Goal: Task Accomplishment & Management: Complete application form

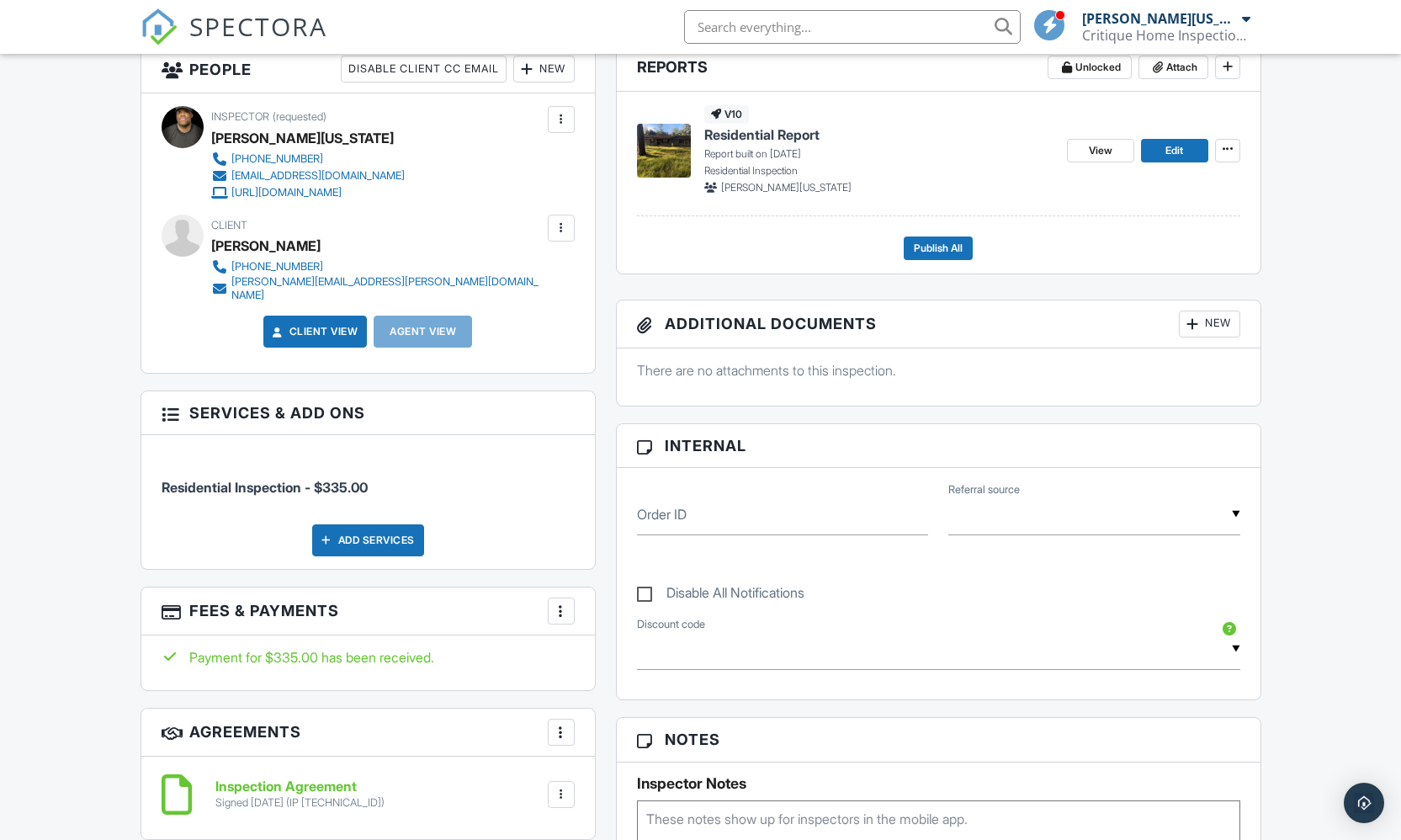
click at [1158, 158] on link "Edit" at bounding box center [1174, 151] width 67 height 23
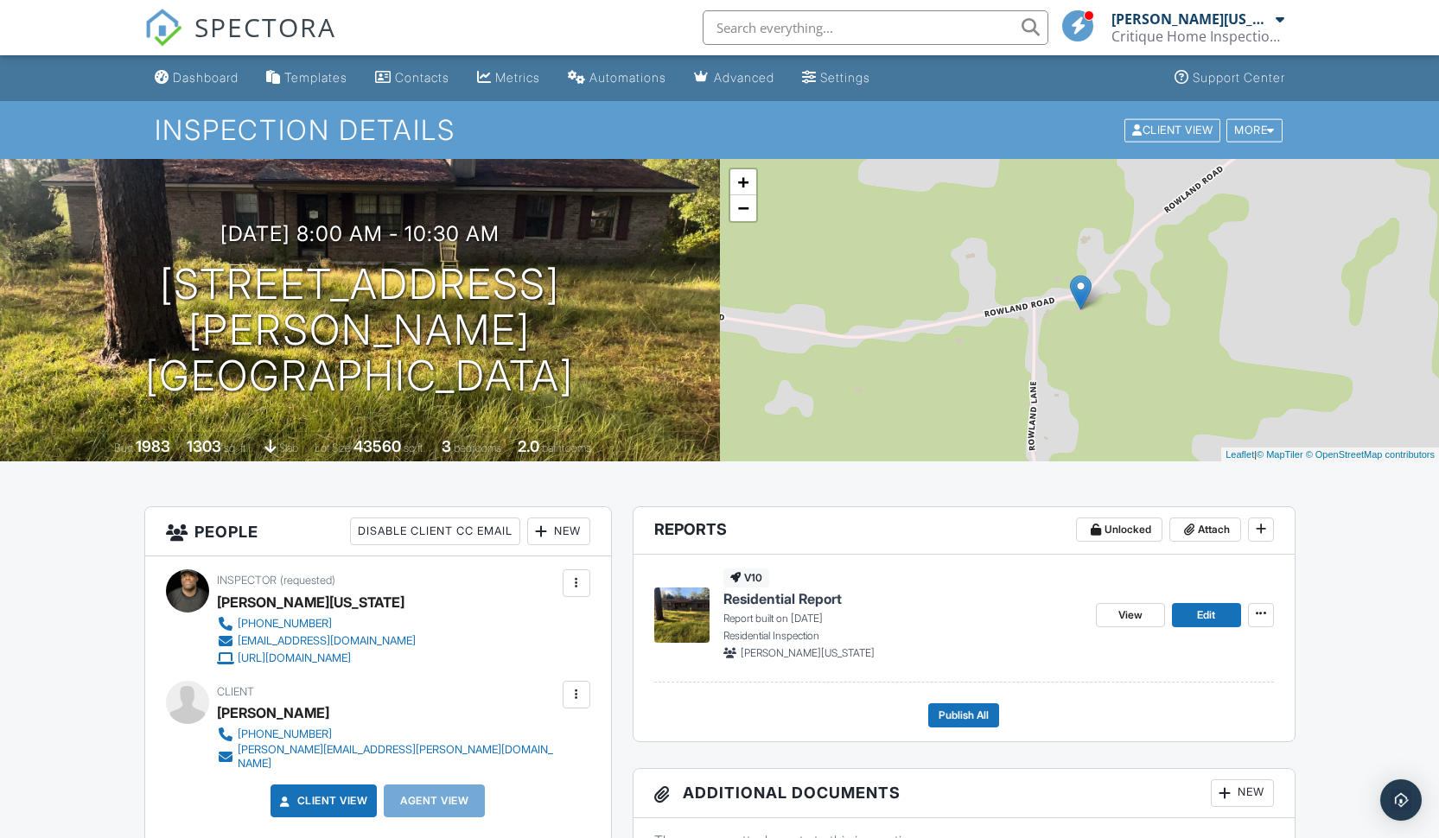
scroll to position [29, 0]
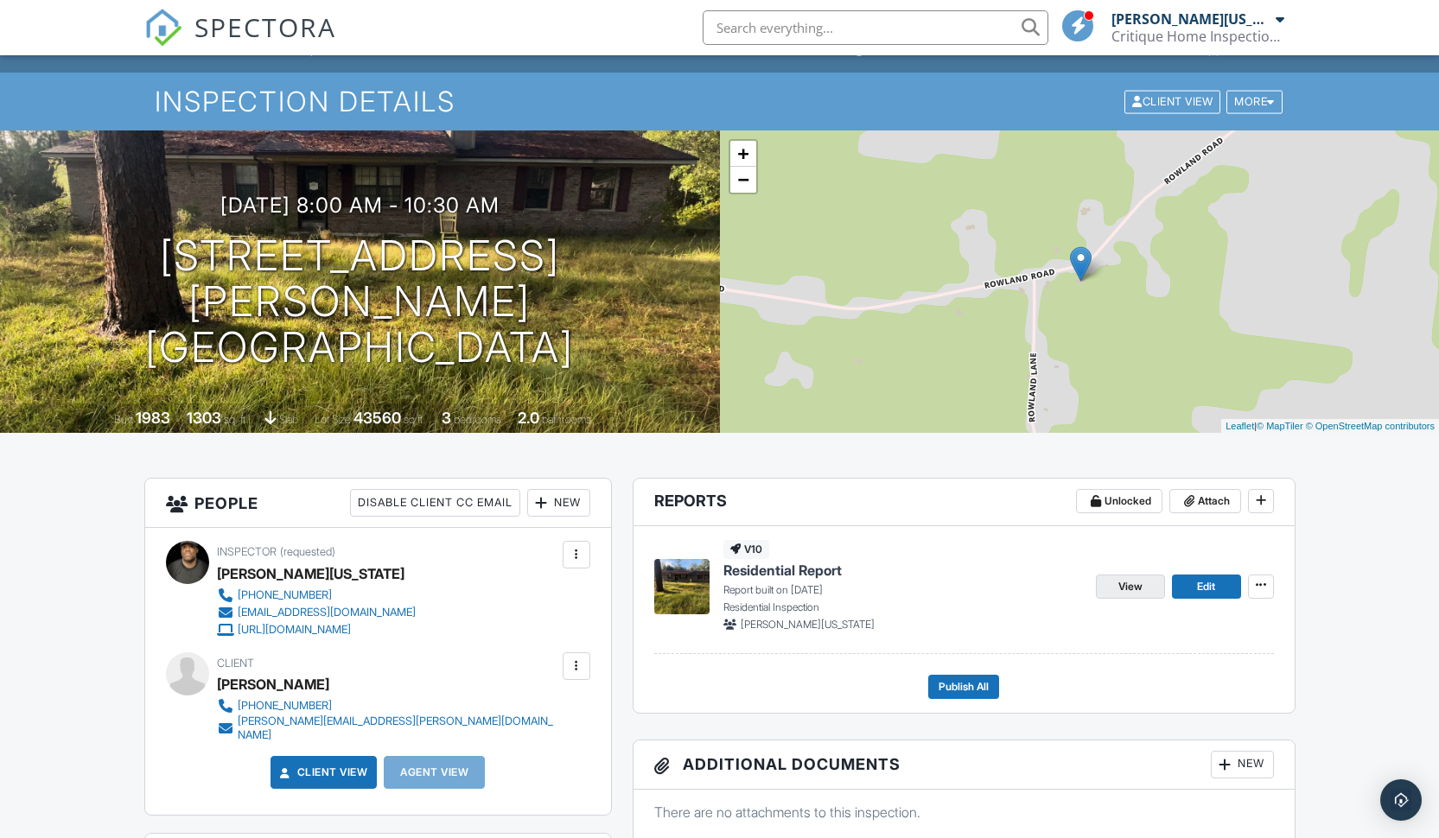
click at [1137, 588] on span "View" at bounding box center [1130, 586] width 24 height 17
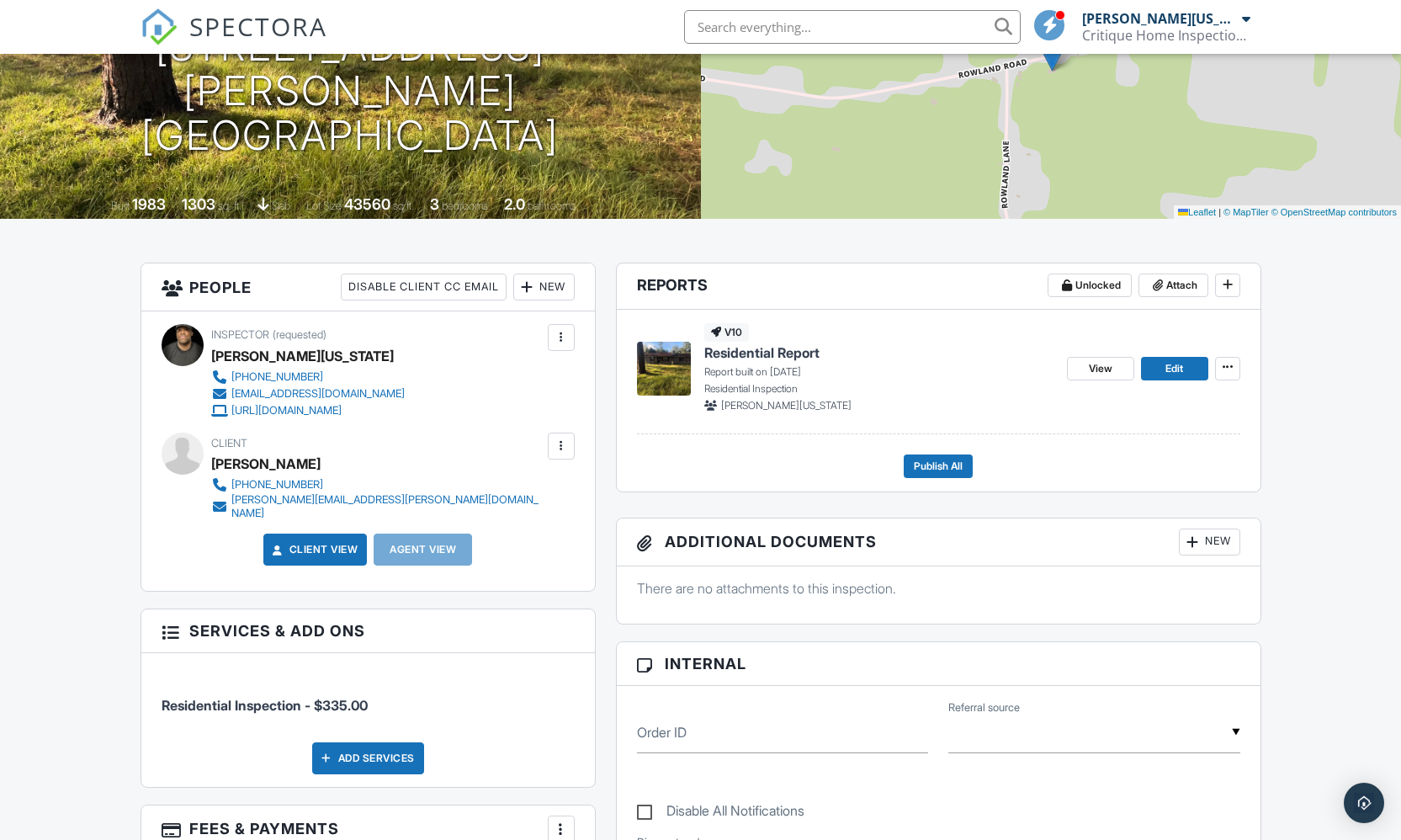
scroll to position [234, 0]
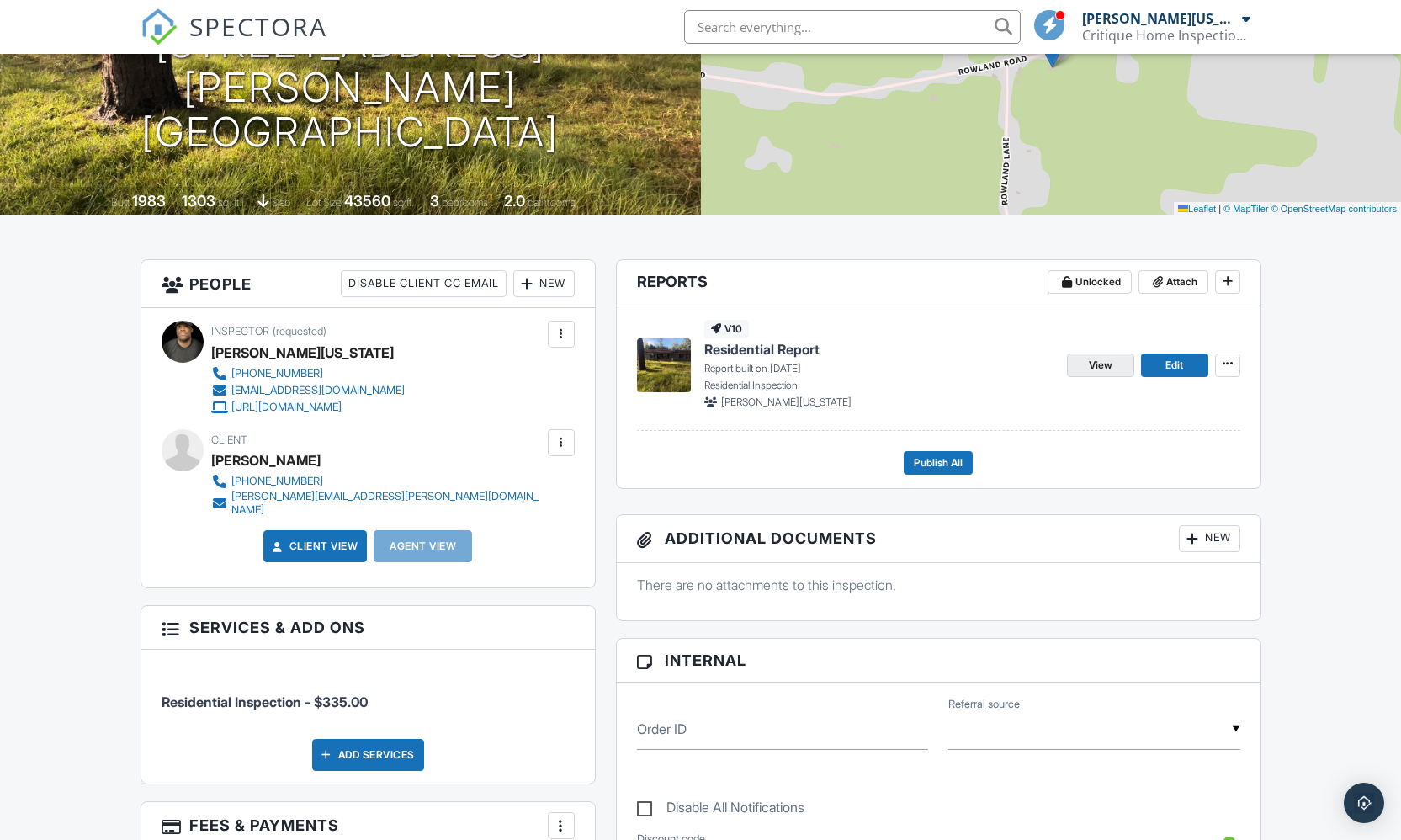
click at [1088, 370] on span "View" at bounding box center [1100, 364] width 23 height 17
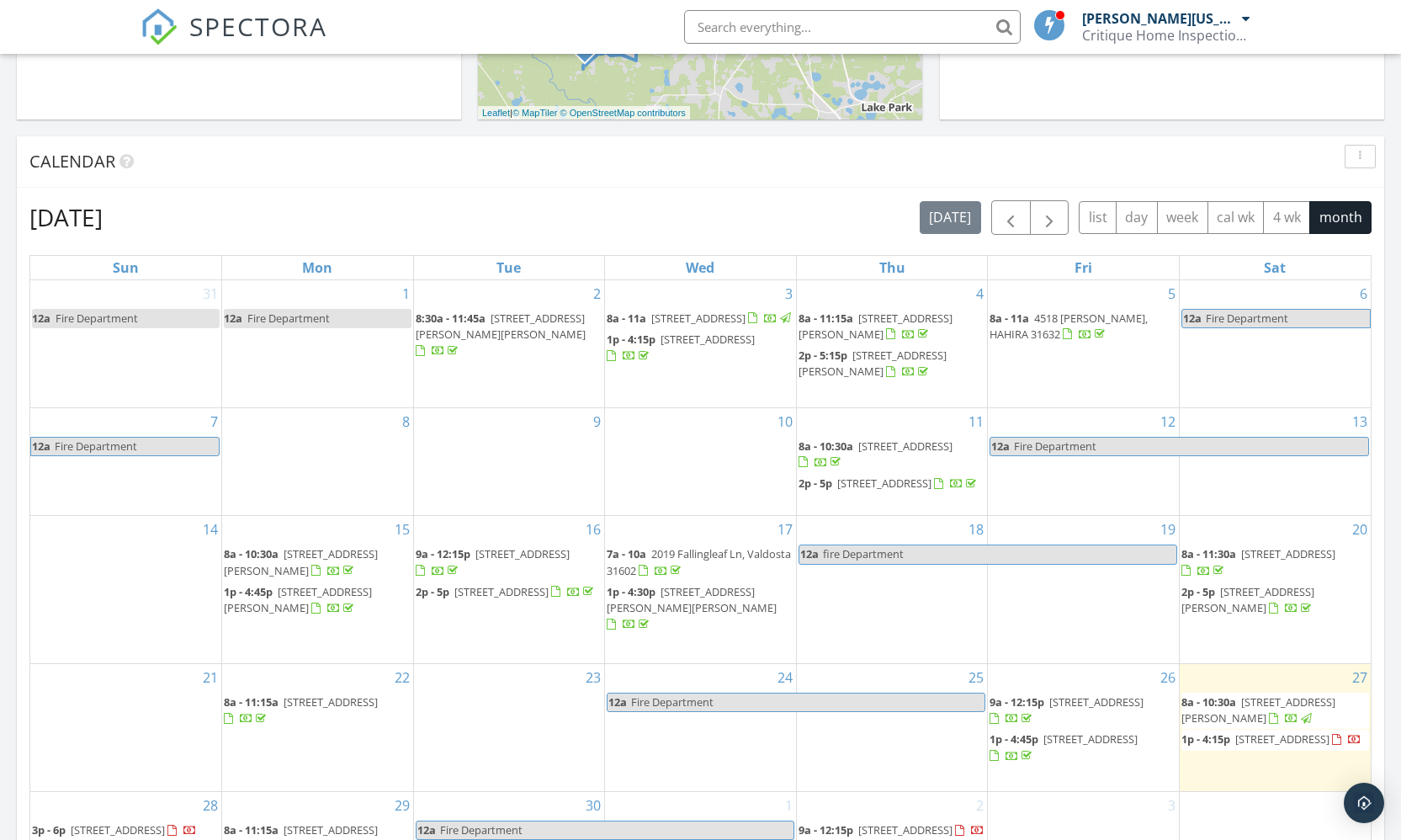
scroll to position [812, 0]
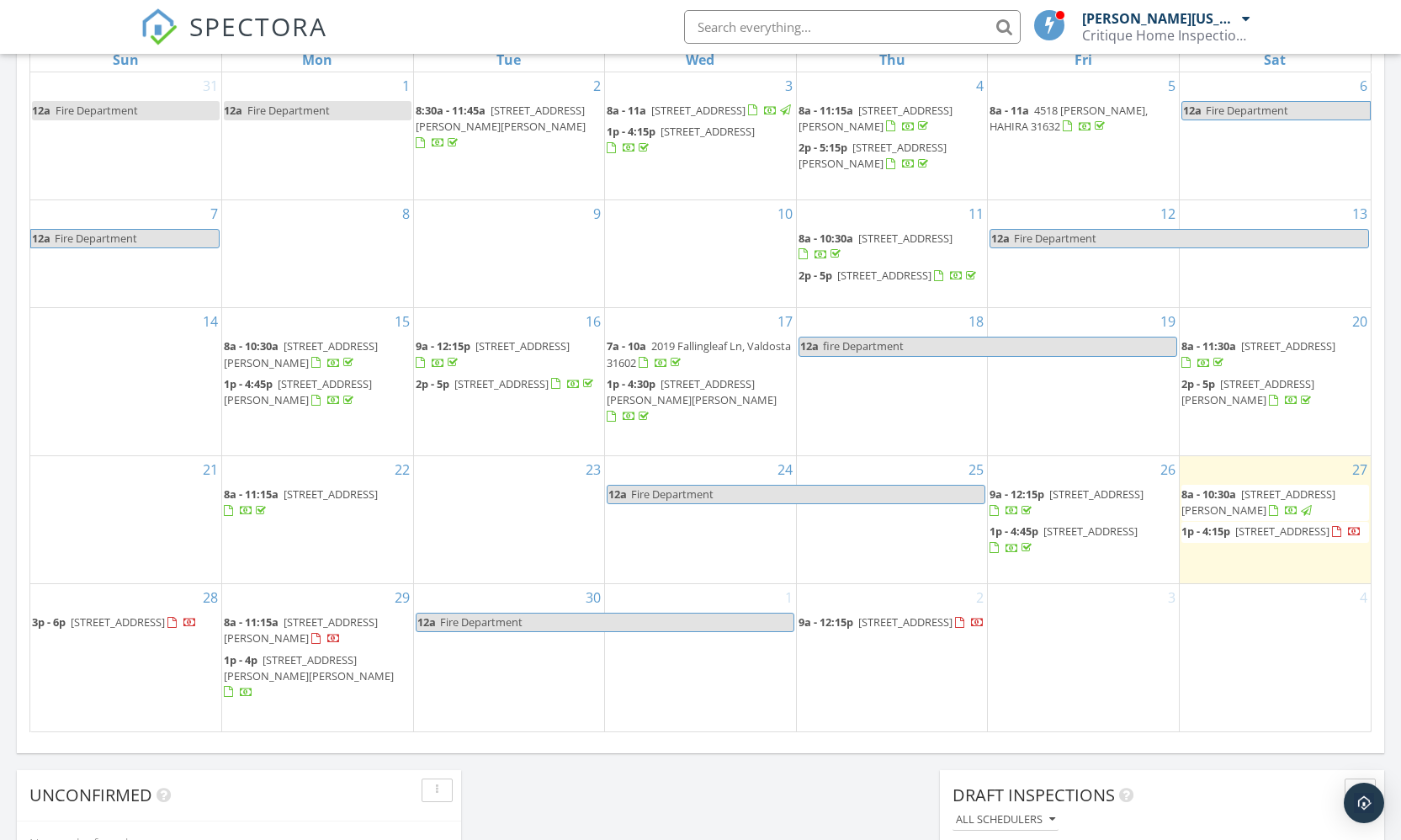
click at [78, 498] on div "21" at bounding box center [126, 519] width 191 height 128
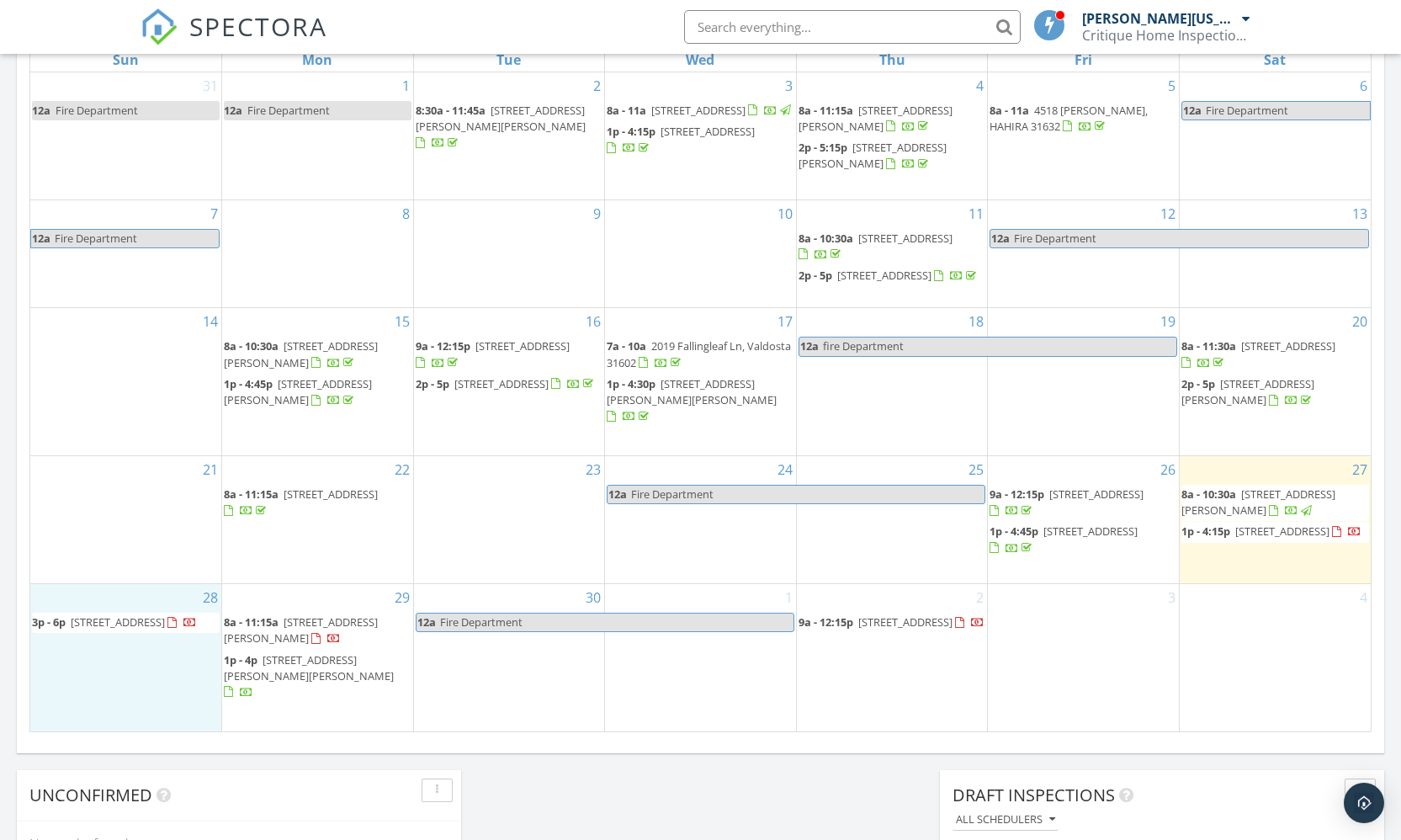
click at [88, 616] on div "28 3p - 6p 68 Pineridge lane Valdosta, Ga, Valdosta 31602" at bounding box center [126, 657] width 191 height 146
click at [141, 546] on link "Inspection" at bounding box center [124, 546] width 87 height 27
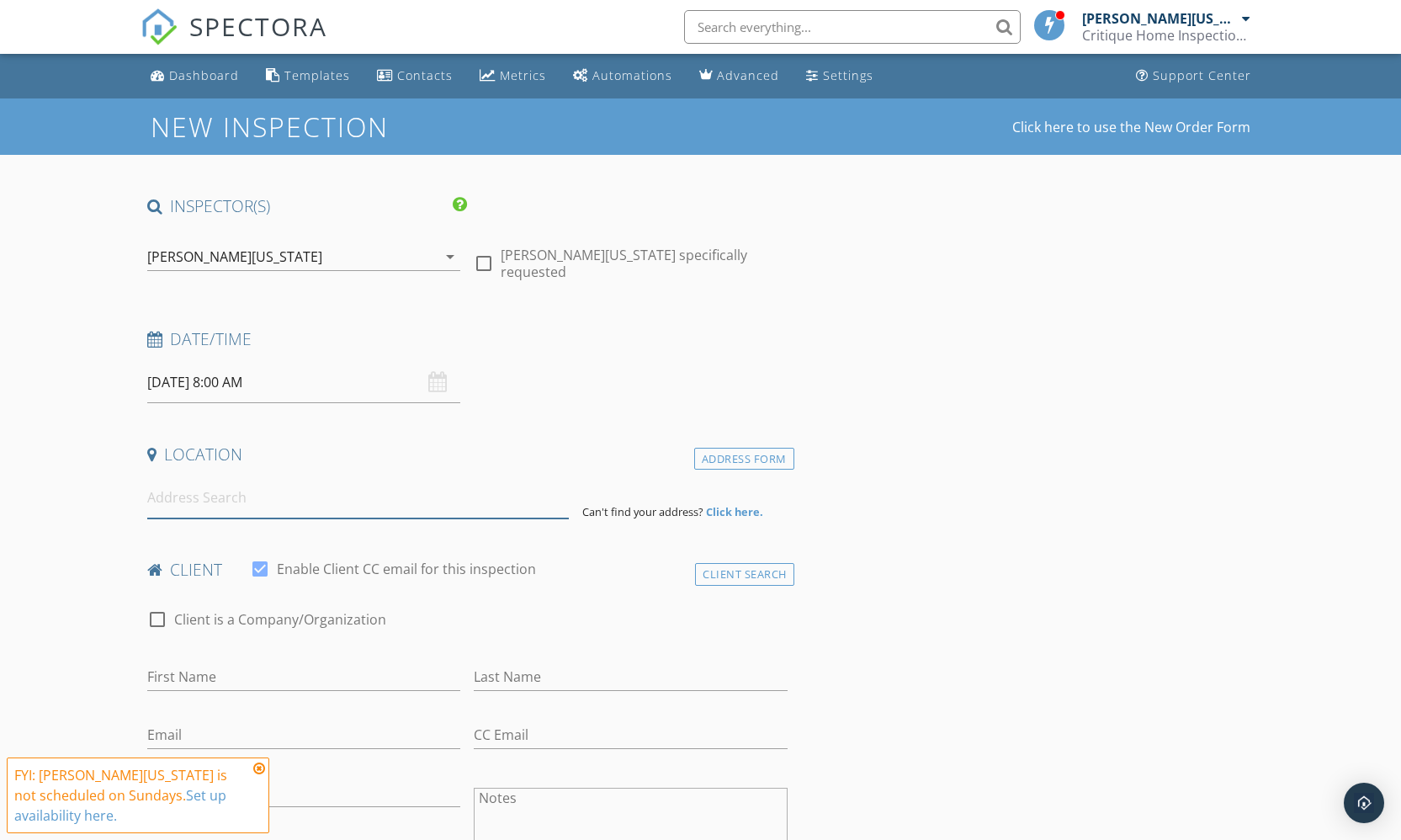
click at [252, 498] on input at bounding box center [358, 497] width 423 height 41
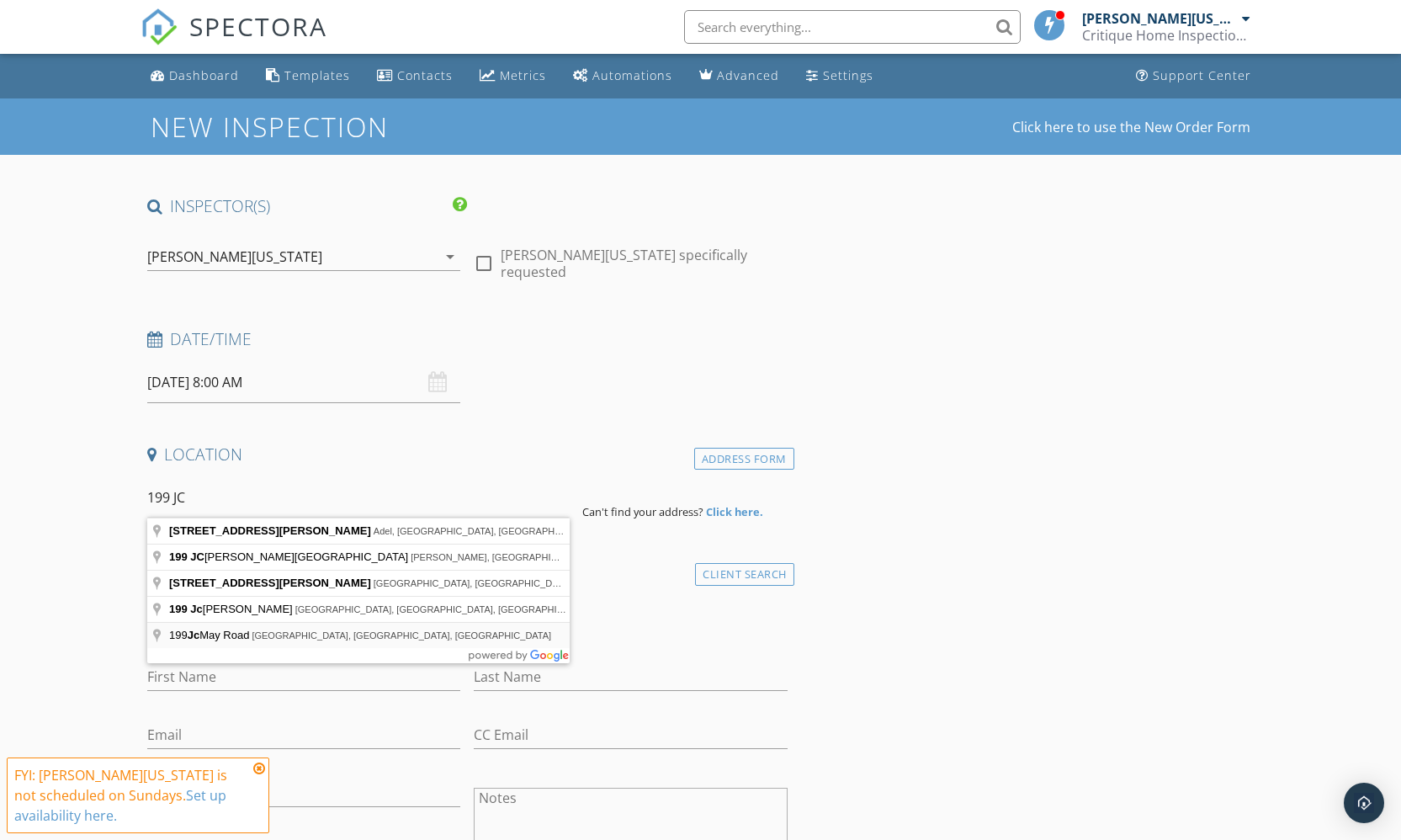
type input "199 Jc May Road, Nashville, GA, USA"
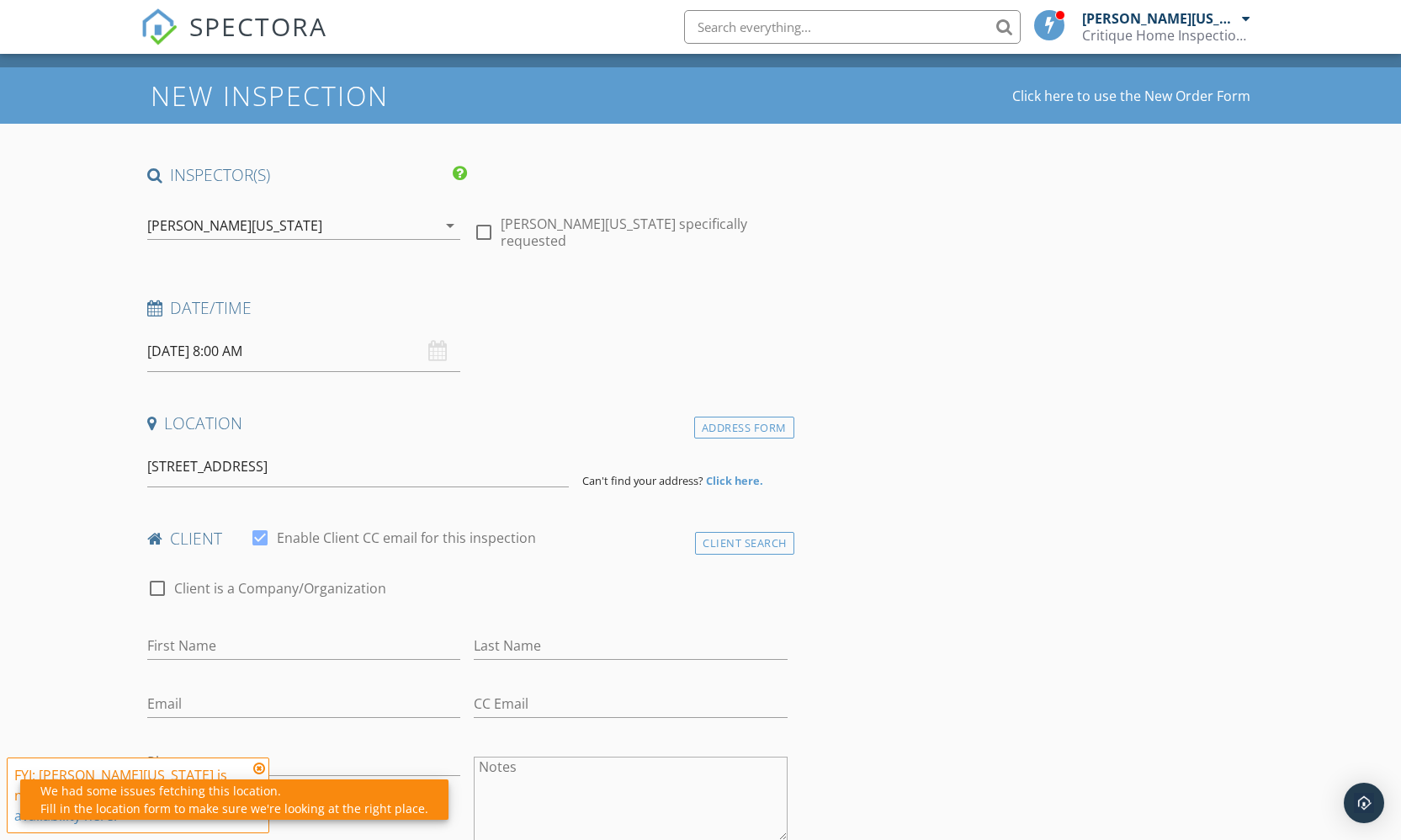
scroll to position [68, 0]
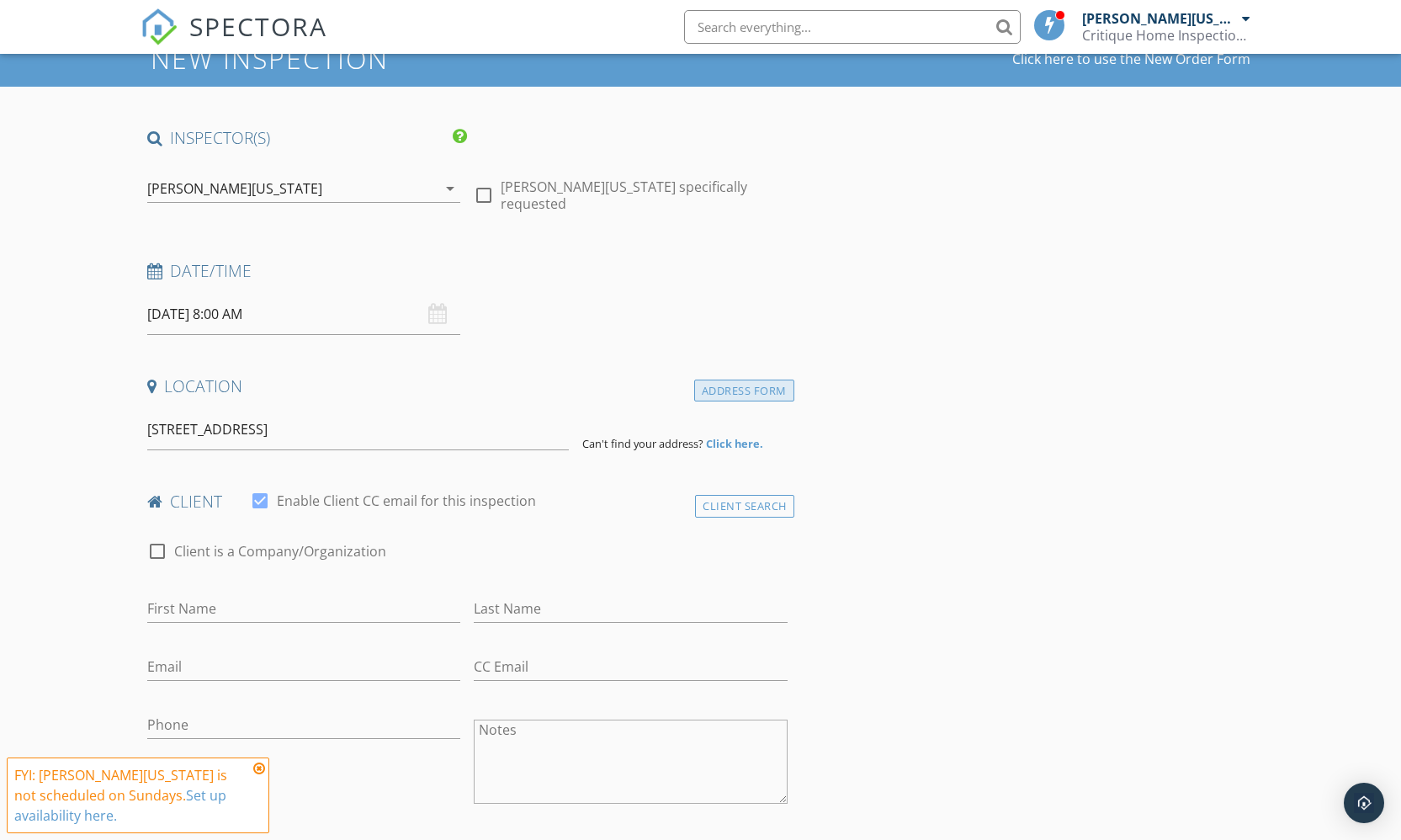
click at [734, 382] on div "Address Form" at bounding box center [744, 390] width 100 height 22
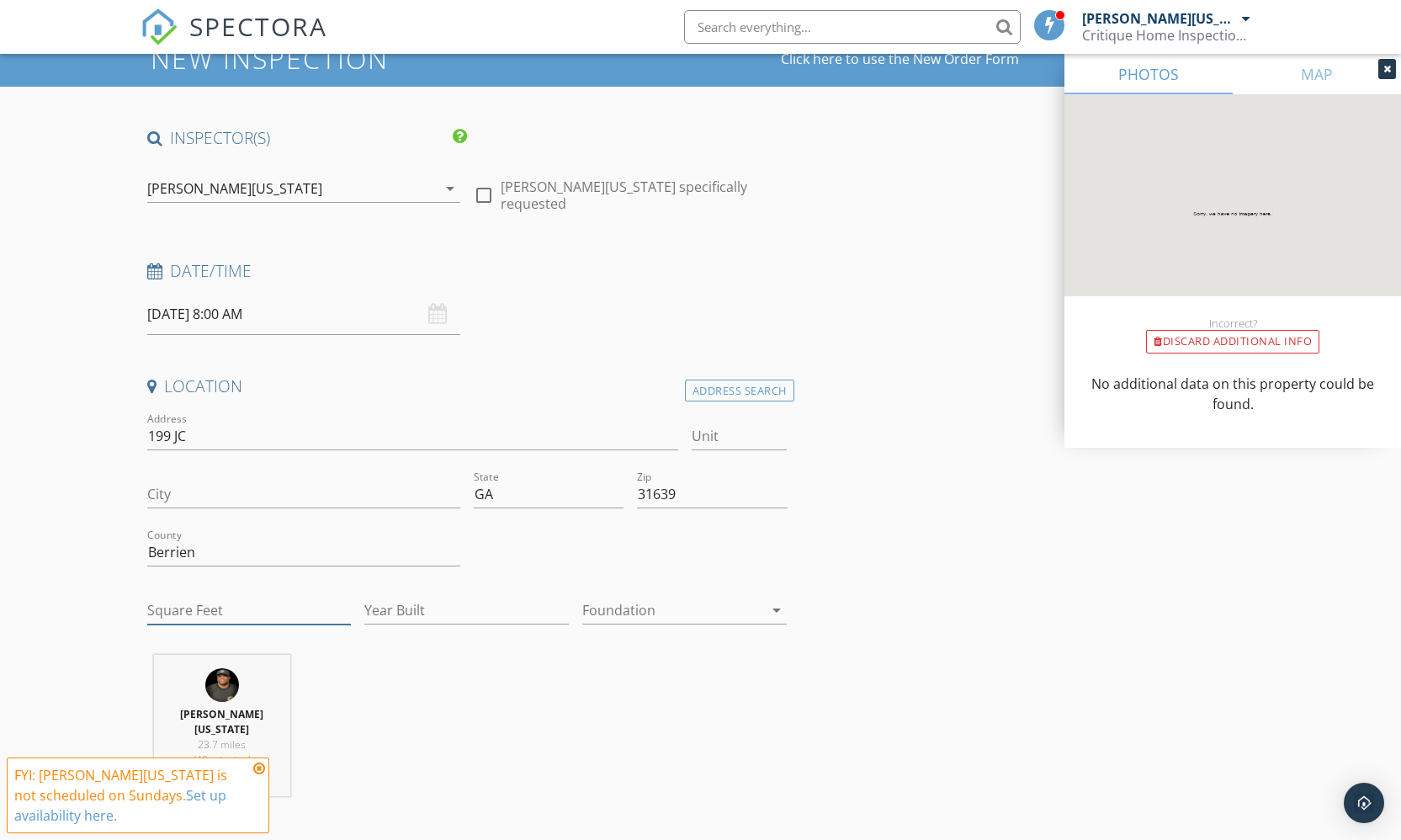
click at [261, 604] on input "Square Feet" at bounding box center [249, 610] width 204 height 28
type input "1650"
click at [439, 605] on input "Year Built" at bounding box center [466, 610] width 204 height 28
click at [440, 609] on input "Year Built" at bounding box center [466, 610] width 204 height 28
type input "2025"
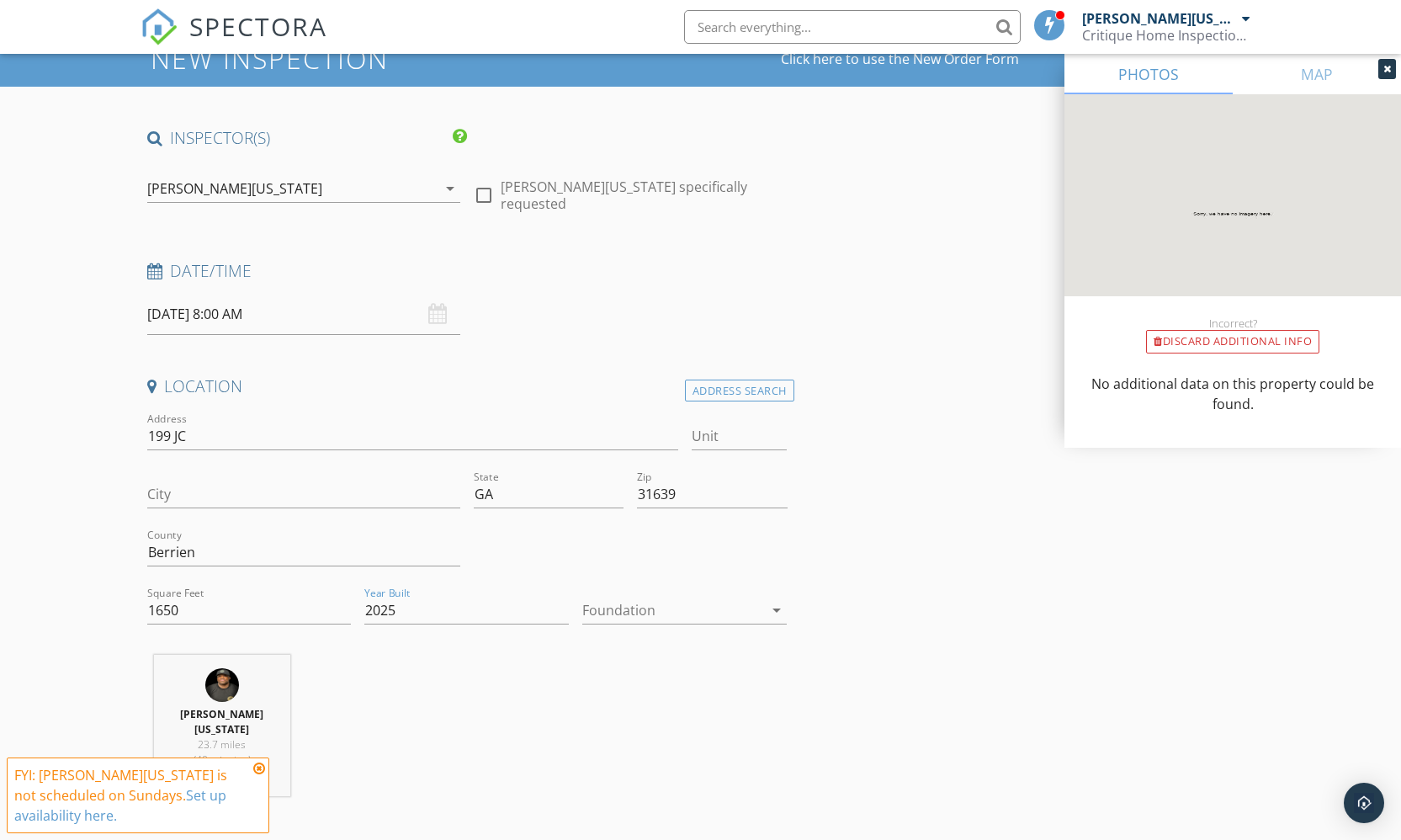
click at [615, 610] on div at bounding box center [673, 610] width 181 height 27
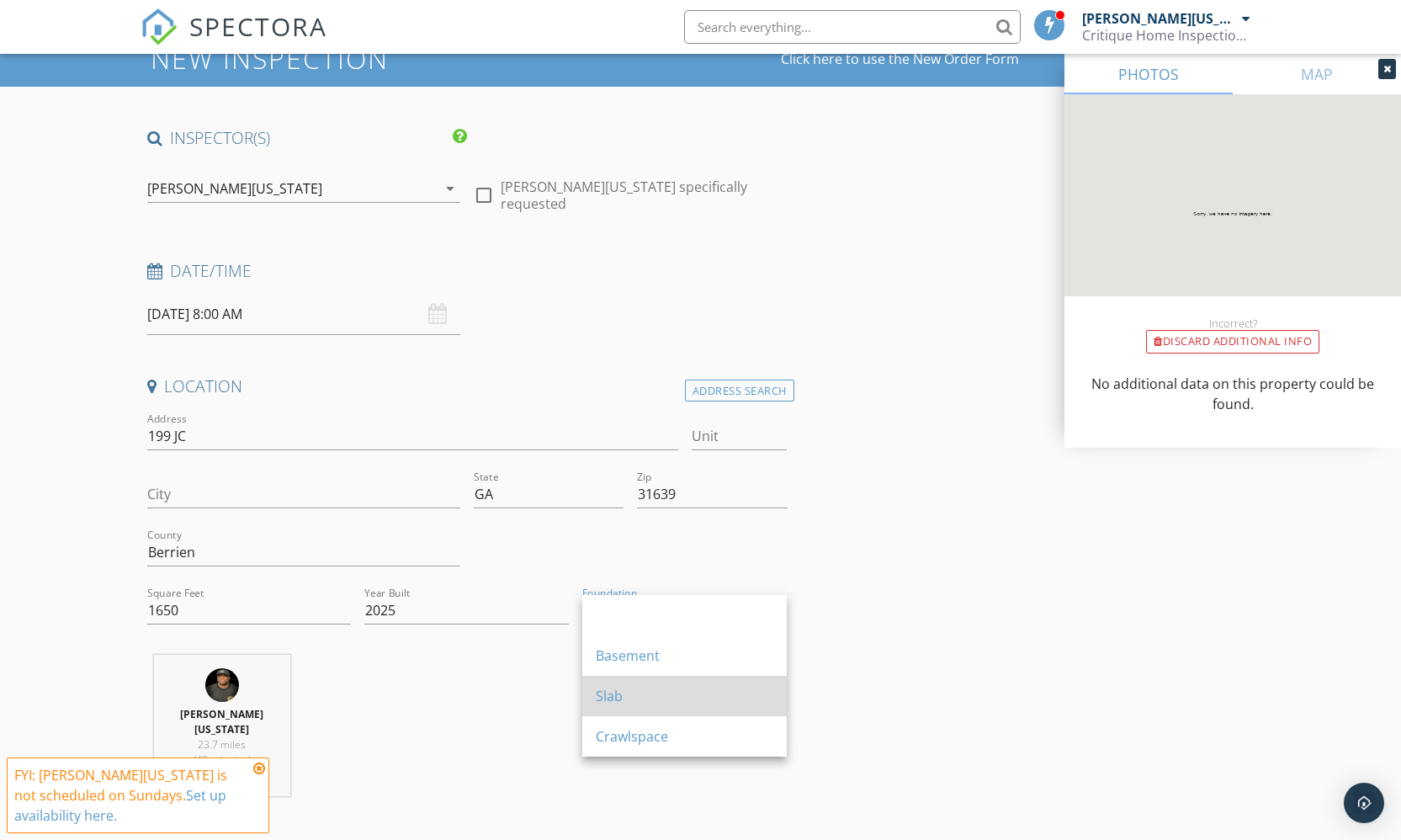
click at [636, 704] on div "Slab" at bounding box center [684, 695] width 177 height 20
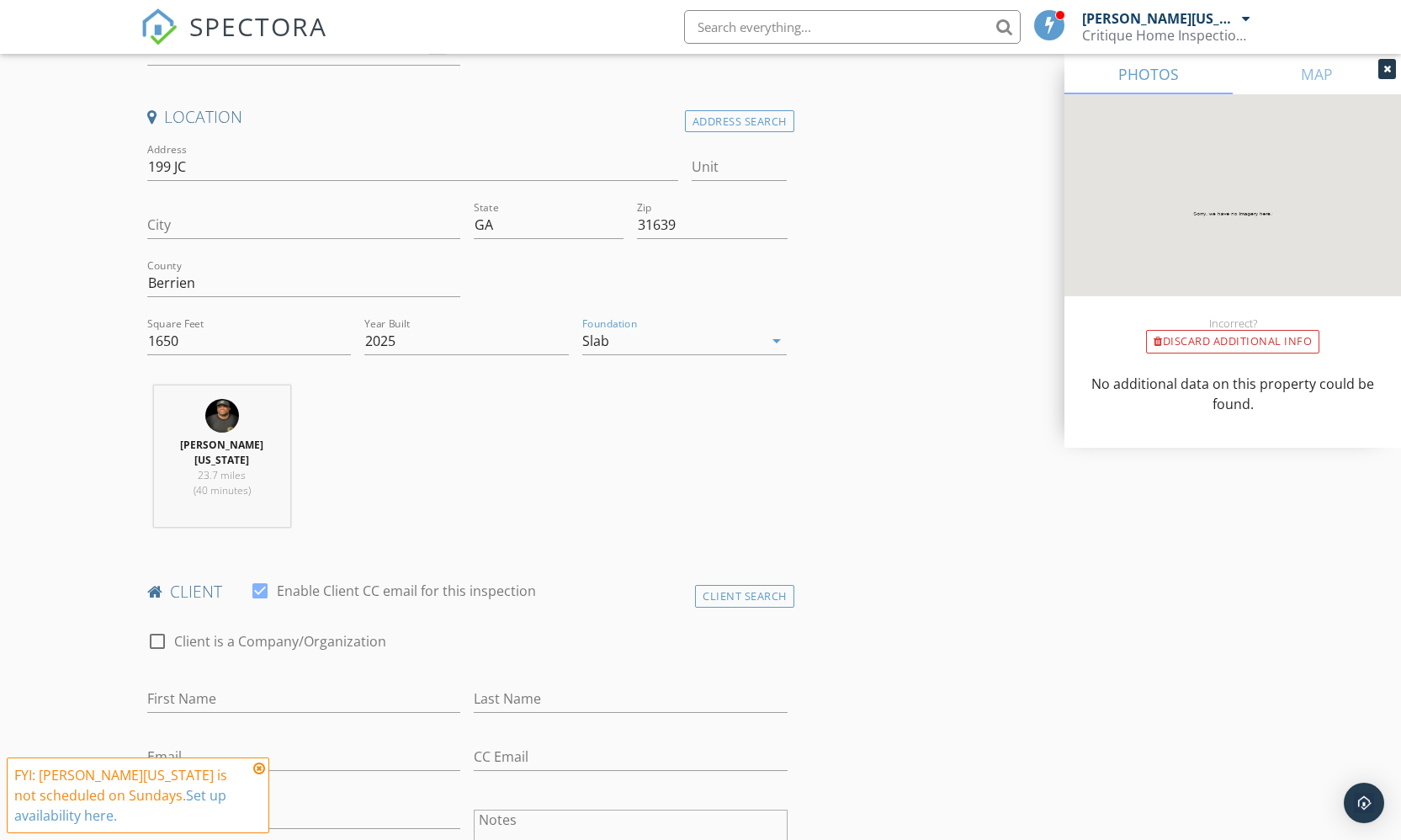
scroll to position [341, 0]
type input "199 JC May Road"
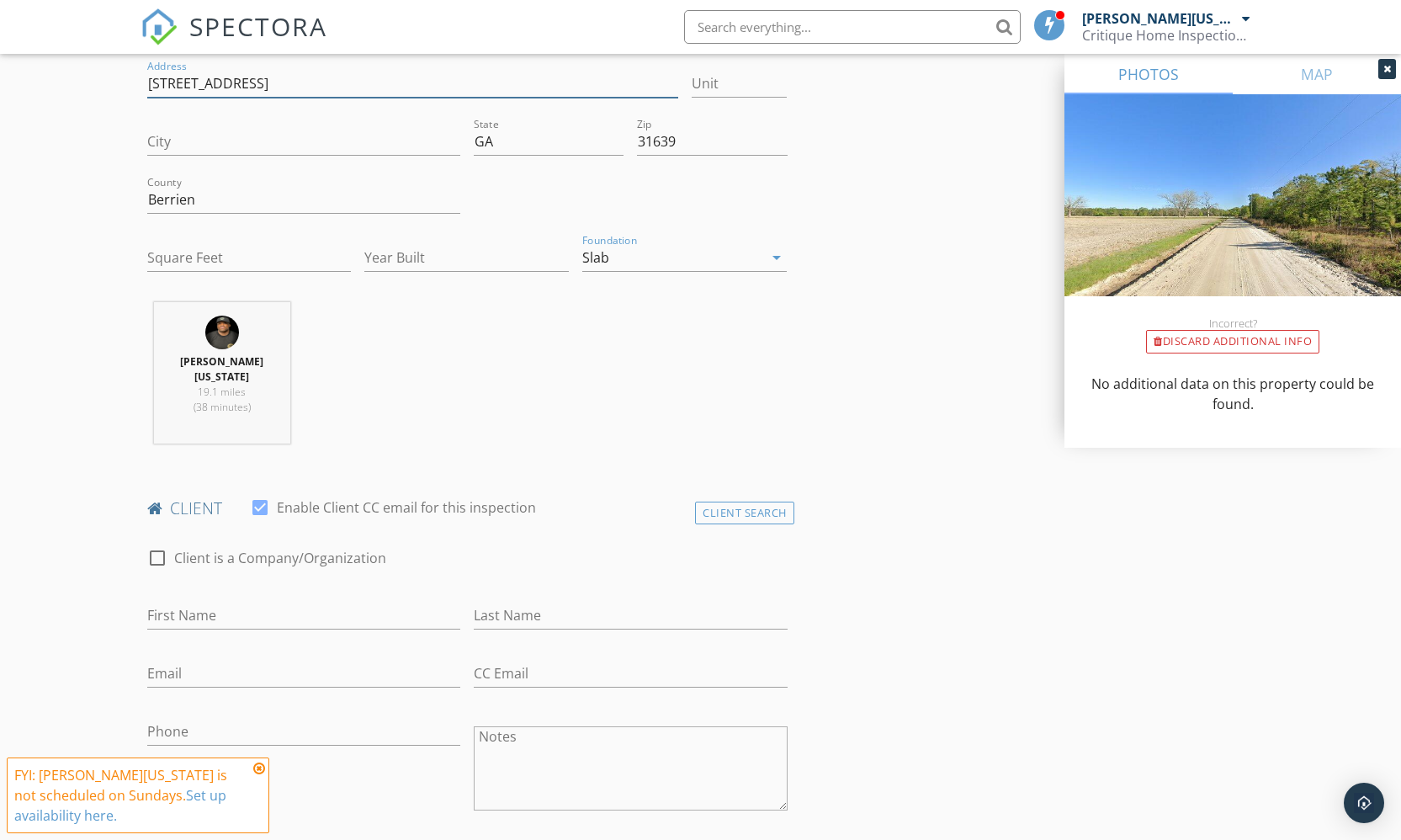
scroll to position [123, 0]
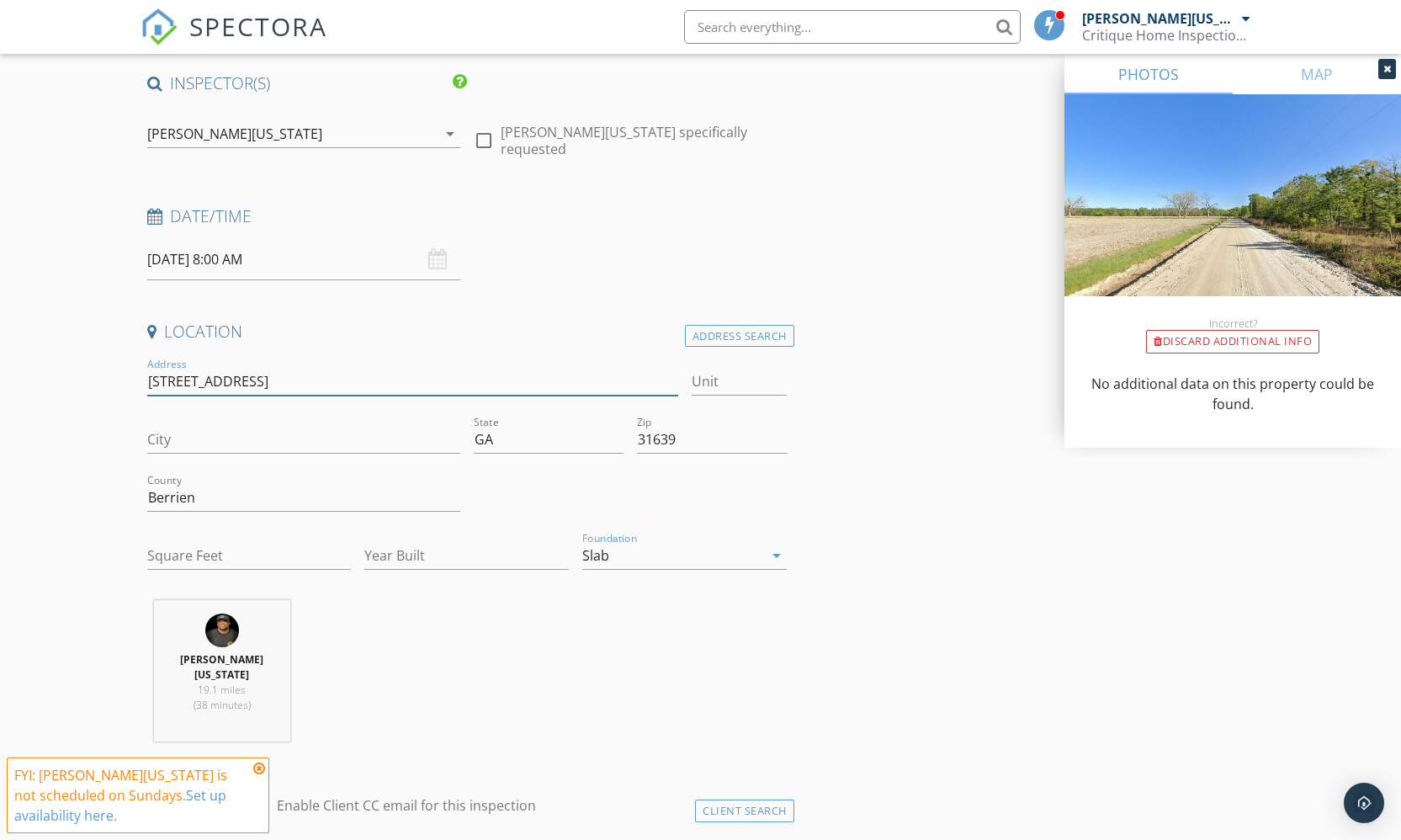
type input "199 JC May Road"
click at [484, 128] on div at bounding box center [483, 140] width 28 height 28
checkbox input "true"
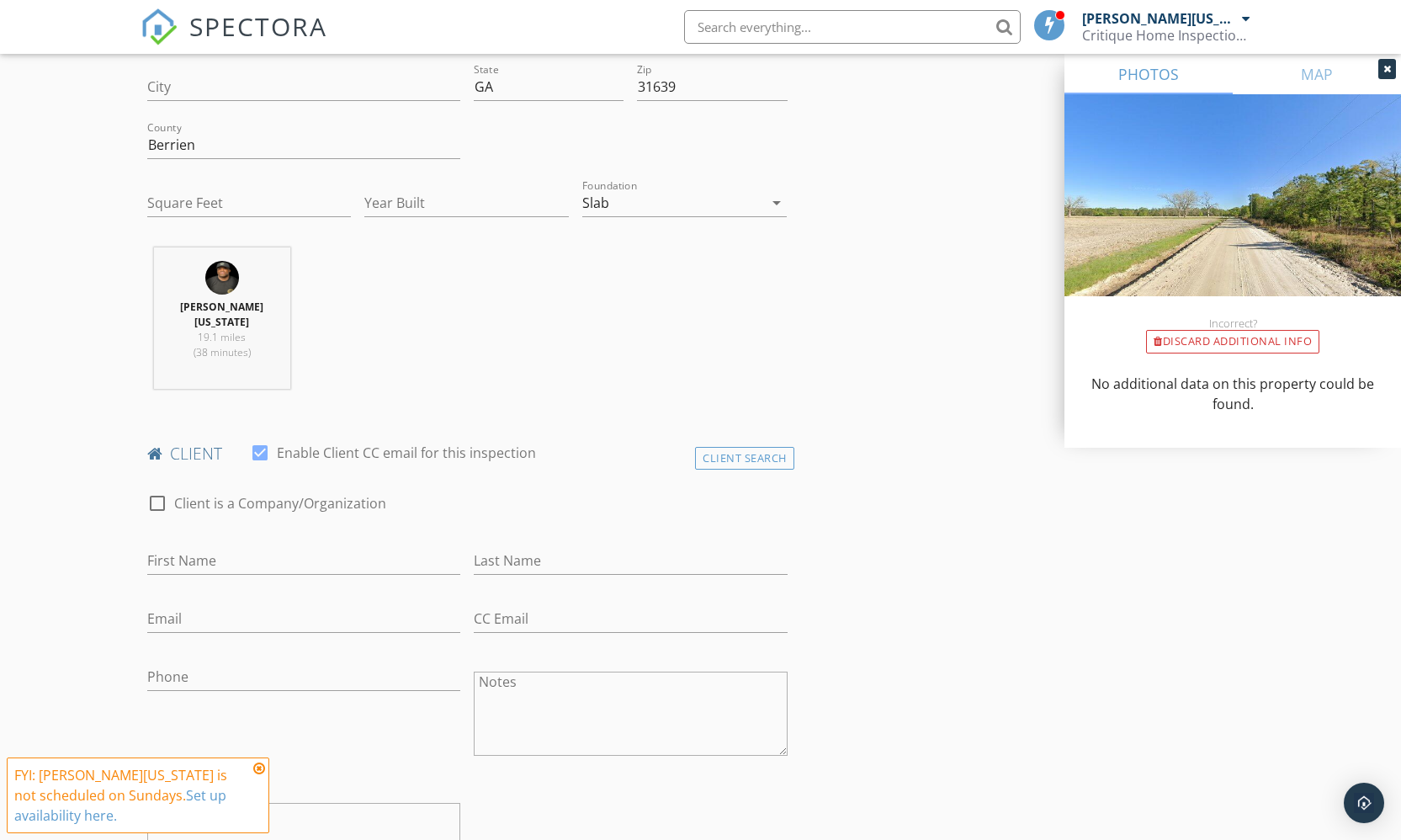
scroll to position [496, 0]
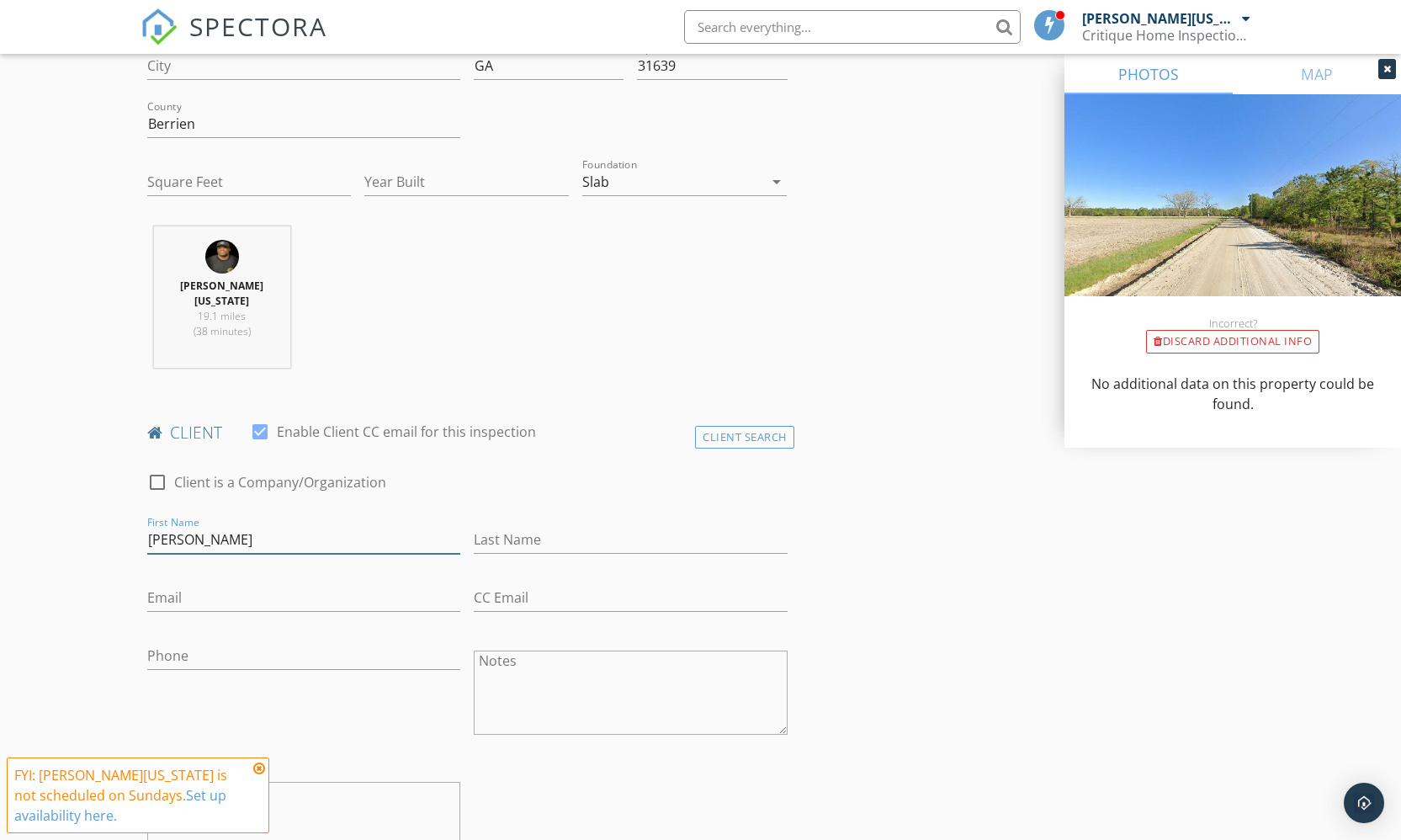
type input "Benjamin"
type input "Huffman"
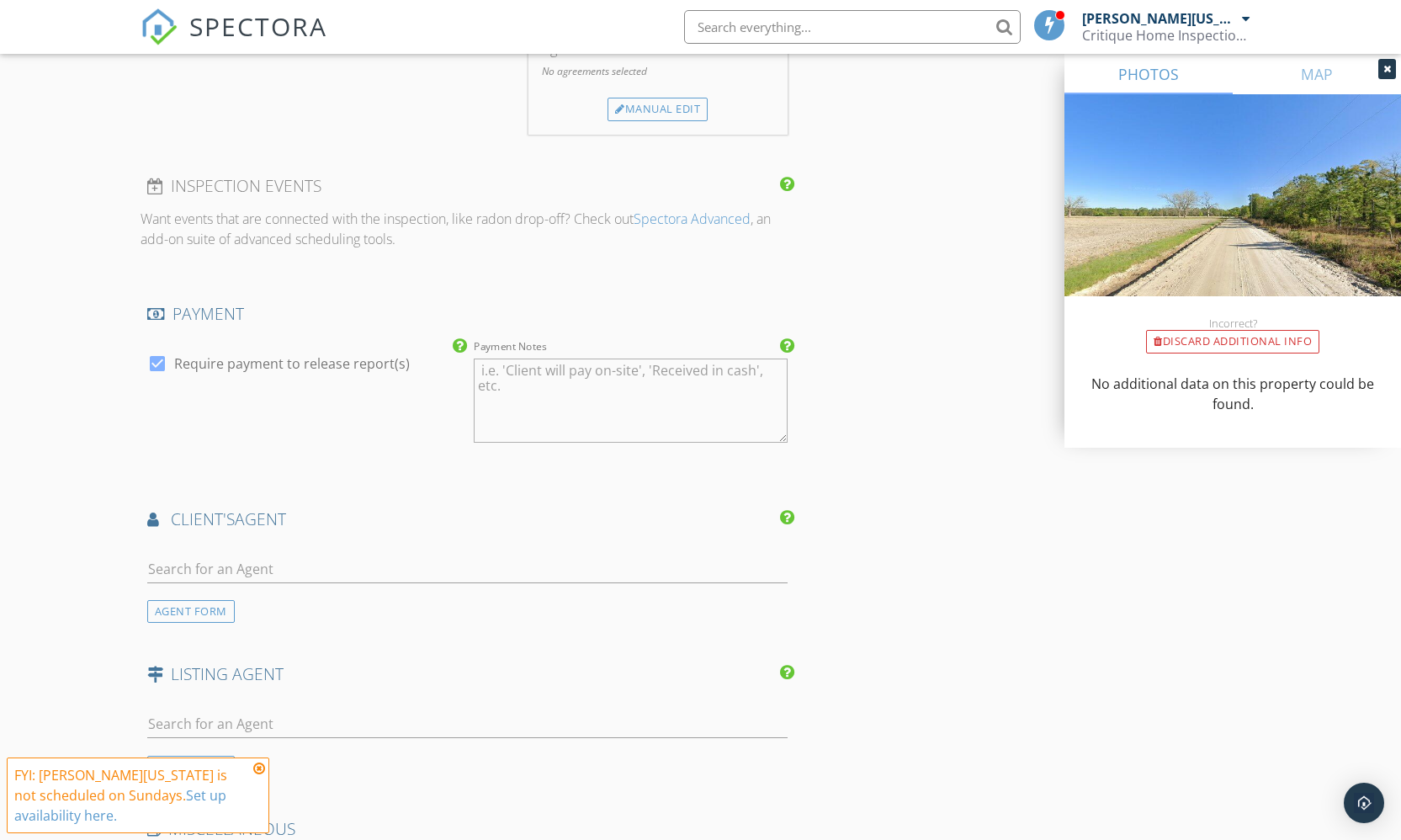
scroll to position [1610, 0]
click at [349, 556] on input "text" at bounding box center [467, 569] width 641 height 28
type input "Peters"
drag, startPoint x: 349, startPoint y: 550, endPoint x: 371, endPoint y: 595, distance: 50.1
click at [371, 595] on li "Michelle Peterson Century 21 Realty Advisors" at bounding box center [467, 607] width 639 height 47
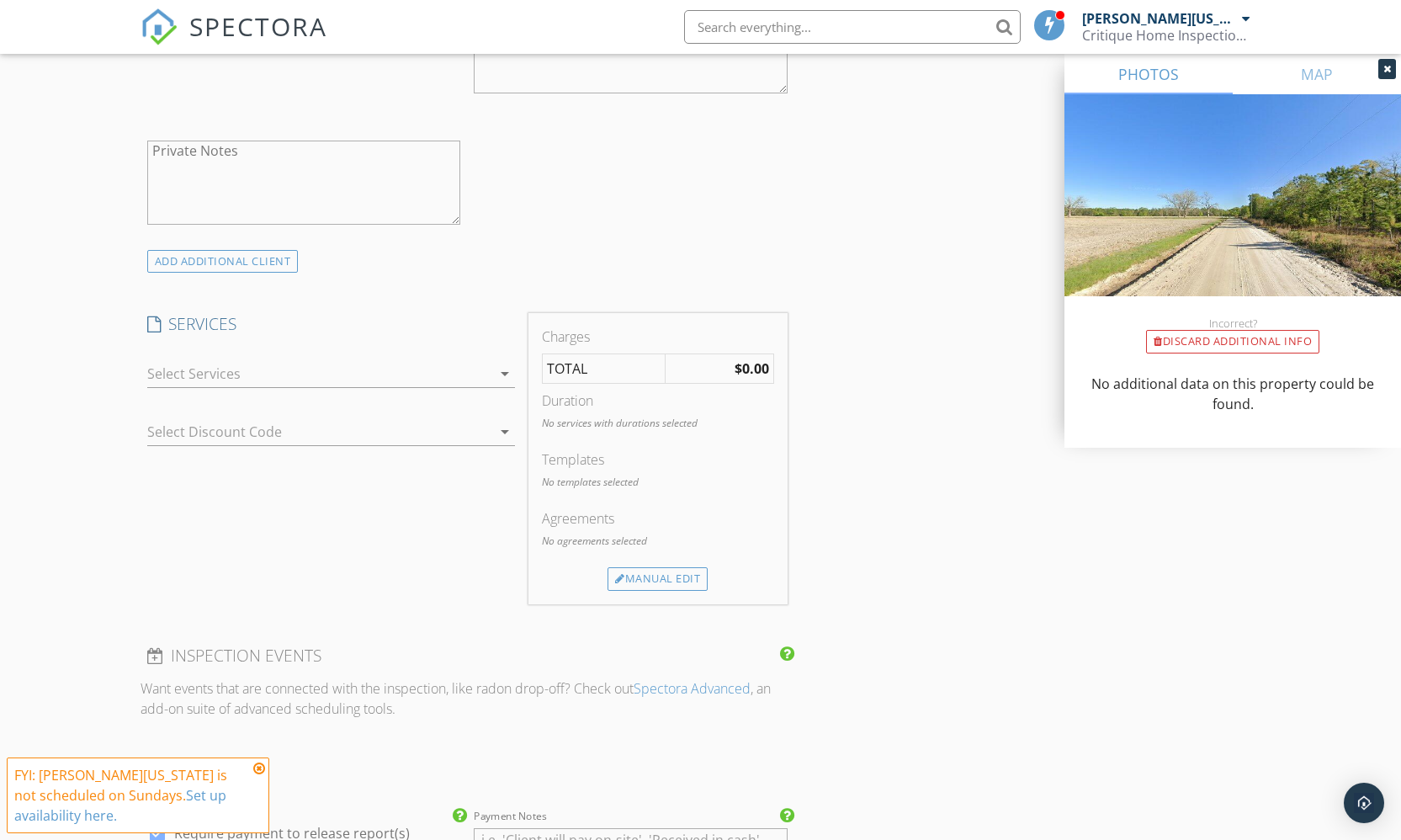
scroll to position [827, 0]
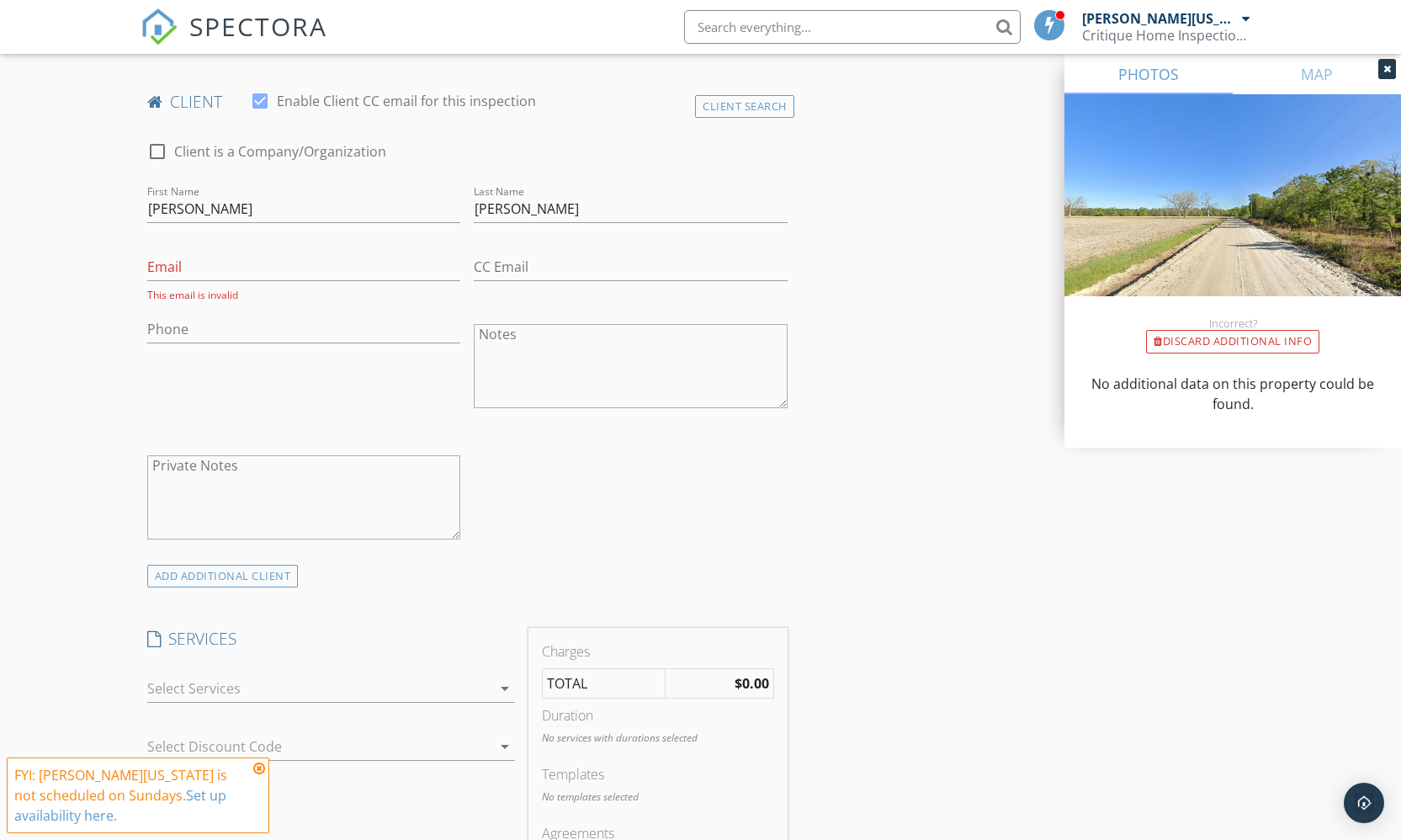
click at [362, 675] on div at bounding box center [319, 688] width 345 height 27
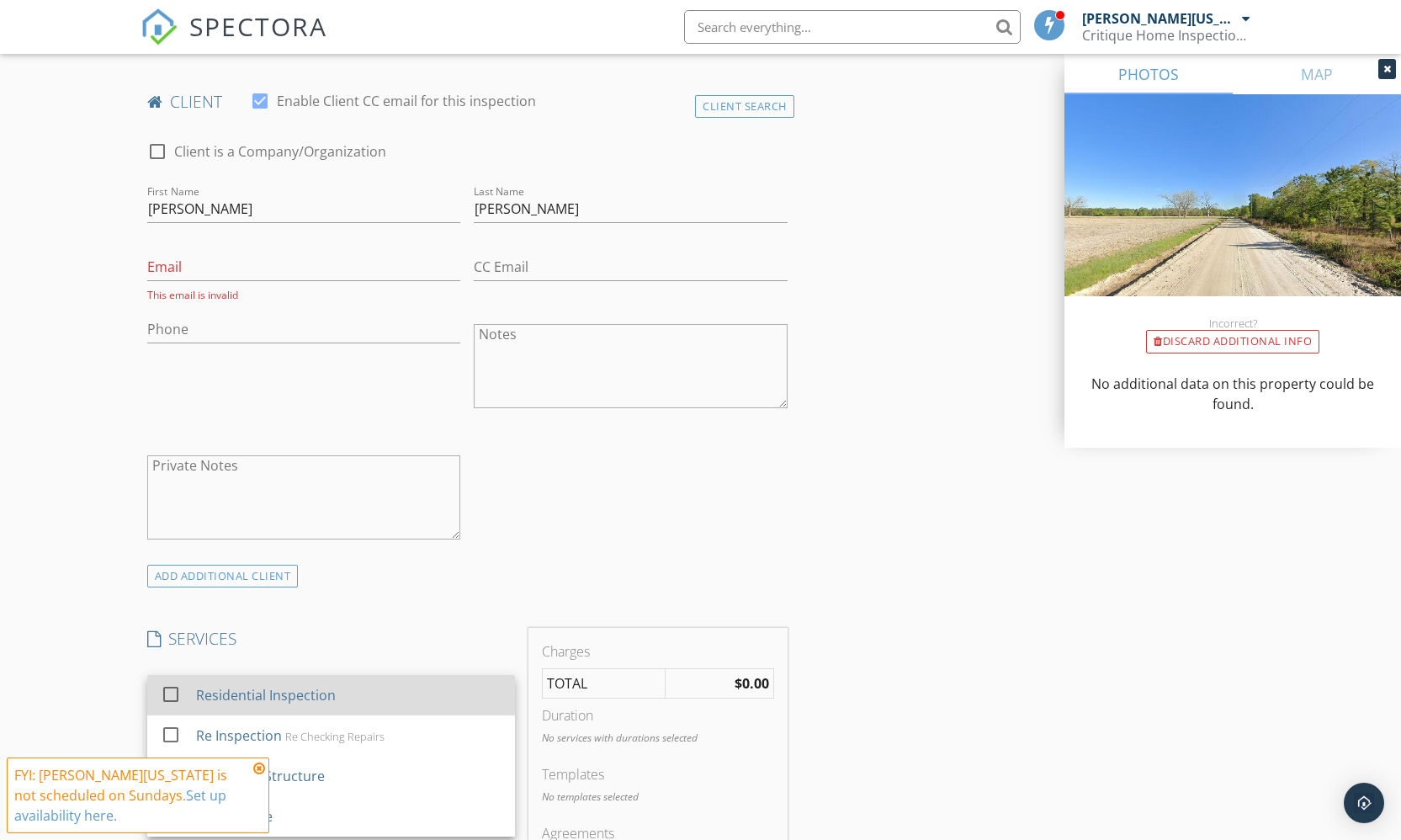
click at [362, 678] on div "Residential Inspection" at bounding box center [349, 695] width 306 height 34
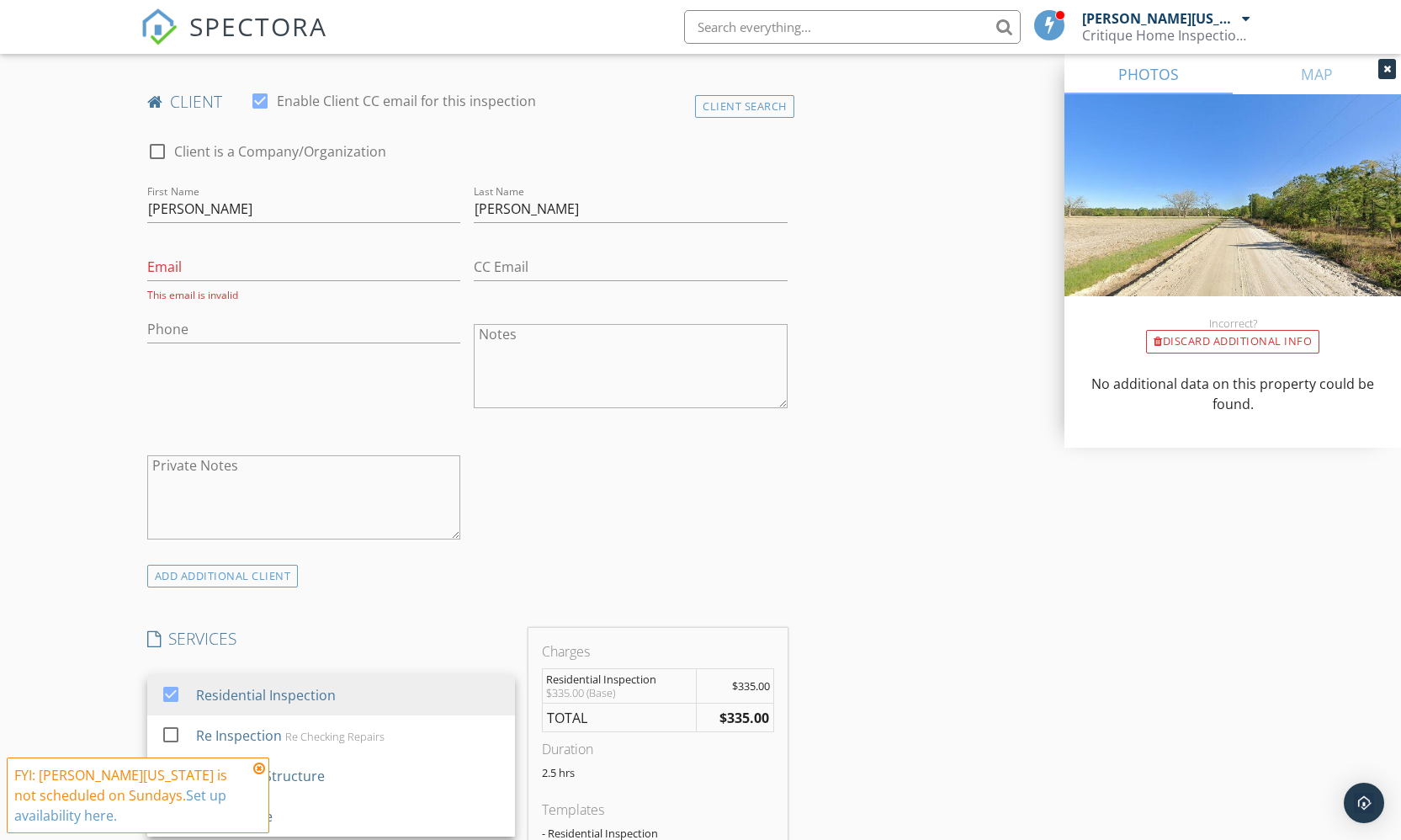
click at [484, 519] on div "check_box_outline_blank Client is a Company/Organization First Name Benjamin La…" at bounding box center [467, 345] width 654 height 440
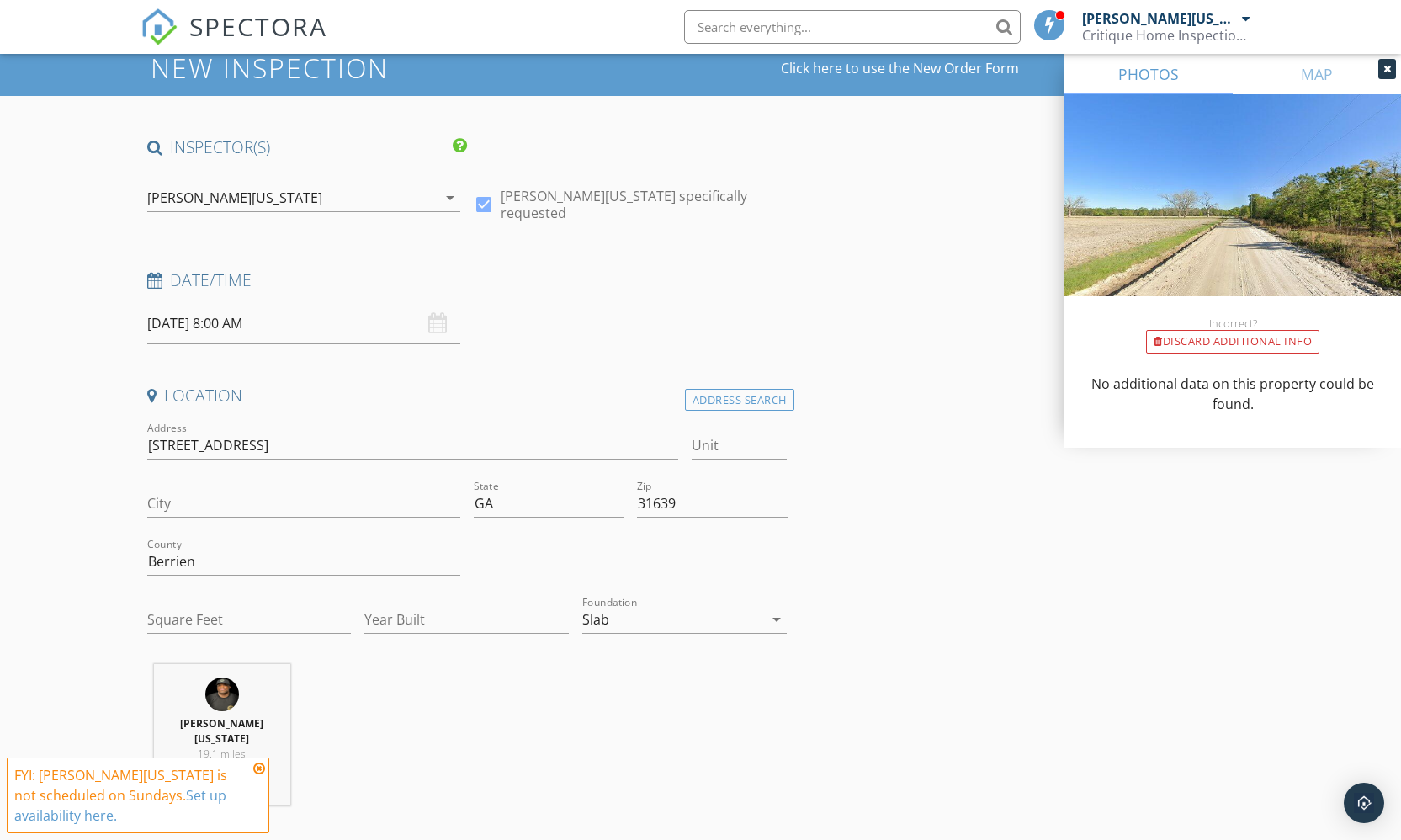
scroll to position [0, 0]
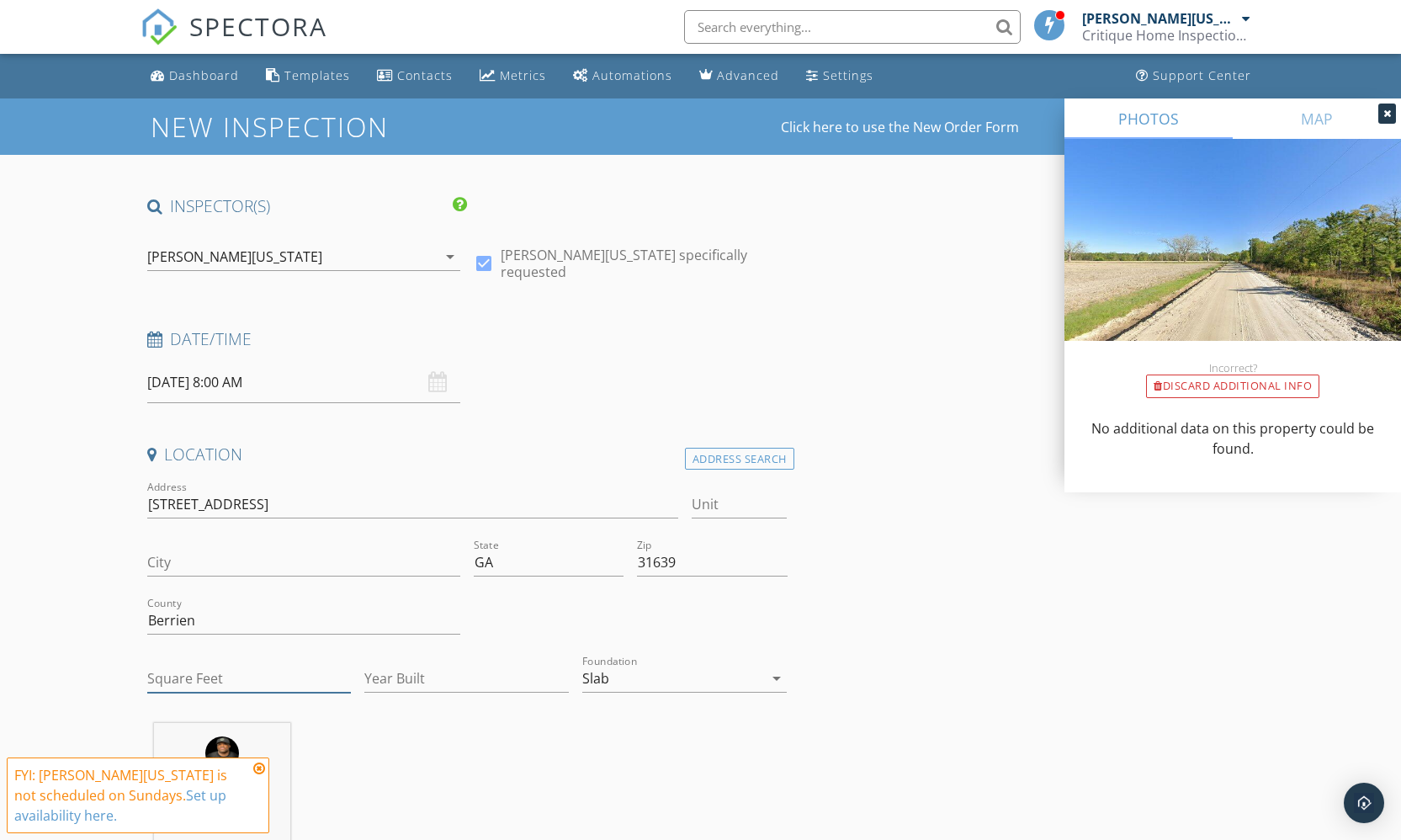
click at [222, 667] on input "Square Feet" at bounding box center [249, 678] width 204 height 28
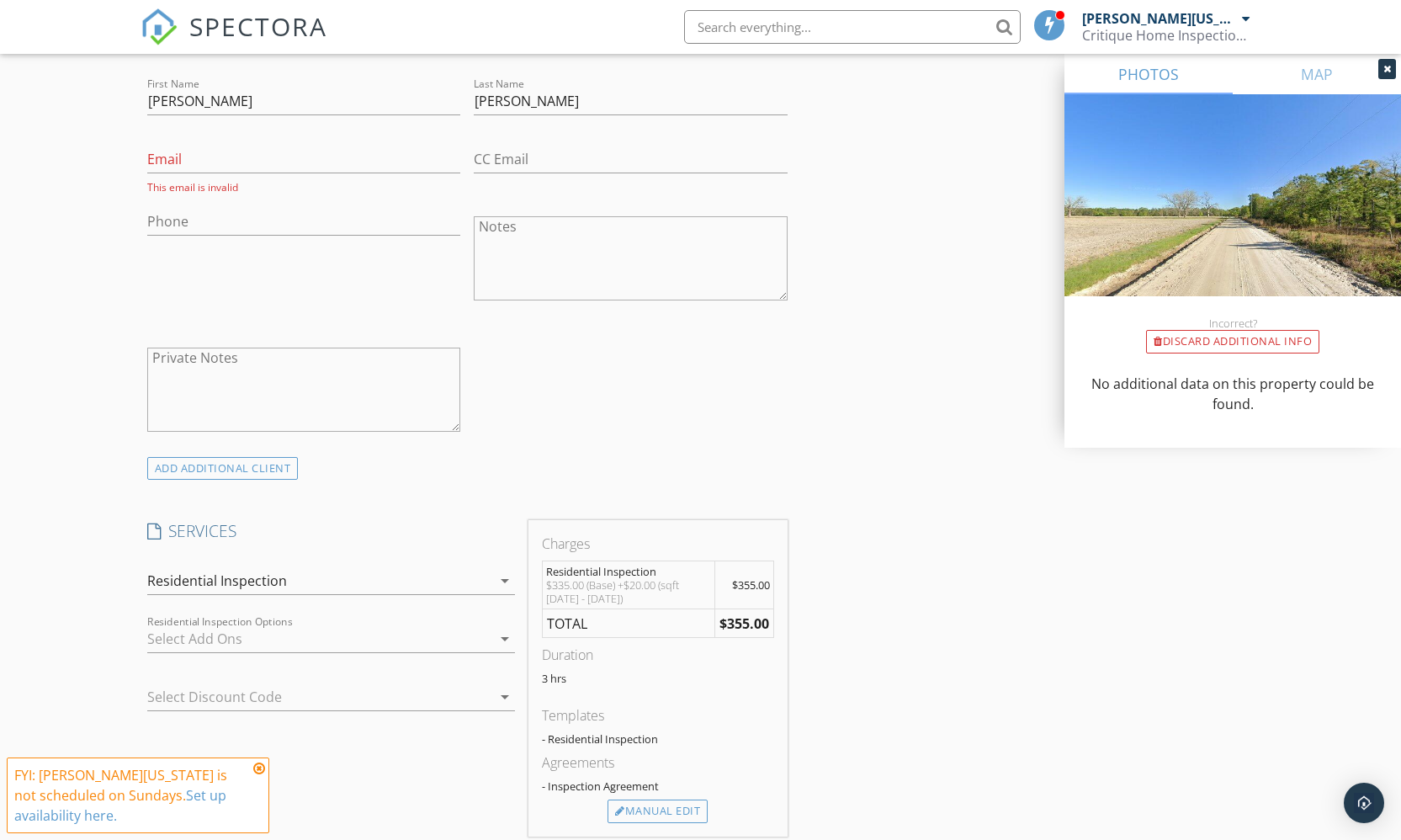
scroll to position [958, 0]
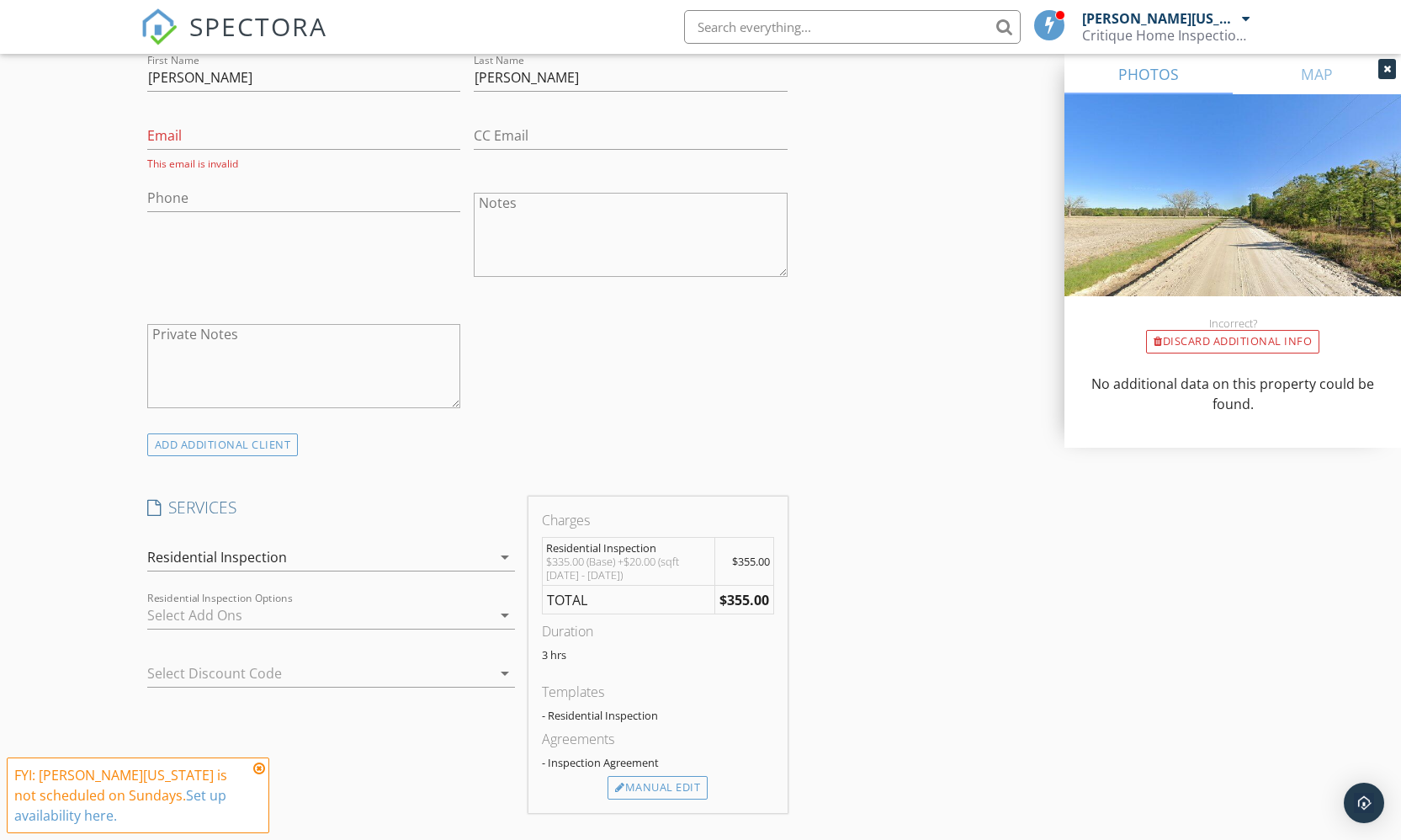
type input "1650"
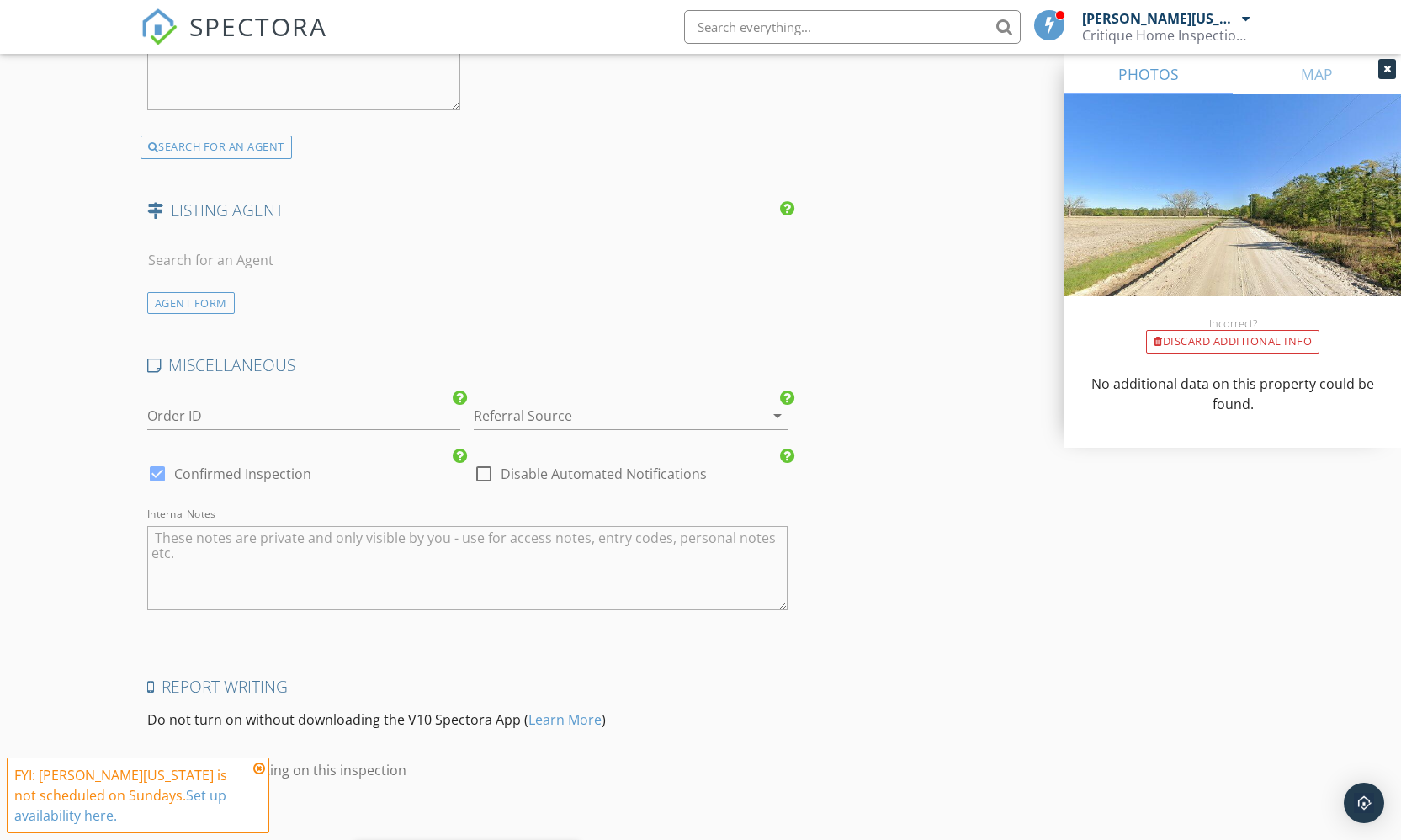
scroll to position [2561, 0]
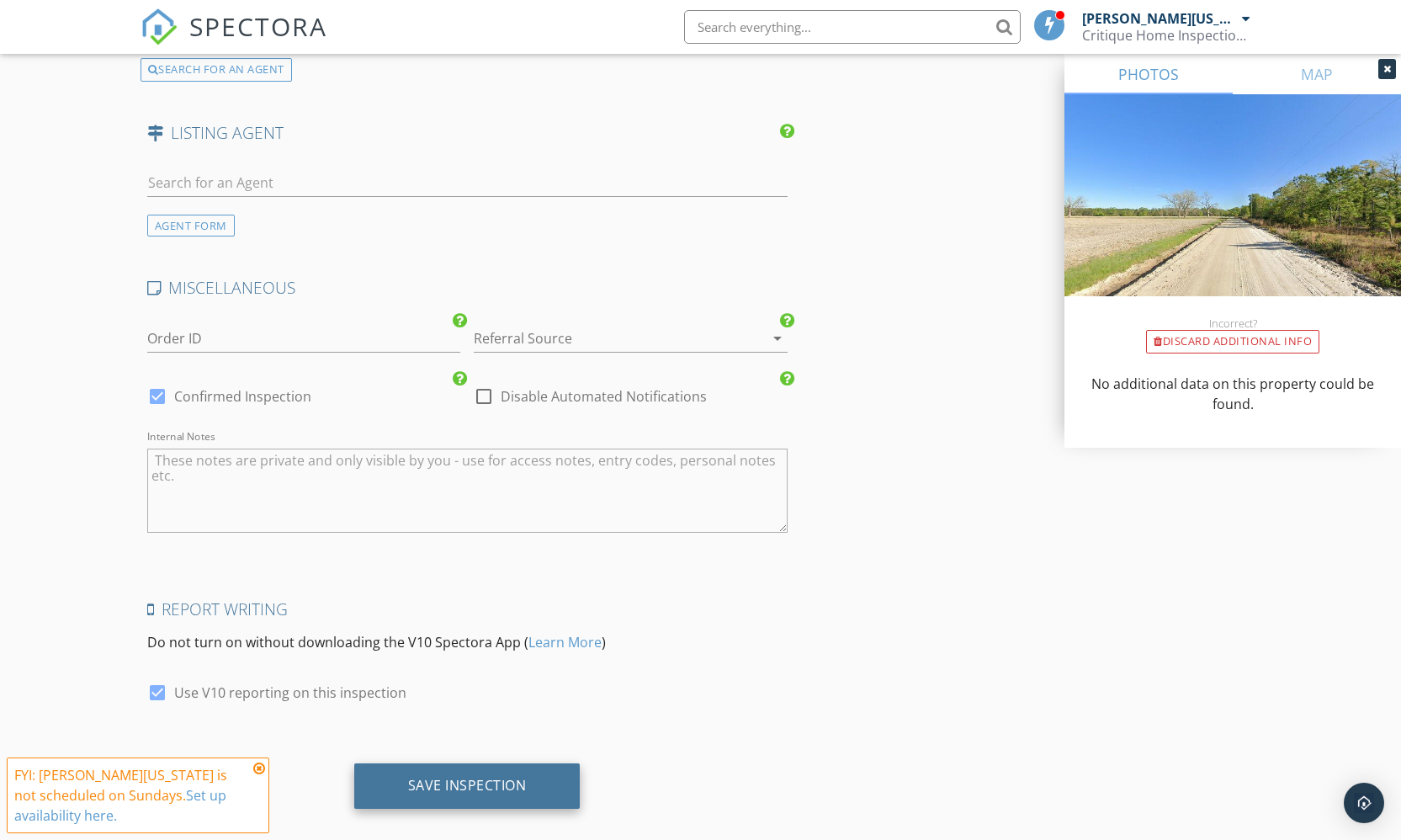
type input "Nashville"
click at [463, 777] on div "Save Inspection" at bounding box center [467, 785] width 119 height 17
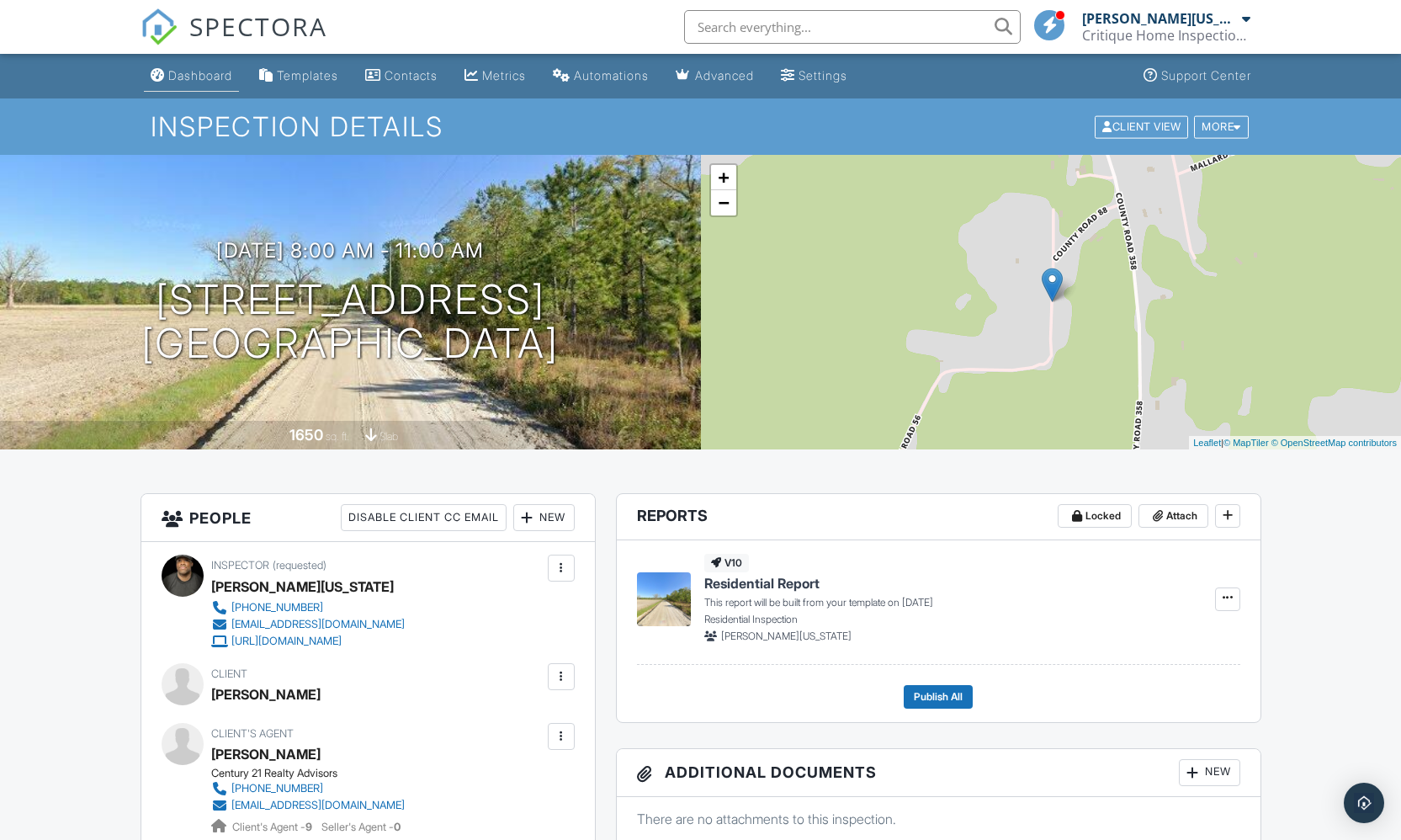
click at [215, 84] on link "Dashboard" at bounding box center [192, 76] width 95 height 31
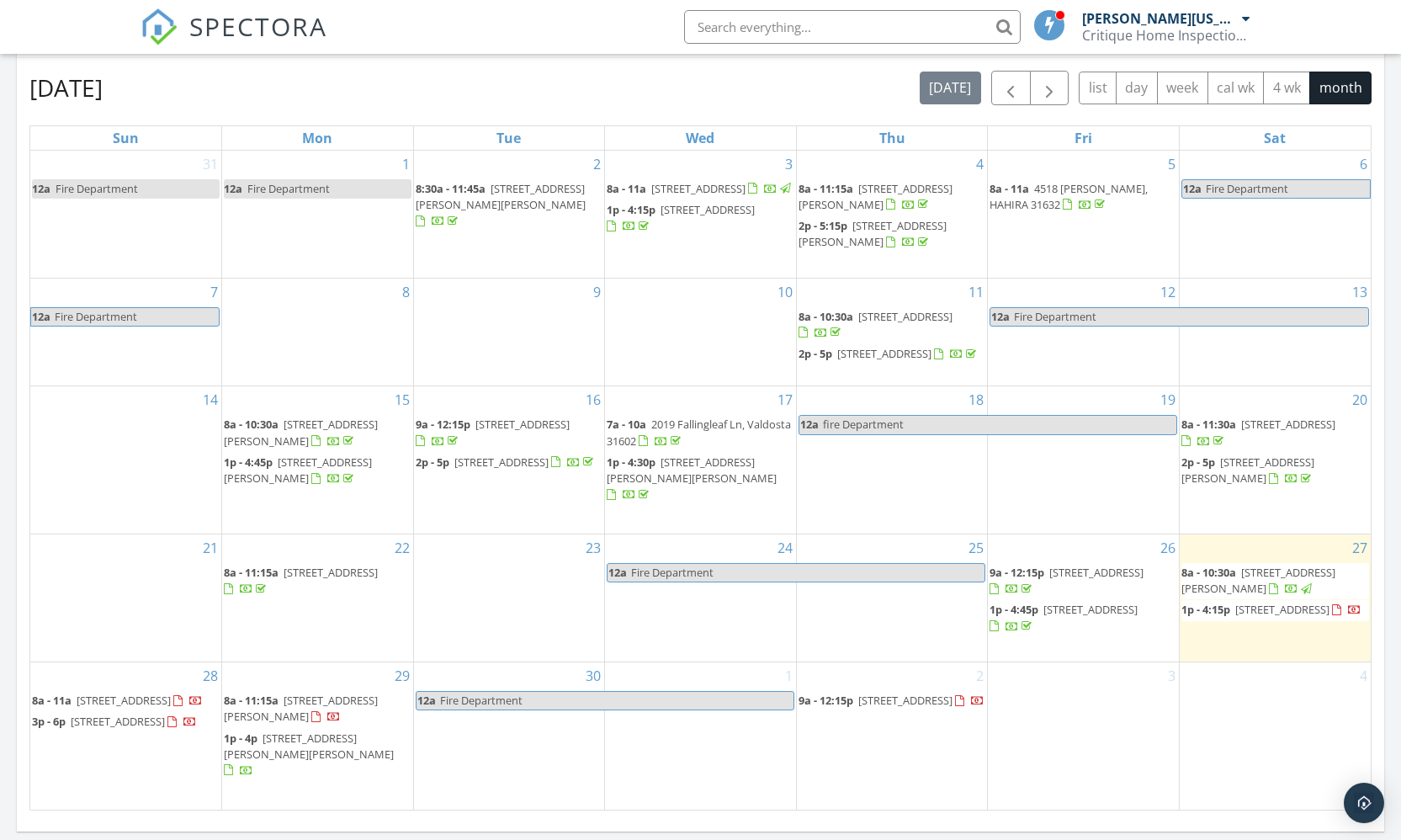
scroll to position [868, 0]
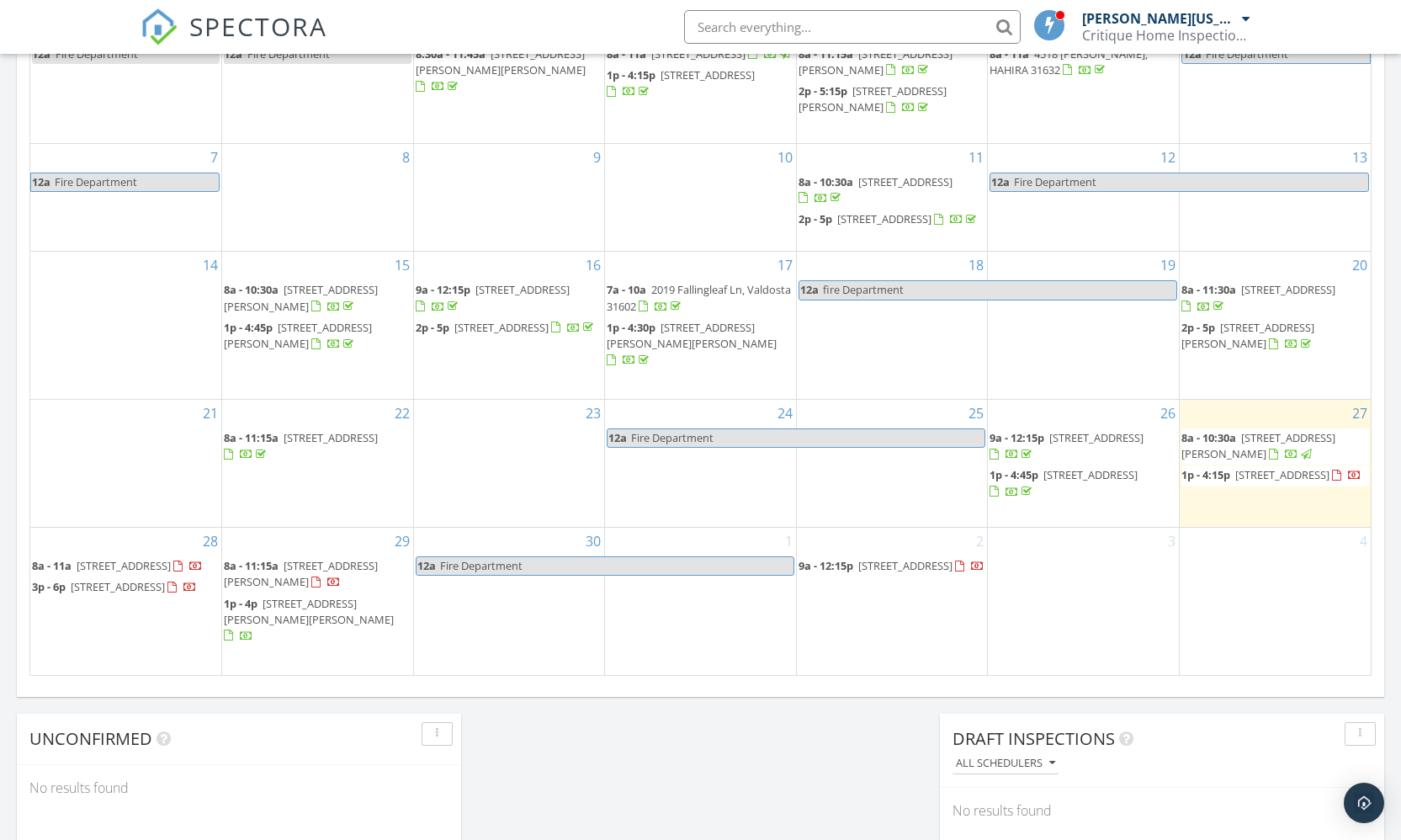
click at [165, 594] on span "[STREET_ADDRESS]" at bounding box center [118, 587] width 94 height 16
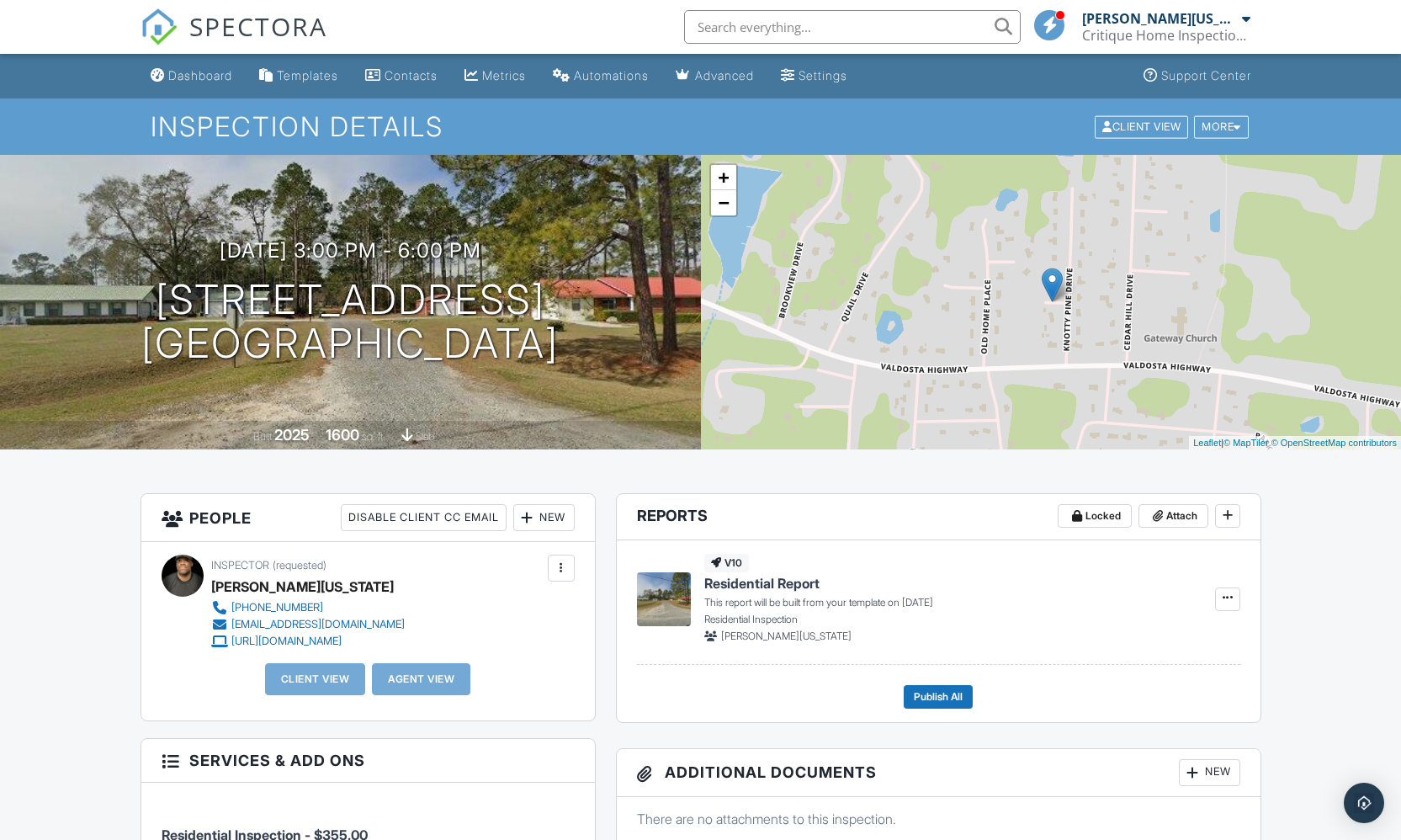
click at [543, 519] on div "New" at bounding box center [543, 518] width 61 height 27
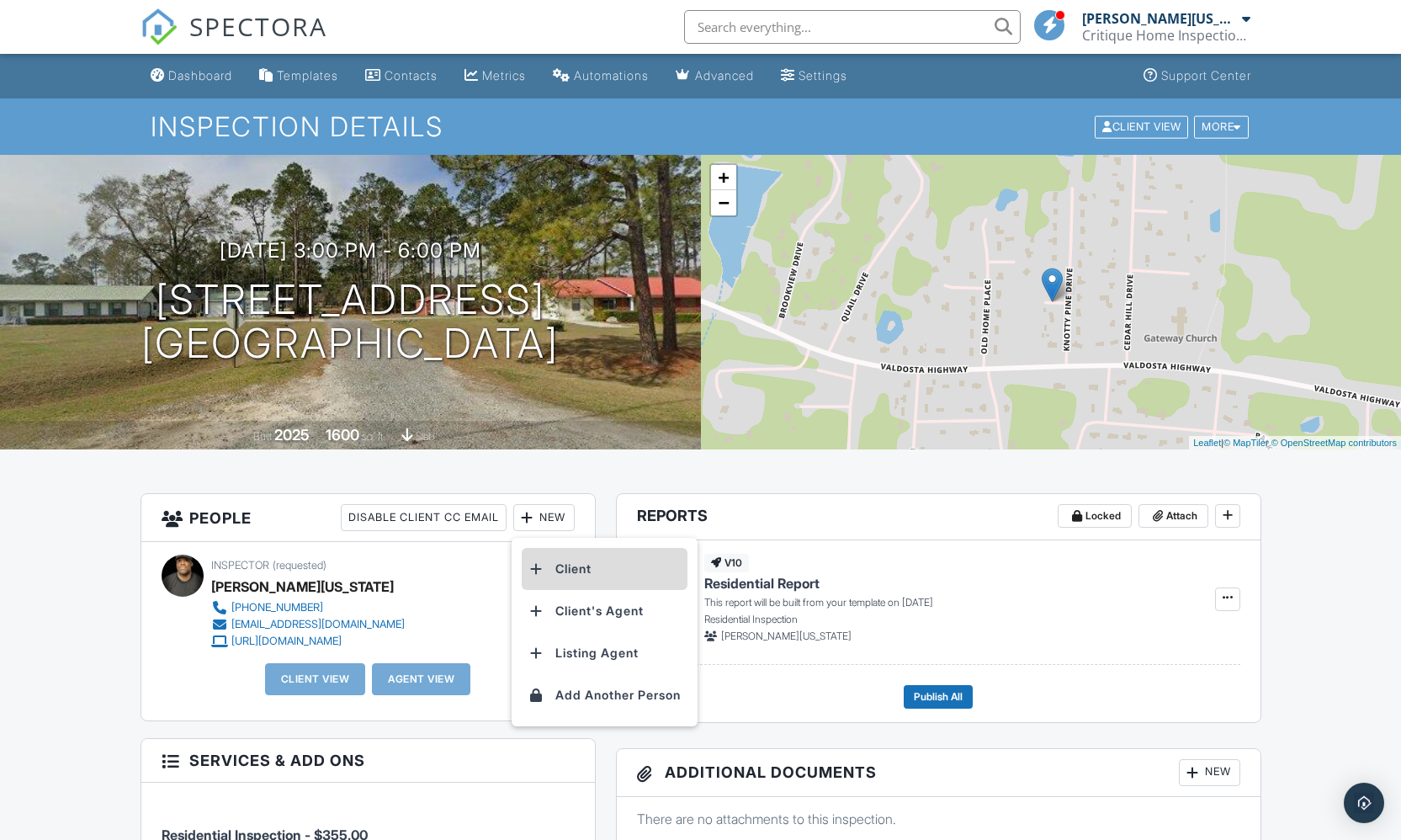
click at [562, 575] on li "Client" at bounding box center [605, 568] width 166 height 42
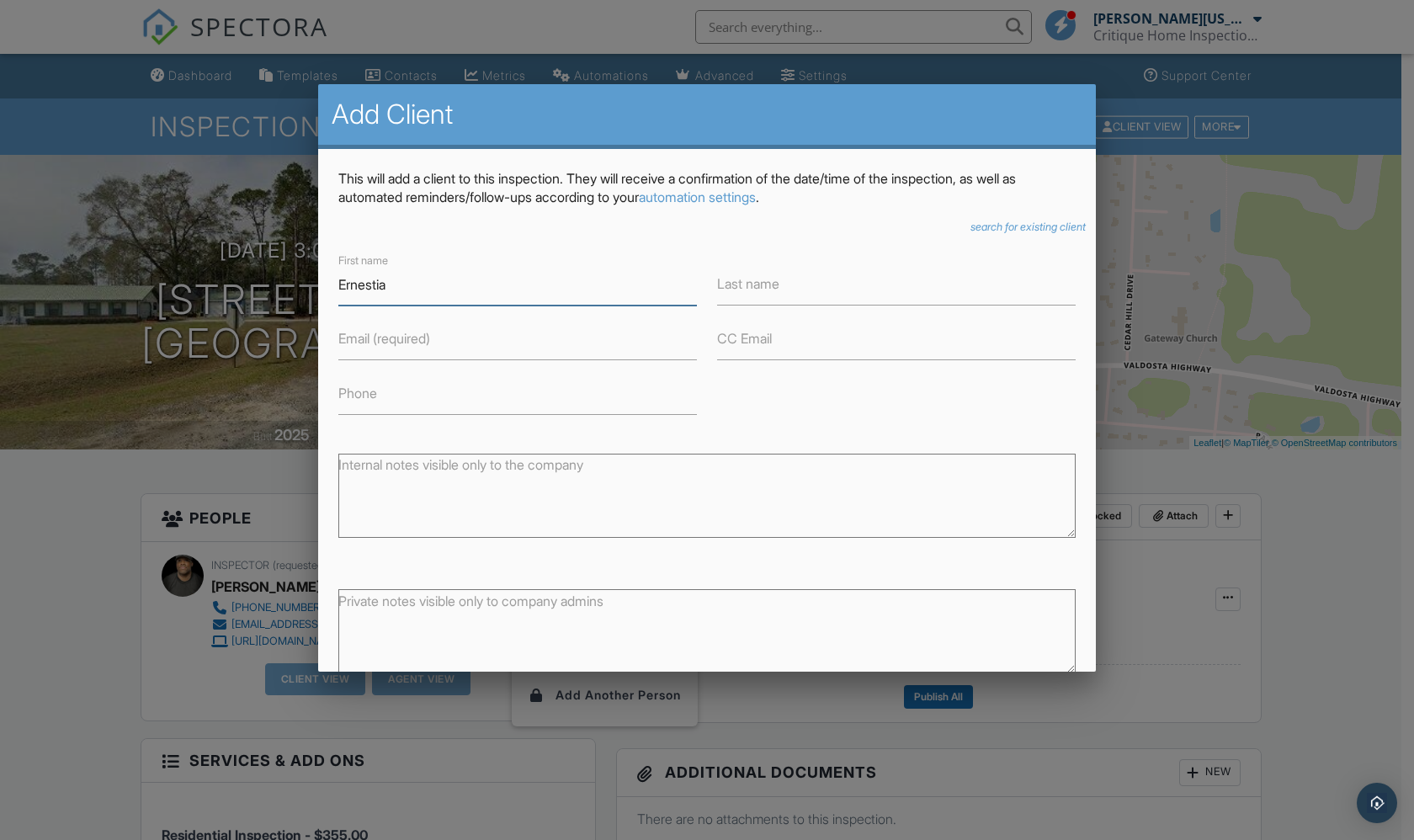
type input "Ernestia"
type input "Cantera"
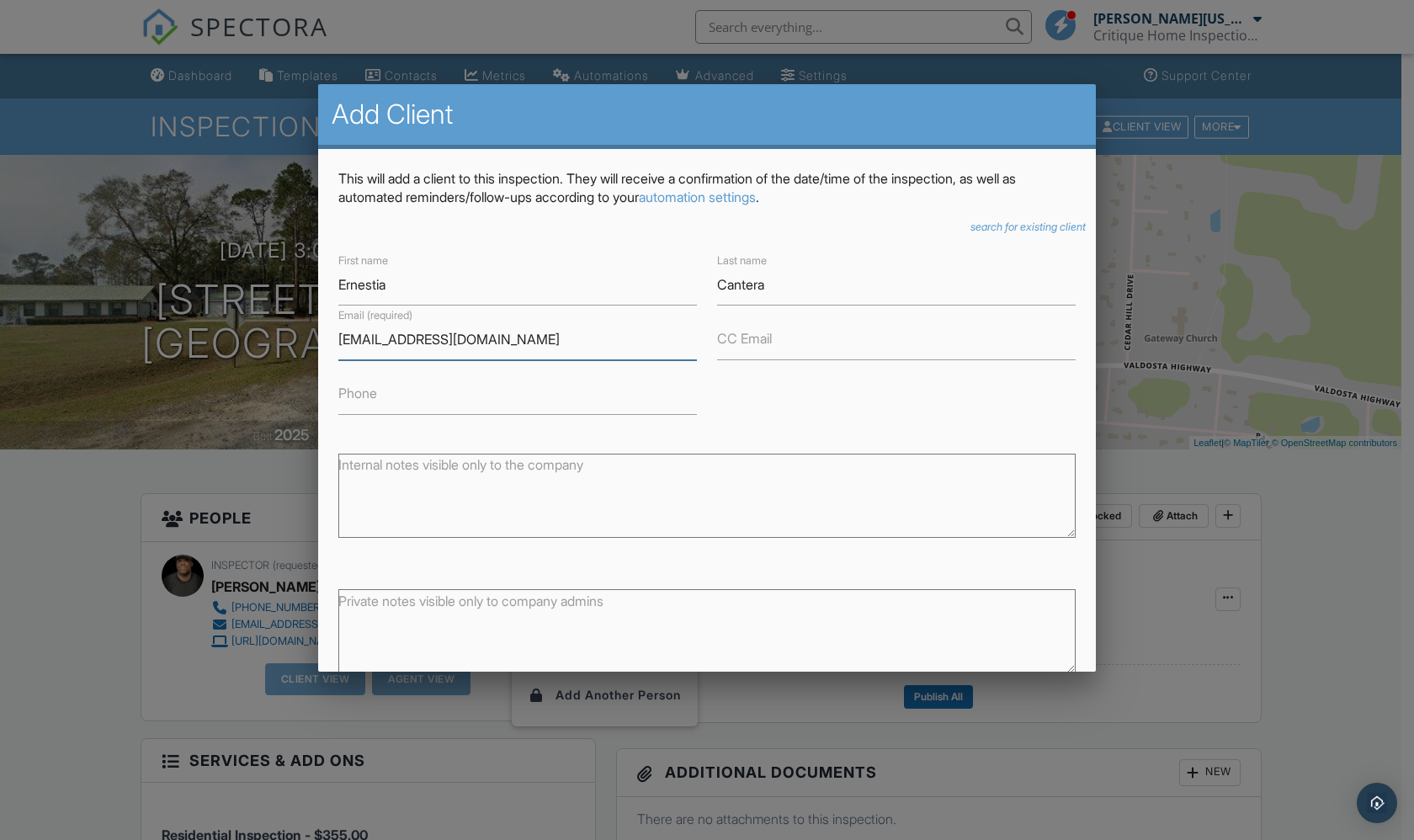
type input "Ernestinacantera61@yahoo.com"
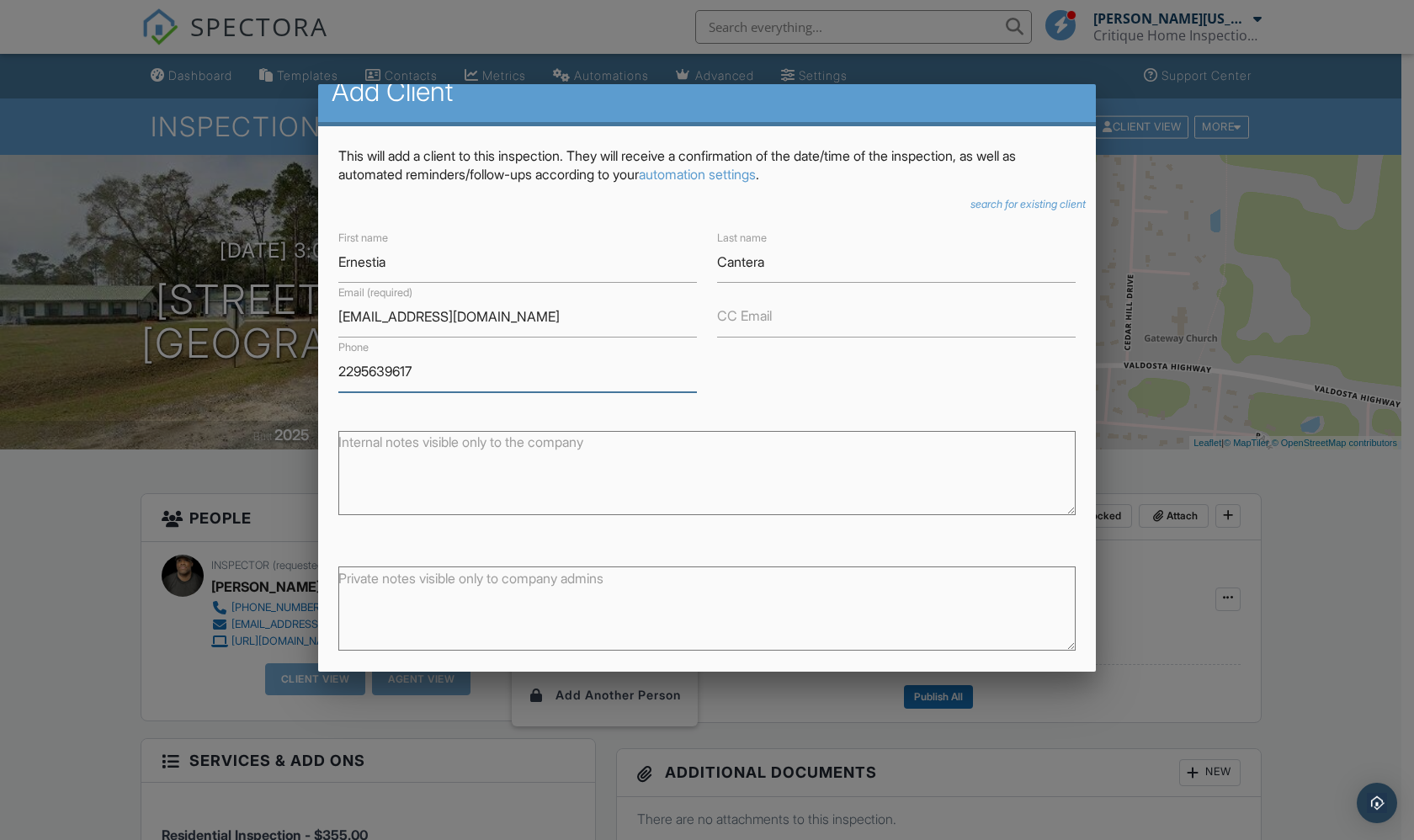
scroll to position [92, 0]
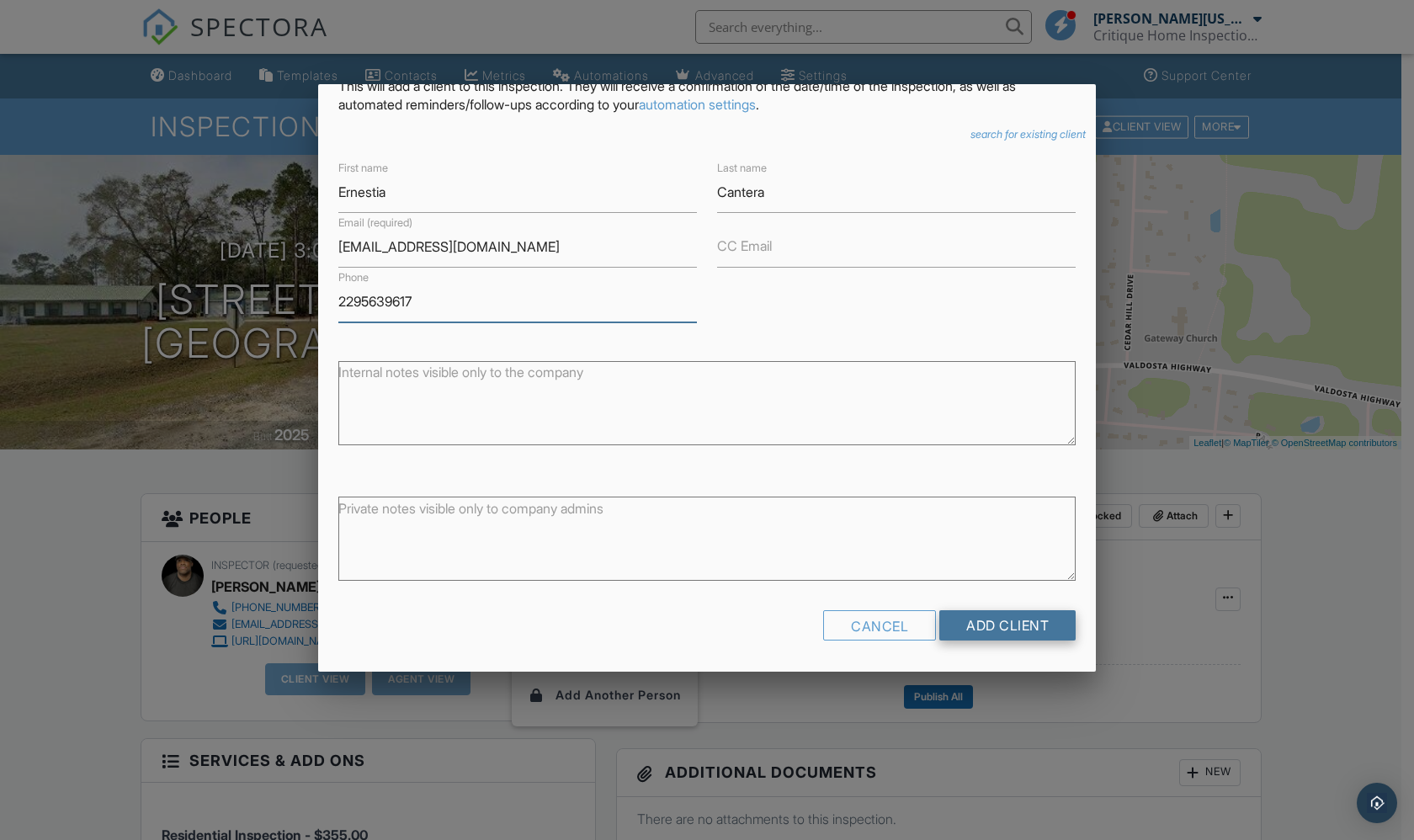
type input "2295639617"
click at [1013, 630] on input "Add Client" at bounding box center [1008, 625] width 136 height 30
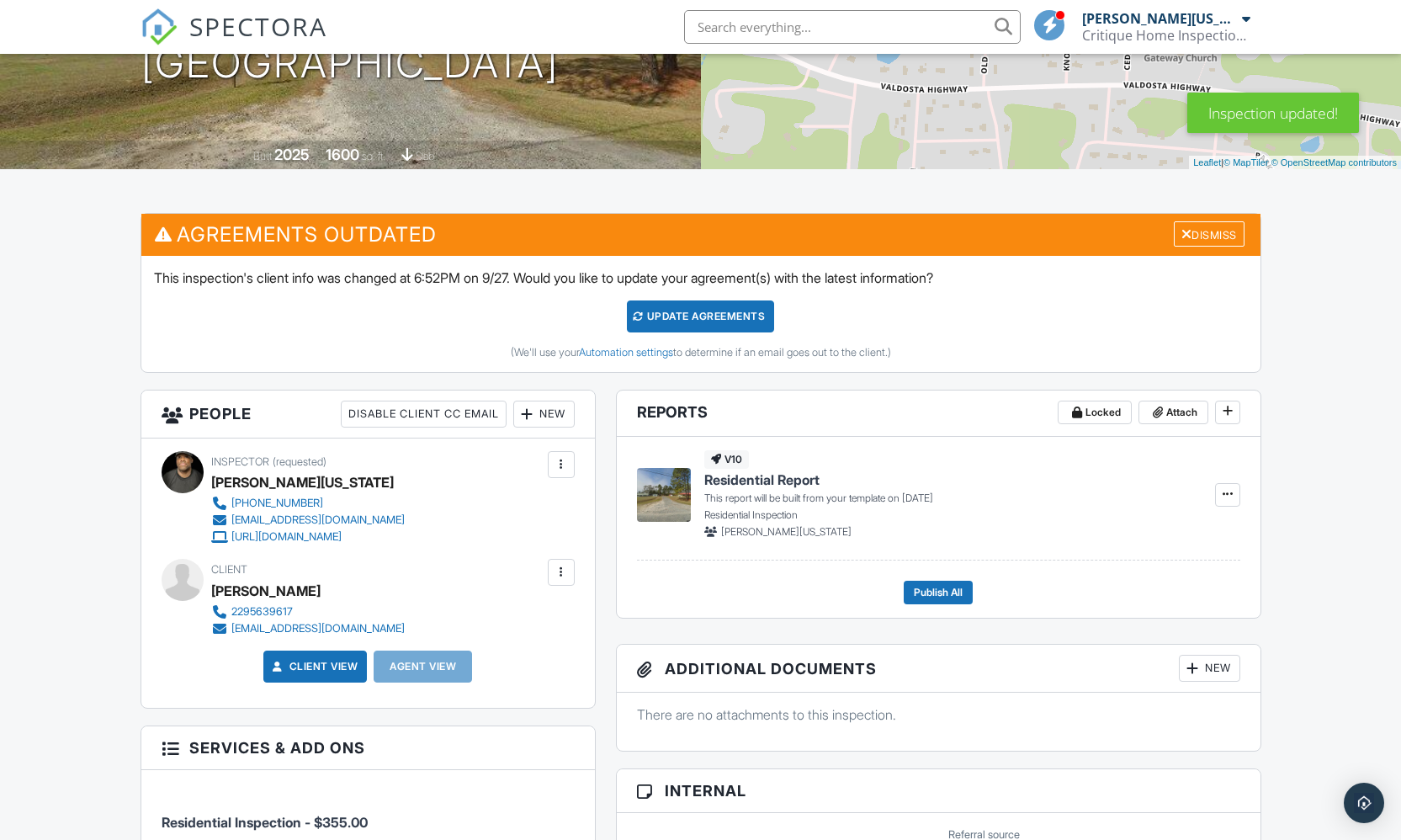
scroll to position [444, 0]
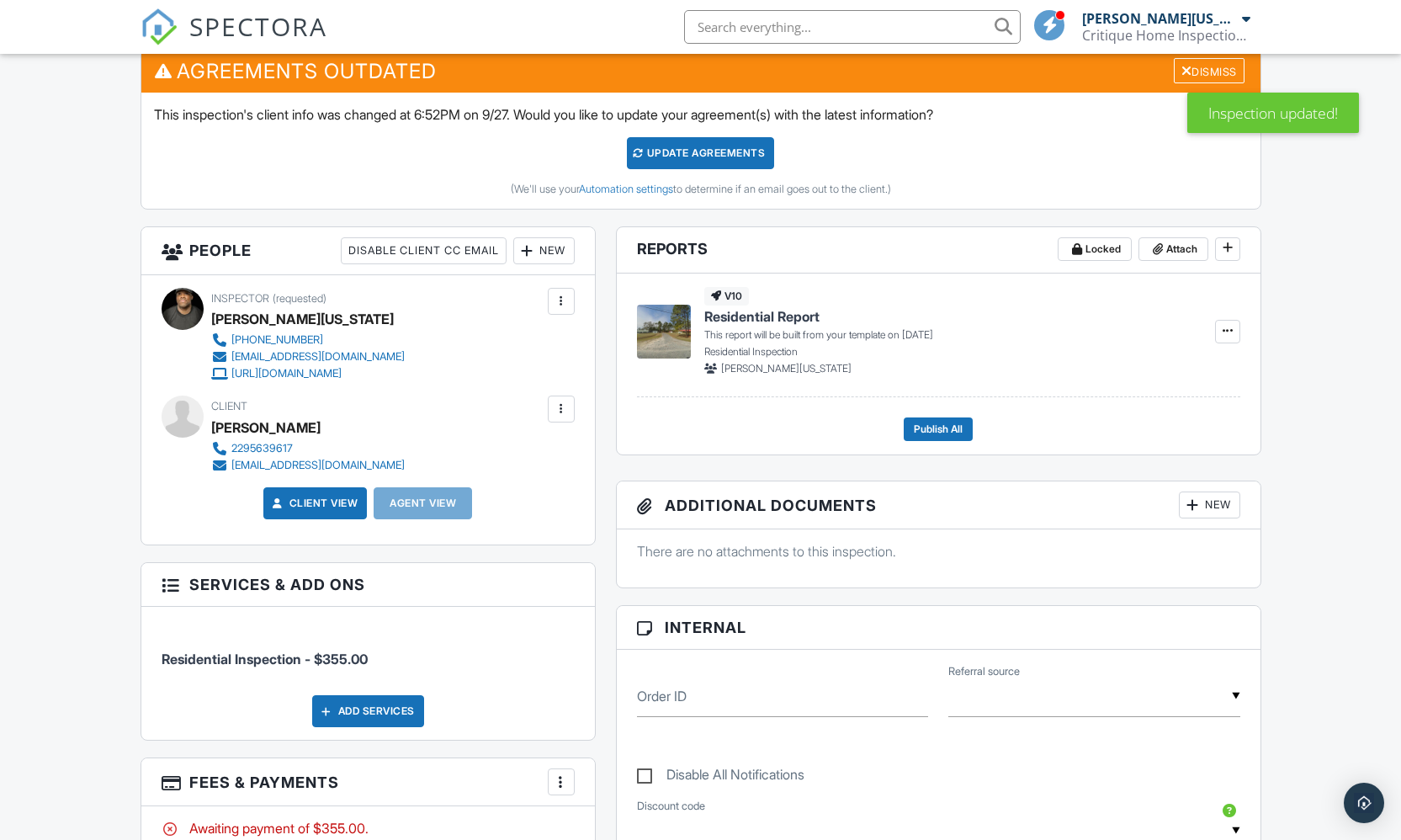
click at [697, 151] on div "Update Agreements" at bounding box center [700, 153] width 147 height 32
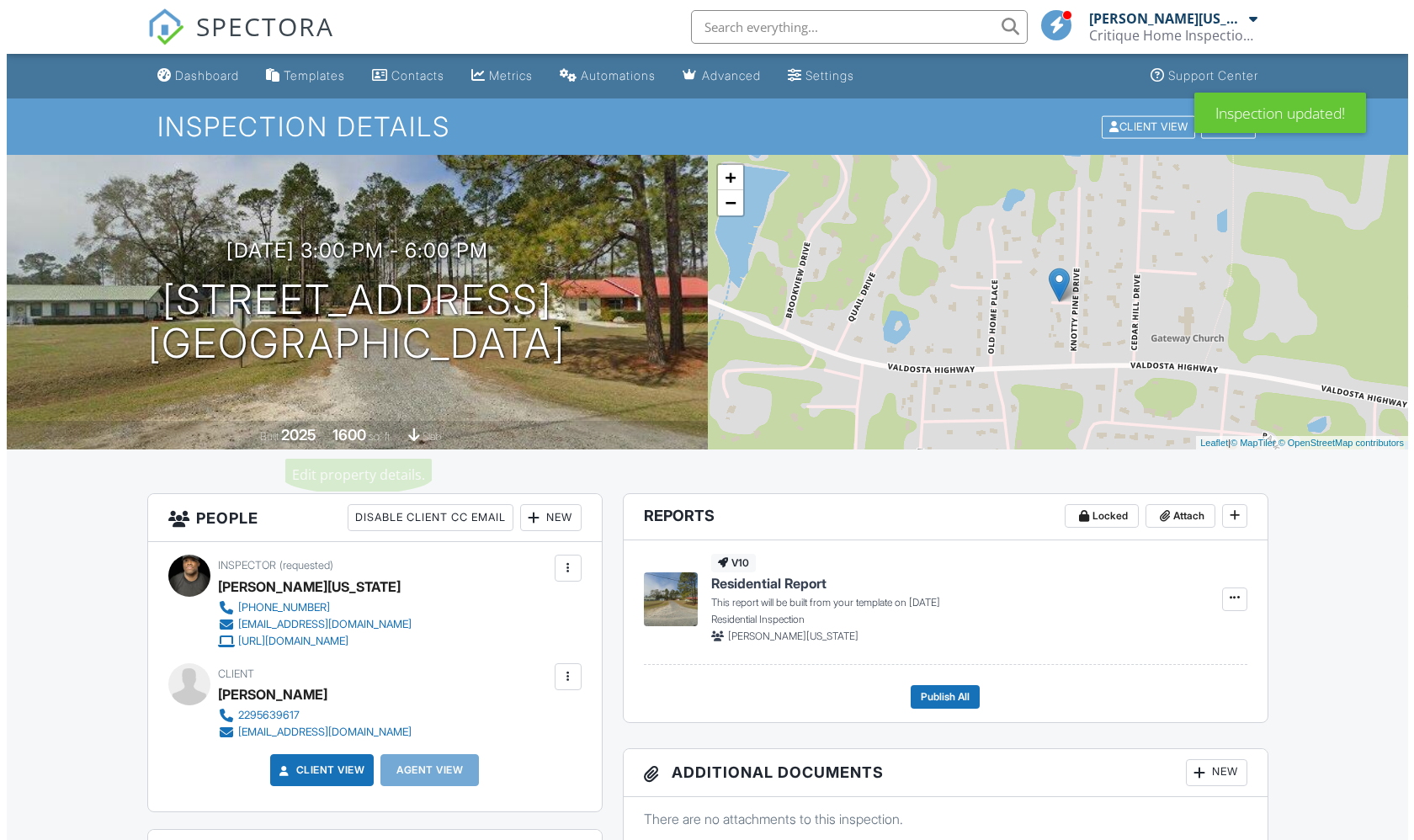
scroll to position [146, 0]
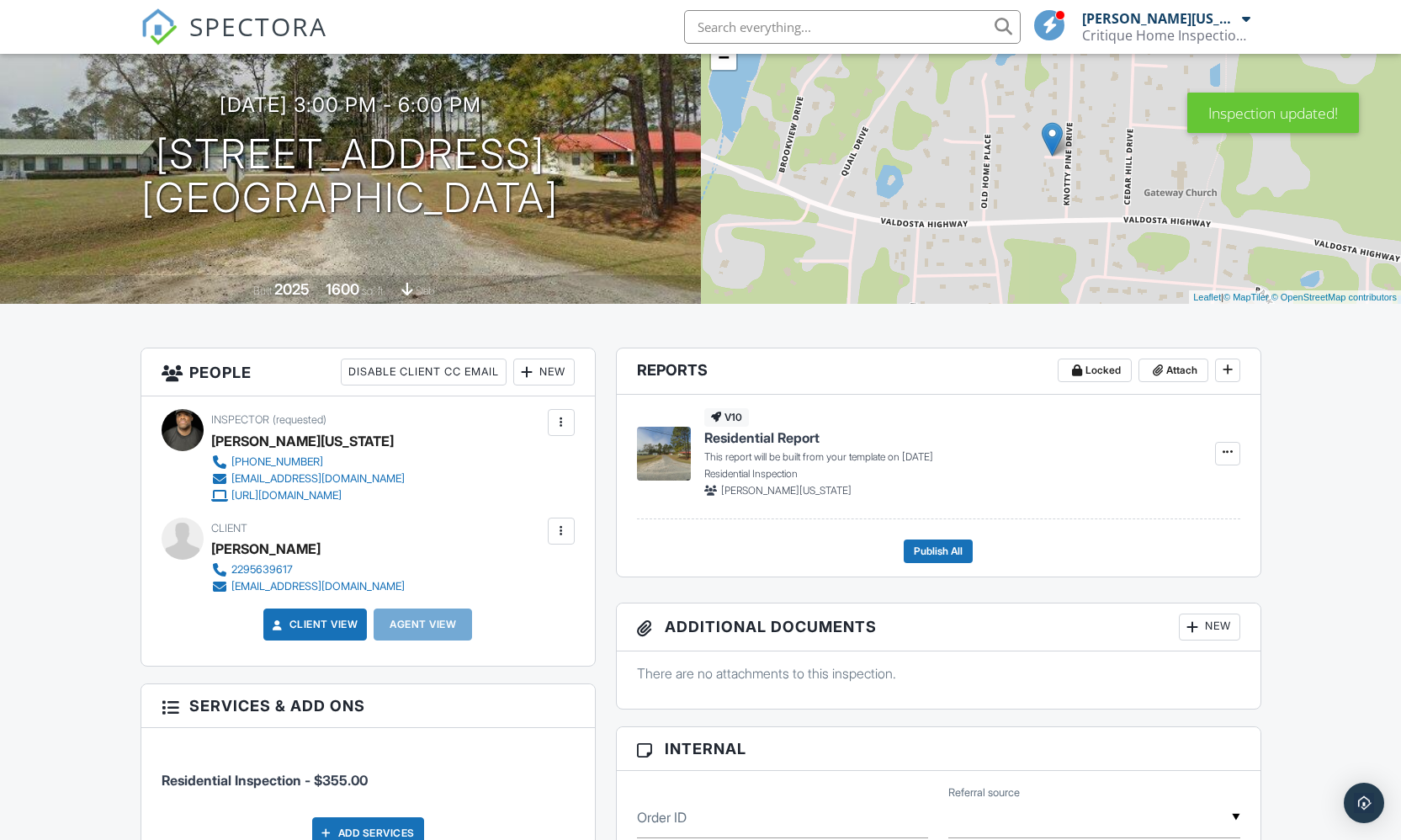
click at [539, 371] on div "New" at bounding box center [543, 372] width 61 height 27
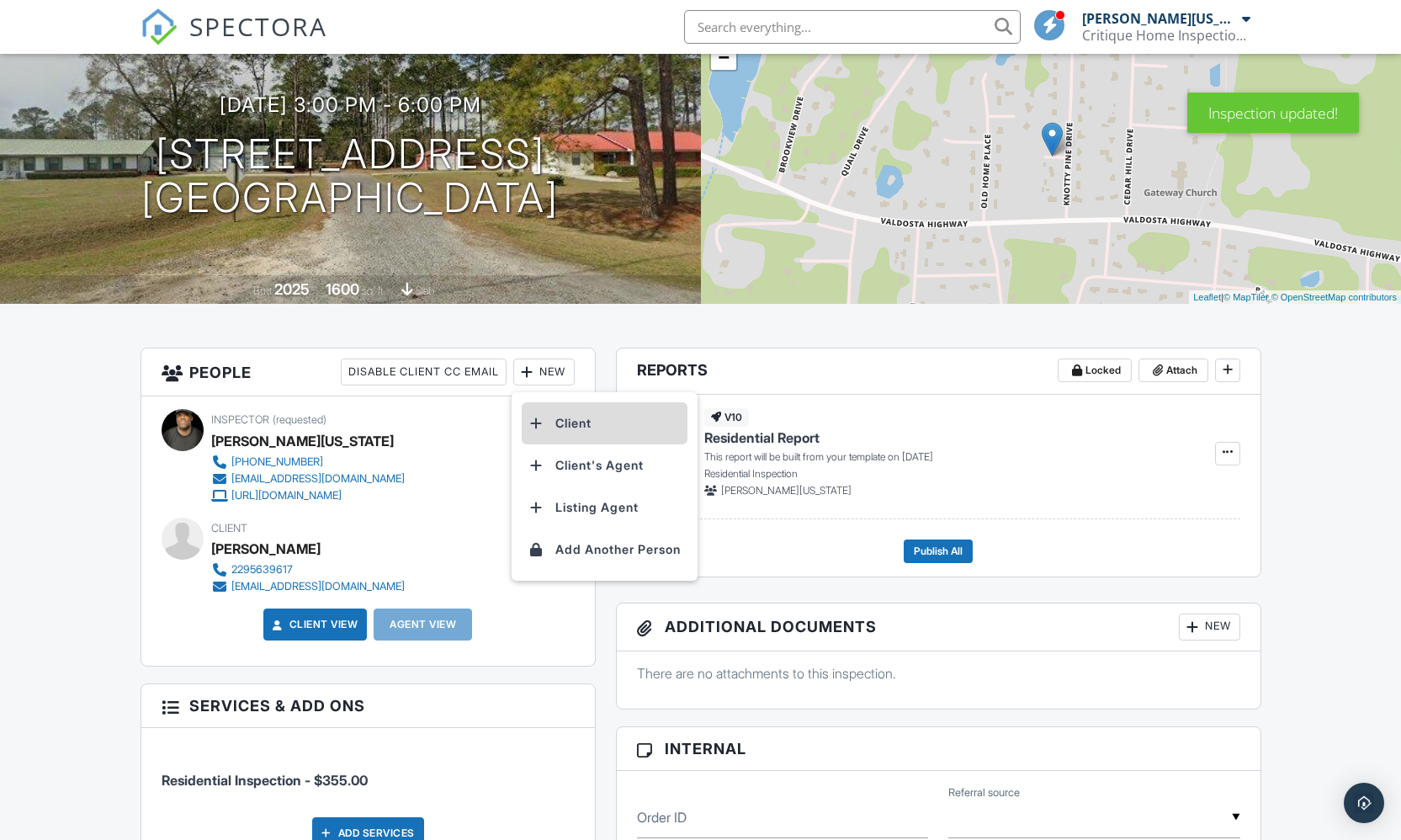
click at [560, 420] on li "Client" at bounding box center [605, 422] width 166 height 42
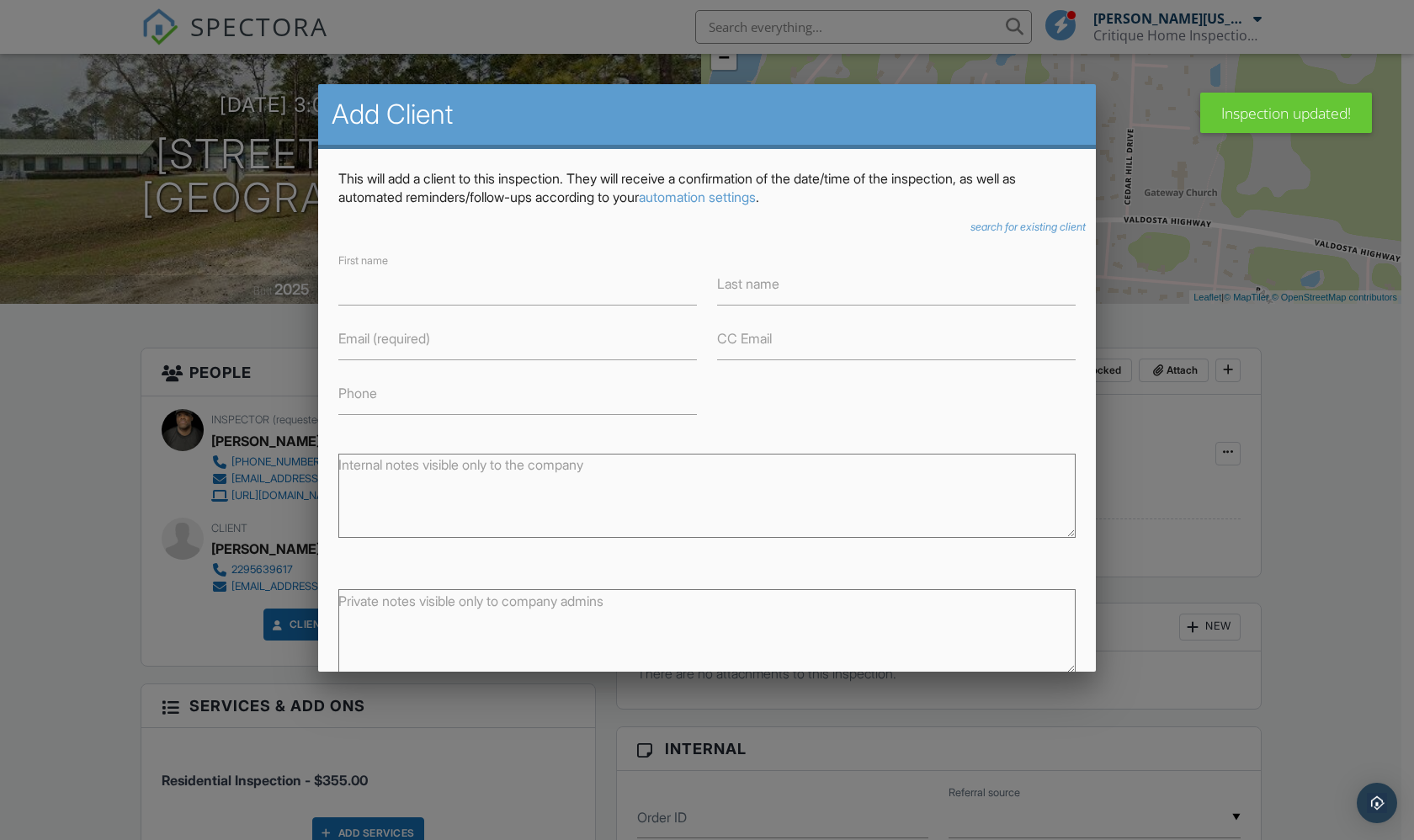
click at [264, 187] on div at bounding box center [707, 441] width 1414 height 1050
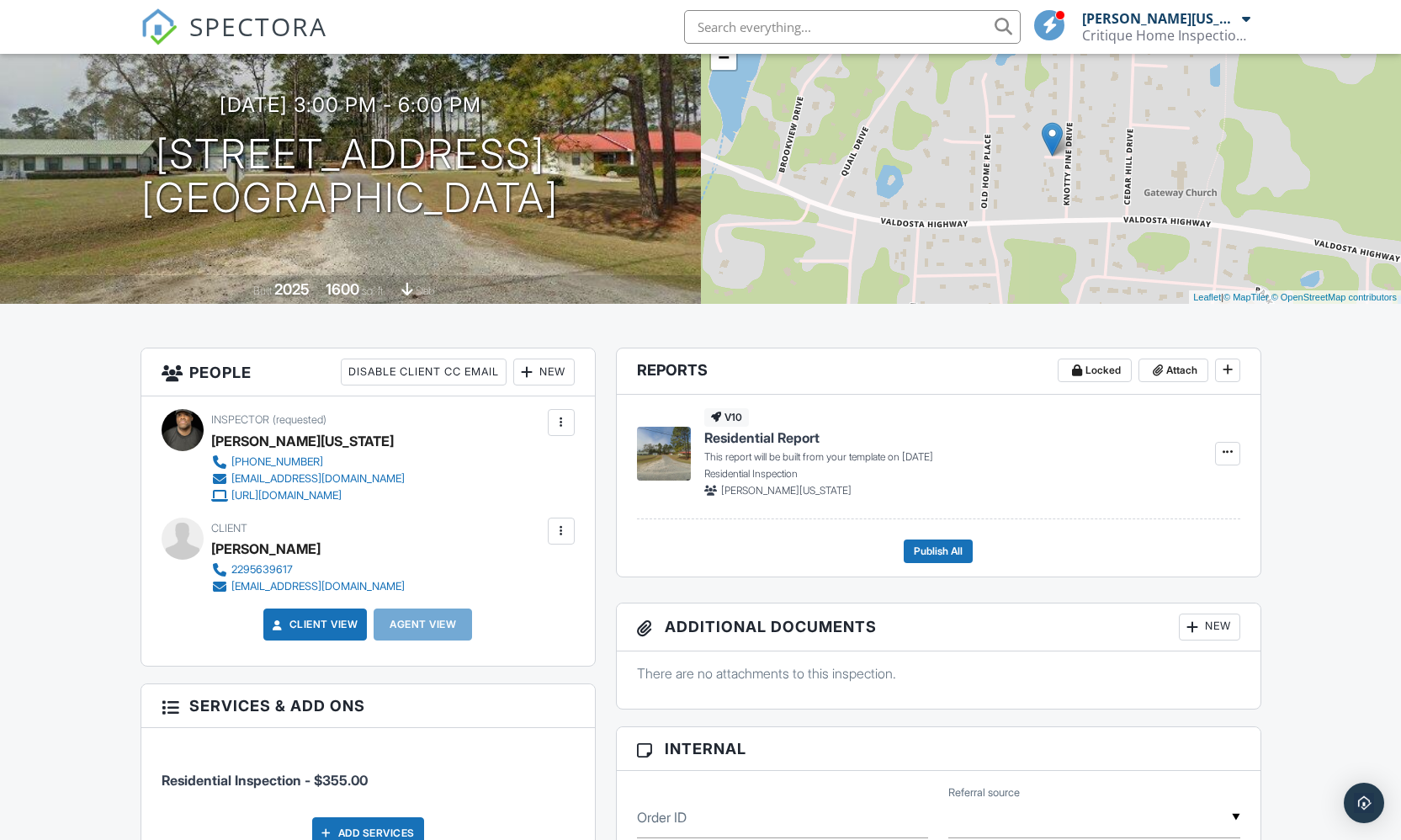
click at [544, 375] on div "New" at bounding box center [543, 372] width 61 height 27
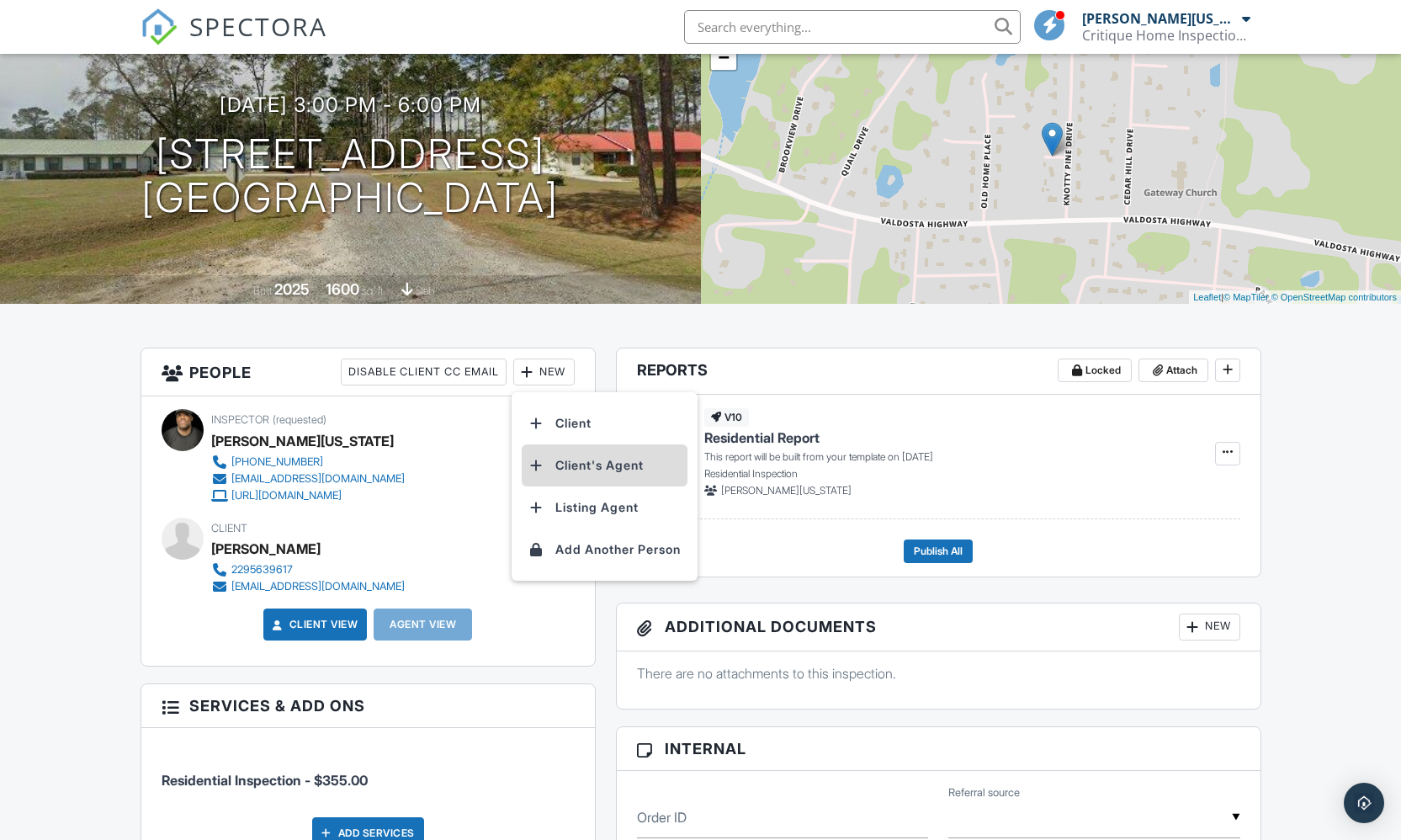
click at [574, 464] on li "Client's Agent" at bounding box center [605, 464] width 166 height 42
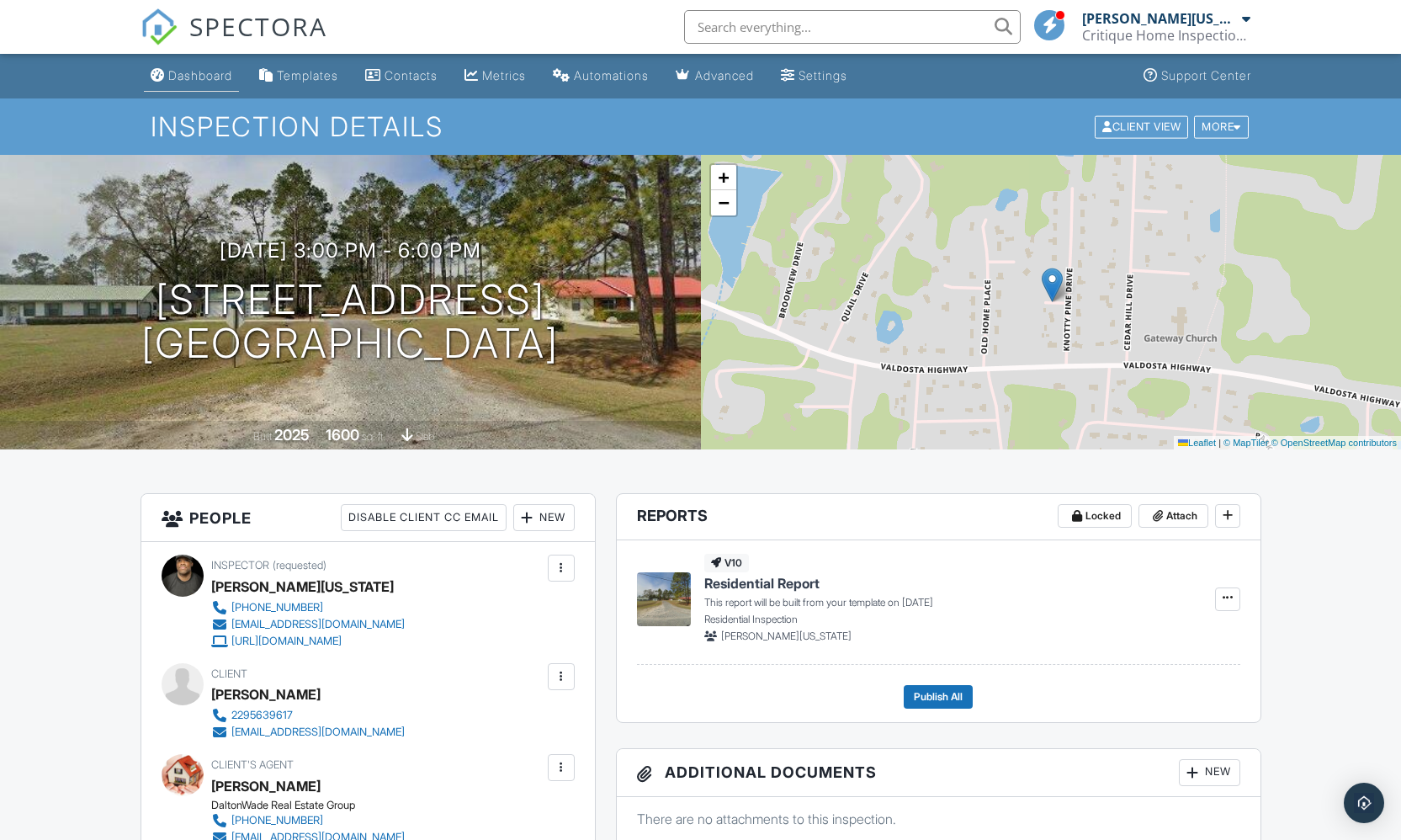
click at [208, 74] on div "Dashboard" at bounding box center [201, 75] width 64 height 15
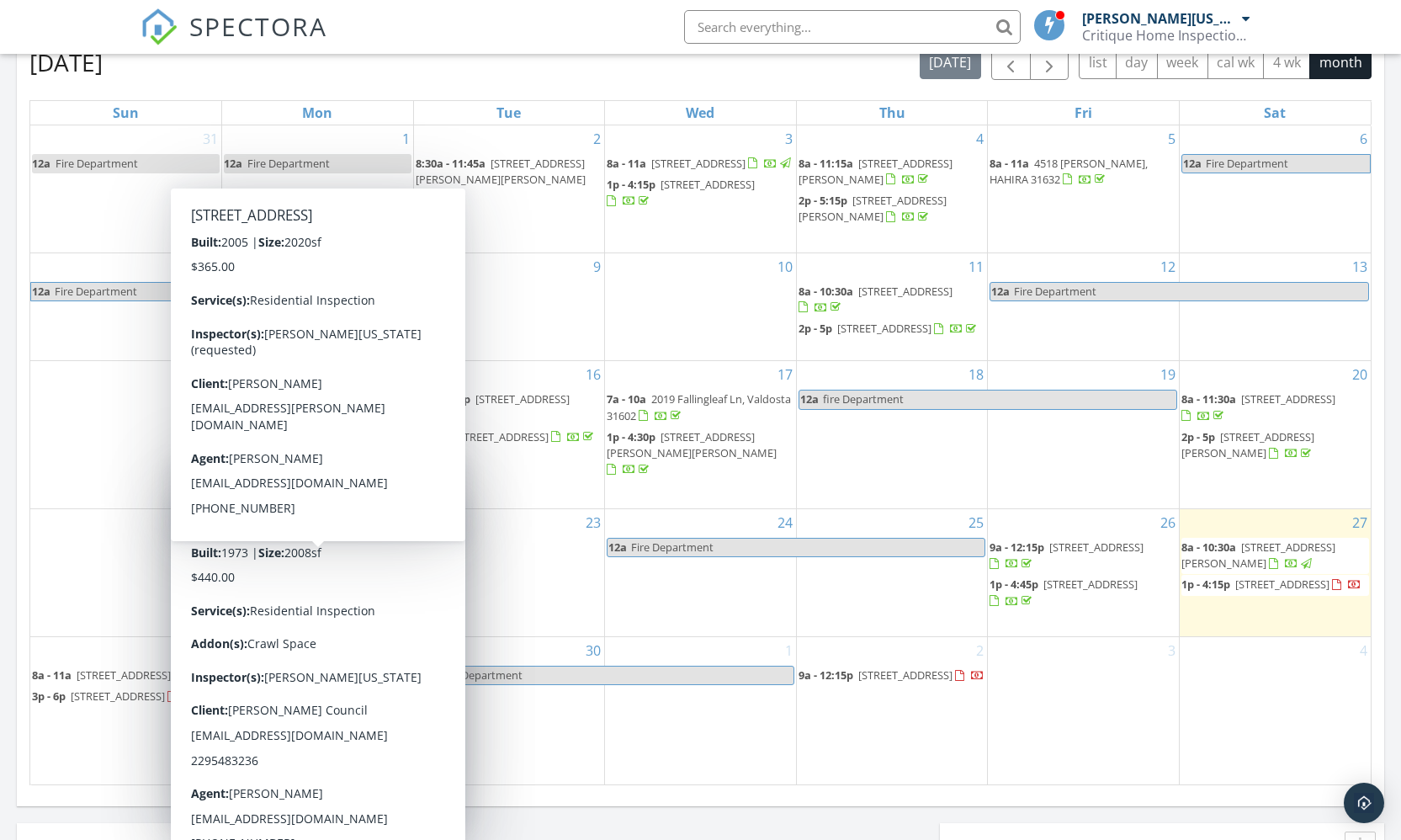
scroll to position [829, 0]
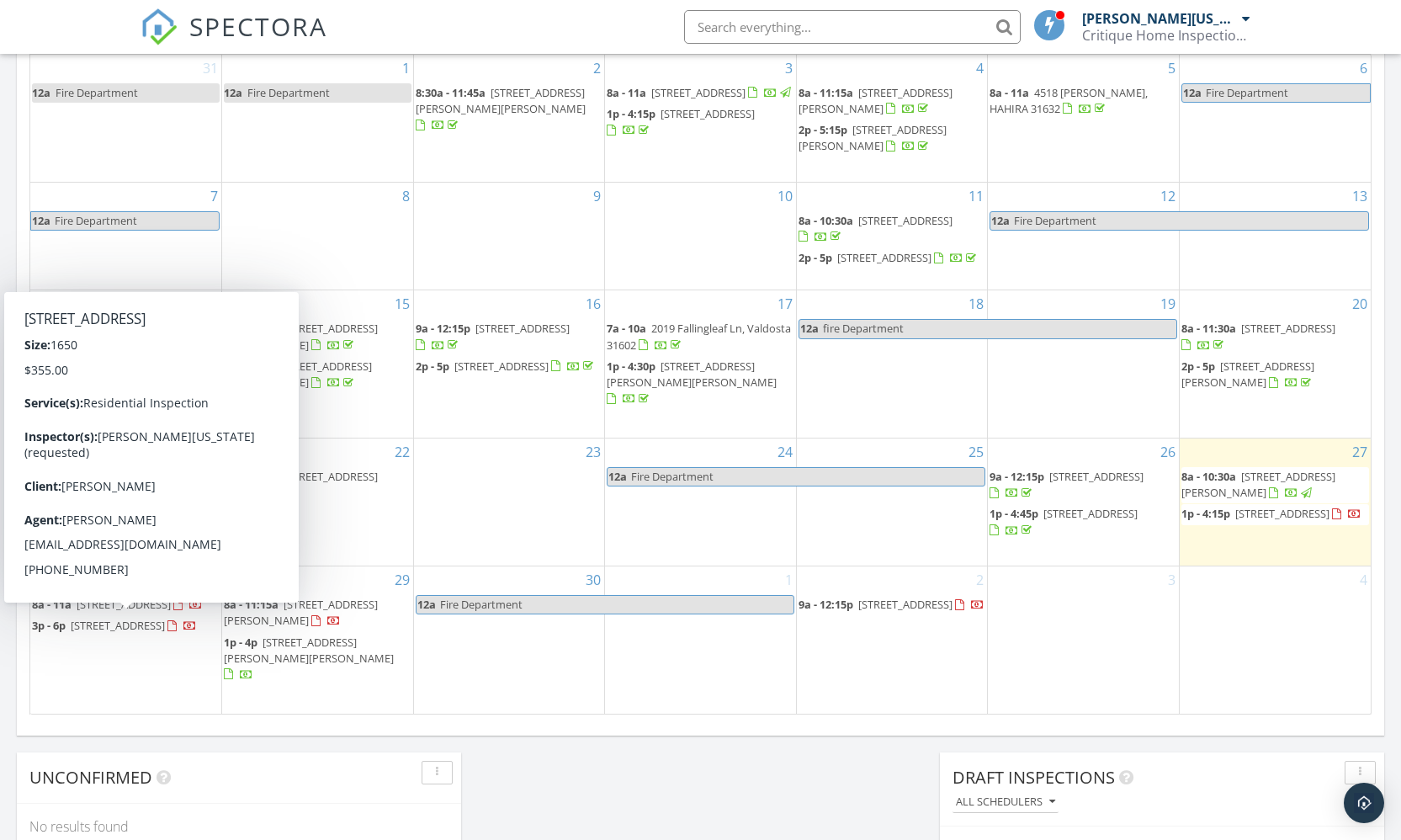
click at [118, 611] on span "199 JC May Road, Nashville 31639" at bounding box center [124, 604] width 94 height 16
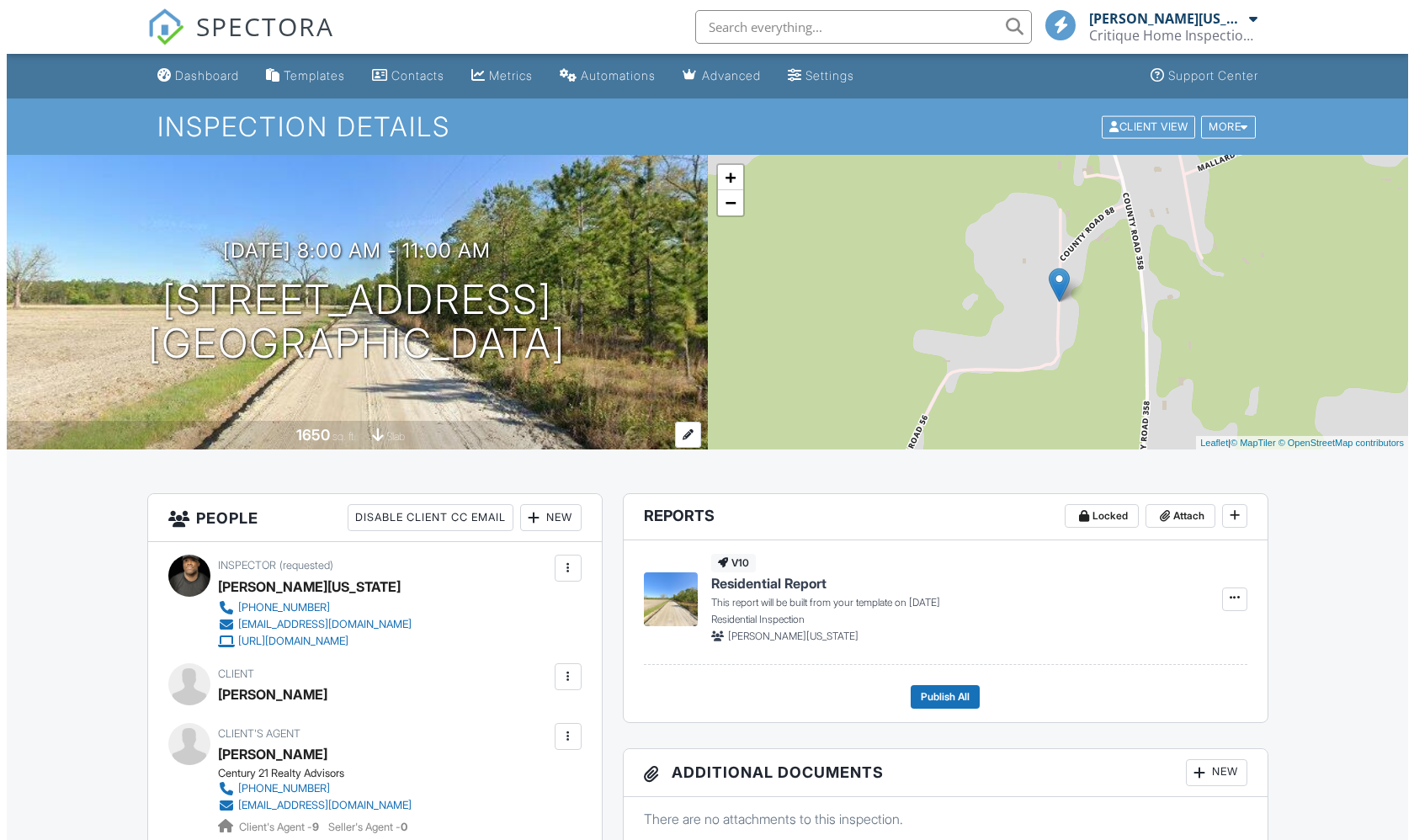
scroll to position [182, 0]
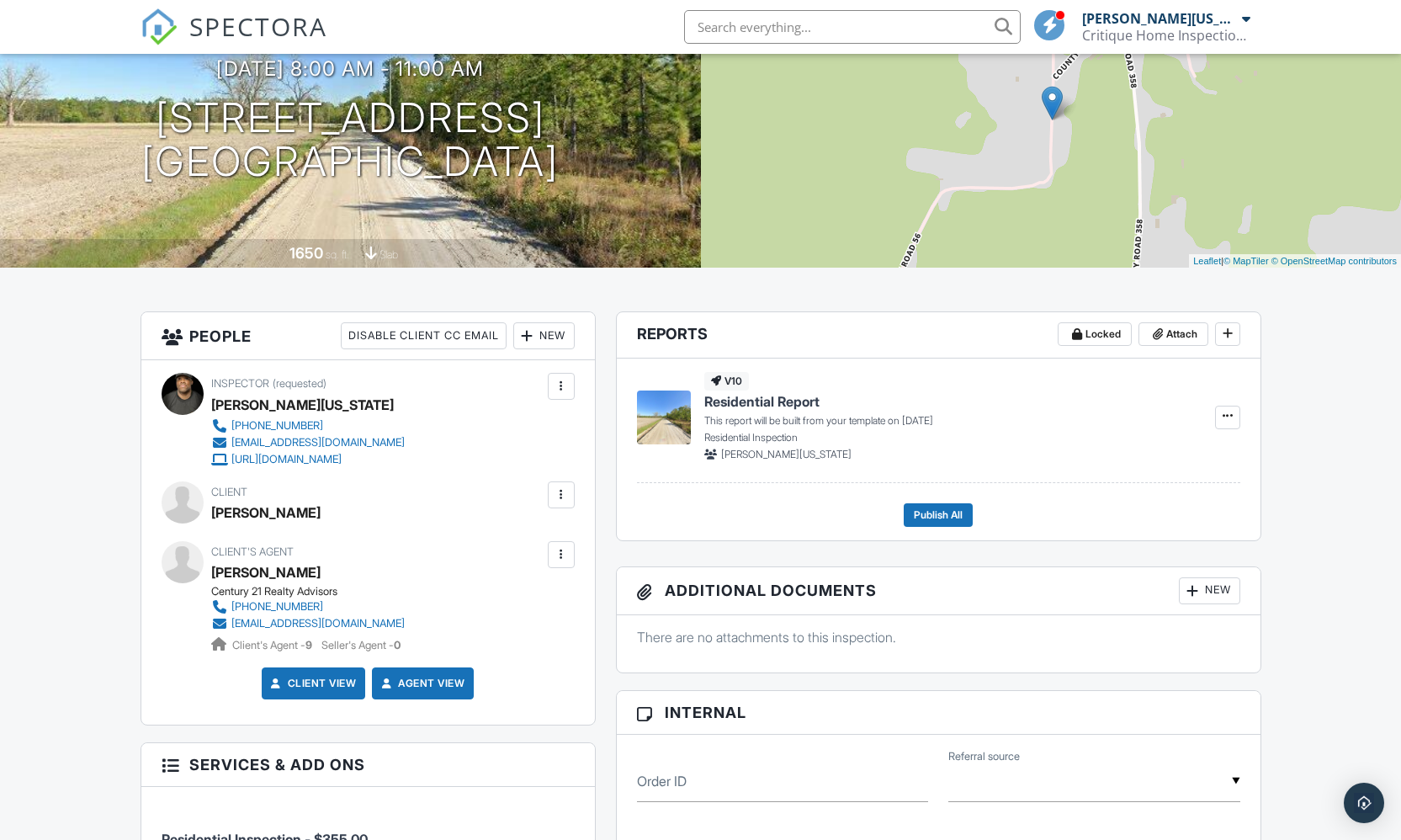
click at [561, 493] on div at bounding box center [561, 494] width 17 height 17
click at [537, 541] on li "Edit" at bounding box center [522, 545] width 86 height 42
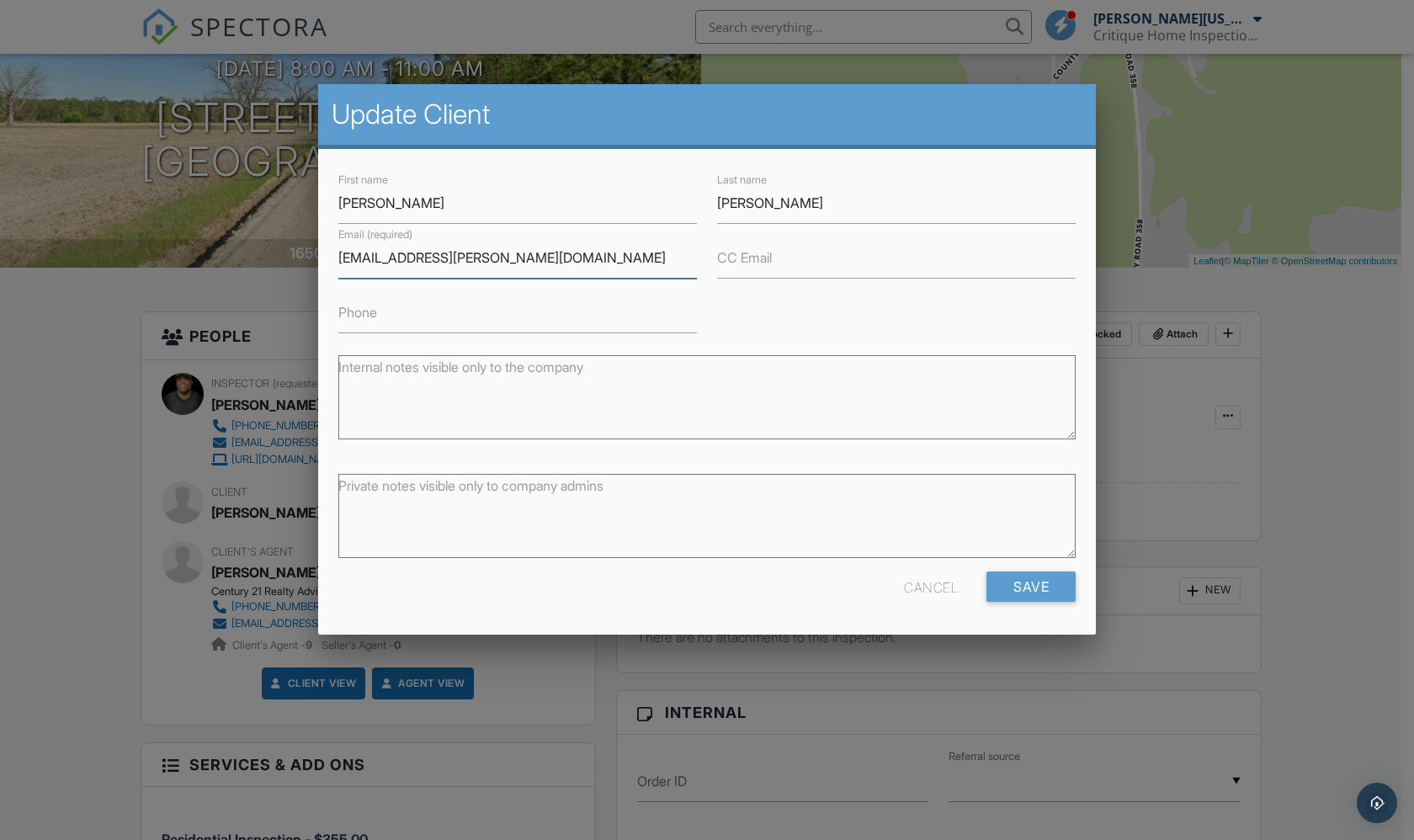
type input "[EMAIL_ADDRESS][PERSON_NAME][DOMAIN_NAME]"
type input "2538886393"
click at [1027, 580] on input "Save" at bounding box center [1031, 586] width 90 height 30
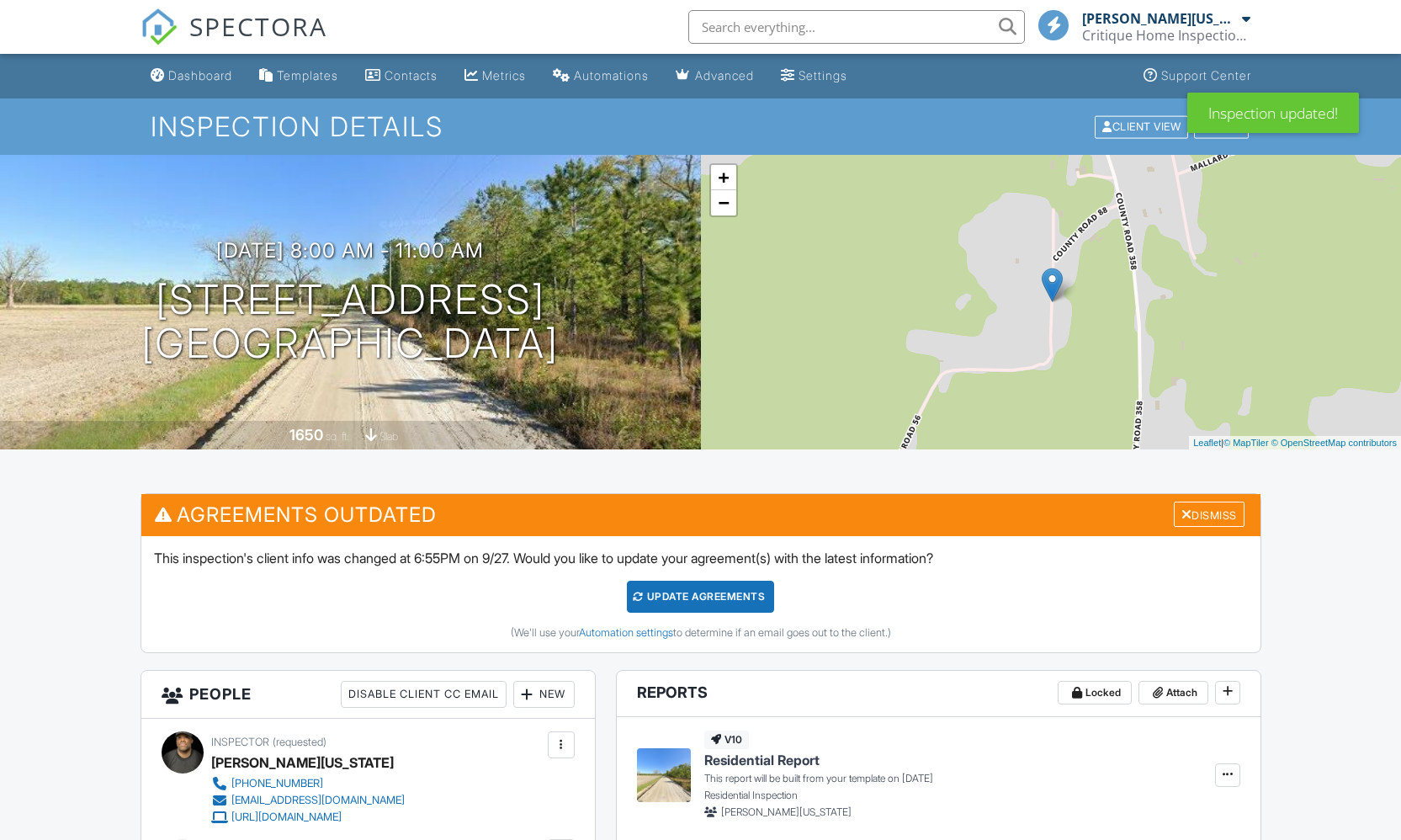
scroll to position [406, 0]
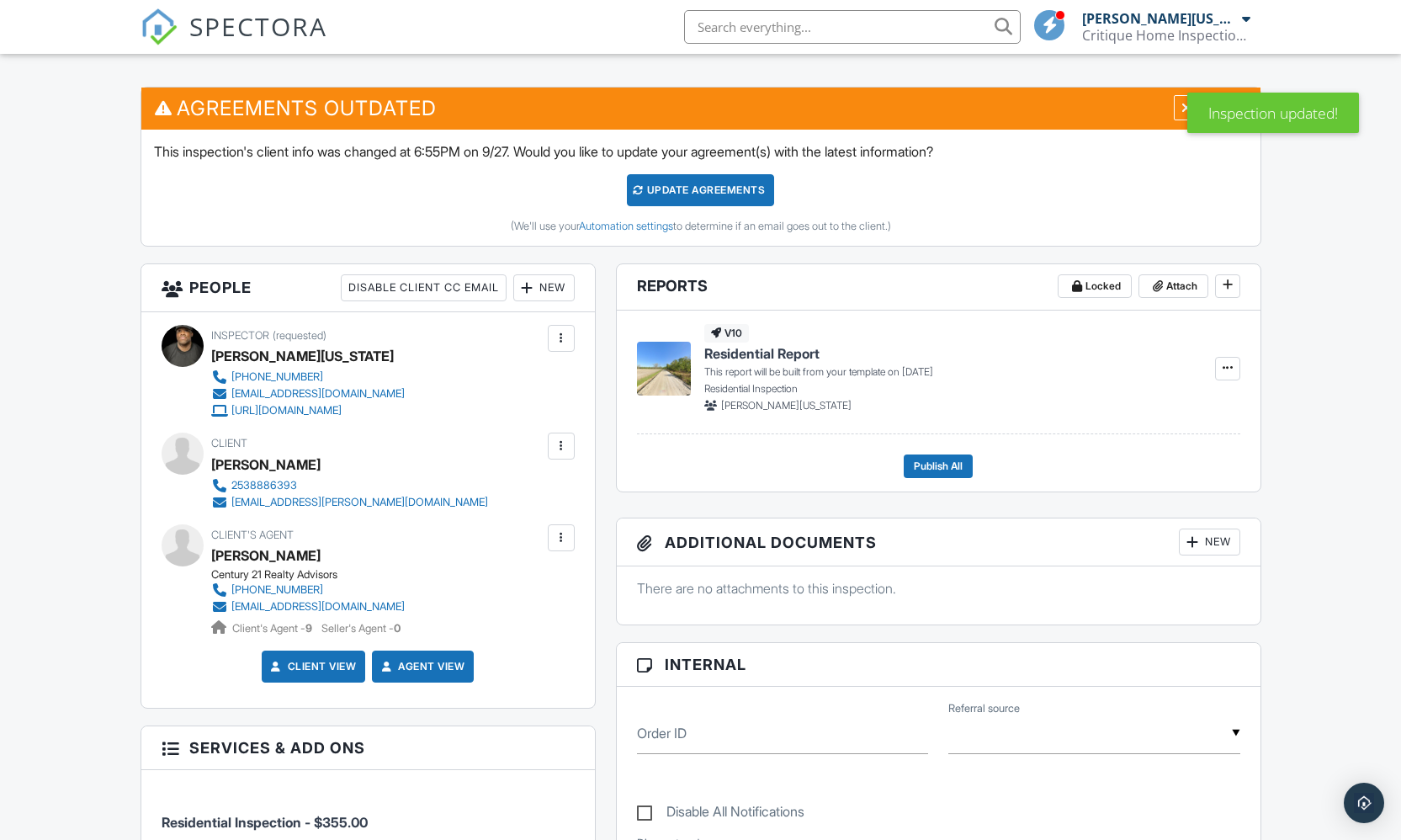
click at [727, 190] on div "Update Agreements" at bounding box center [700, 190] width 147 height 32
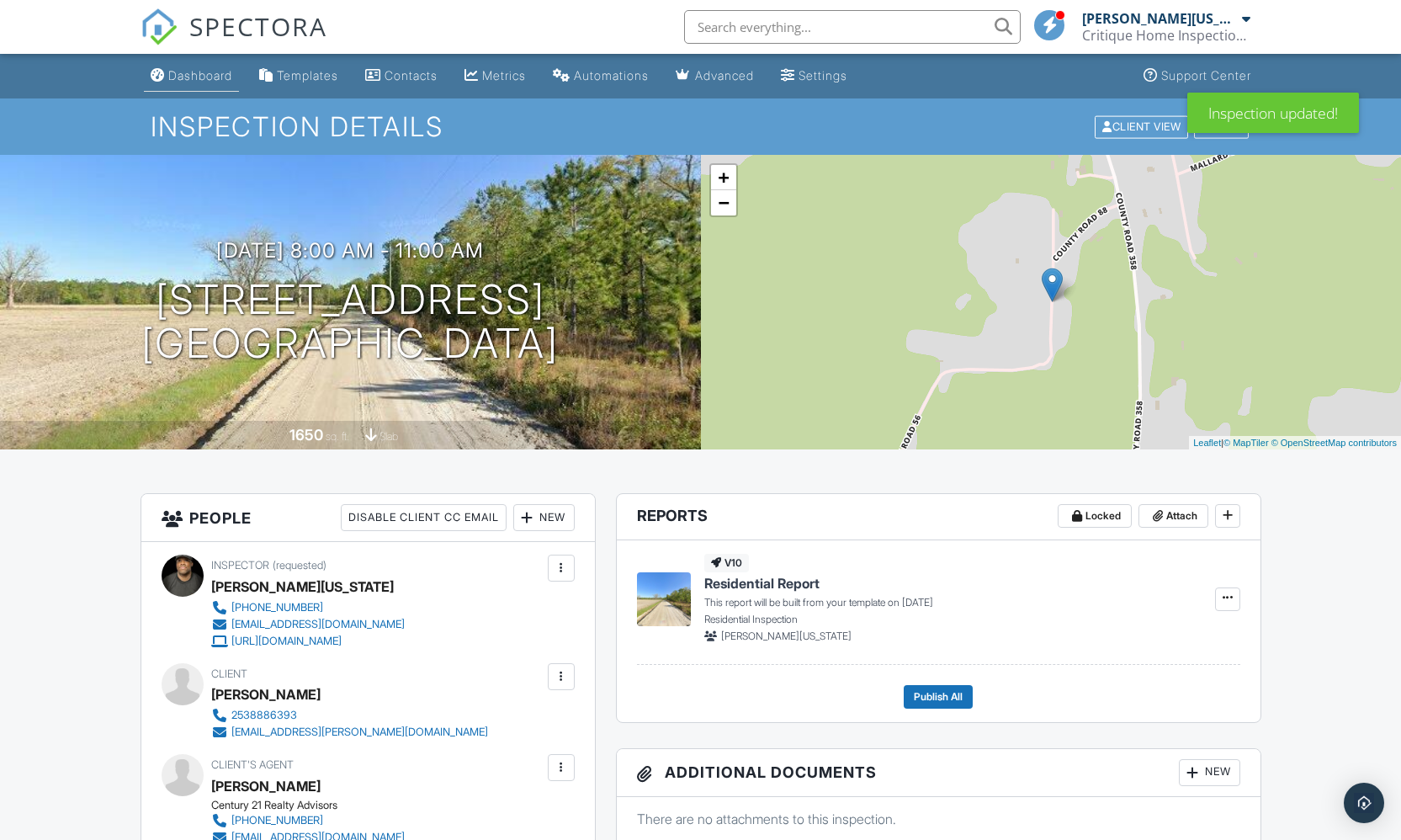
click at [189, 76] on div "Dashboard" at bounding box center [201, 75] width 64 height 15
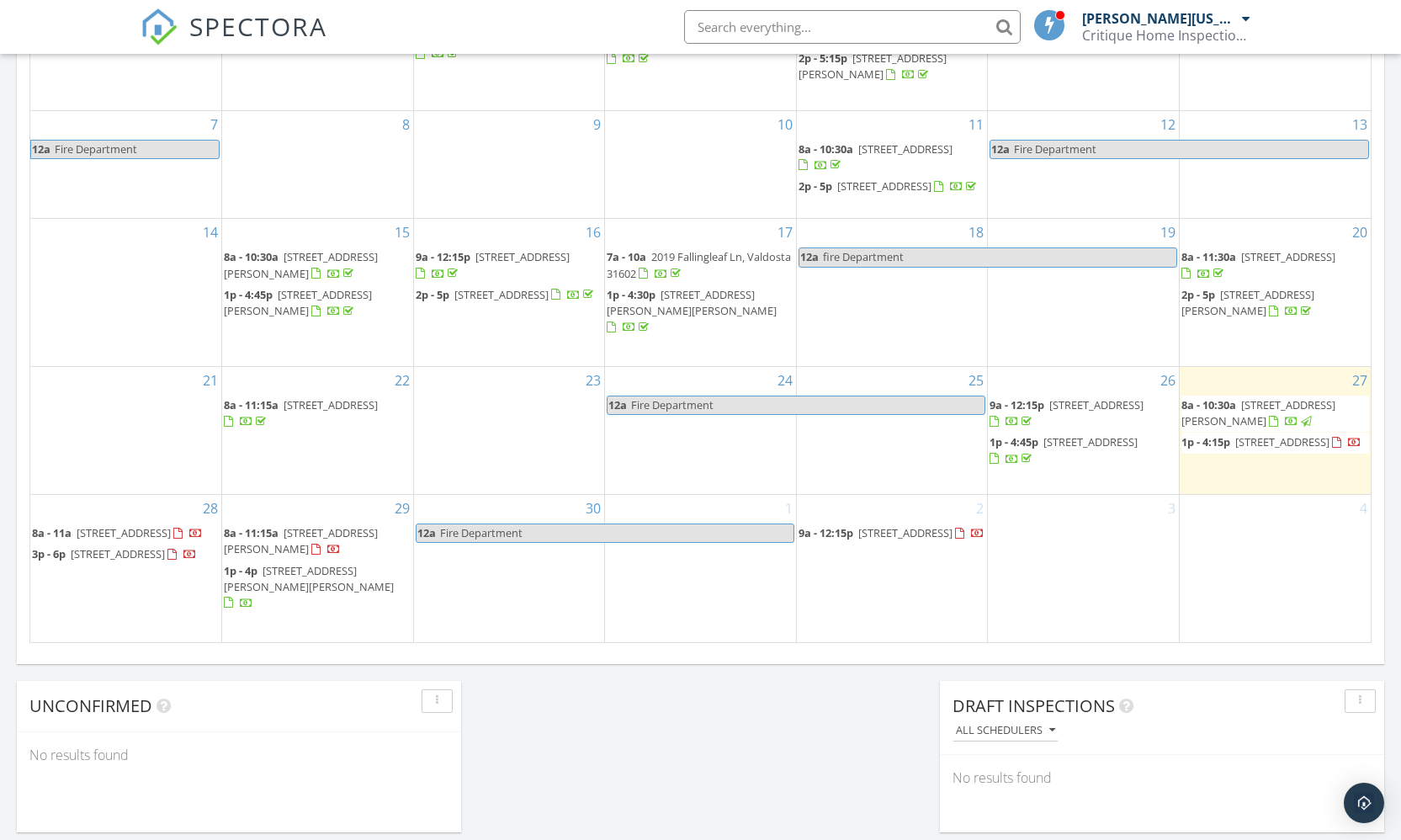
scroll to position [971, 0]
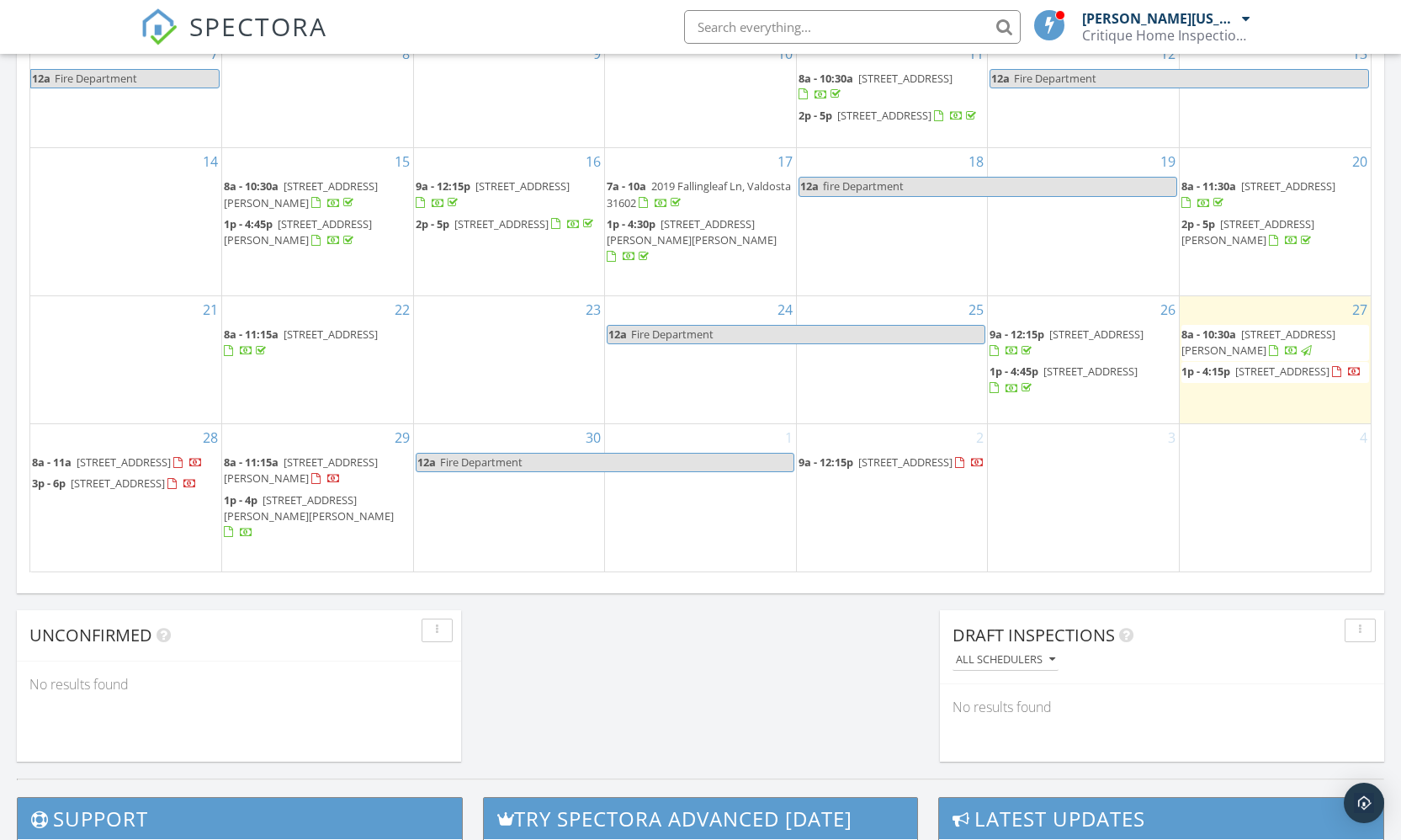
click at [283, 474] on link "8a - 11:15a [STREET_ADDRESS]" at bounding box center [301, 470] width 154 height 31
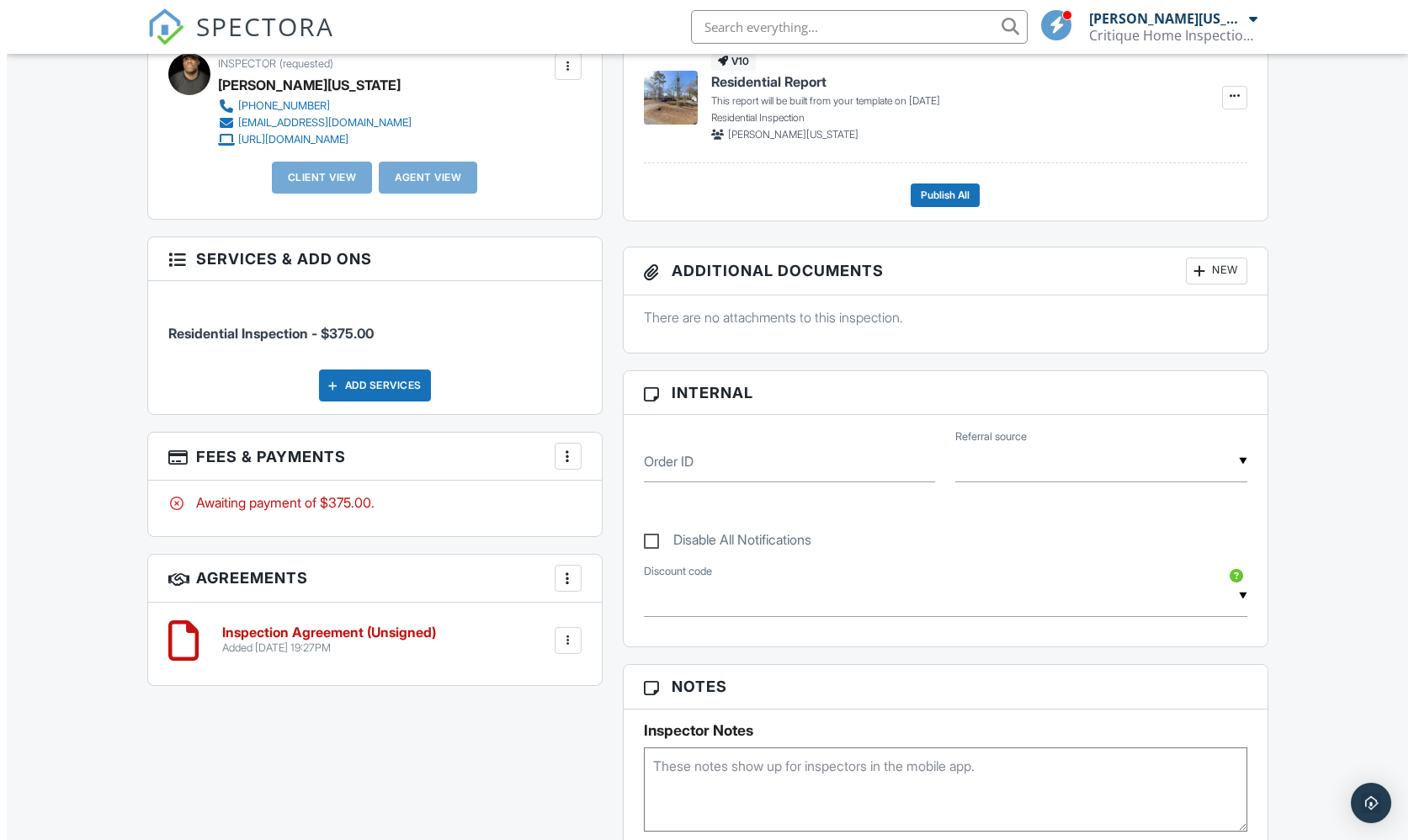
scroll to position [691, 0]
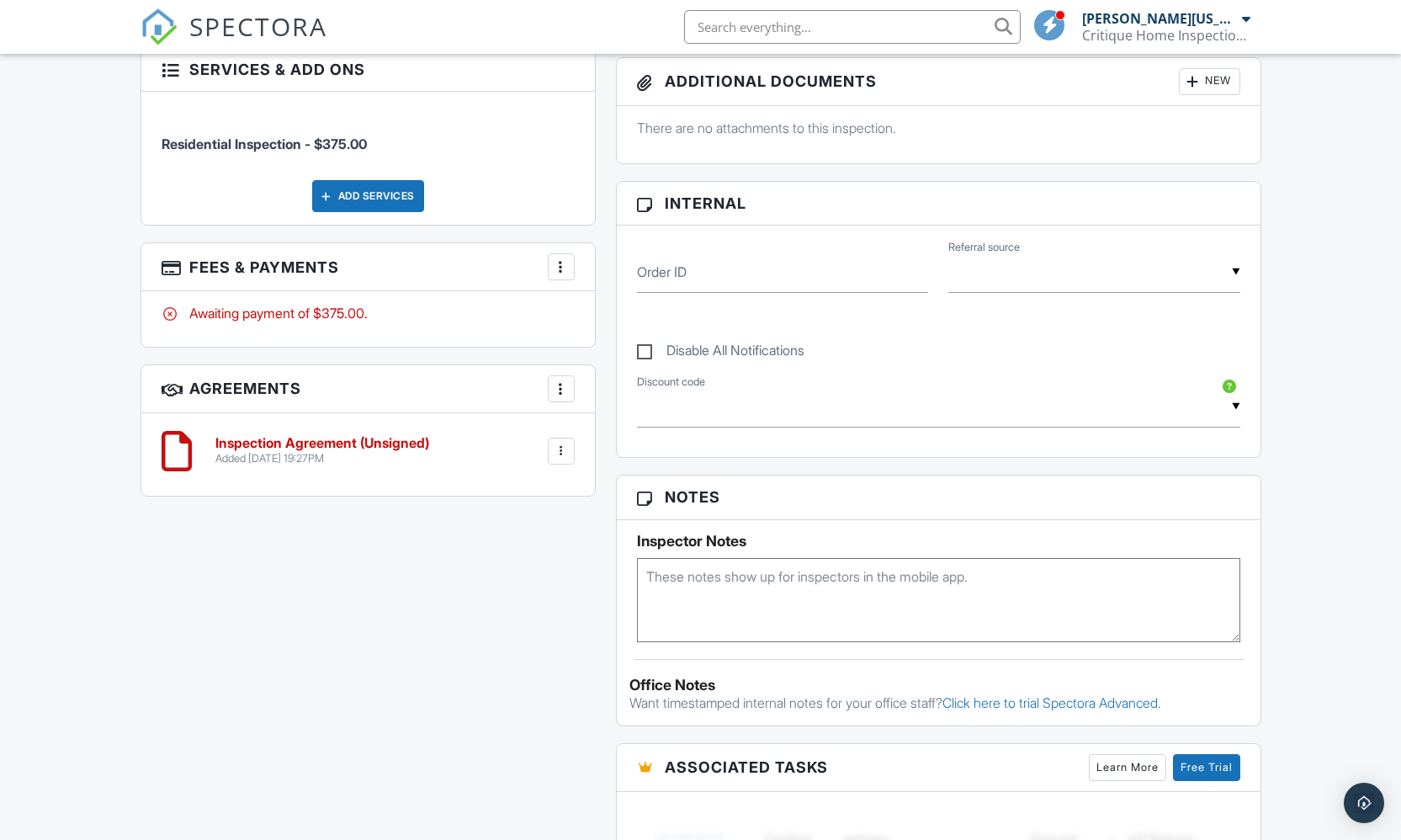
click at [562, 270] on div at bounding box center [561, 266] width 17 height 17
click at [598, 310] on li "Edit Fees & Payments" at bounding box center [645, 317] width 176 height 42
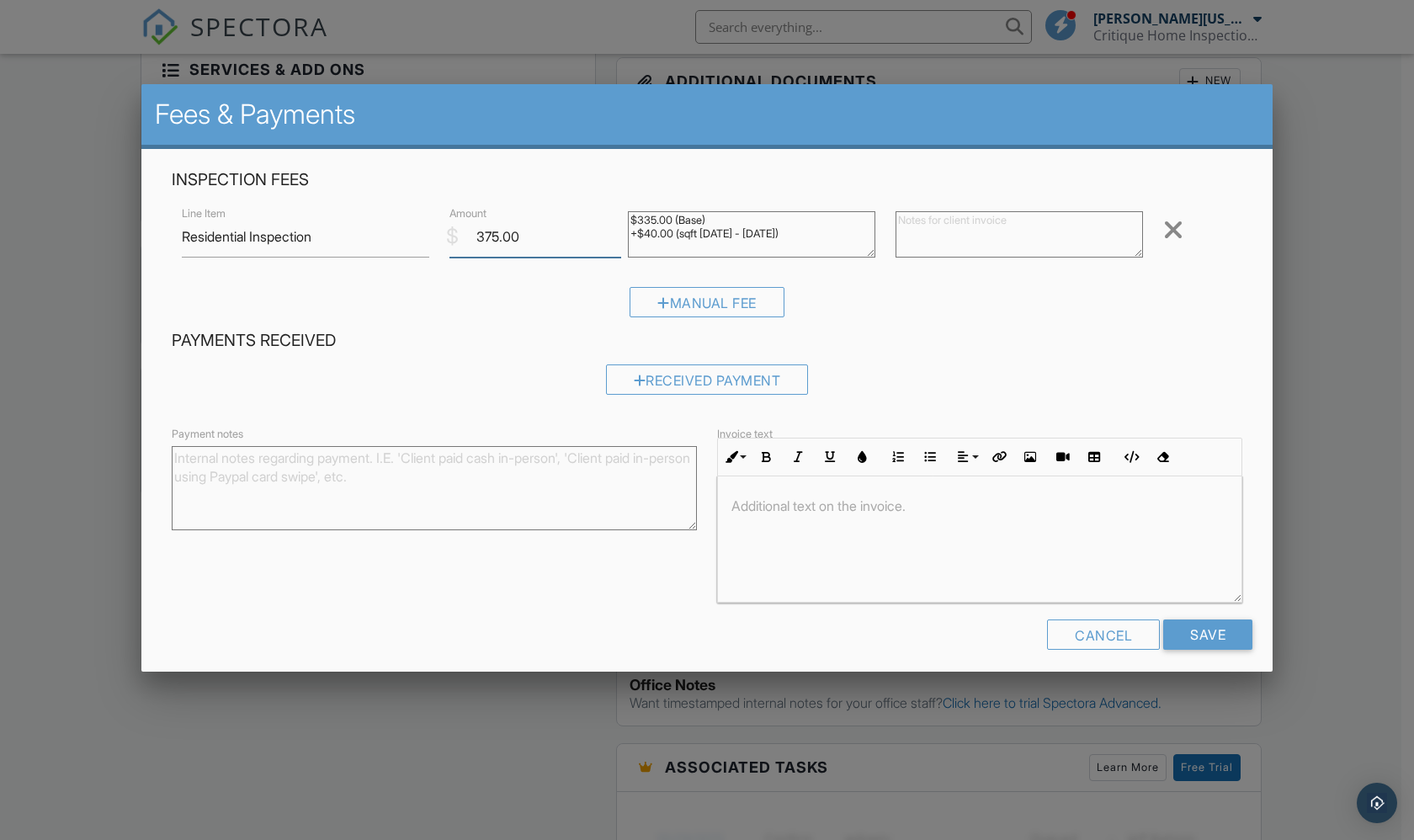
drag, startPoint x: 519, startPoint y: 239, endPoint x: 441, endPoint y: 234, distance: 78.2
click at [441, 234] on div "$ Amount 375.00" at bounding box center [528, 237] width 178 height 41
type input "3"
type input "350.00"
click at [1209, 635] on input "Save" at bounding box center [1209, 634] width 90 height 30
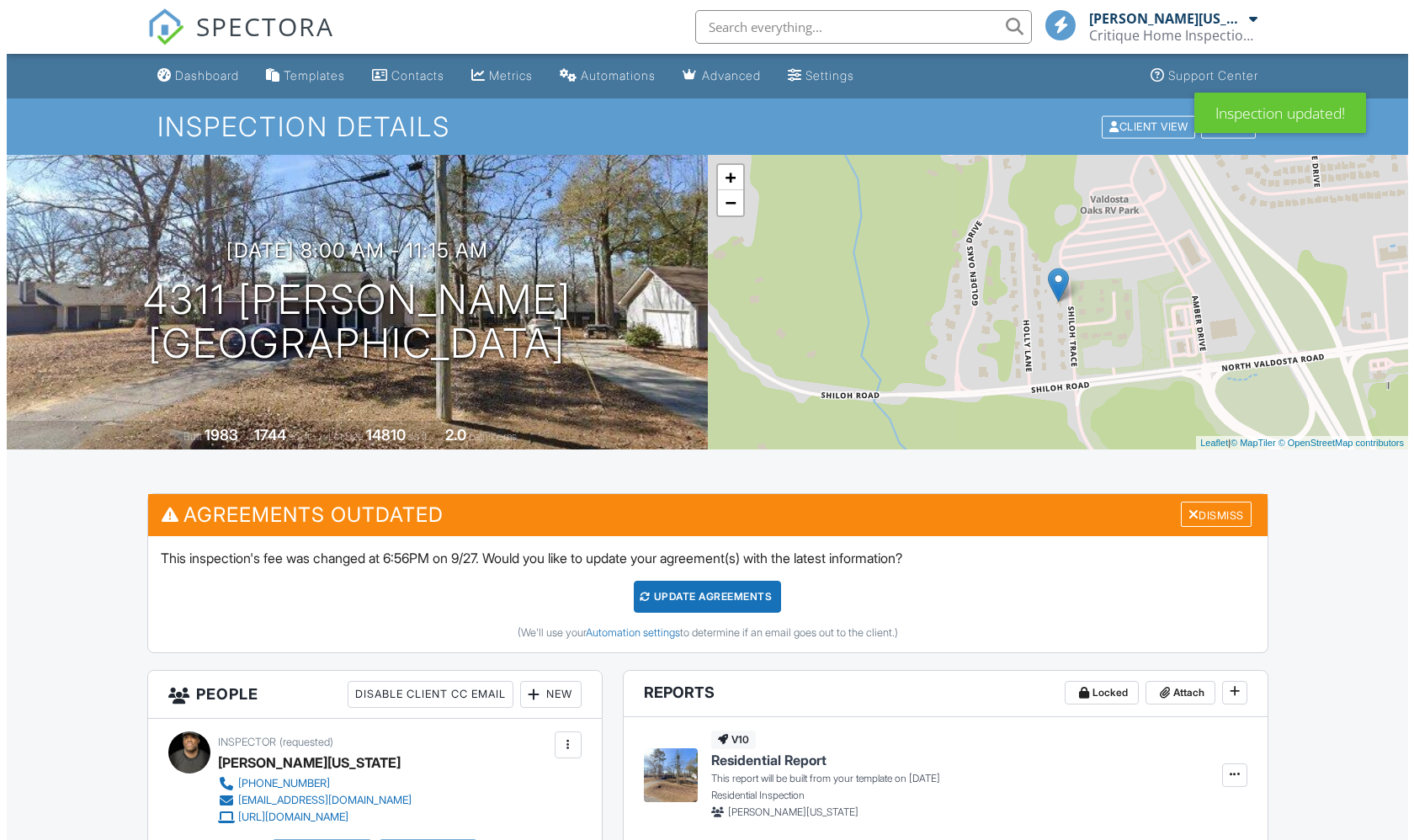
scroll to position [265, 0]
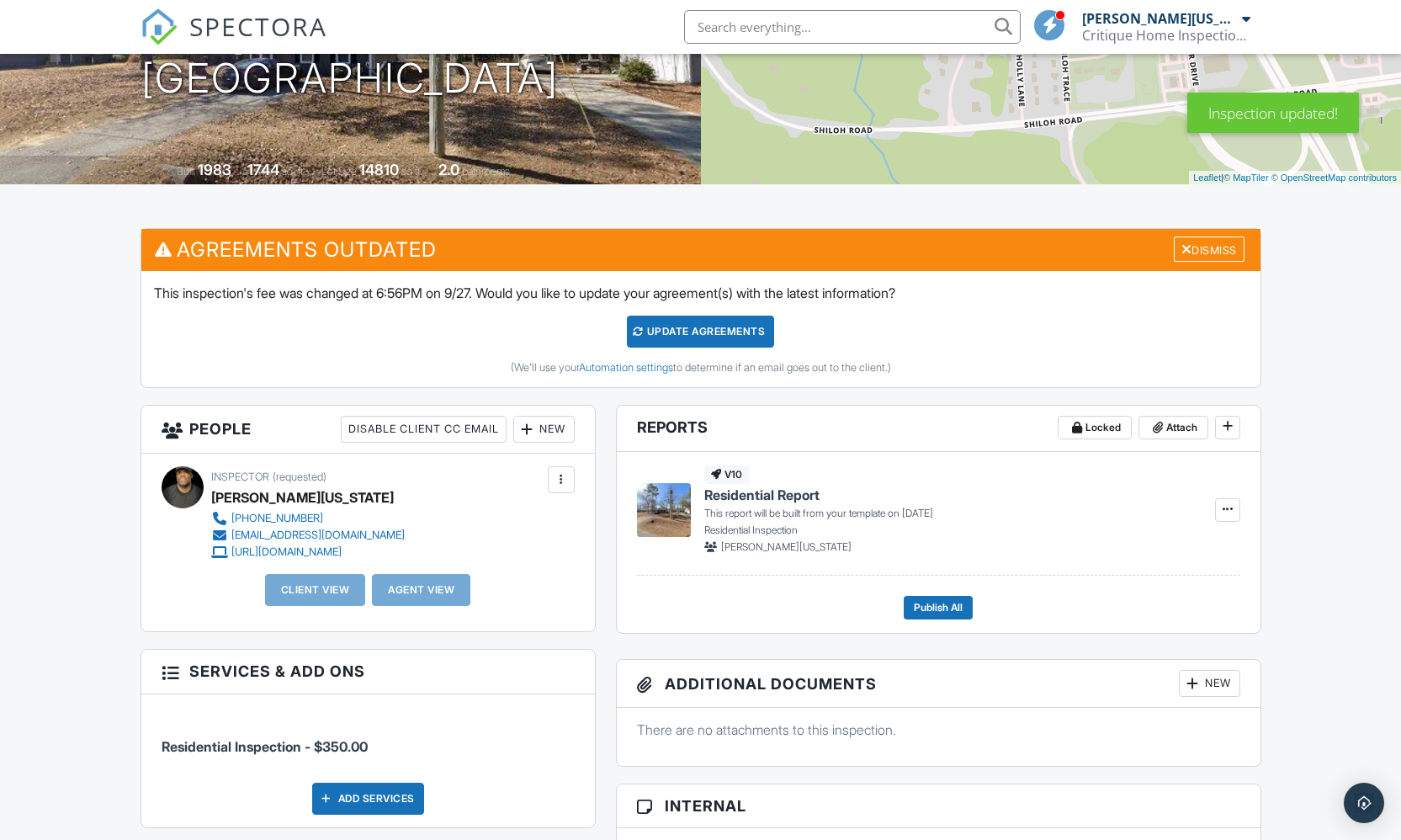
click at [558, 426] on div "New" at bounding box center [543, 429] width 61 height 27
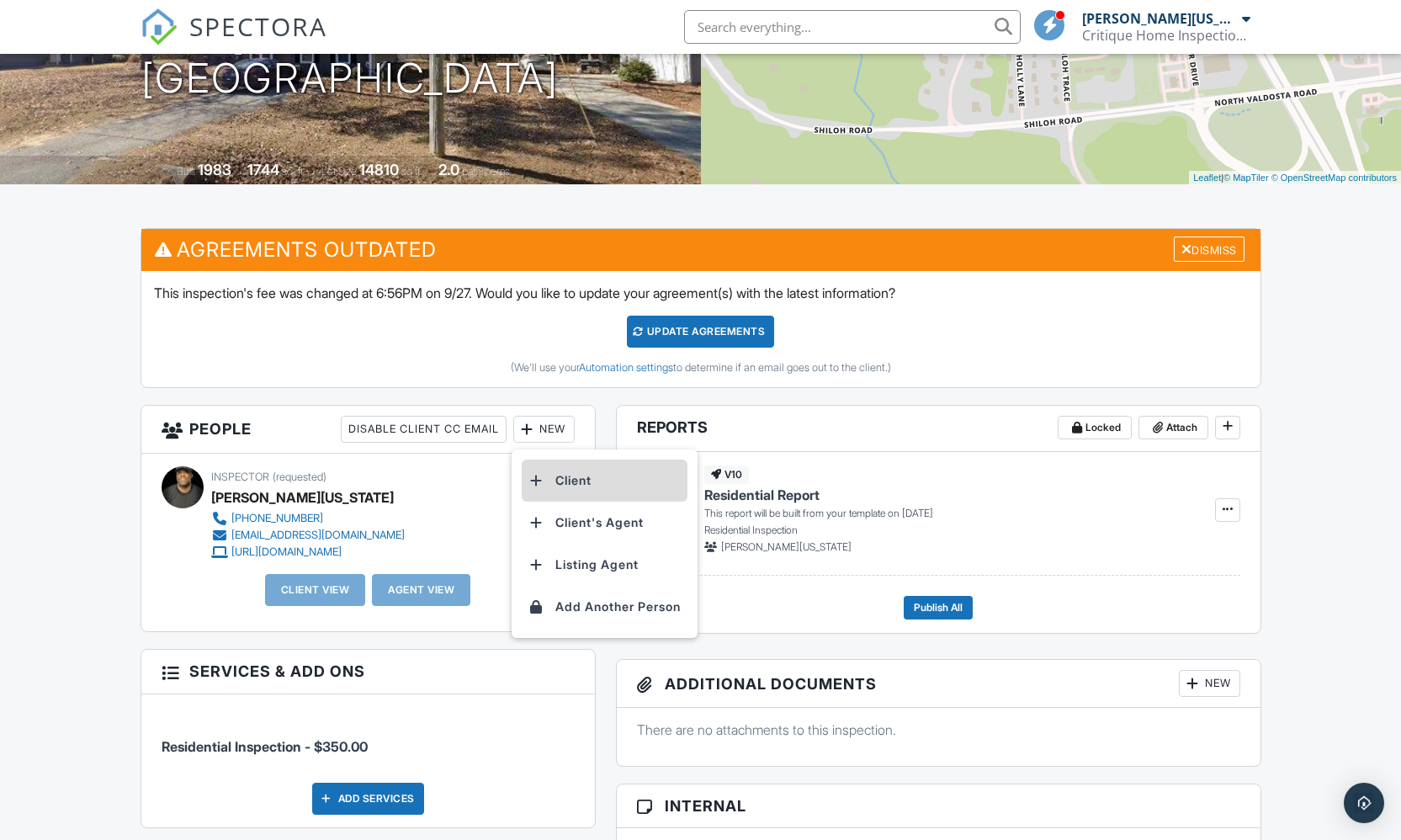
click at [562, 473] on li "Client" at bounding box center [605, 480] width 166 height 42
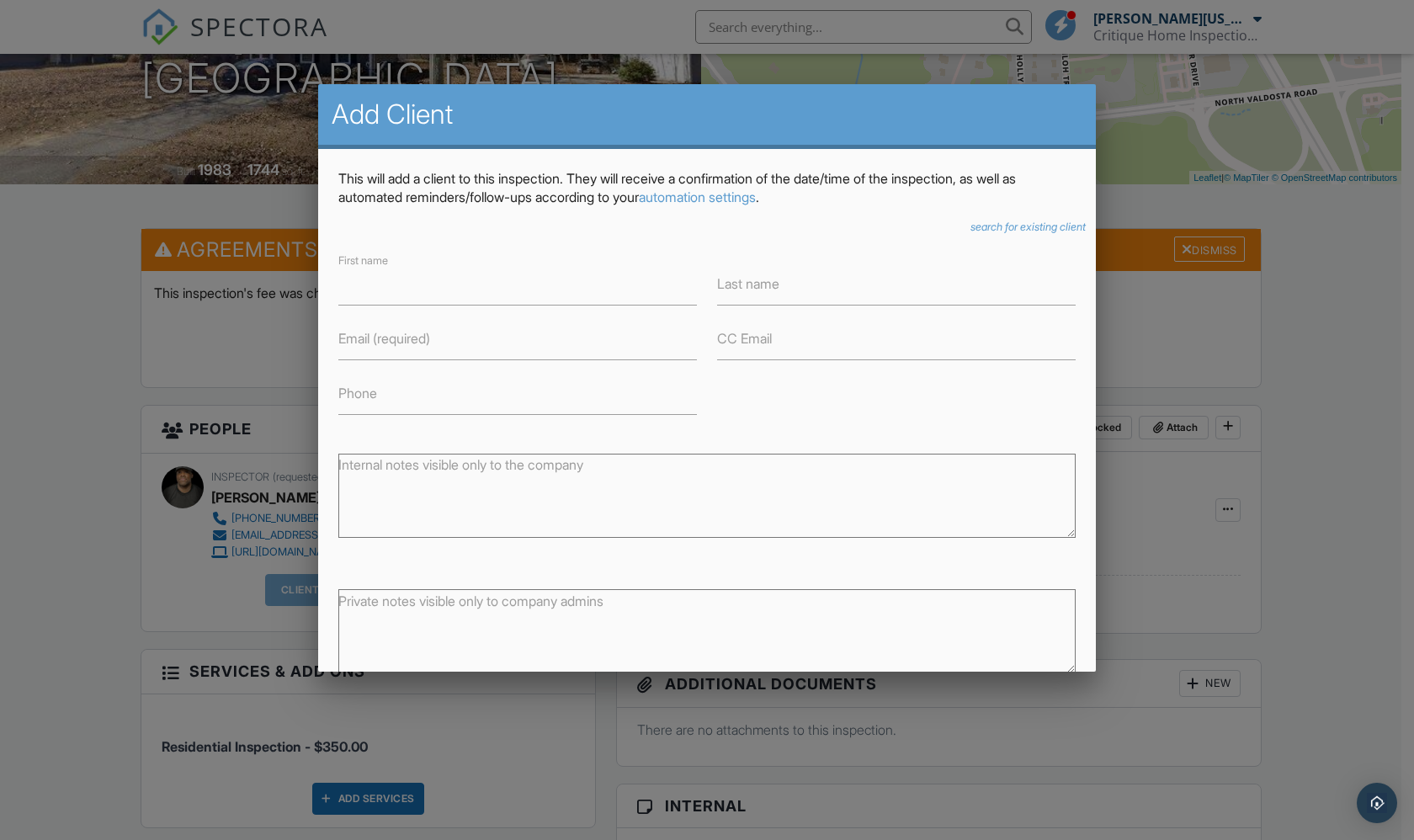
click at [991, 228] on icon "search for existing client" at bounding box center [1028, 226] width 115 height 13
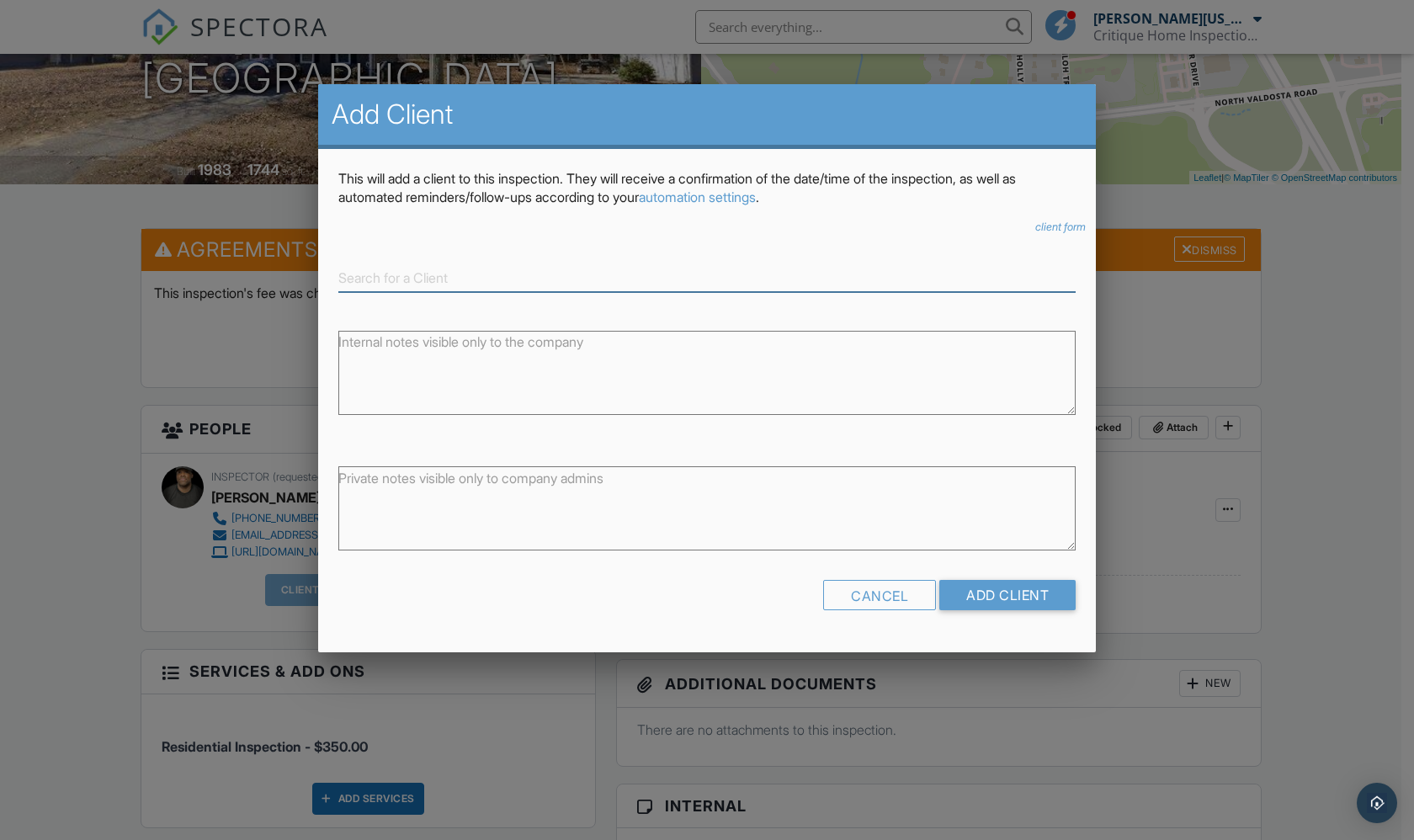
click at [437, 280] on input at bounding box center [706, 277] width 737 height 28
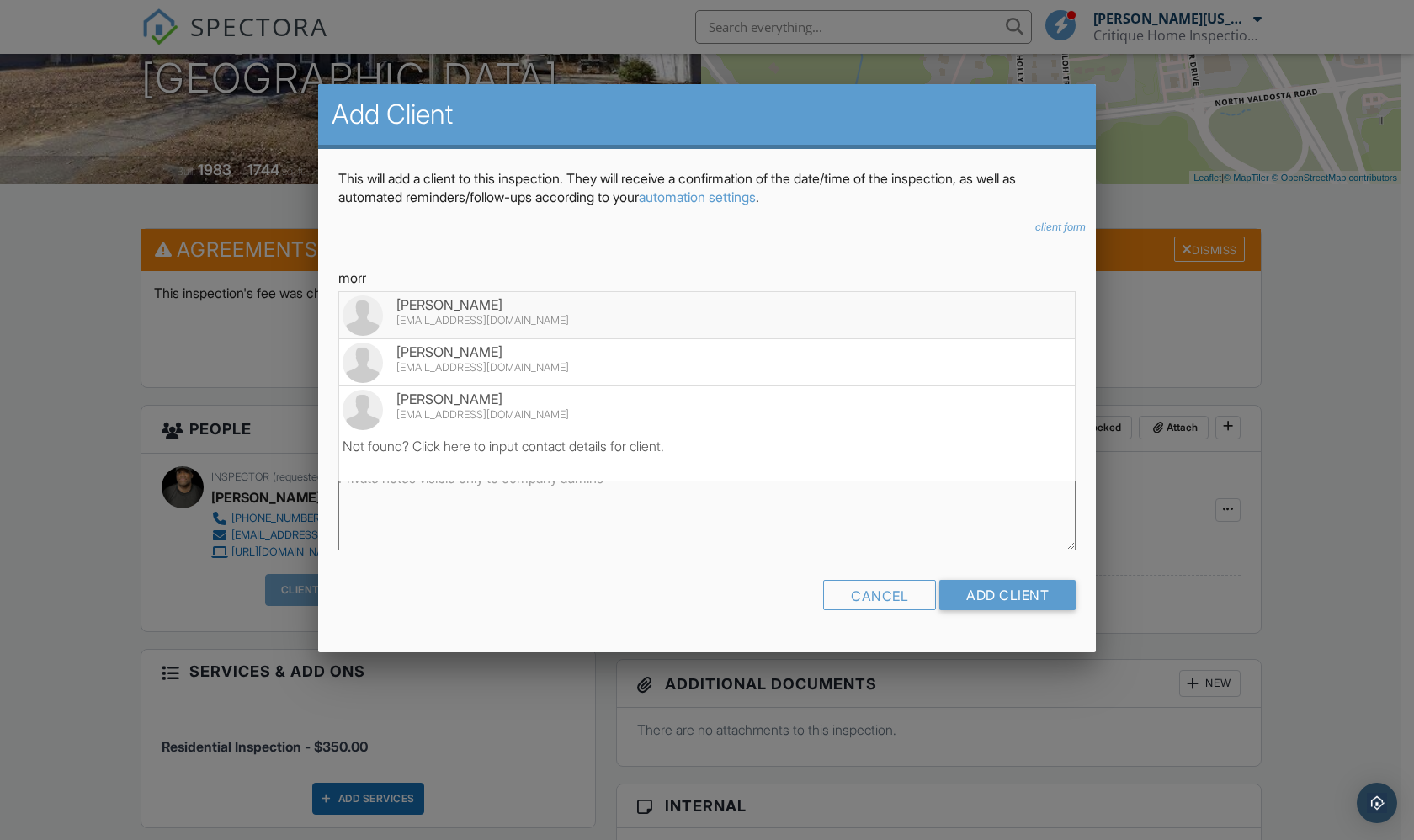
click at [461, 308] on div "[PERSON_NAME]" at bounding box center [707, 304] width 729 height 18
type input "[PERSON_NAME]"
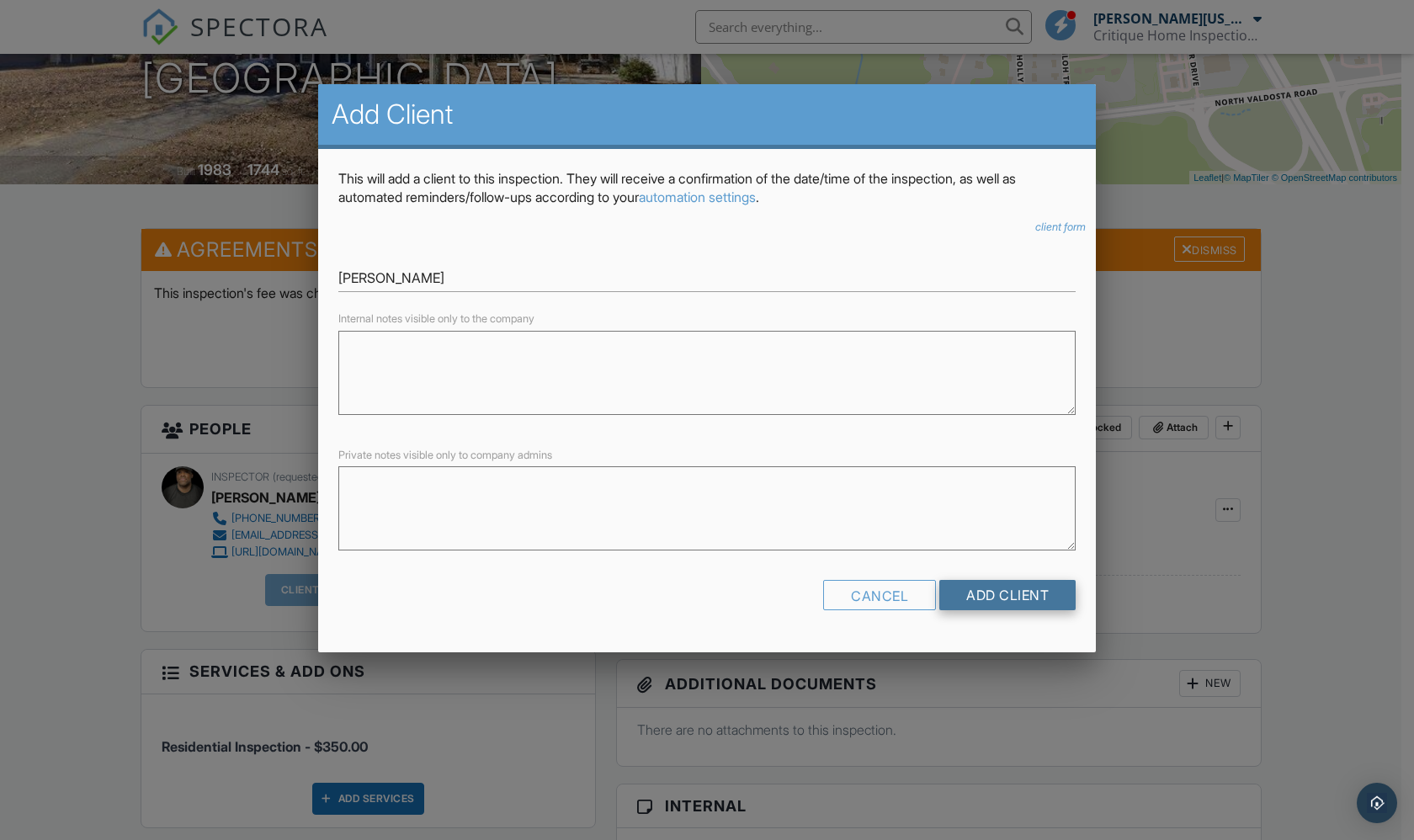
click at [1011, 589] on input "Add Client" at bounding box center [1008, 595] width 136 height 30
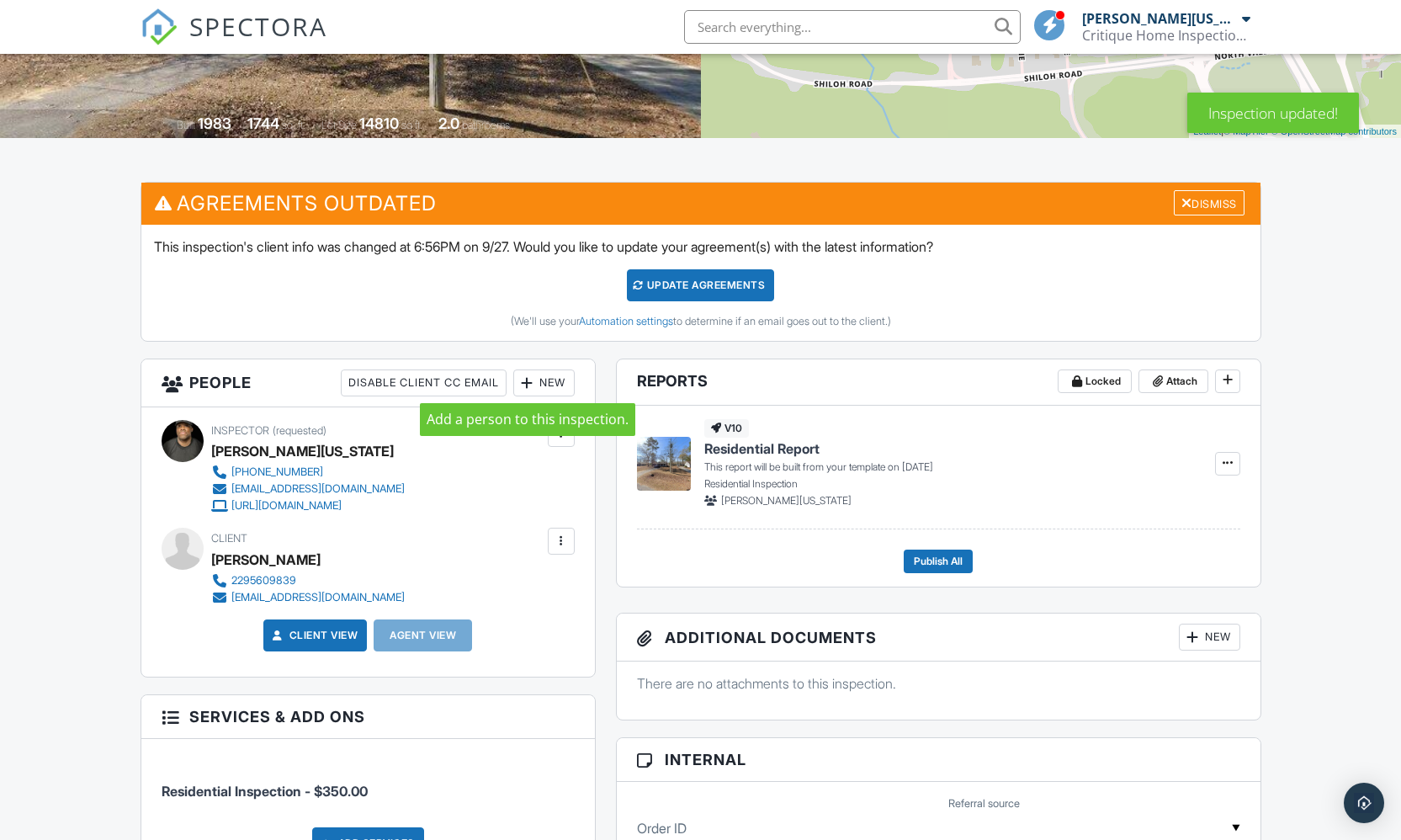
click at [527, 380] on div at bounding box center [527, 383] width 17 height 17
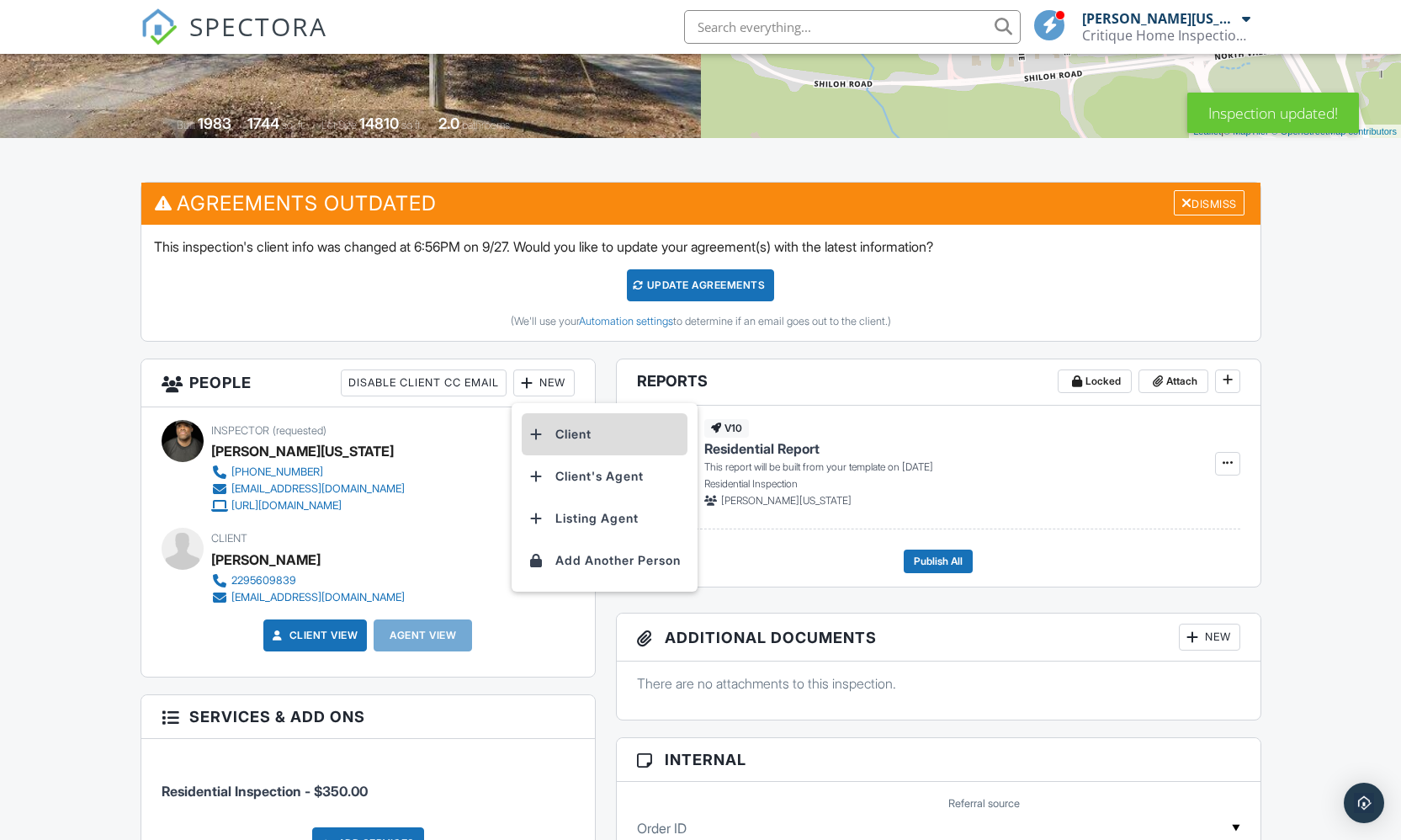
click at [572, 439] on li "Client" at bounding box center [605, 433] width 166 height 42
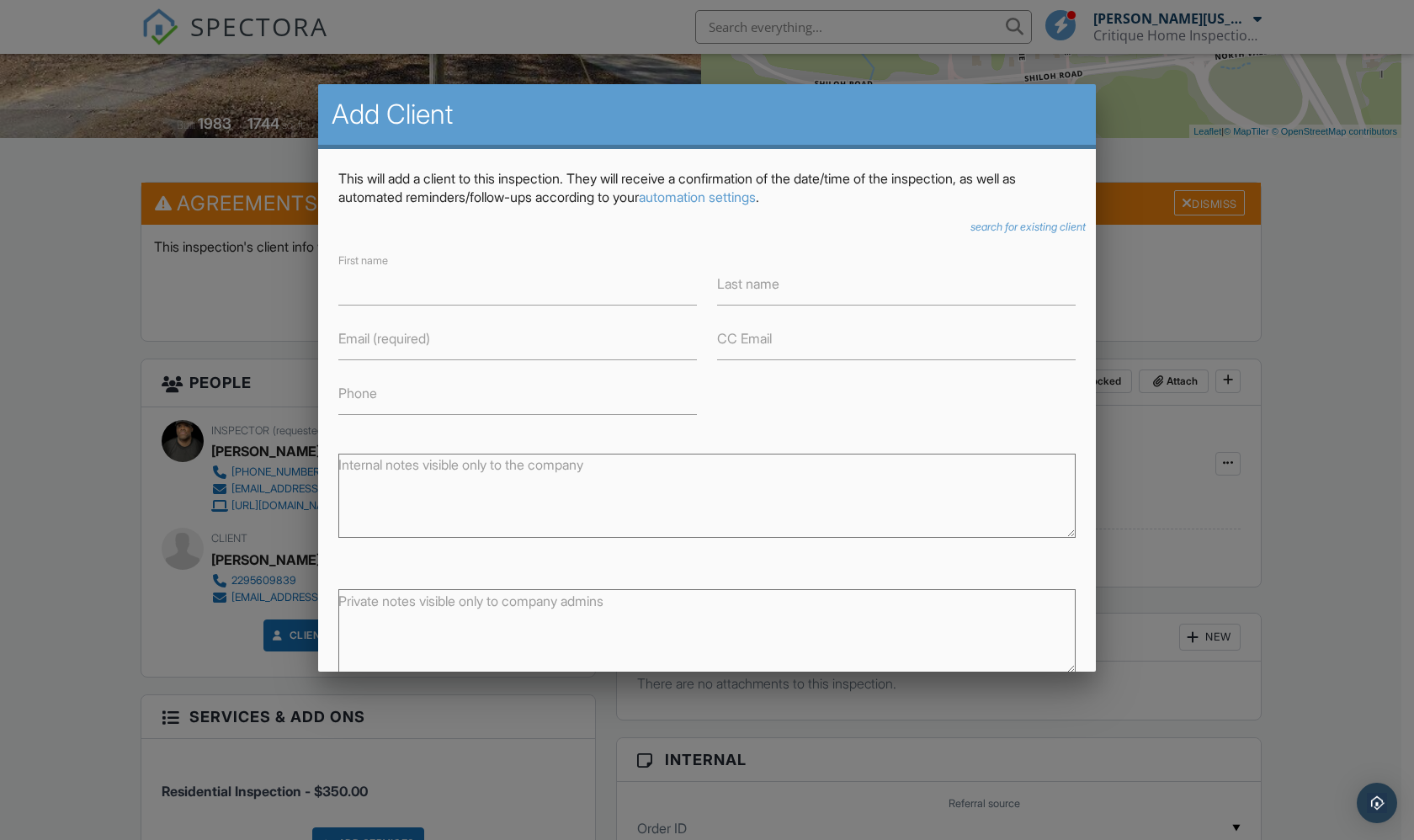
click at [1013, 226] on icon "search for existing client" at bounding box center [1028, 226] width 115 height 13
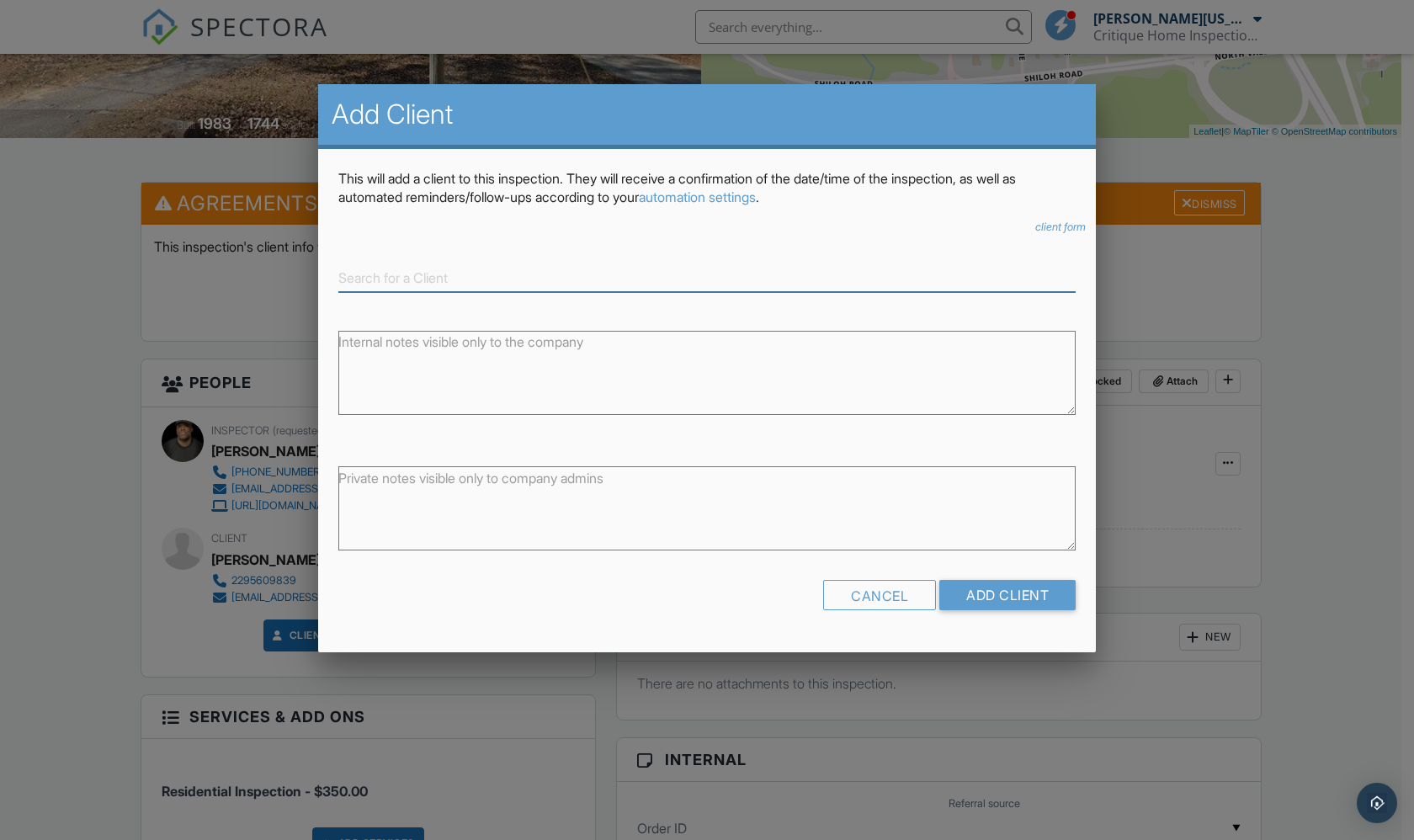
click at [424, 274] on input at bounding box center [706, 277] width 737 height 28
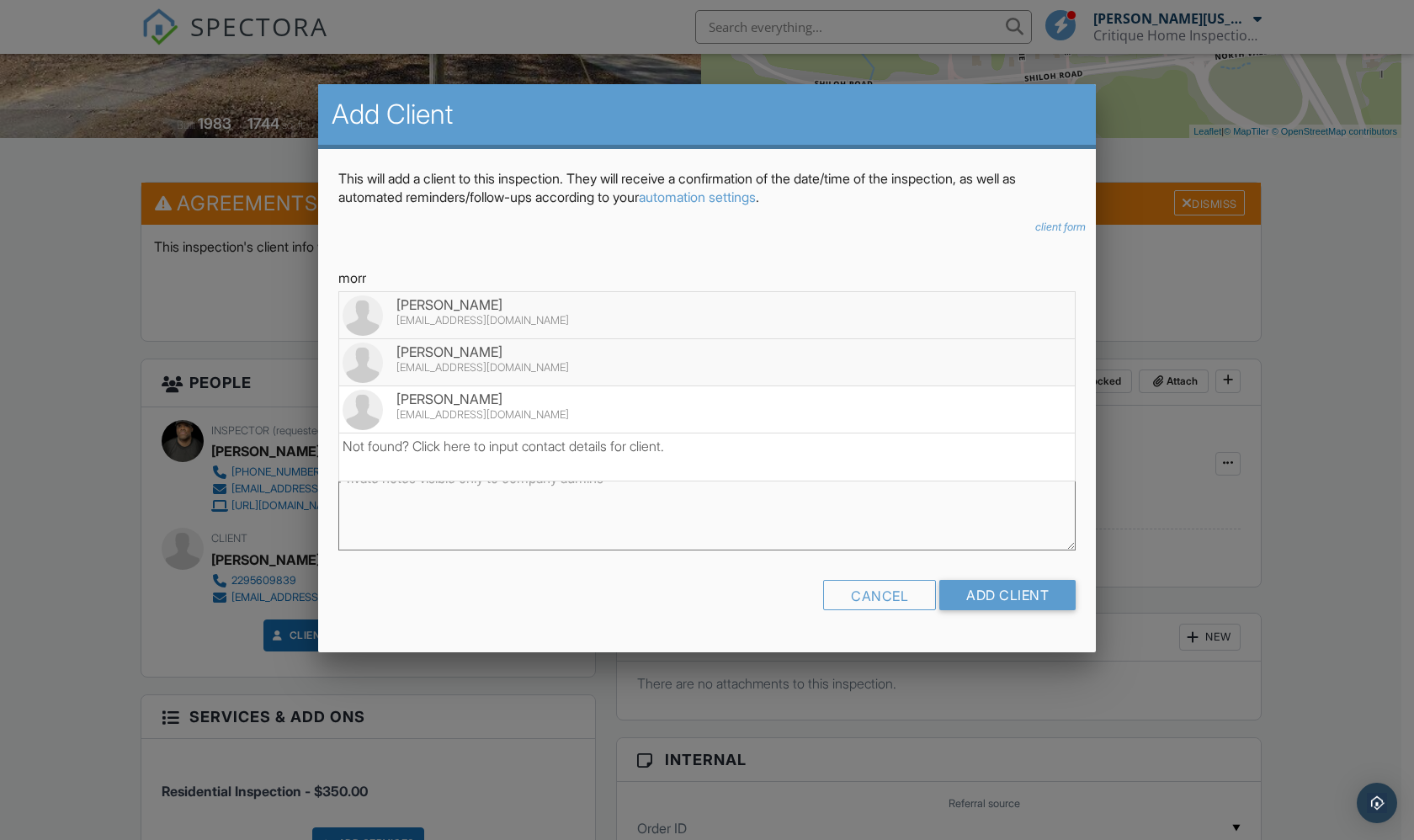
click at [482, 349] on div "[PERSON_NAME]" at bounding box center [707, 351] width 729 height 18
type input "[PERSON_NAME]"
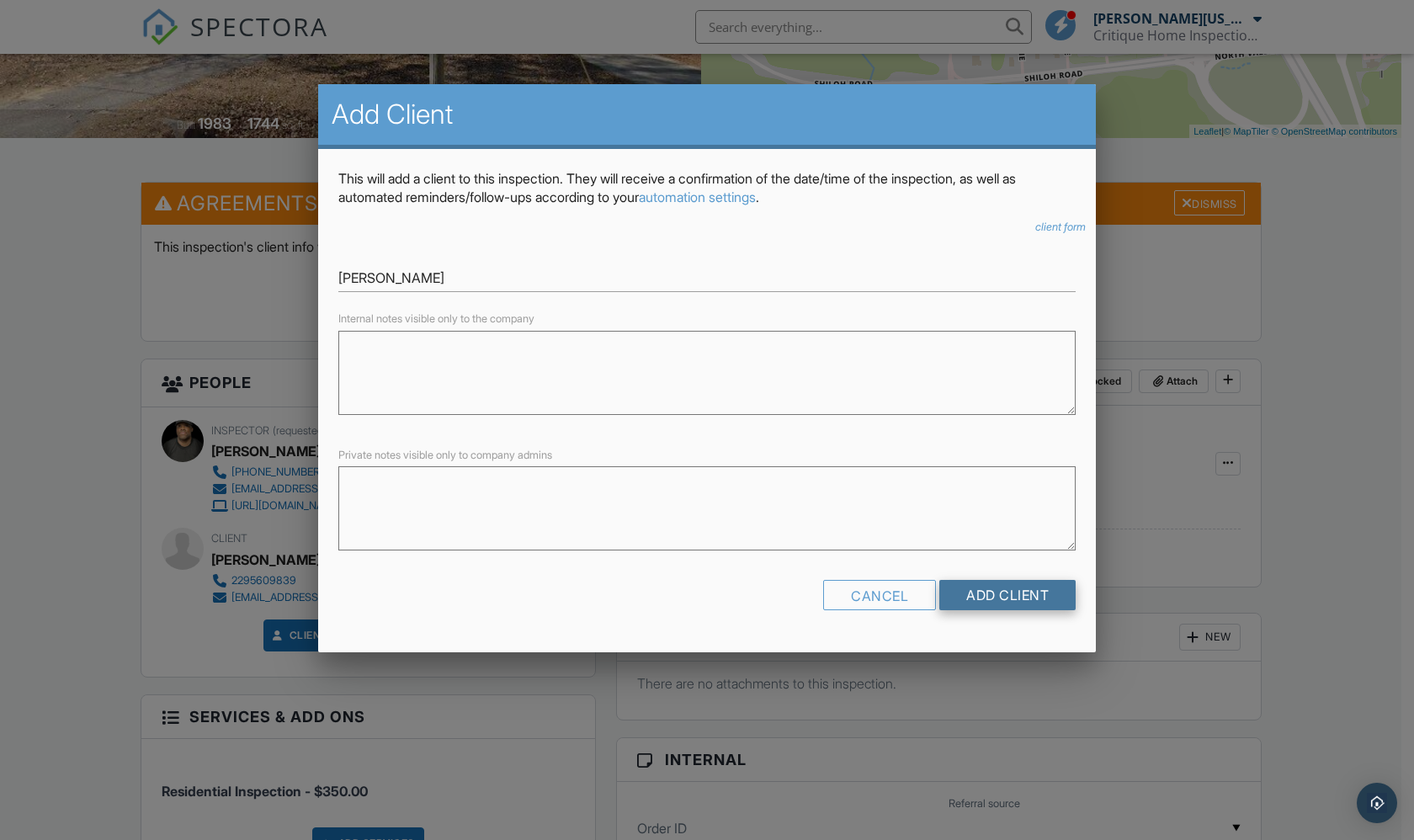
click at [1045, 587] on input "Add Client" at bounding box center [1008, 595] width 136 height 30
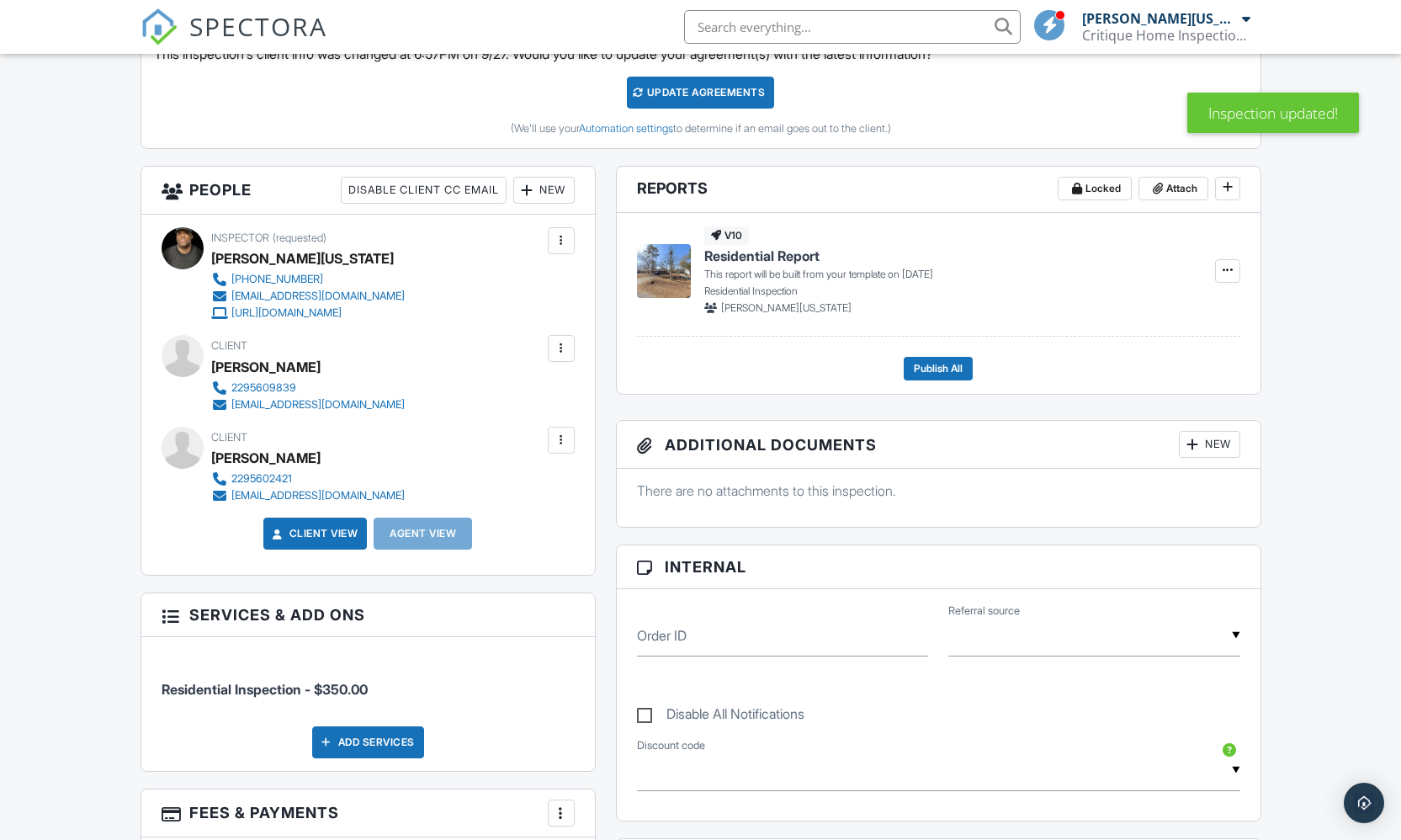
scroll to position [441, 0]
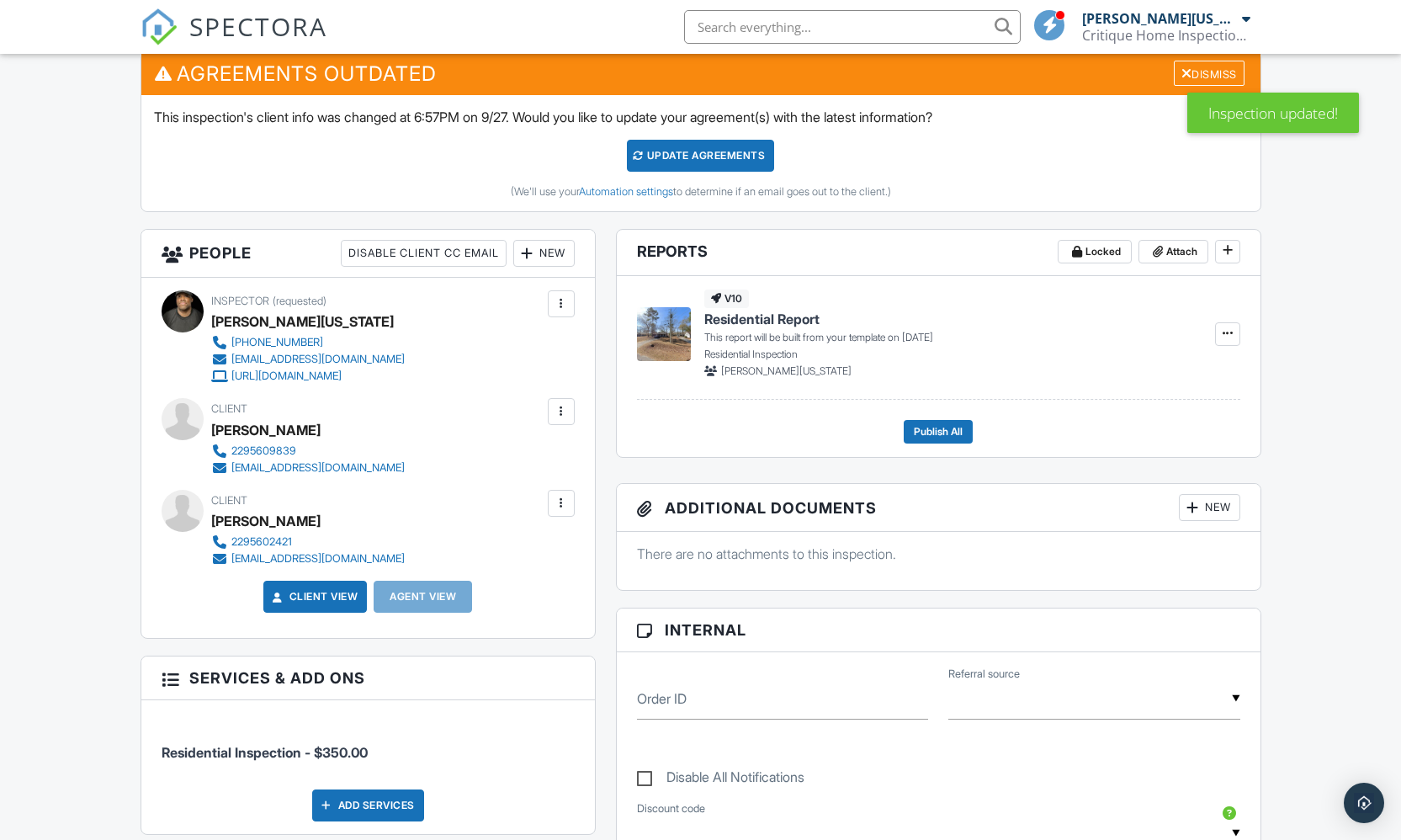
click at [706, 157] on div "Update Agreements" at bounding box center [700, 155] width 147 height 32
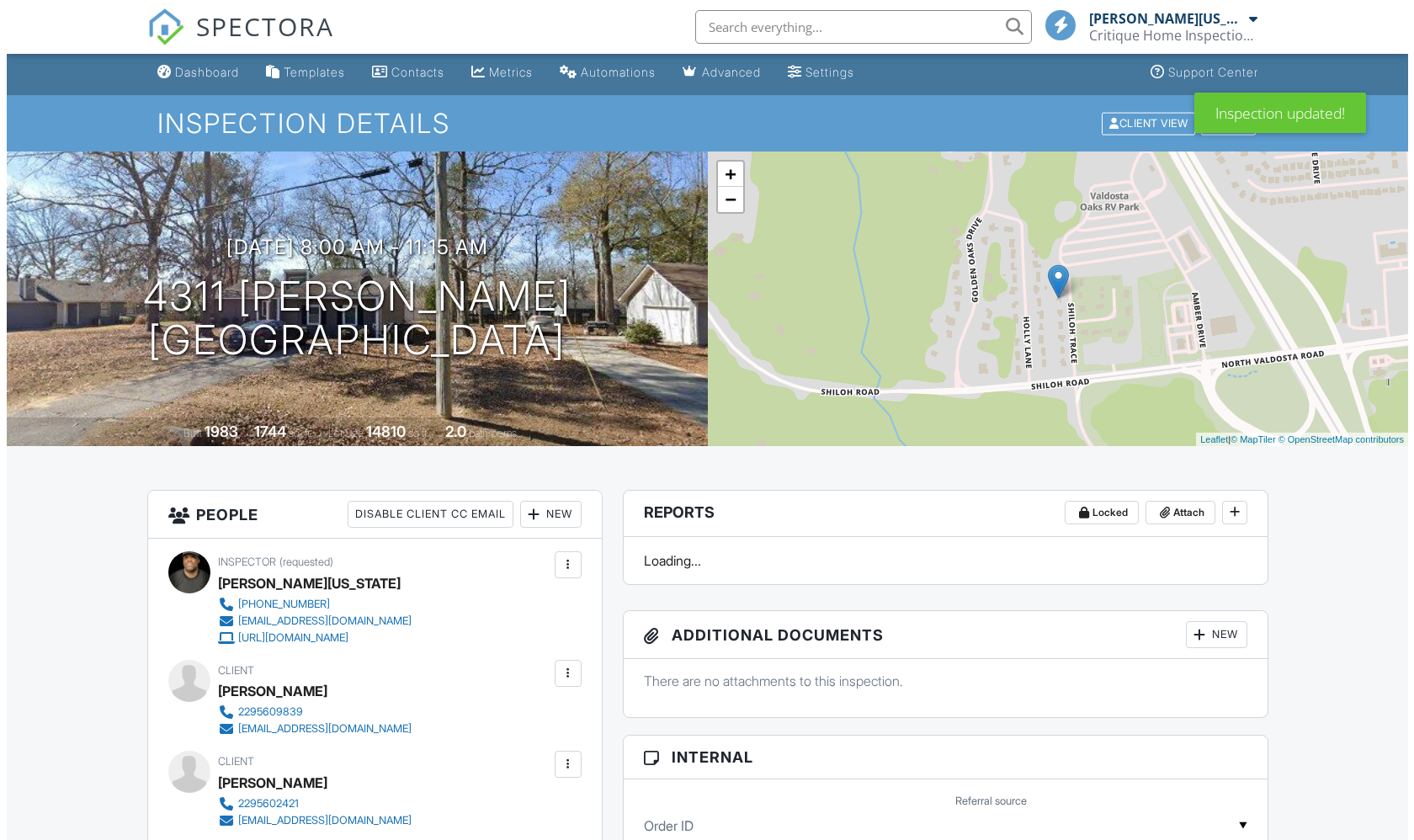
scroll to position [257, 0]
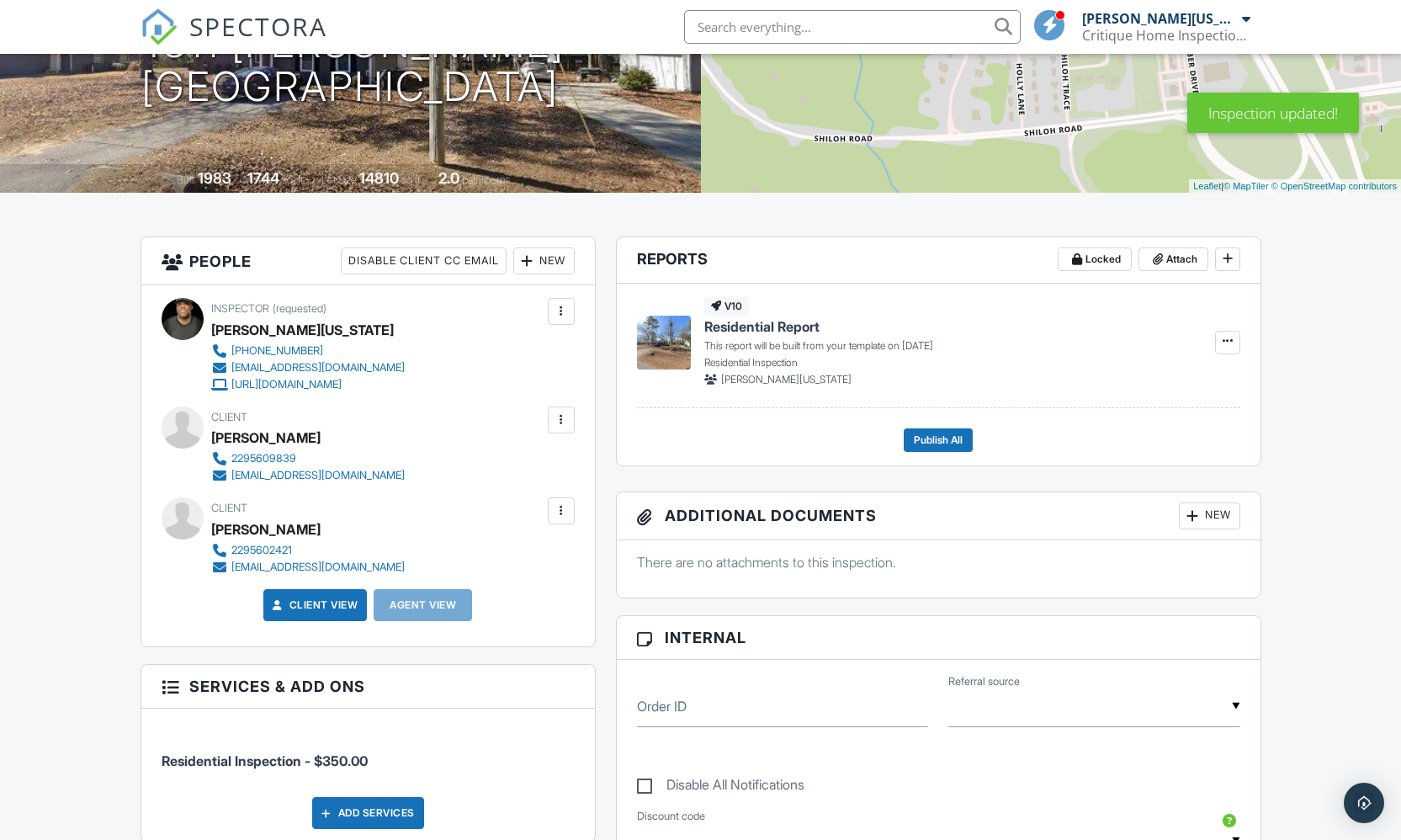
click at [541, 259] on div "New" at bounding box center [543, 261] width 61 height 27
click at [611, 315] on li "Client's Agent" at bounding box center [605, 311] width 166 height 42
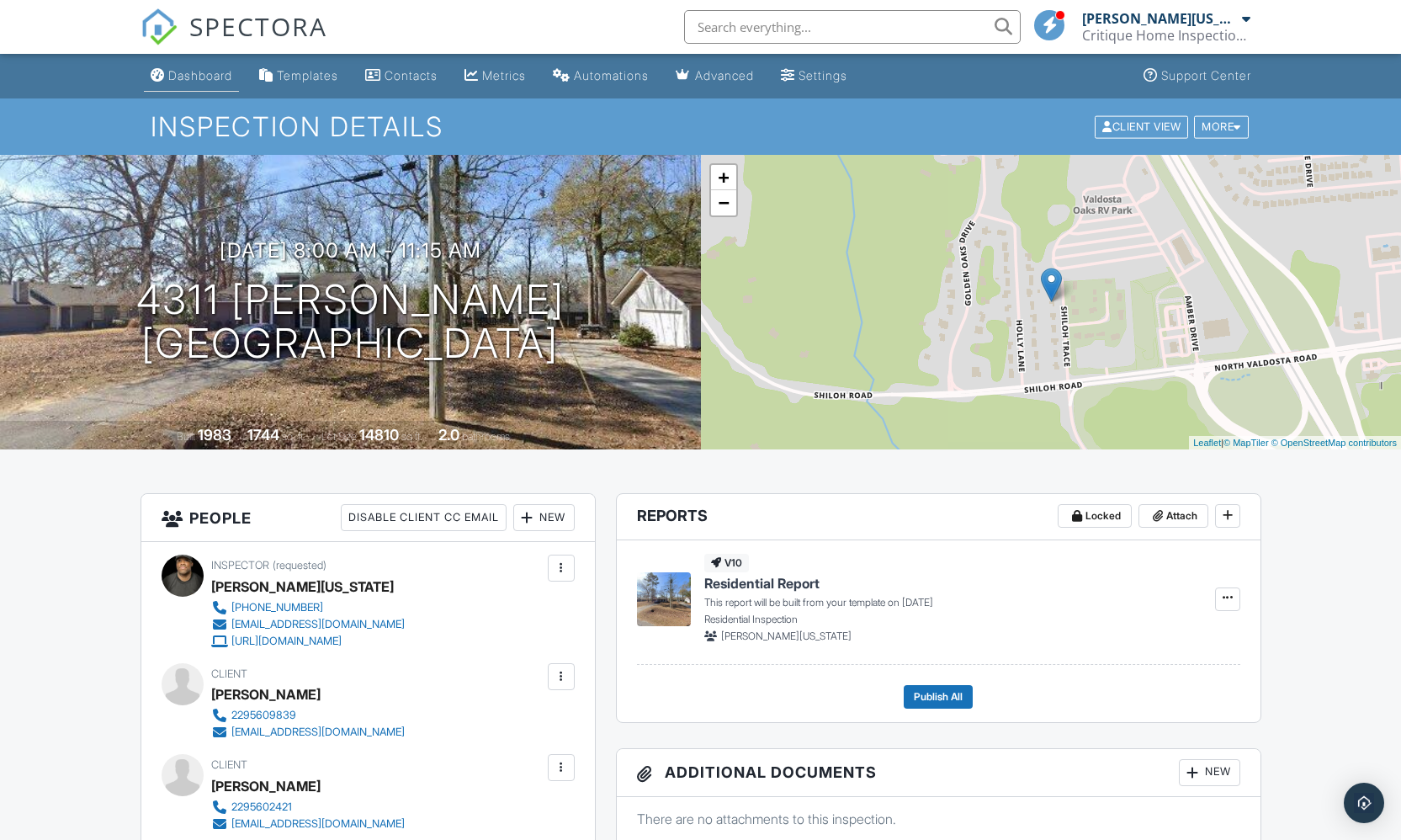
click at [220, 73] on div "Dashboard" at bounding box center [201, 75] width 64 height 15
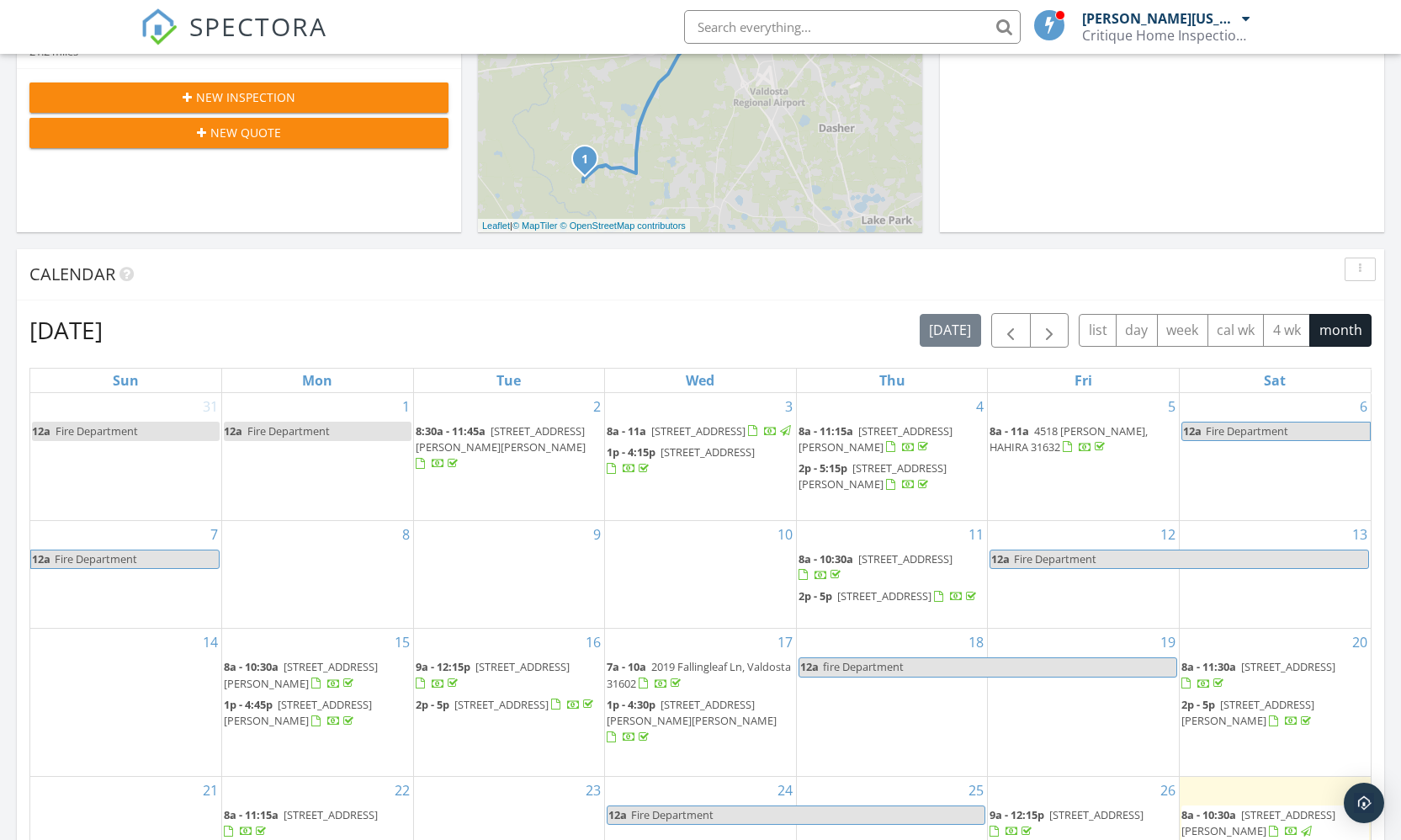
scroll to position [893, 0]
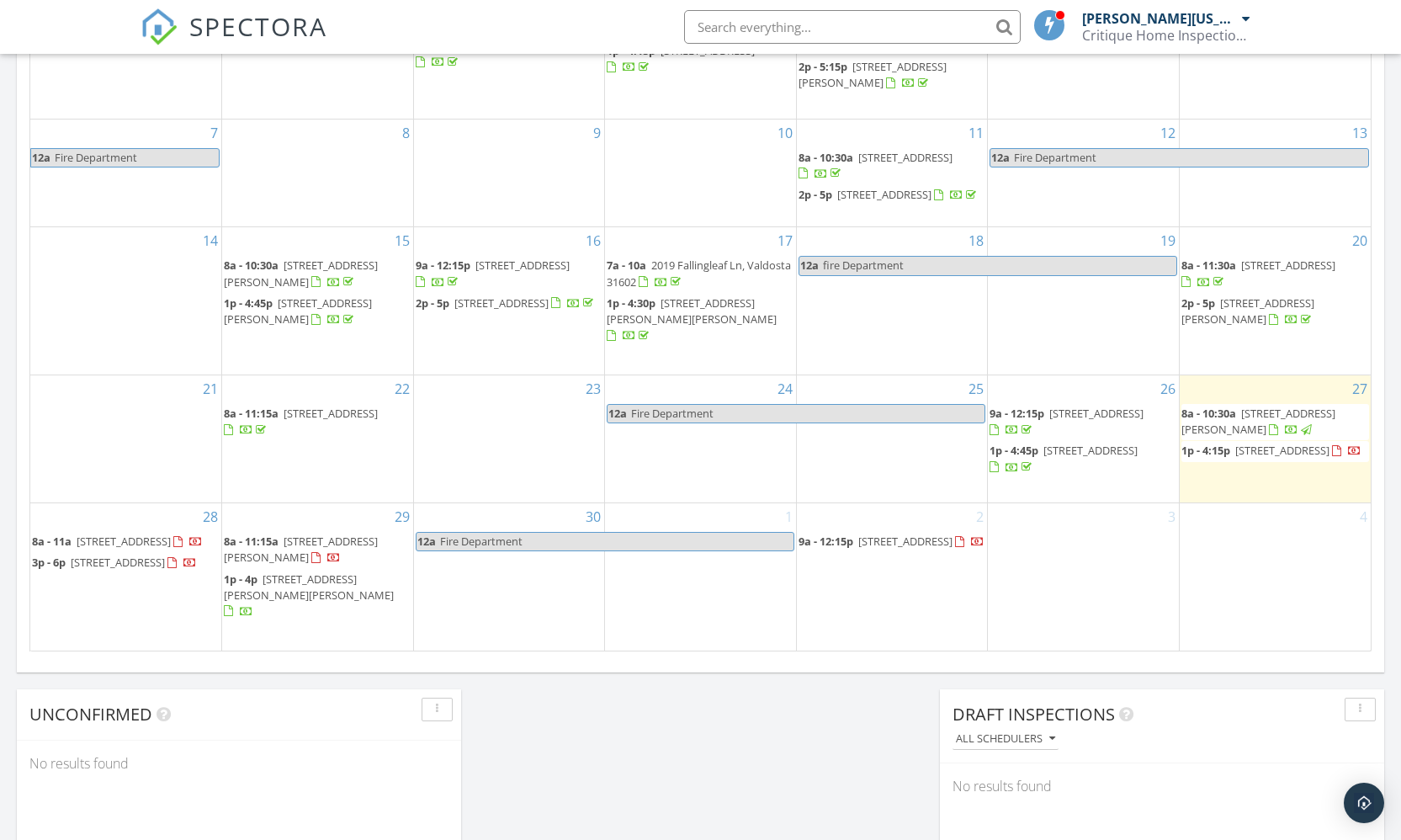
click at [824, 611] on div "2 9a - 12:15p 7579 Kayla Dr, Hahira 31632" at bounding box center [893, 576] width 191 height 146
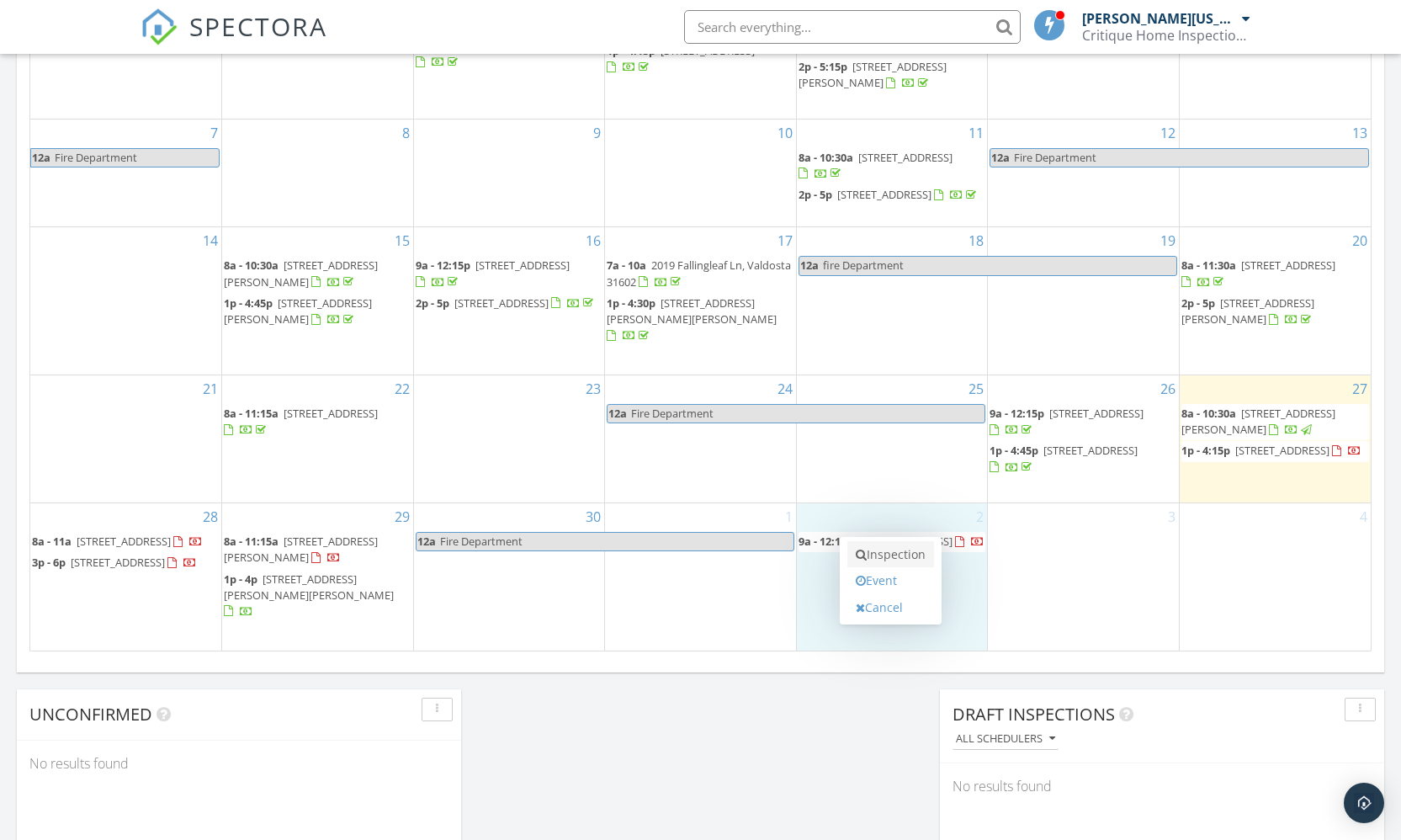
click at [874, 557] on link "Inspection" at bounding box center [890, 555] width 87 height 27
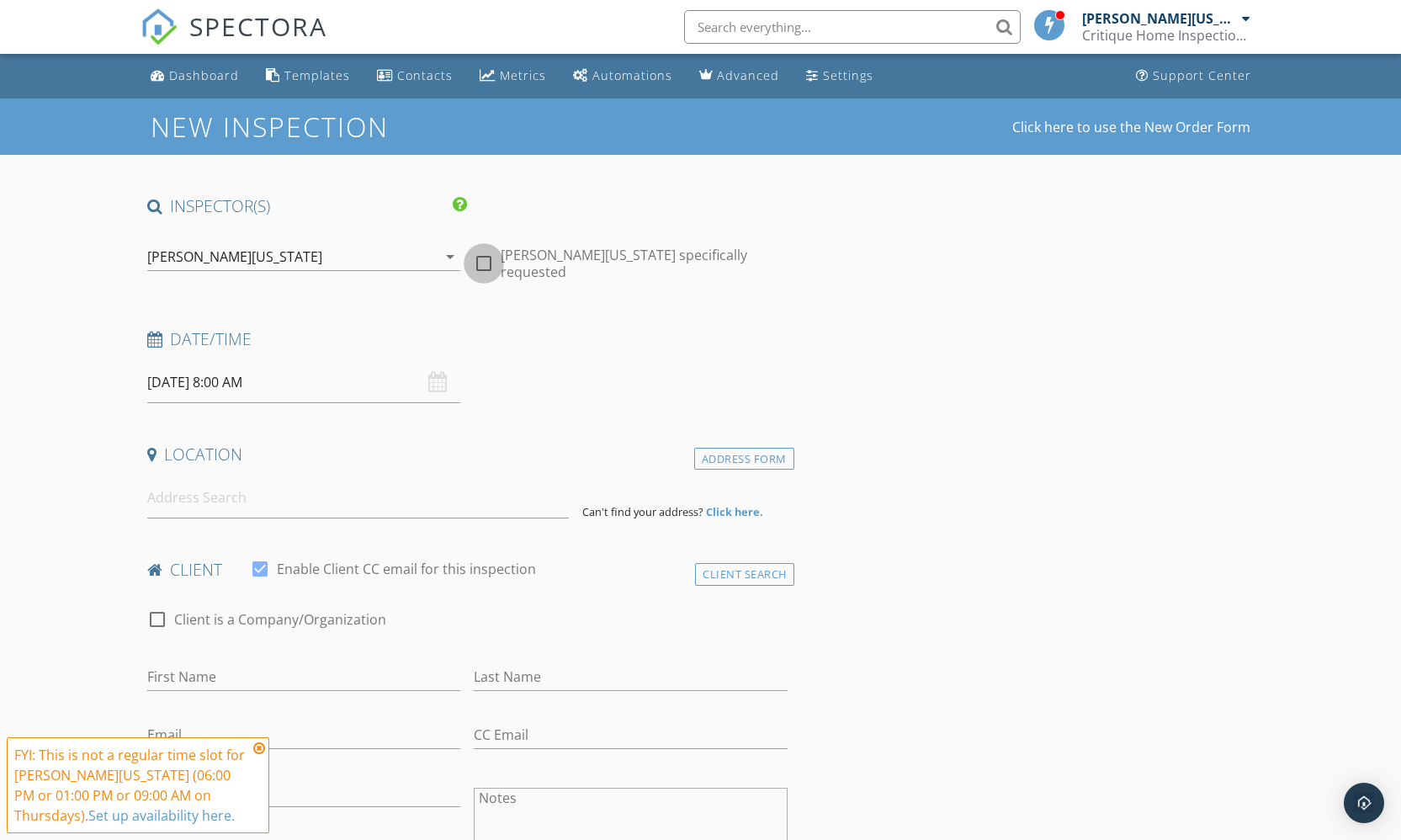
click at [485, 259] on div at bounding box center [483, 263] width 28 height 28
checkbox input "true"
click at [229, 380] on input "10/02/2025 8:00 AM" at bounding box center [304, 383] width 313 height 41
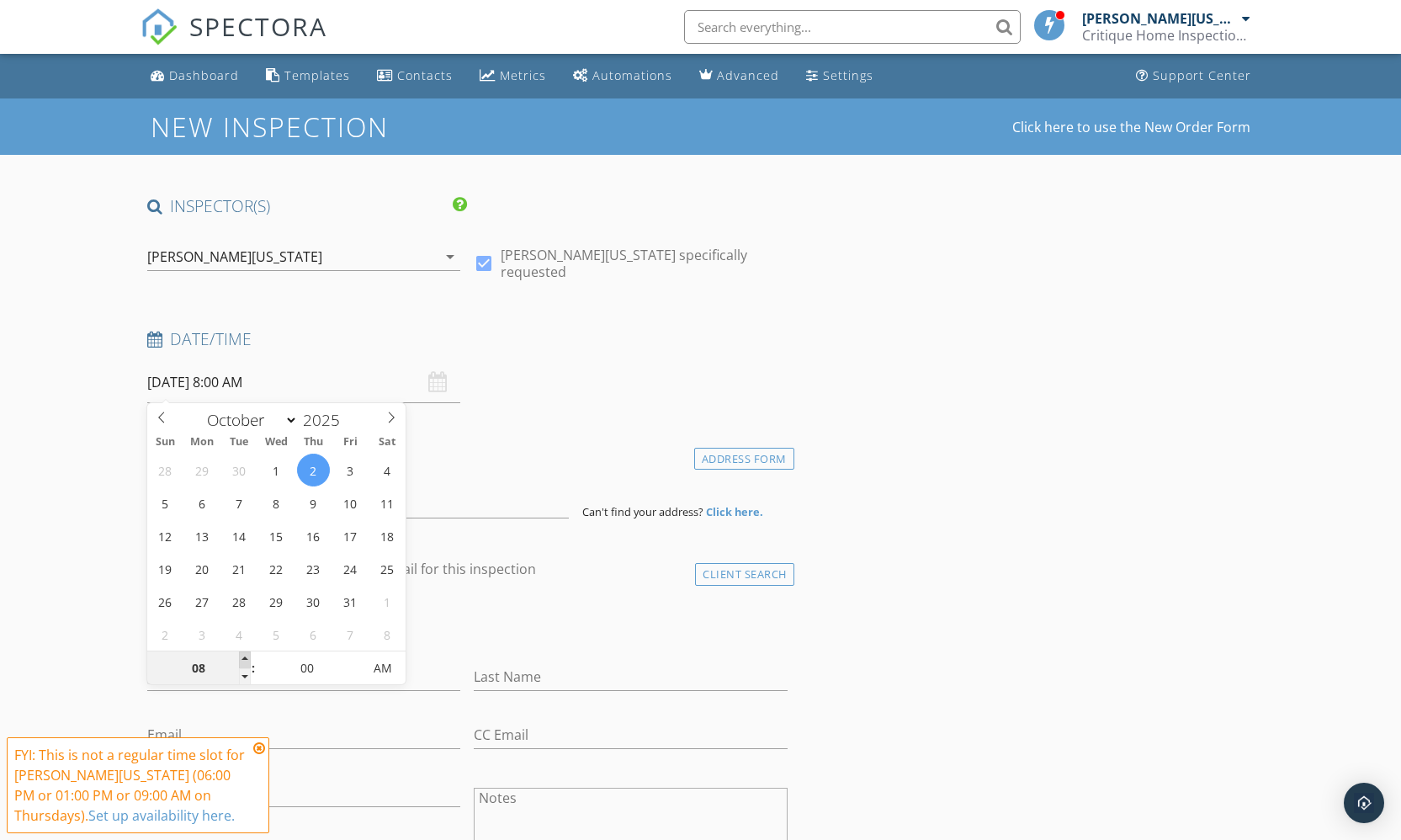
type input "09"
type input "10/02/2025 9:00 AM"
click at [245, 660] on span at bounding box center [244, 659] width 12 height 17
type input "10"
type input "10/02/2025 10:00 AM"
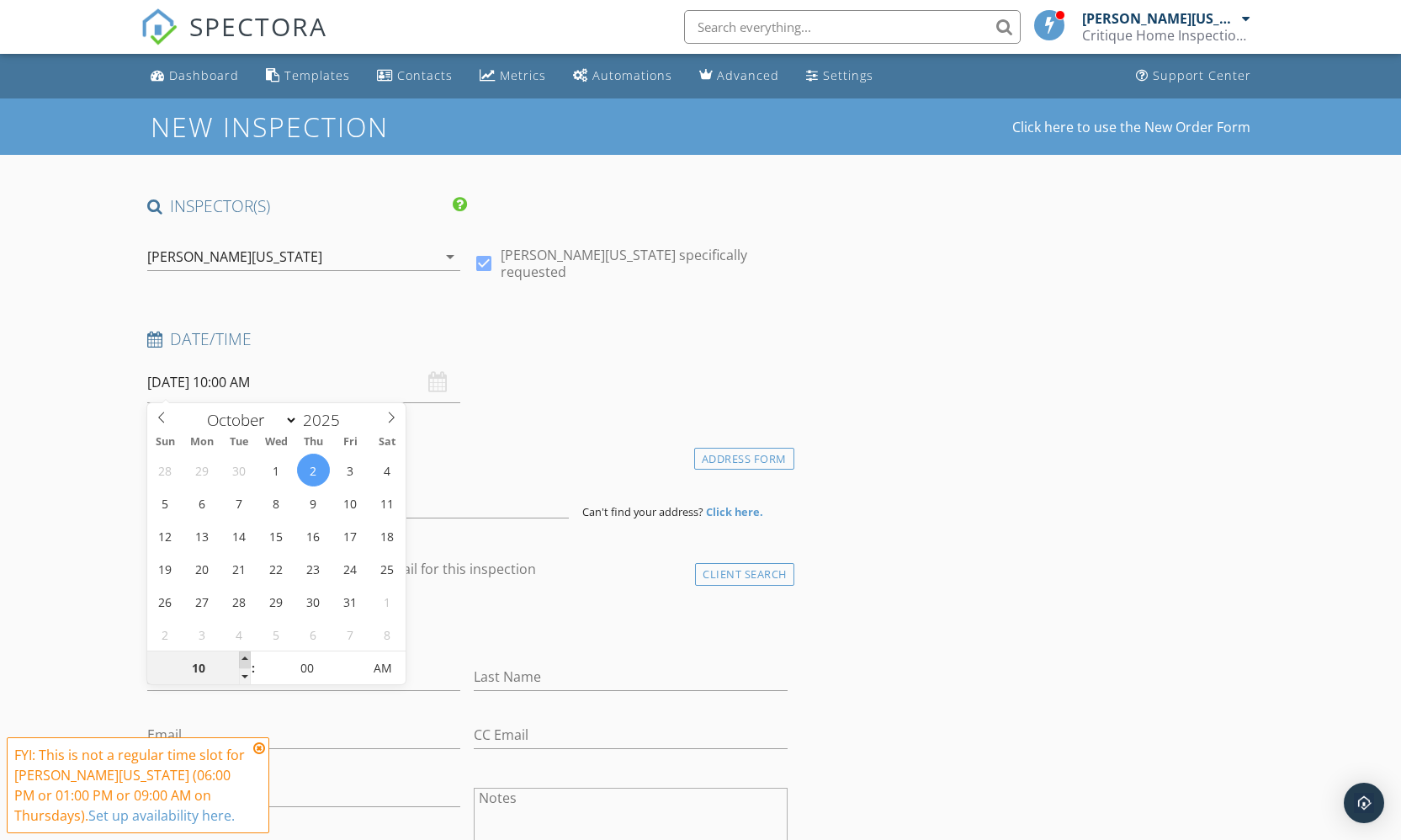
click at [245, 660] on span at bounding box center [244, 659] width 12 height 17
type input "11"
type input "10/02/2025 11:00 AM"
click at [245, 659] on span at bounding box center [244, 659] width 12 height 17
type input "12"
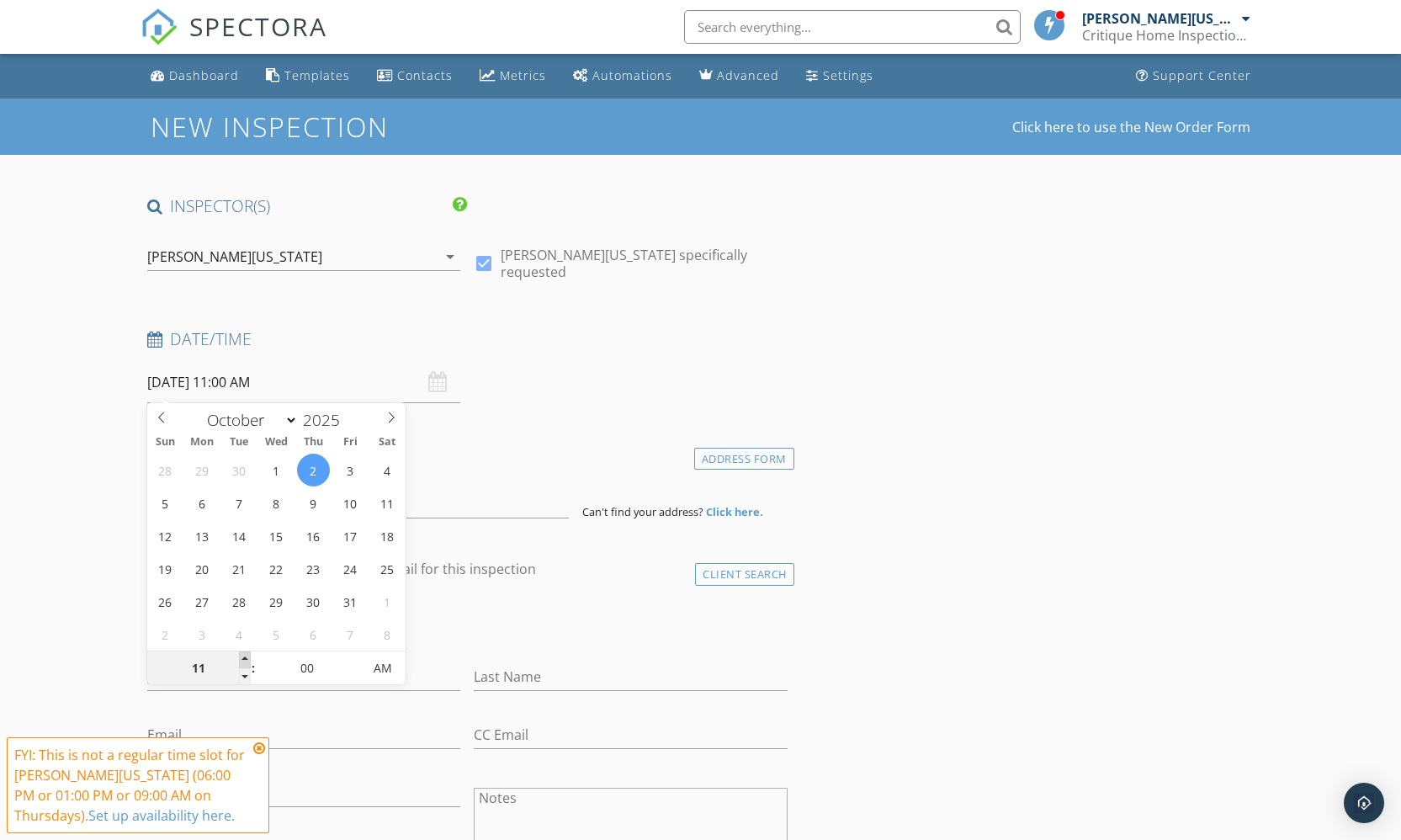
type input "10/02/2025 12:00 PM"
click at [245, 659] on span at bounding box center [244, 659] width 12 height 17
type input "01"
type input "10/02/2025 1:00 PM"
click at [245, 659] on span at bounding box center [244, 659] width 12 height 17
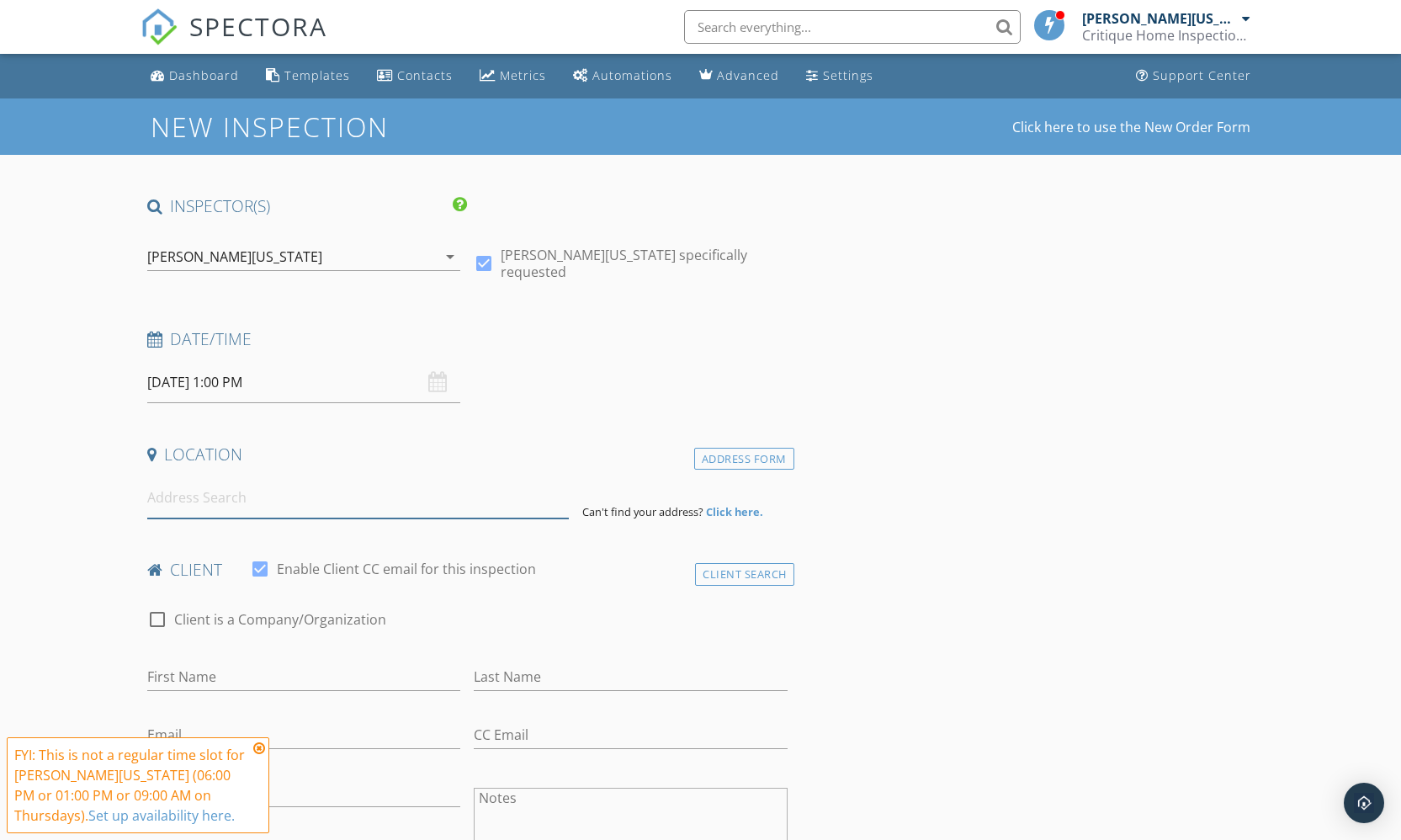
click at [320, 490] on input at bounding box center [358, 497] width 423 height 41
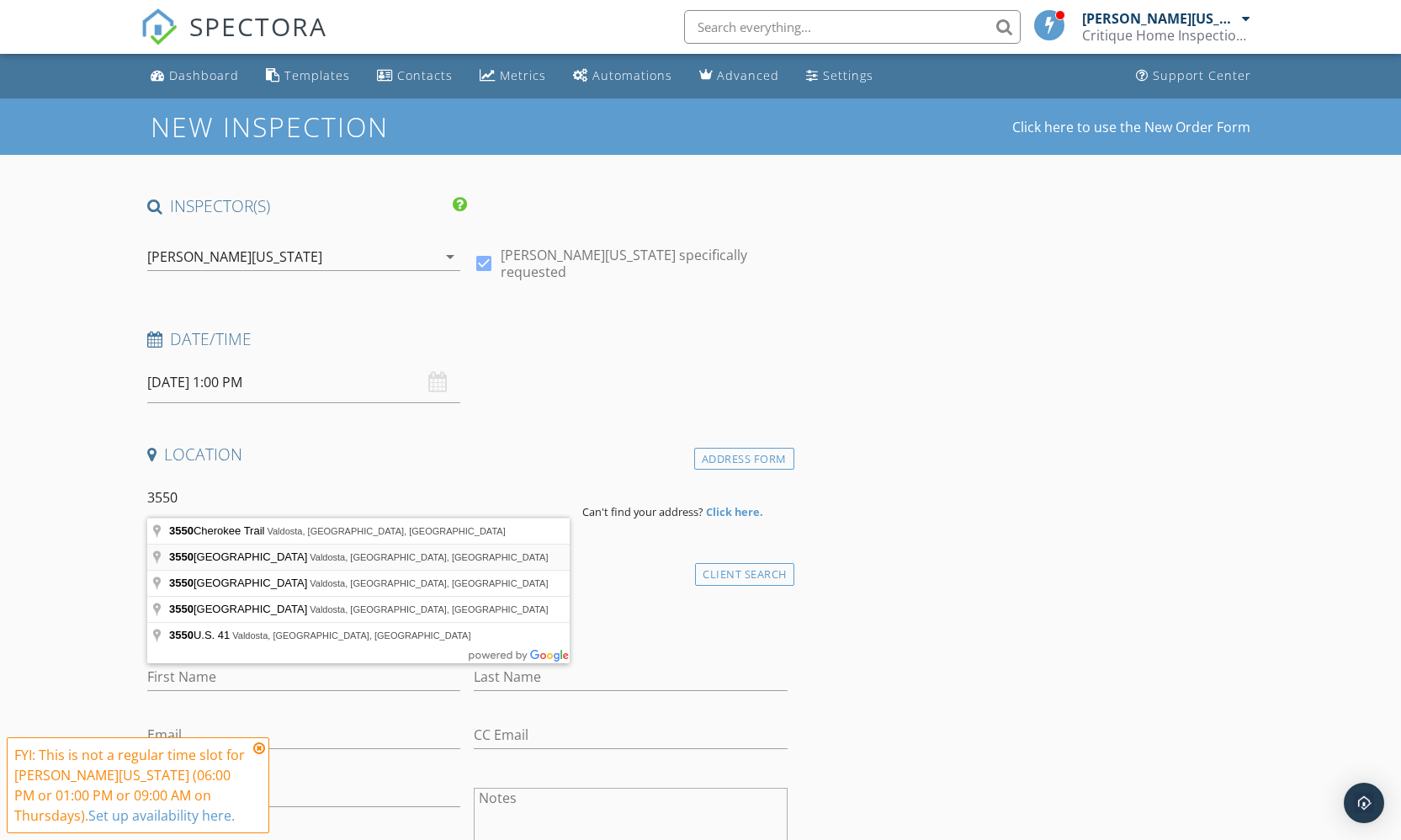
type input "[STREET_ADDRESS]"
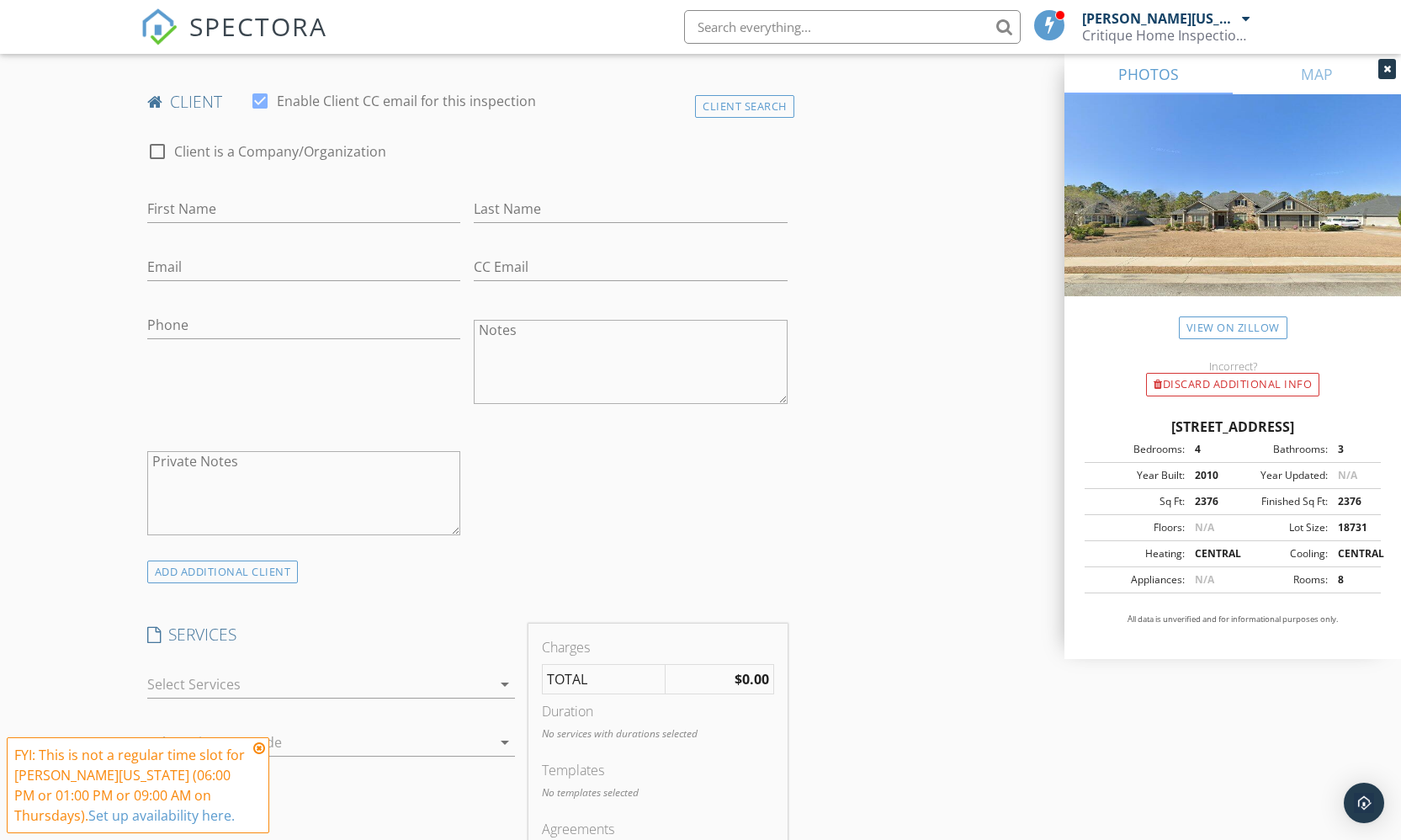
scroll to position [851, 0]
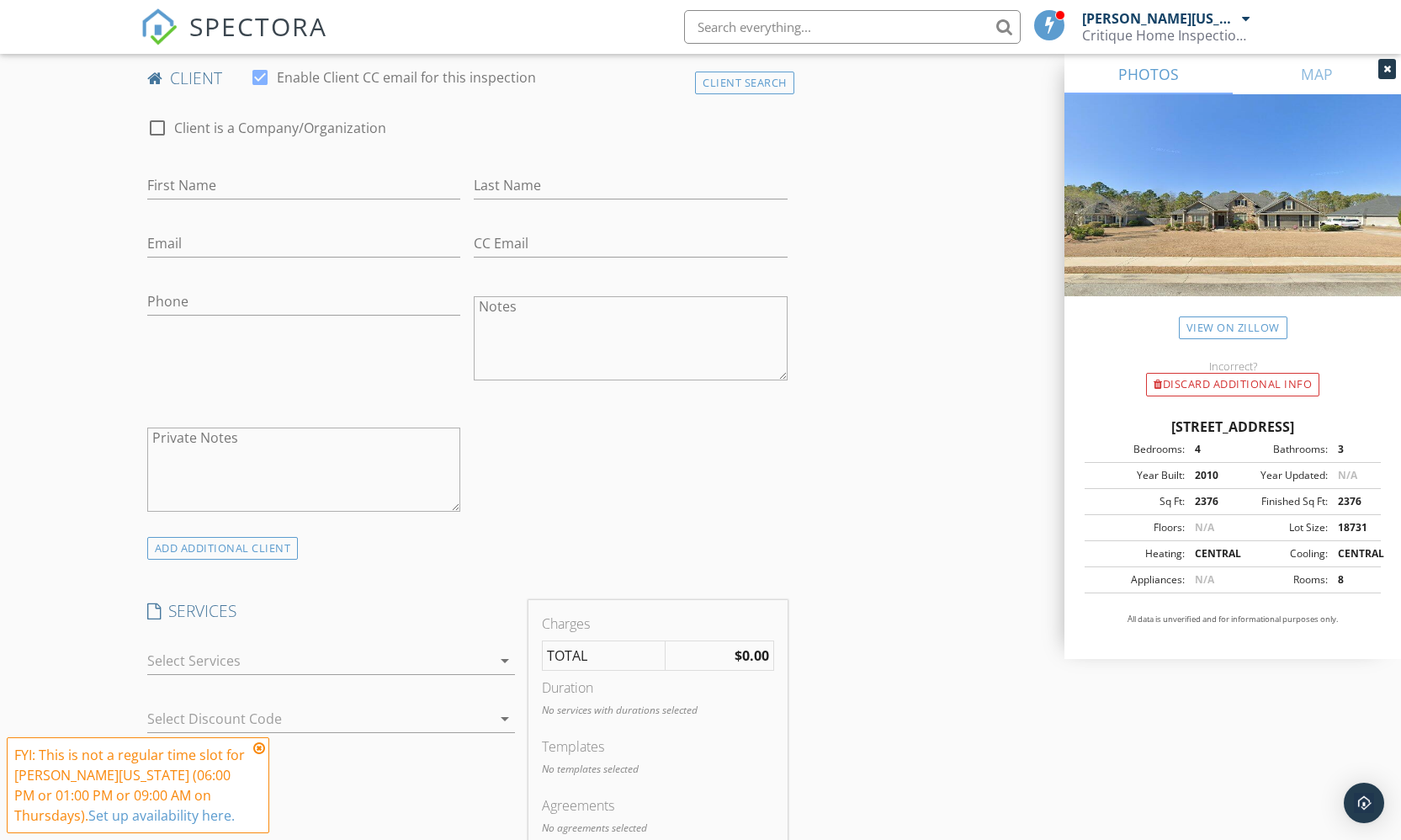
click at [356, 647] on div at bounding box center [319, 661] width 345 height 27
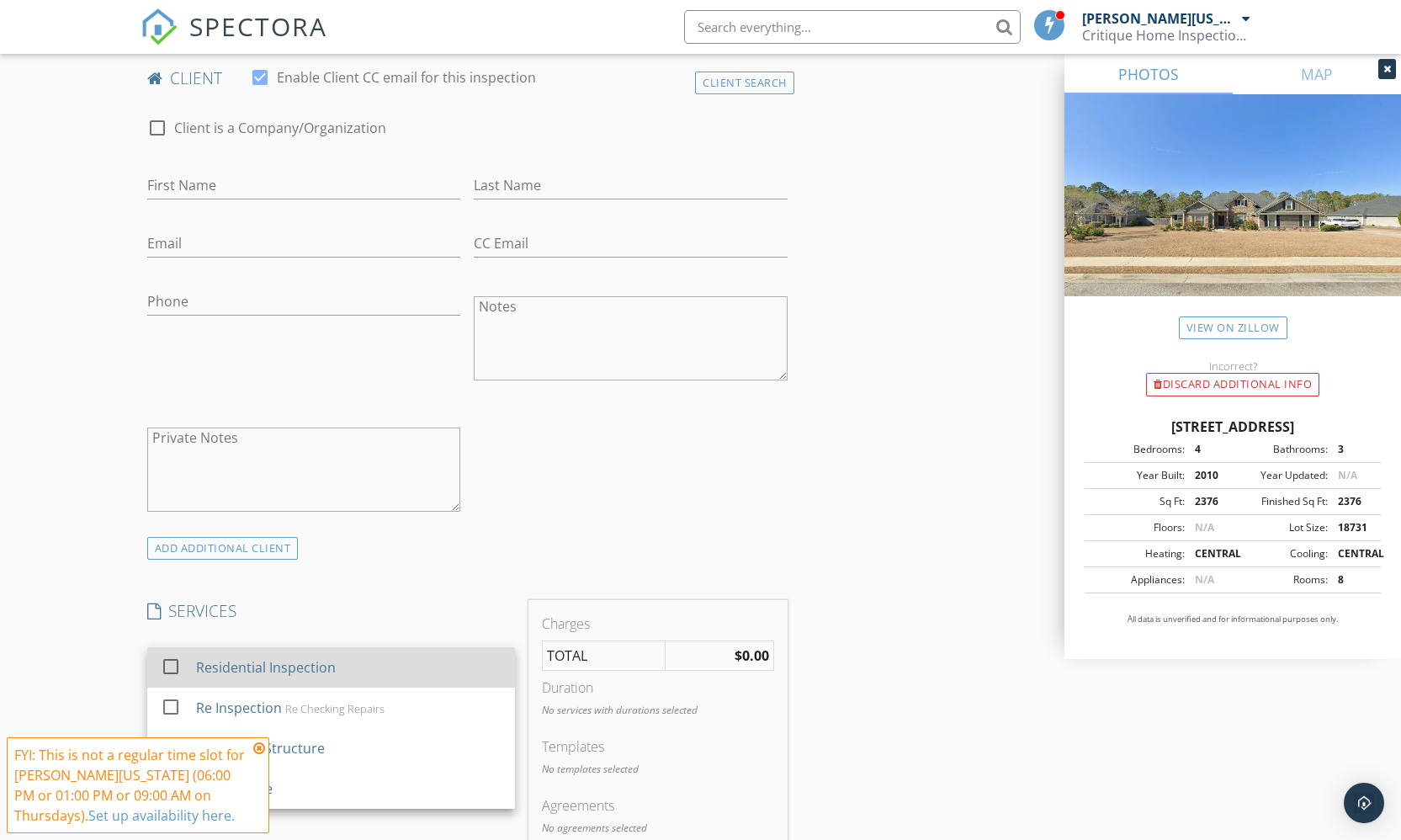
click at [355, 650] on div "Residential Inspection" at bounding box center [349, 667] width 306 height 34
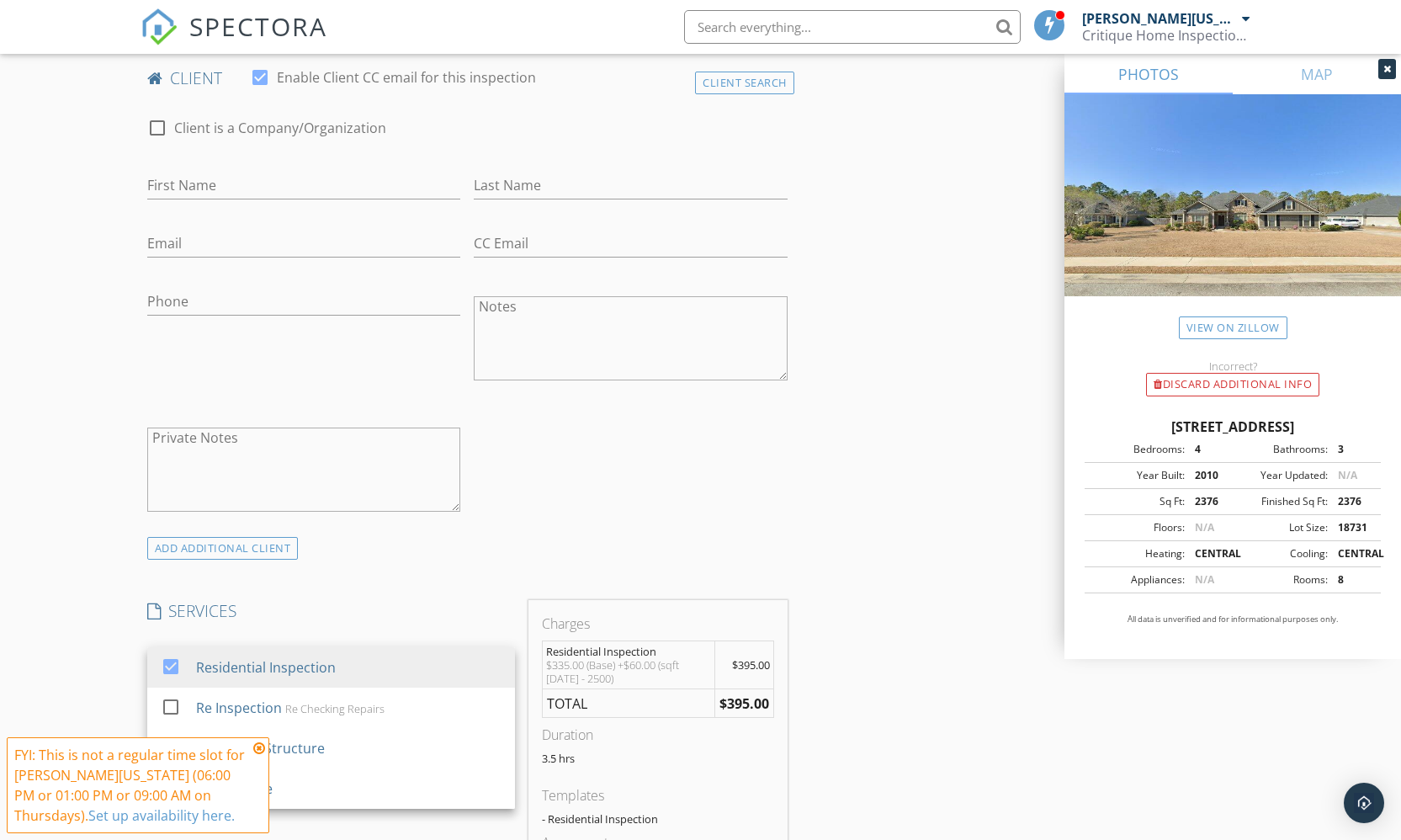
click at [855, 400] on div "INSPECTOR(S) check_box Jordan Washington PRIMARY Jordan Washington arrow_drop_d…" at bounding box center [700, 745] width 1121 height 2799
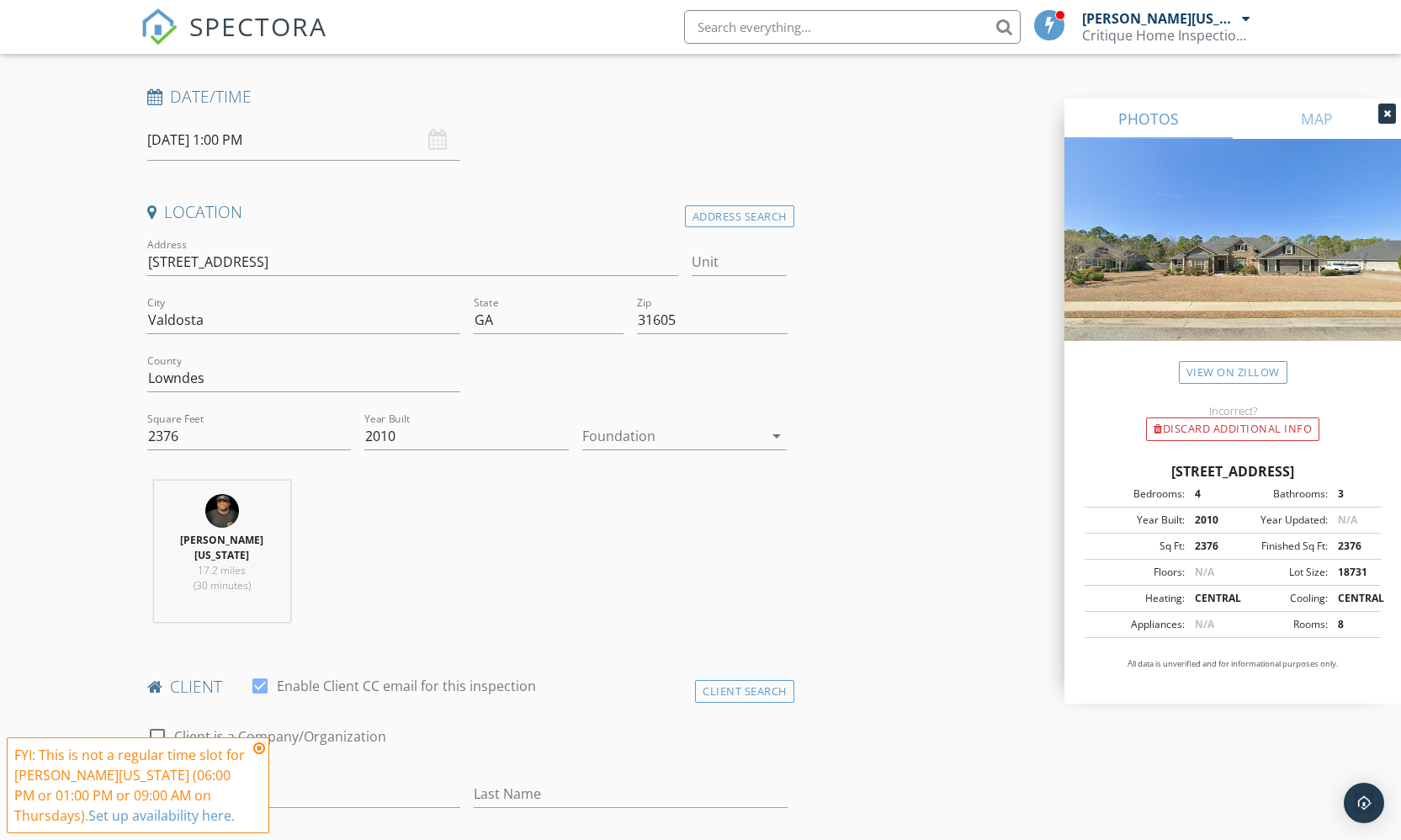
scroll to position [0, 0]
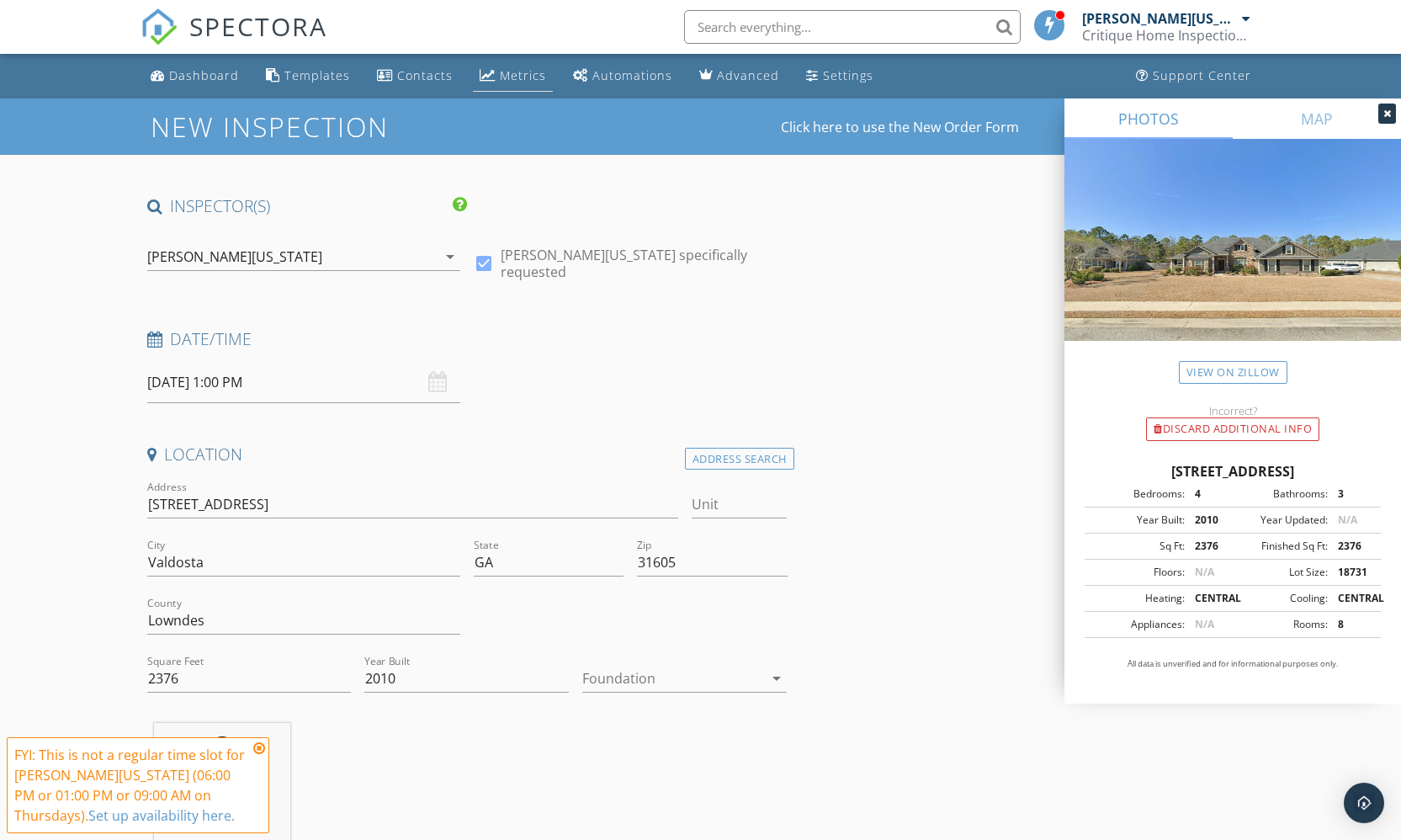
click at [505, 83] on div "Metrics" at bounding box center [523, 75] width 47 height 16
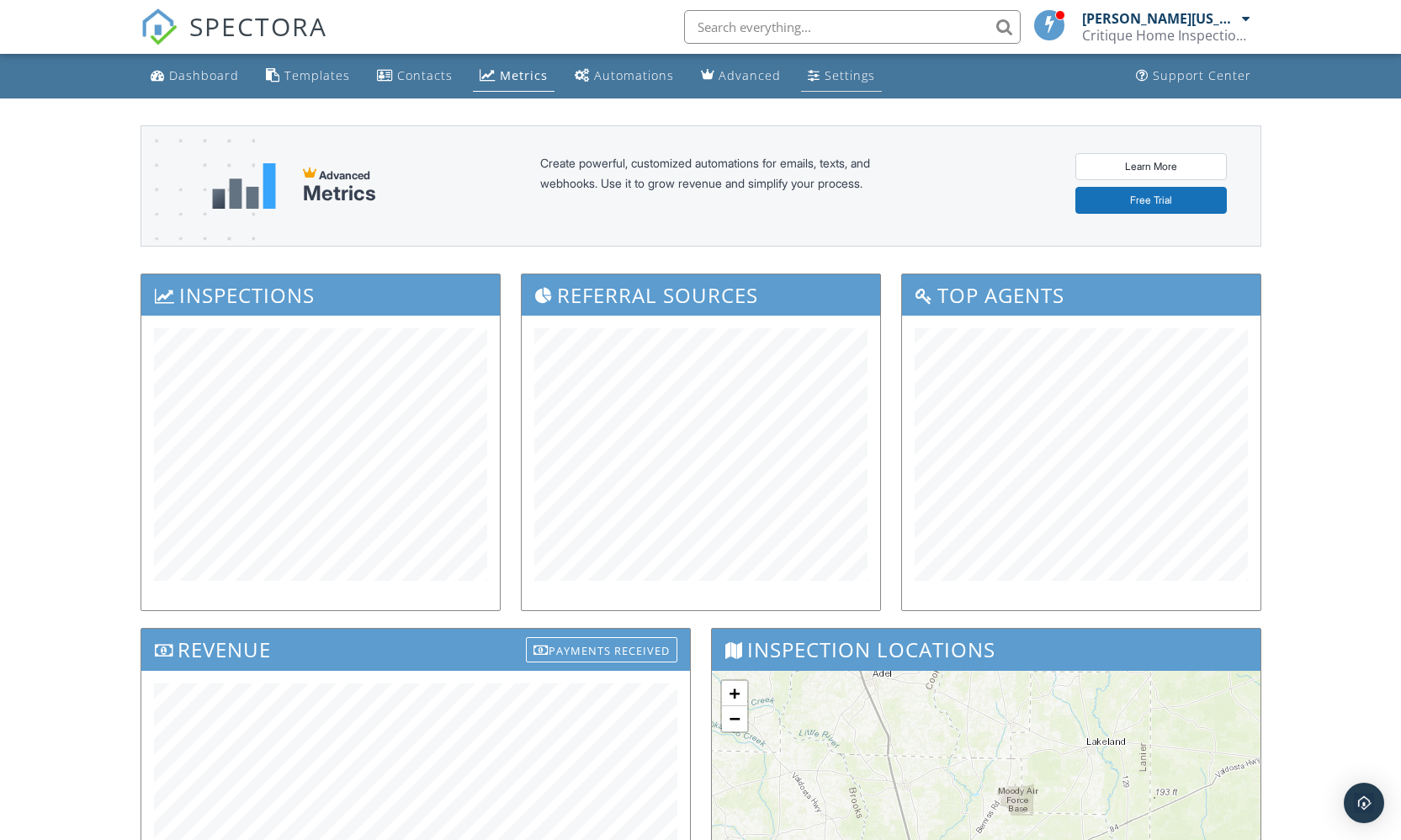
click at [860, 71] on div "Settings" at bounding box center [850, 75] width 51 height 16
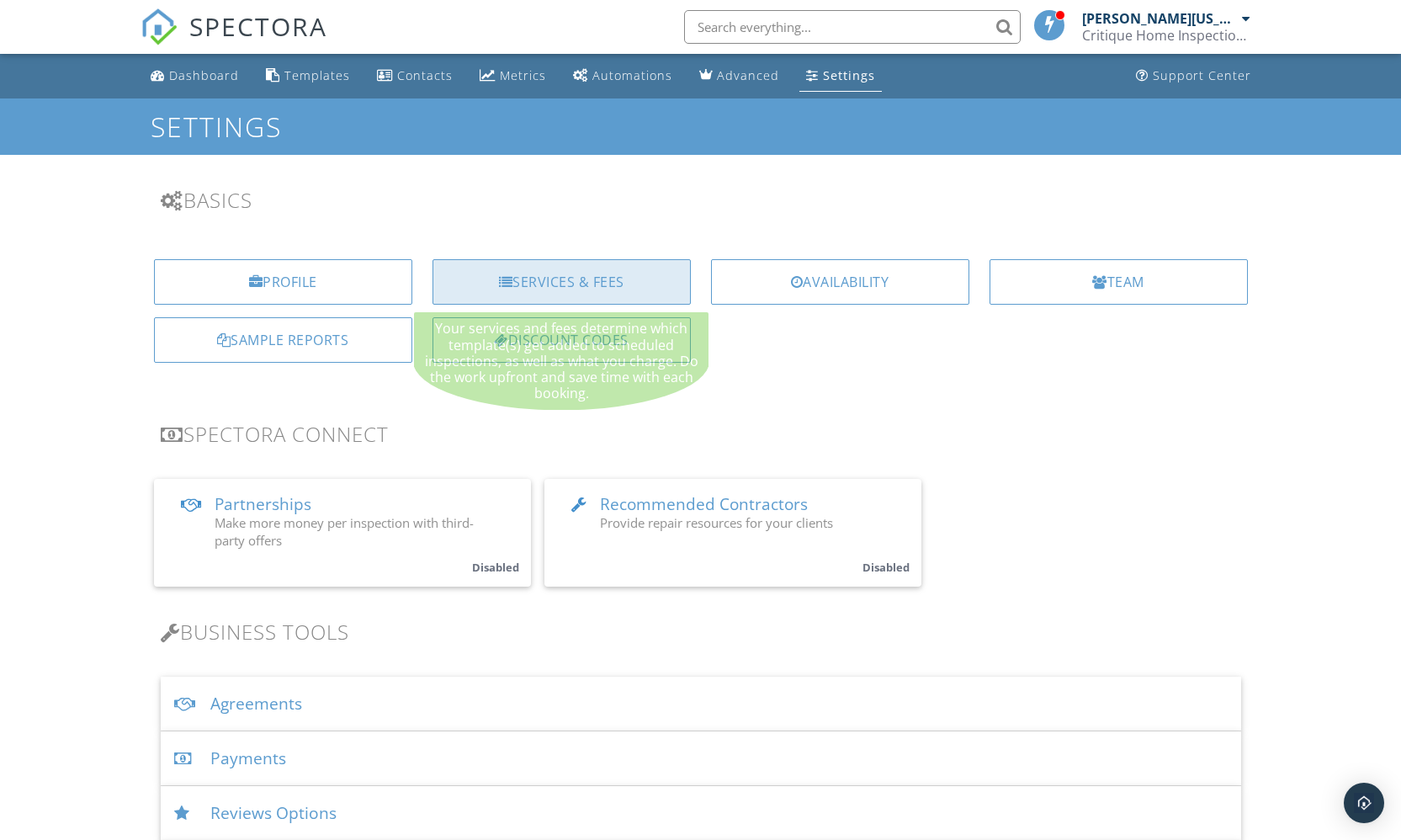
click at [580, 287] on div "Services & Fees" at bounding box center [561, 281] width 258 height 46
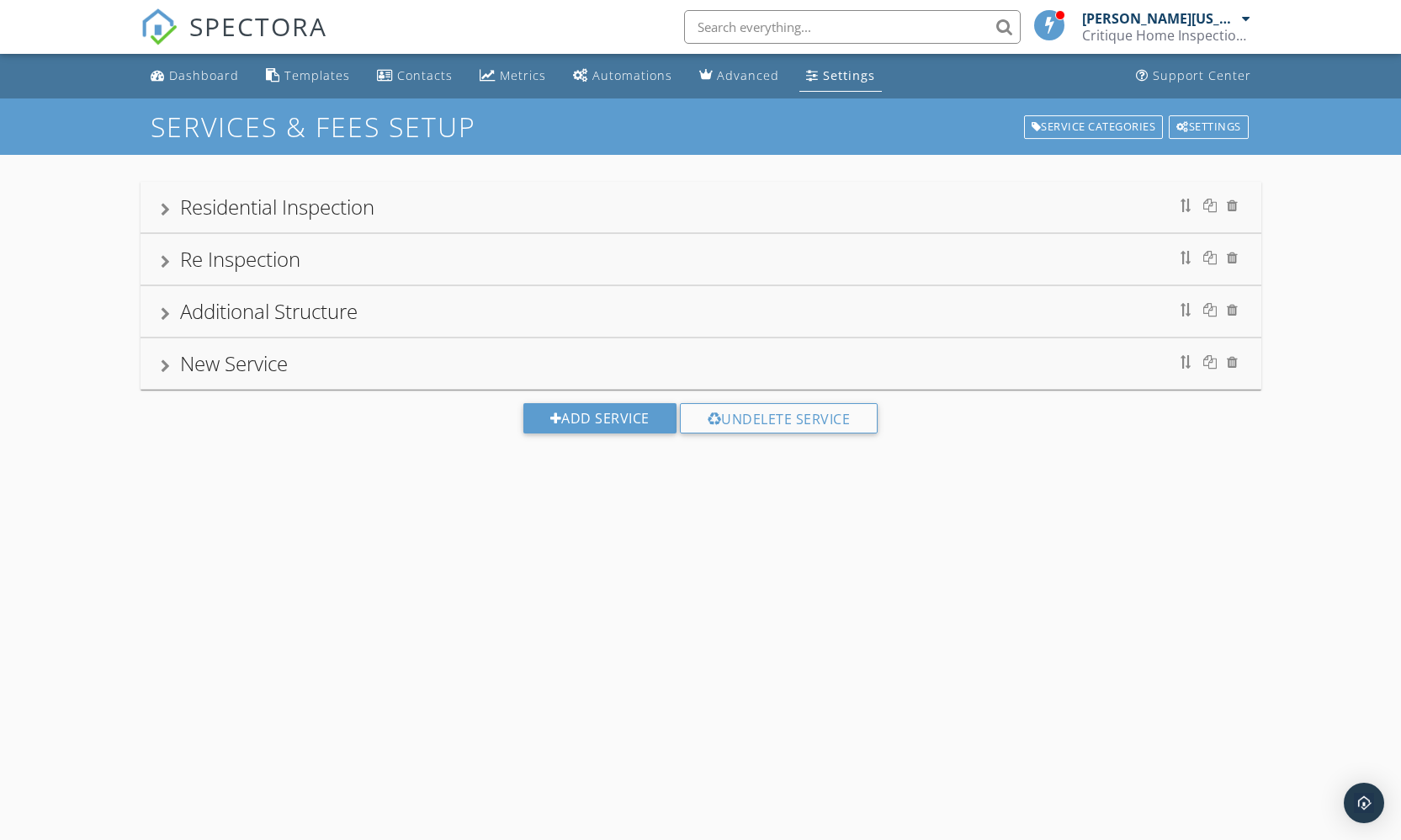
click at [332, 207] on div "Residential Inspection" at bounding box center [277, 206] width 195 height 28
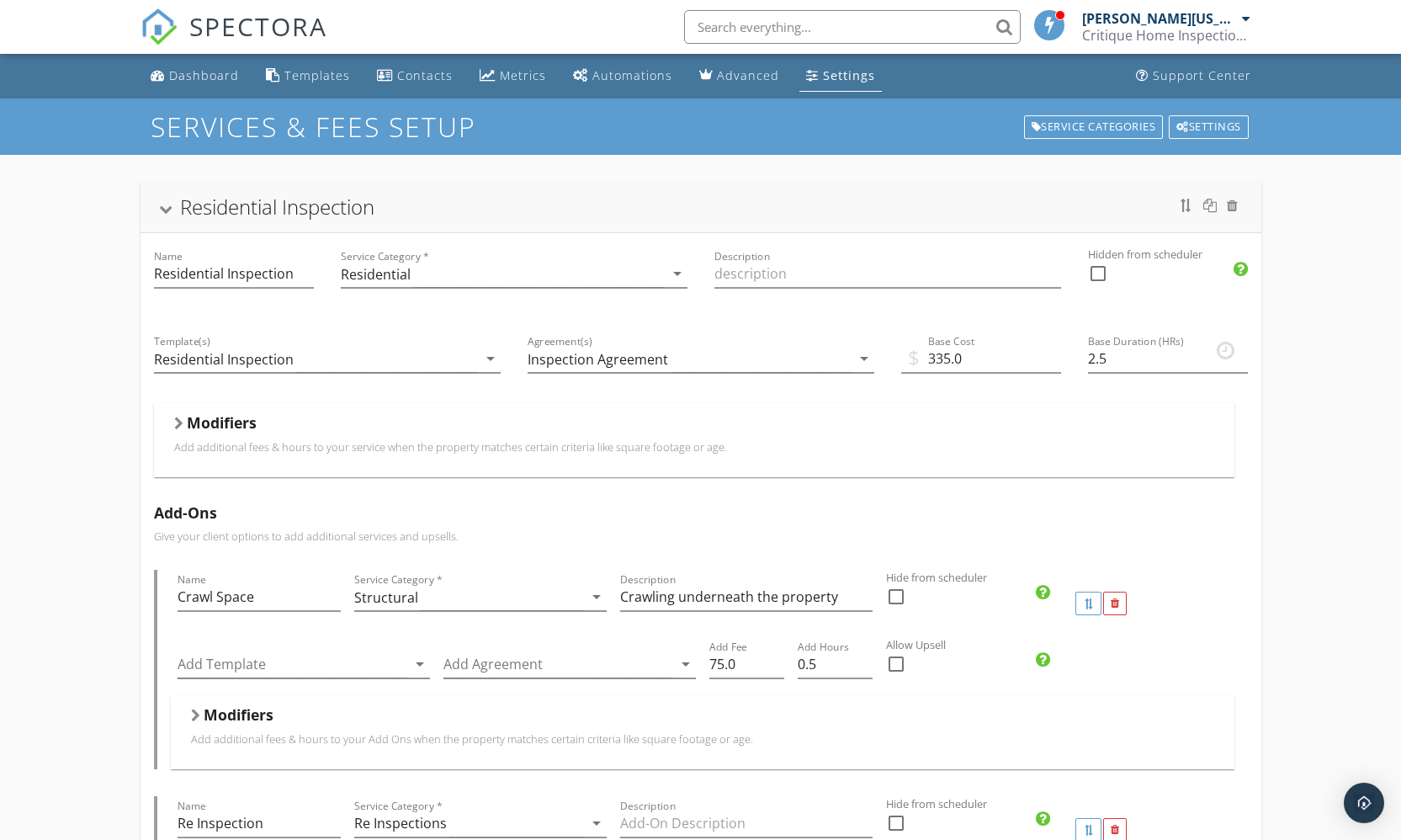
click at [202, 424] on h5 "Modifiers" at bounding box center [222, 421] width 70 height 17
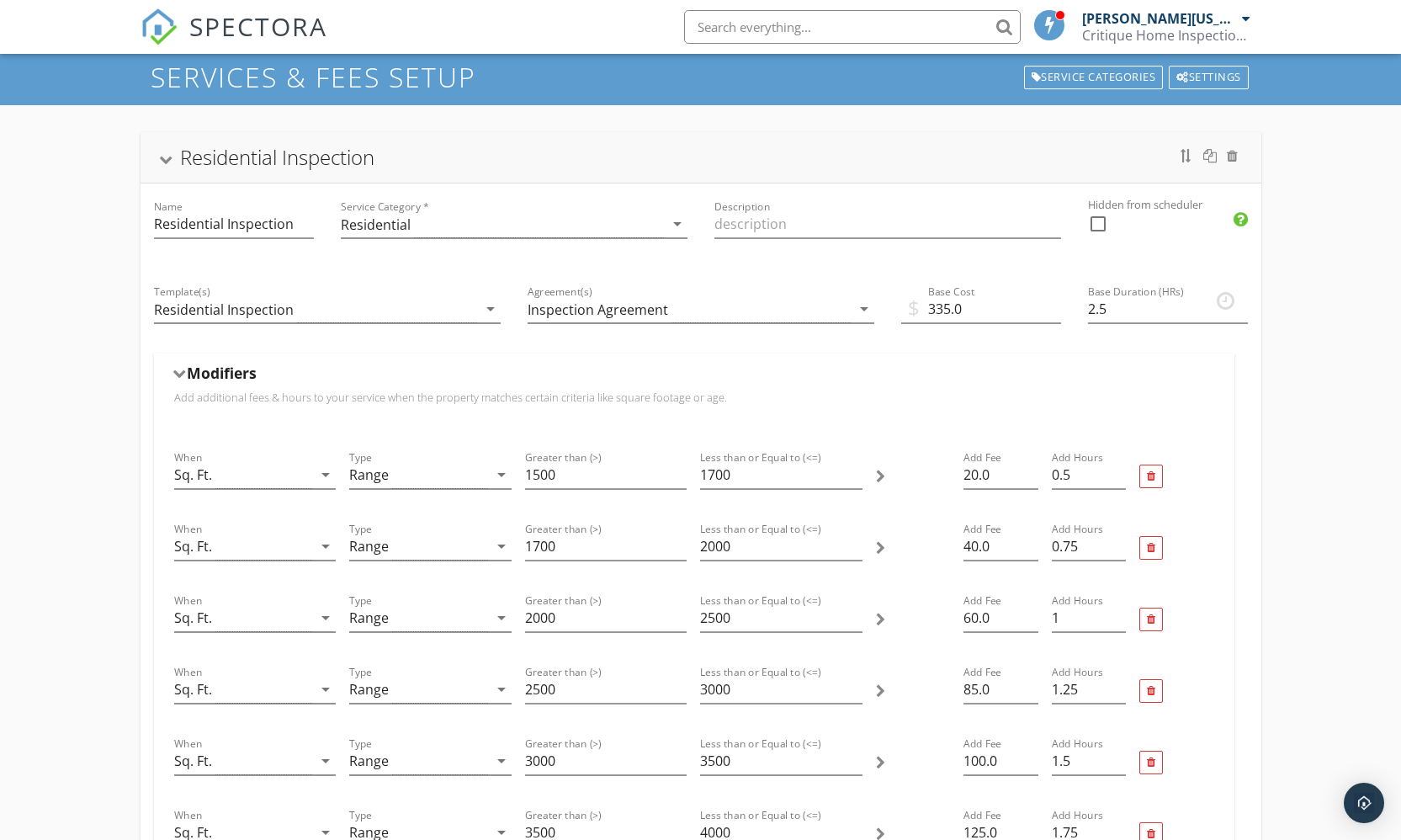
scroll to position [126, 0]
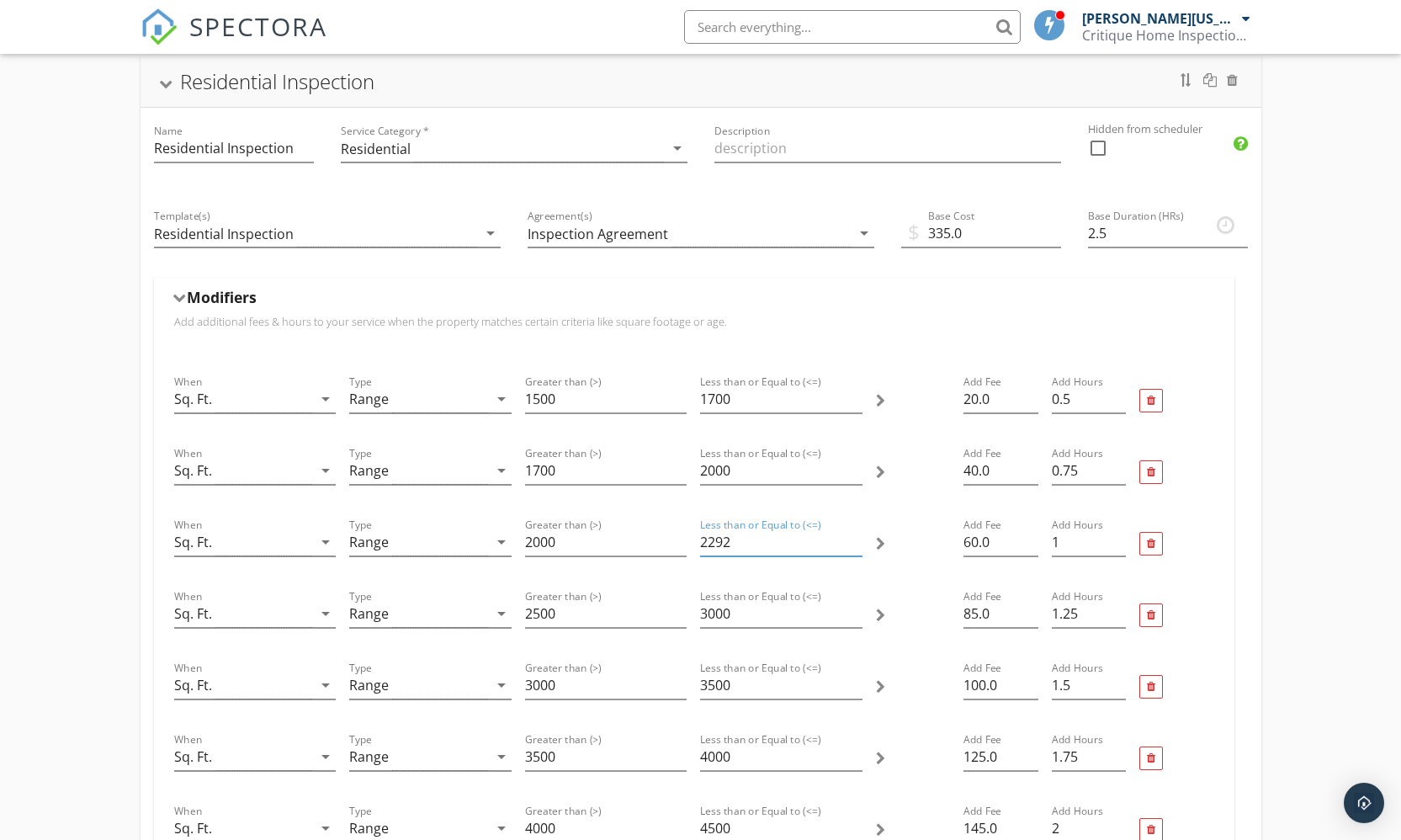
click at [854, 546] on input "2292" at bounding box center [781, 542] width 163 height 28
click at [854, 546] on input "2291" at bounding box center [781, 542] width 163 height 28
click at [854, 546] on input "2290" at bounding box center [781, 542] width 163 height 28
click at [854, 546] on input "2289" at bounding box center [781, 542] width 163 height 28
click at [854, 546] on input "2288" at bounding box center [781, 542] width 163 height 28
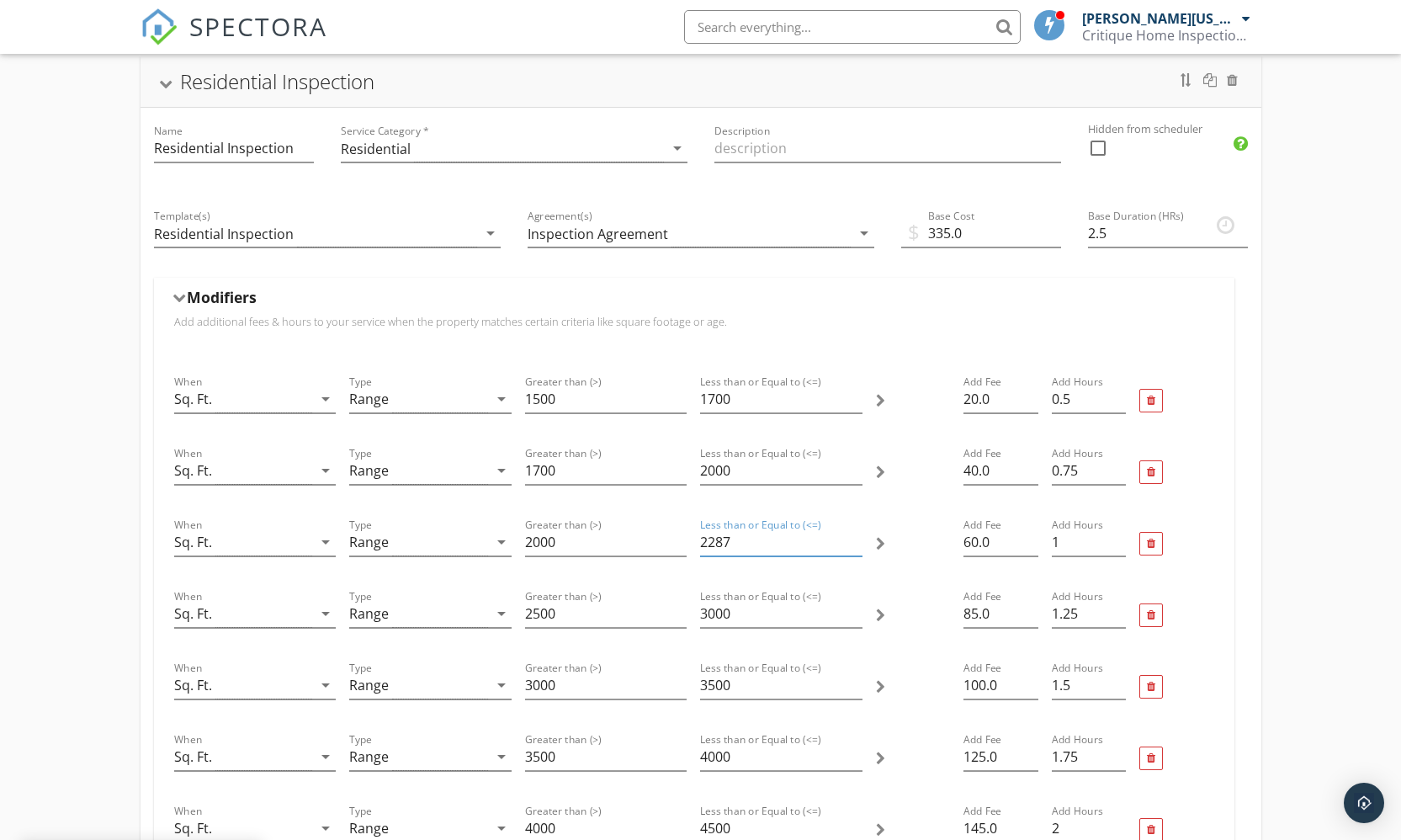
click at [854, 546] on input "2287" at bounding box center [781, 542] width 163 height 28
click at [854, 546] on input "2286" at bounding box center [781, 542] width 163 height 28
click at [854, 546] on input "2285" at bounding box center [781, 542] width 163 height 28
click at [854, 546] on input "2267" at bounding box center [781, 542] width 163 height 28
click at [854, 546] on input "2266" at bounding box center [781, 542] width 163 height 28
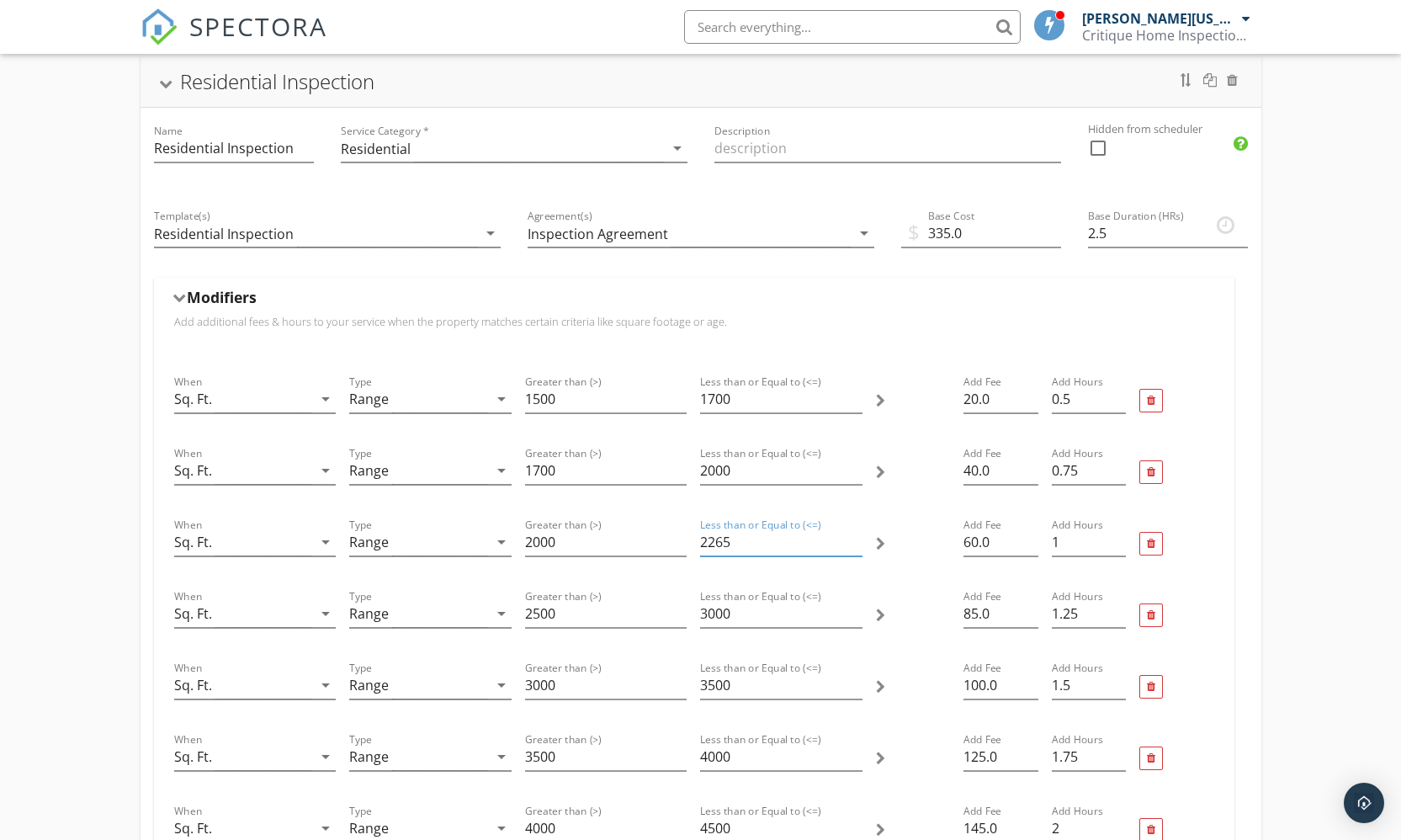
click at [854, 546] on input "2265" at bounding box center [781, 542] width 163 height 28
click at [854, 546] on input "2264" at bounding box center [781, 542] width 163 height 28
click at [854, 546] on input "2263" at bounding box center [781, 542] width 163 height 28
click at [854, 546] on input "2262" at bounding box center [781, 542] width 163 height 28
click at [854, 546] on input "2261" at bounding box center [781, 542] width 163 height 28
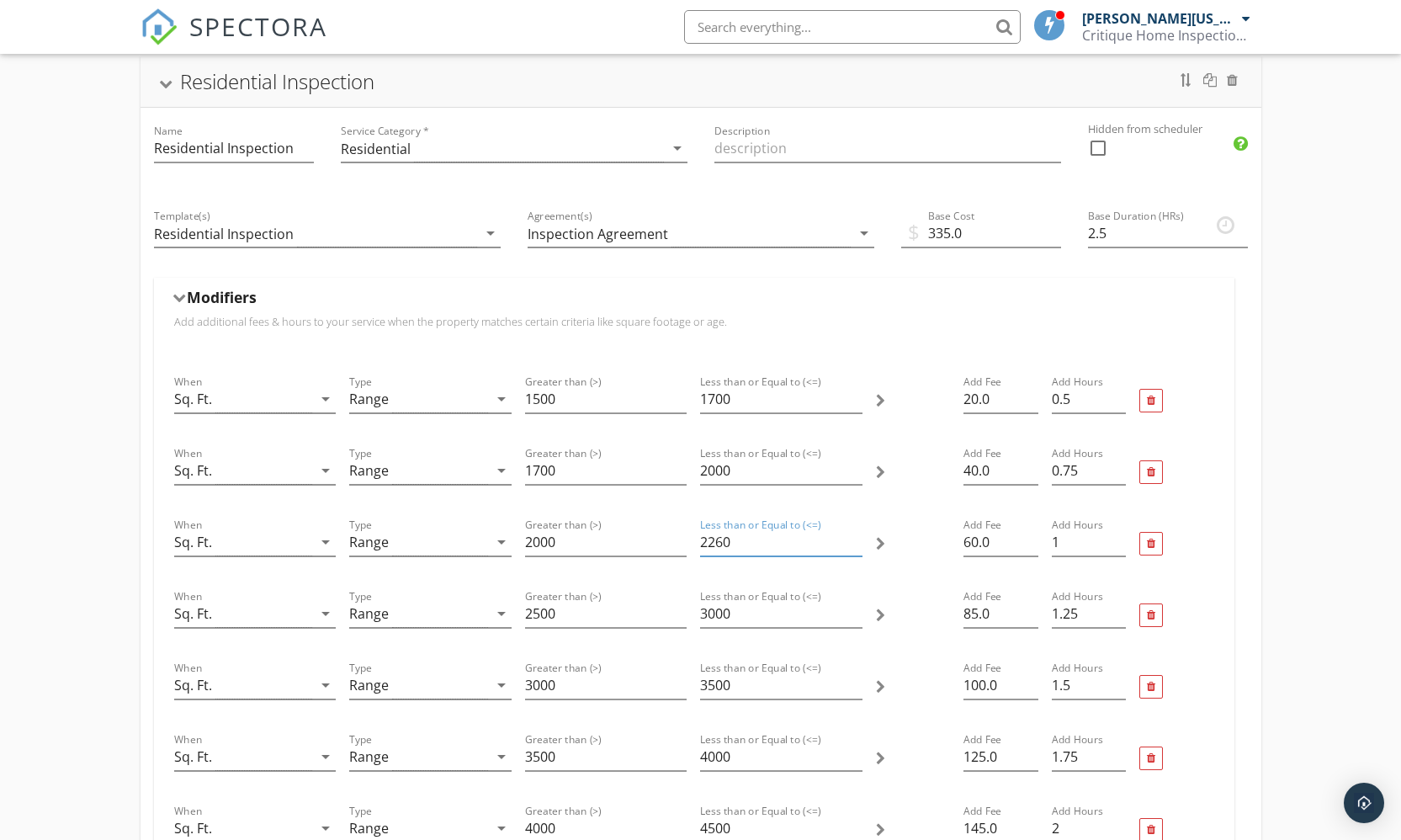
click at [854, 546] on input "2260" at bounding box center [781, 542] width 163 height 28
click at [854, 546] on input "2259" at bounding box center [781, 542] width 163 height 28
click at [854, 546] on input "2258" at bounding box center [781, 542] width 163 height 28
click at [854, 546] on input "2257" at bounding box center [781, 542] width 163 height 28
click at [854, 546] on input "2256" at bounding box center [781, 542] width 163 height 28
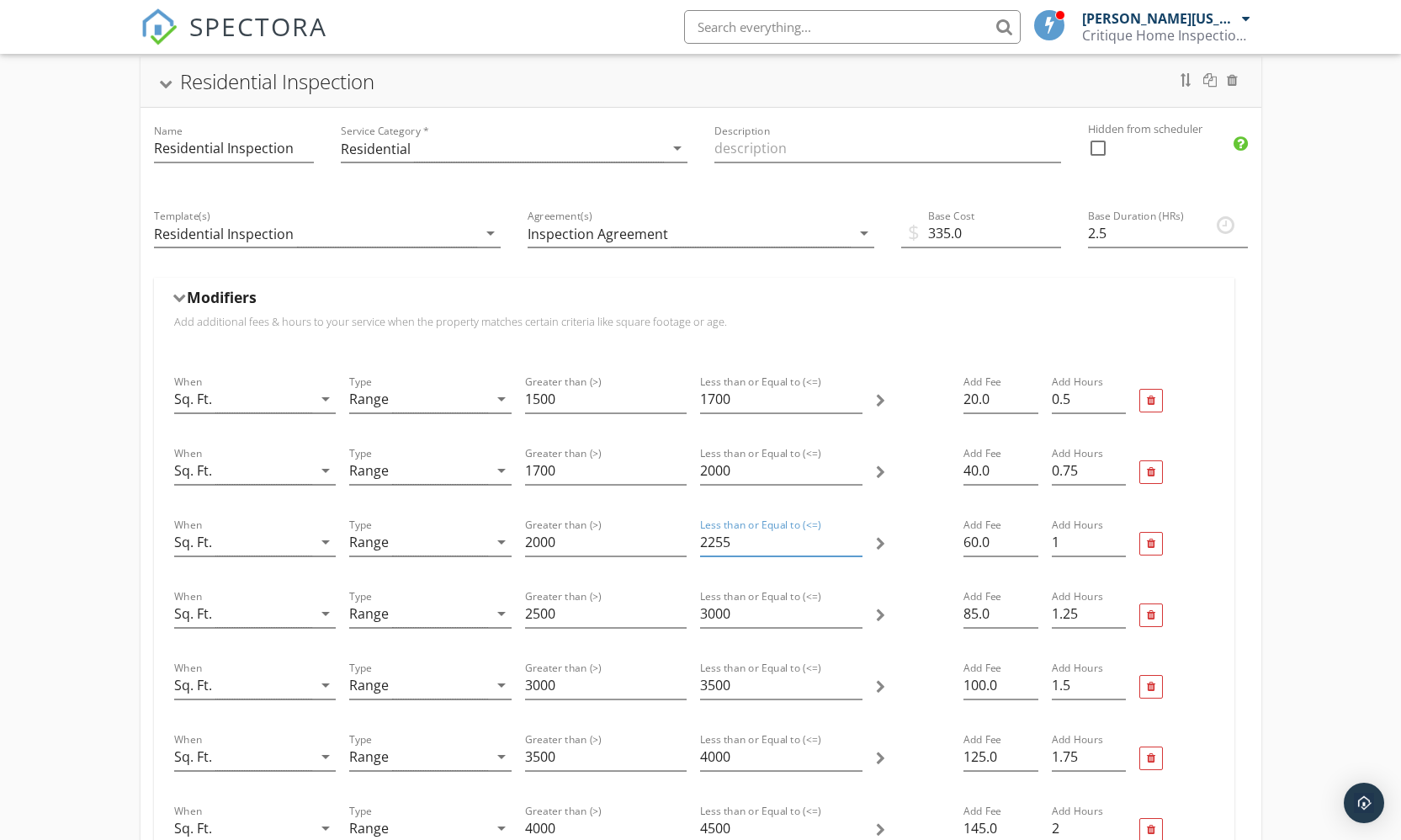
click at [854, 546] on input "2255" at bounding box center [781, 542] width 163 height 28
click at [854, 546] on input "2254" at bounding box center [781, 542] width 163 height 28
click at [854, 546] on input "2253" at bounding box center [781, 542] width 163 height 28
click at [854, 546] on input "2252" at bounding box center [781, 542] width 163 height 28
click at [854, 546] on input "2251" at bounding box center [781, 542] width 163 height 28
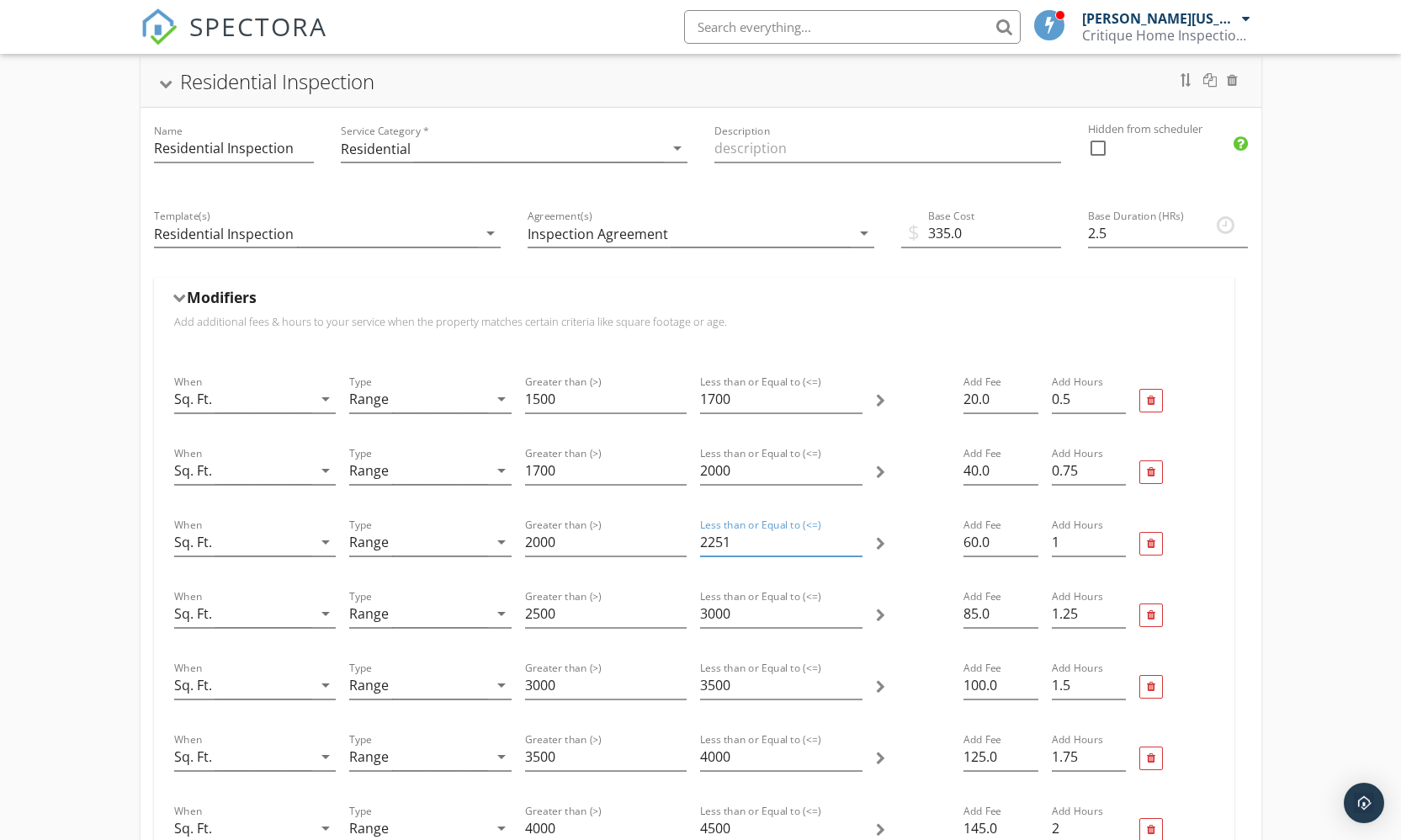
type input "2250"
click at [854, 547] on input "2250" at bounding box center [781, 542] width 163 height 28
drag, startPoint x: 587, startPoint y: 618, endPoint x: 486, endPoint y: 618, distance: 101.0
click at [486, 618] on div "When Sq. Ft. arrow_drop_down Type Range arrow_drop_down Greater than (>) 2500 L…" at bounding box center [694, 615] width 1053 height 71
type input "2250"
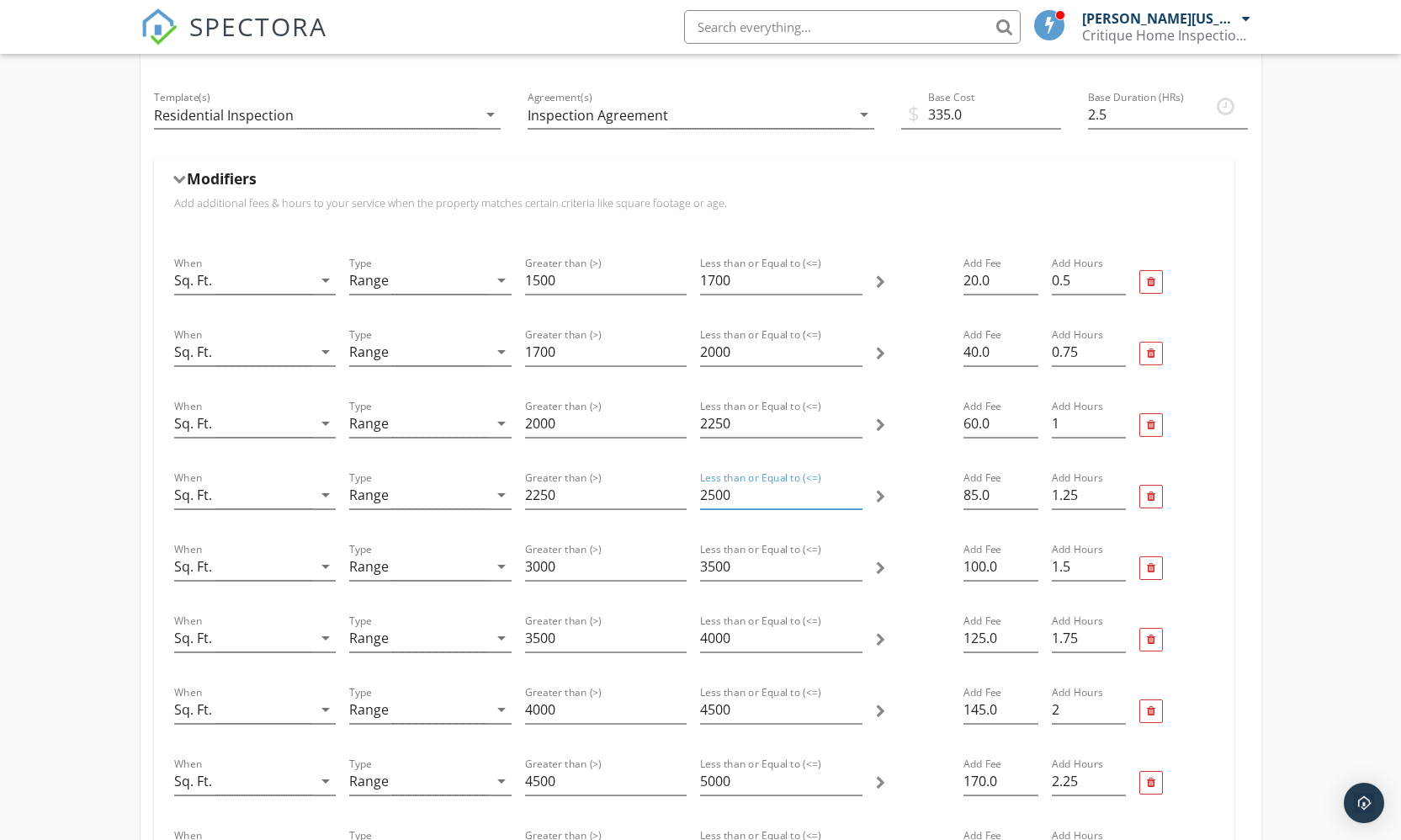
scroll to position [0, 0]
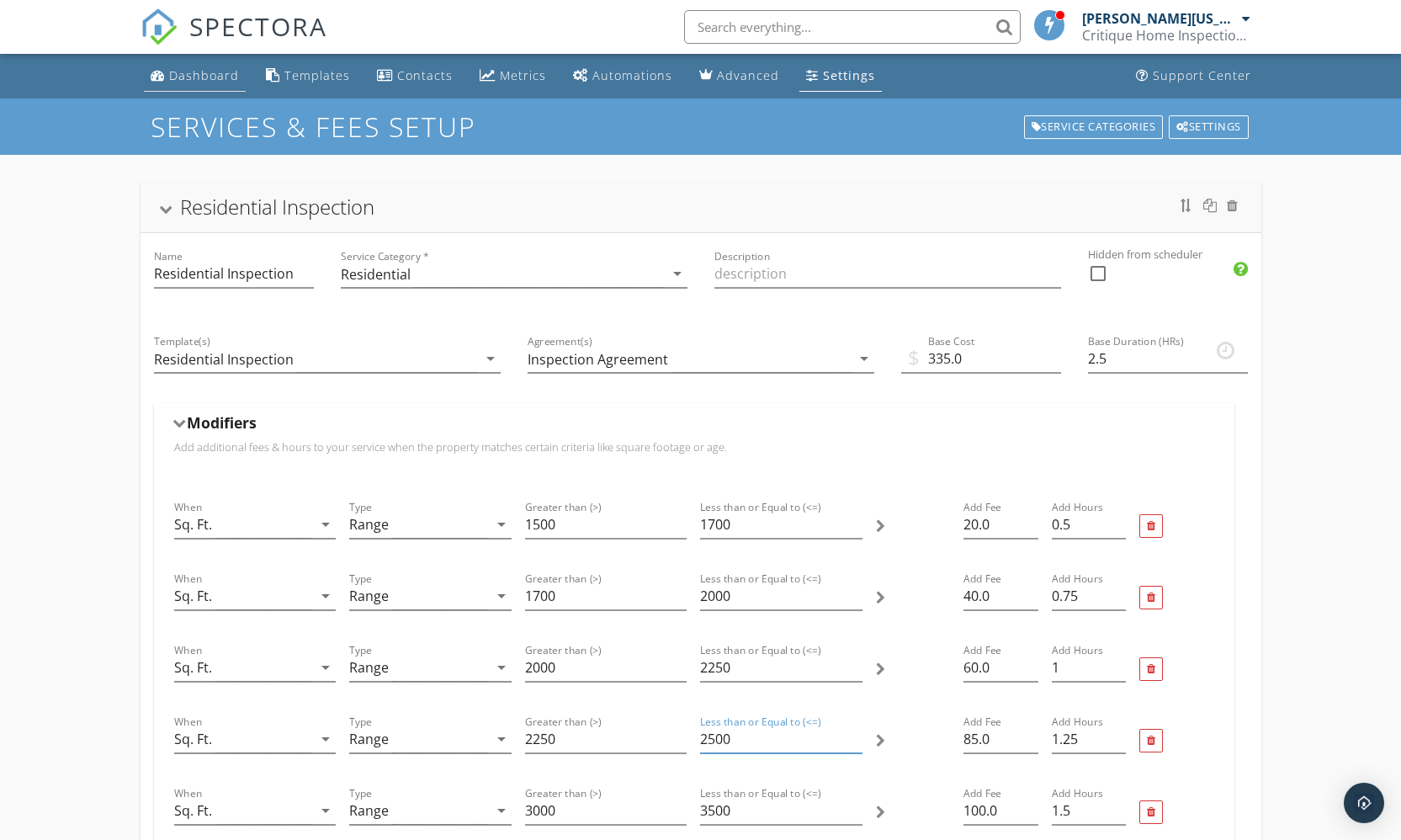
type input "2500"
click at [212, 76] on div "Dashboard" at bounding box center [204, 75] width 70 height 16
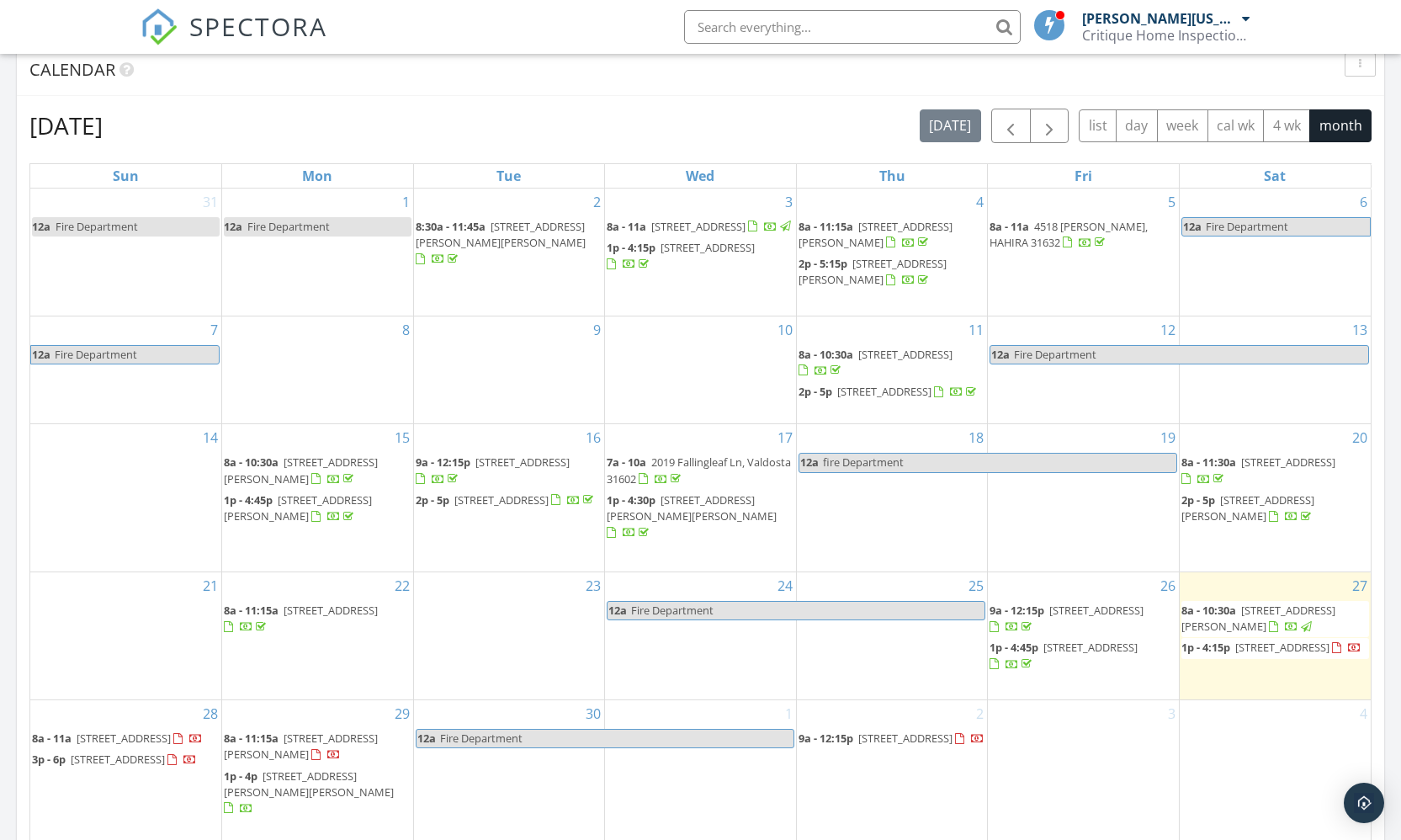
scroll to position [864, 0]
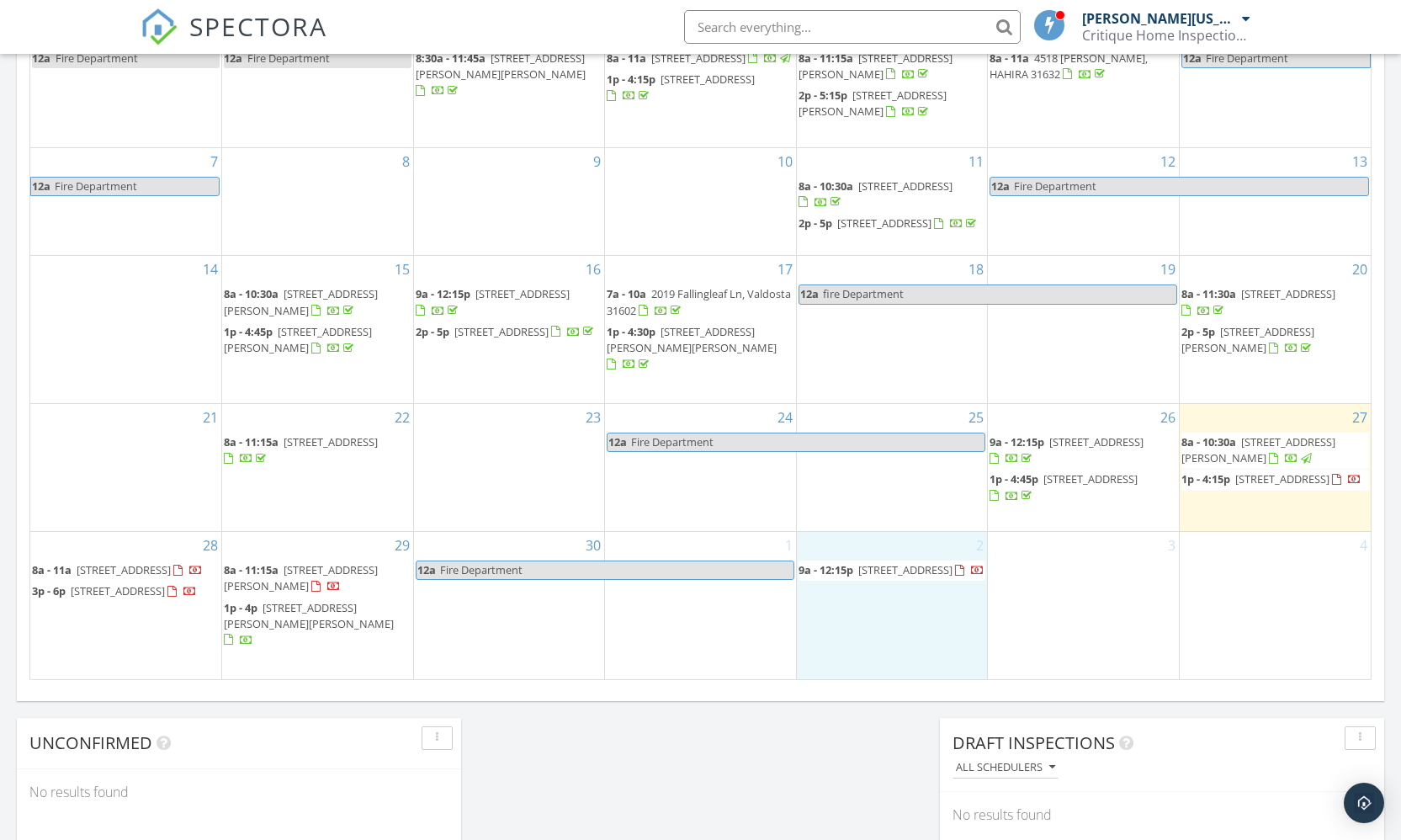
click at [820, 630] on div "2 9a - 12:15p [STREET_ADDRESS]" at bounding box center [893, 604] width 191 height 146
click at [880, 567] on link "Inspection" at bounding box center [890, 573] width 87 height 27
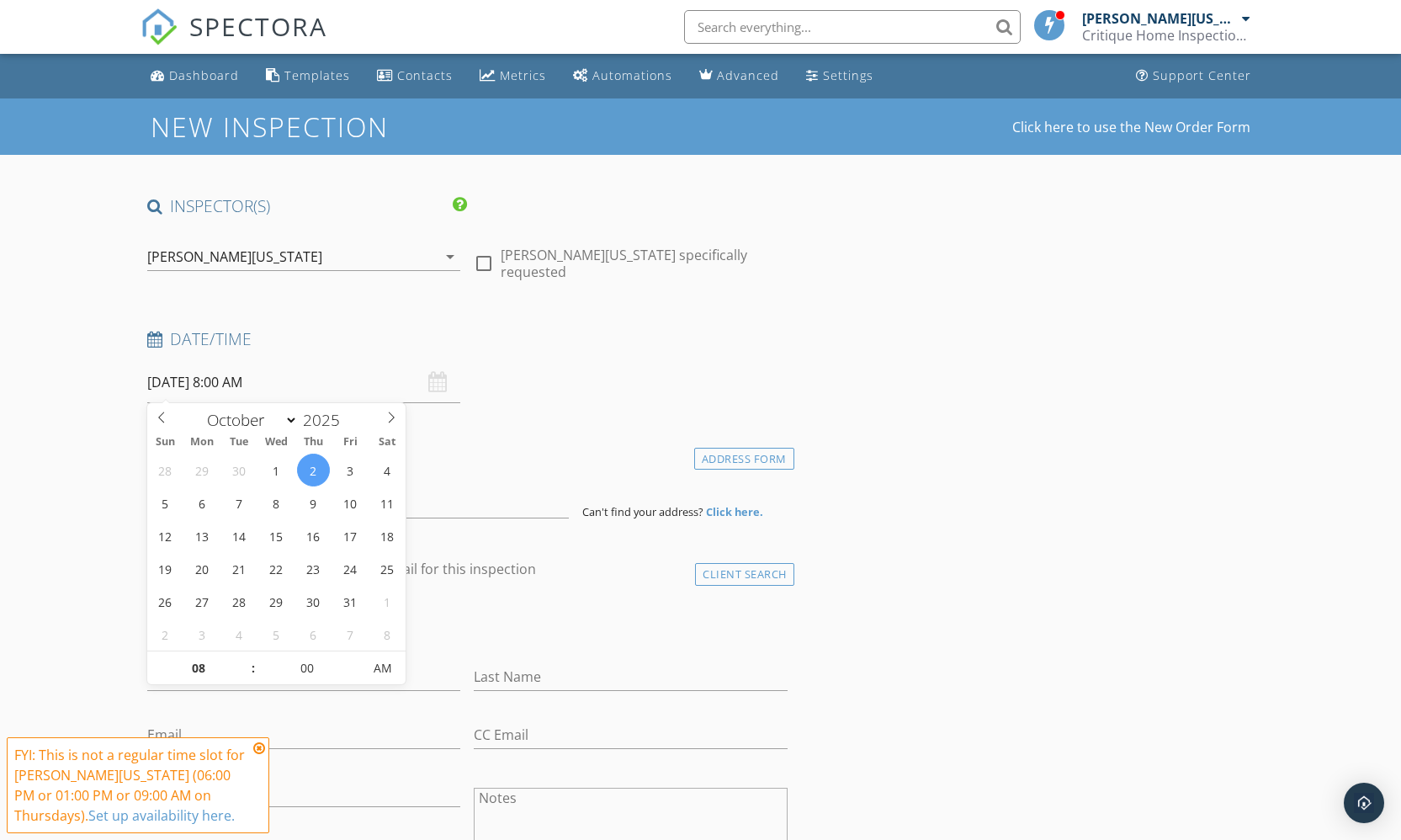
click at [238, 382] on input "[DATE] 8:00 AM" at bounding box center [304, 383] width 313 height 41
type input "09"
type input "[DATE] 9:00 AM"
click at [241, 655] on span at bounding box center [244, 659] width 12 height 17
type input "10"
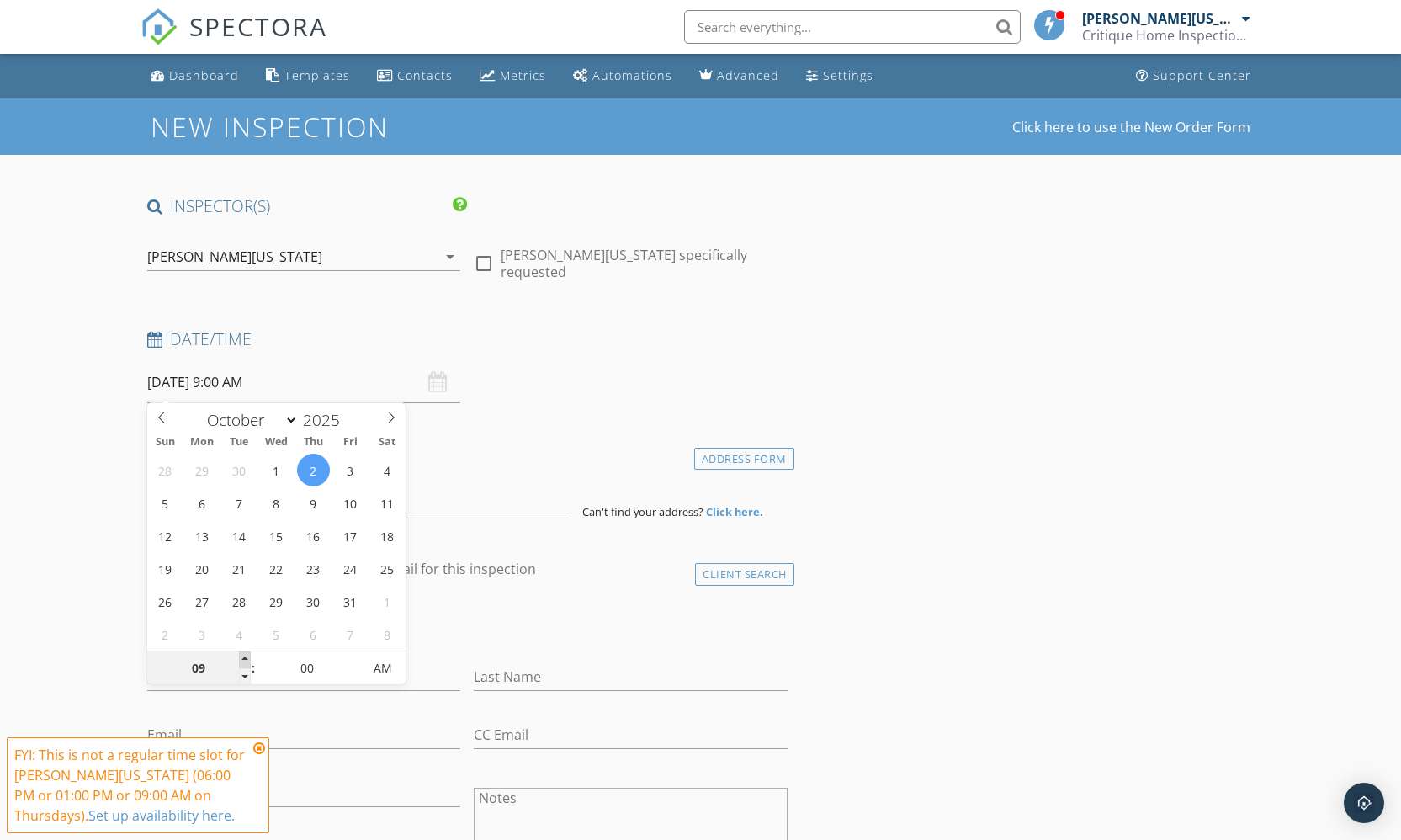
type input "[DATE] 10:00 AM"
click at [241, 655] on span at bounding box center [244, 659] width 12 height 17
type input "11"
type input "[DATE] 11:00 AM"
click at [242, 654] on span at bounding box center [244, 659] width 12 height 17
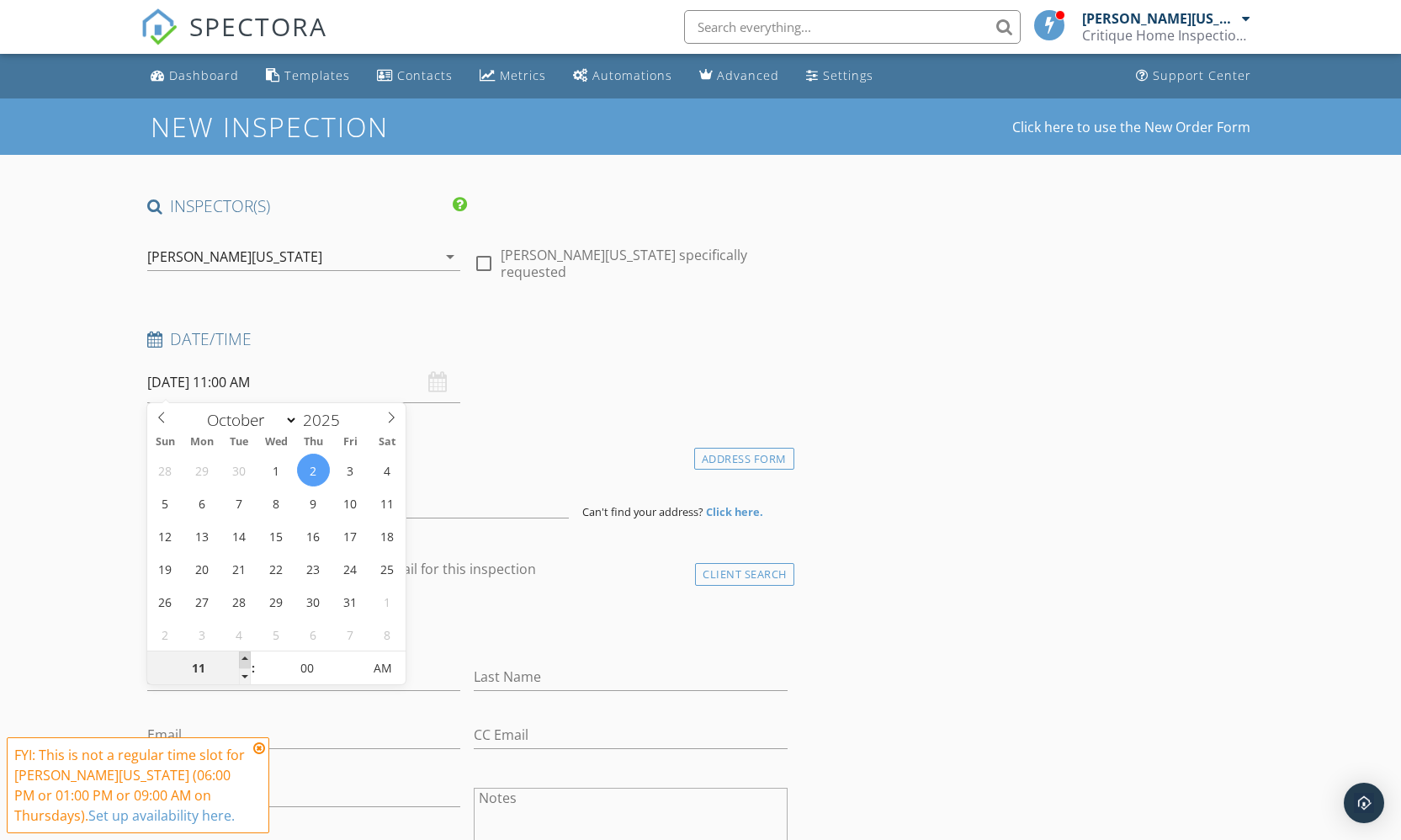
type input "12"
type input "[DATE] 12:00 PM"
click at [242, 654] on span at bounding box center [244, 659] width 12 height 17
type input "01"
type input "[DATE] 1:00 PM"
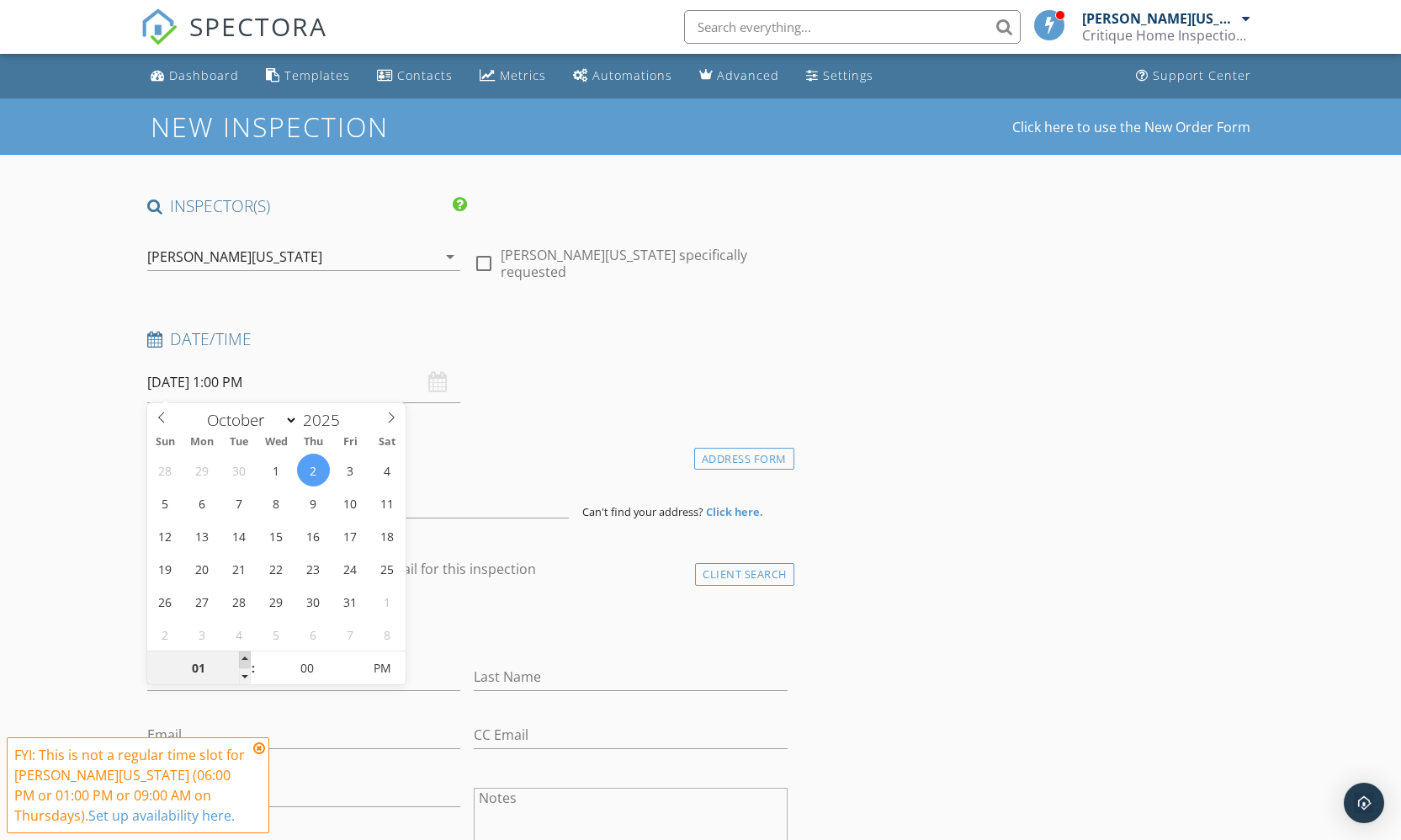
click at [241, 655] on span at bounding box center [244, 659] width 12 height 17
type input "02"
type input "[DATE] 2:00 PM"
click at [243, 656] on span at bounding box center [244, 659] width 12 height 17
type input "01"
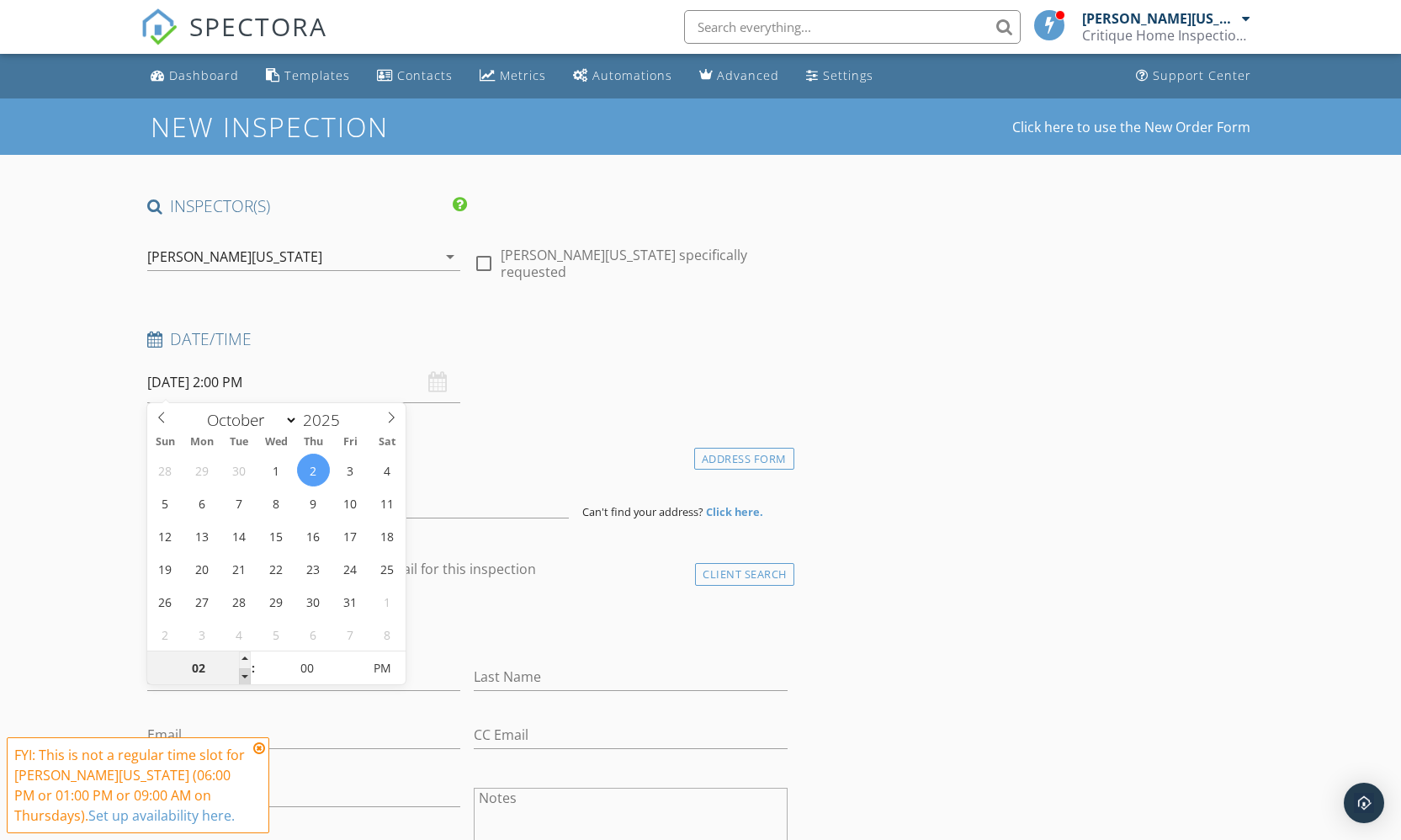
type input "[DATE] 1:00 PM"
drag, startPoint x: 244, startPoint y: 676, endPoint x: 249, endPoint y: 667, distance: 10.3
click at [244, 676] on span at bounding box center [244, 676] width 12 height 17
click at [581, 393] on div "Date/Time [DATE] 1:00 PM" at bounding box center [467, 365] width 654 height 75
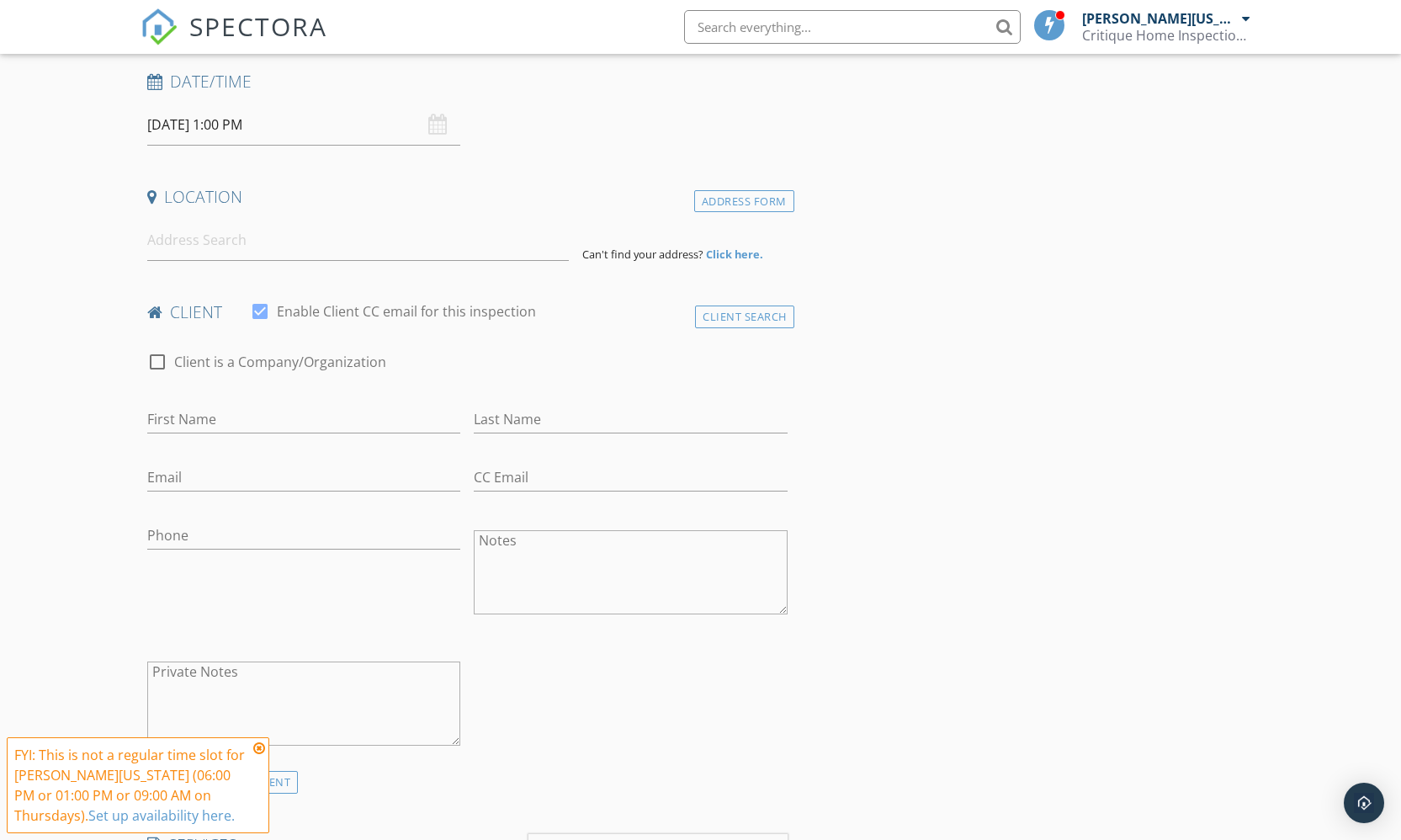
scroll to position [281, 0]
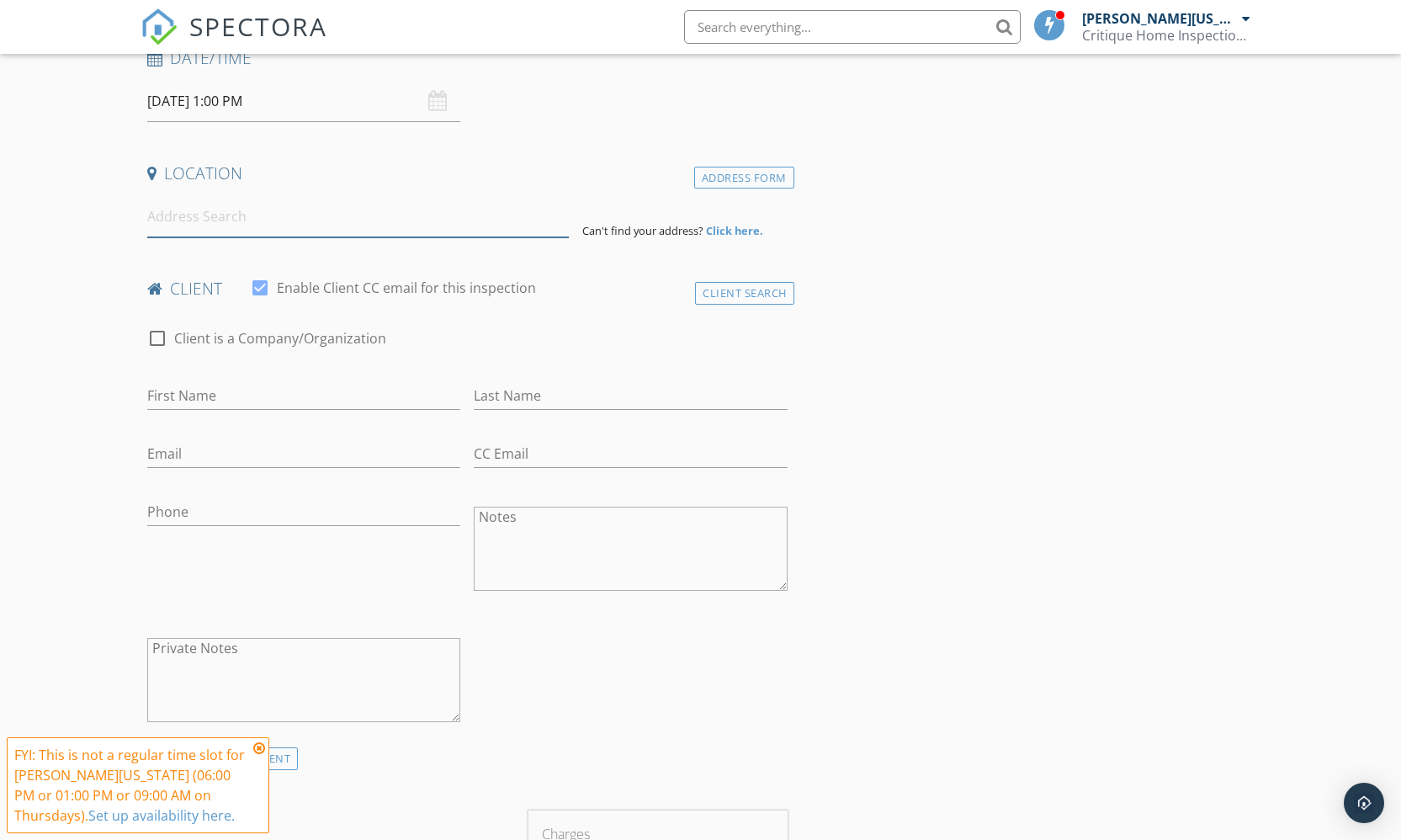
click at [270, 227] on input at bounding box center [358, 216] width 423 height 41
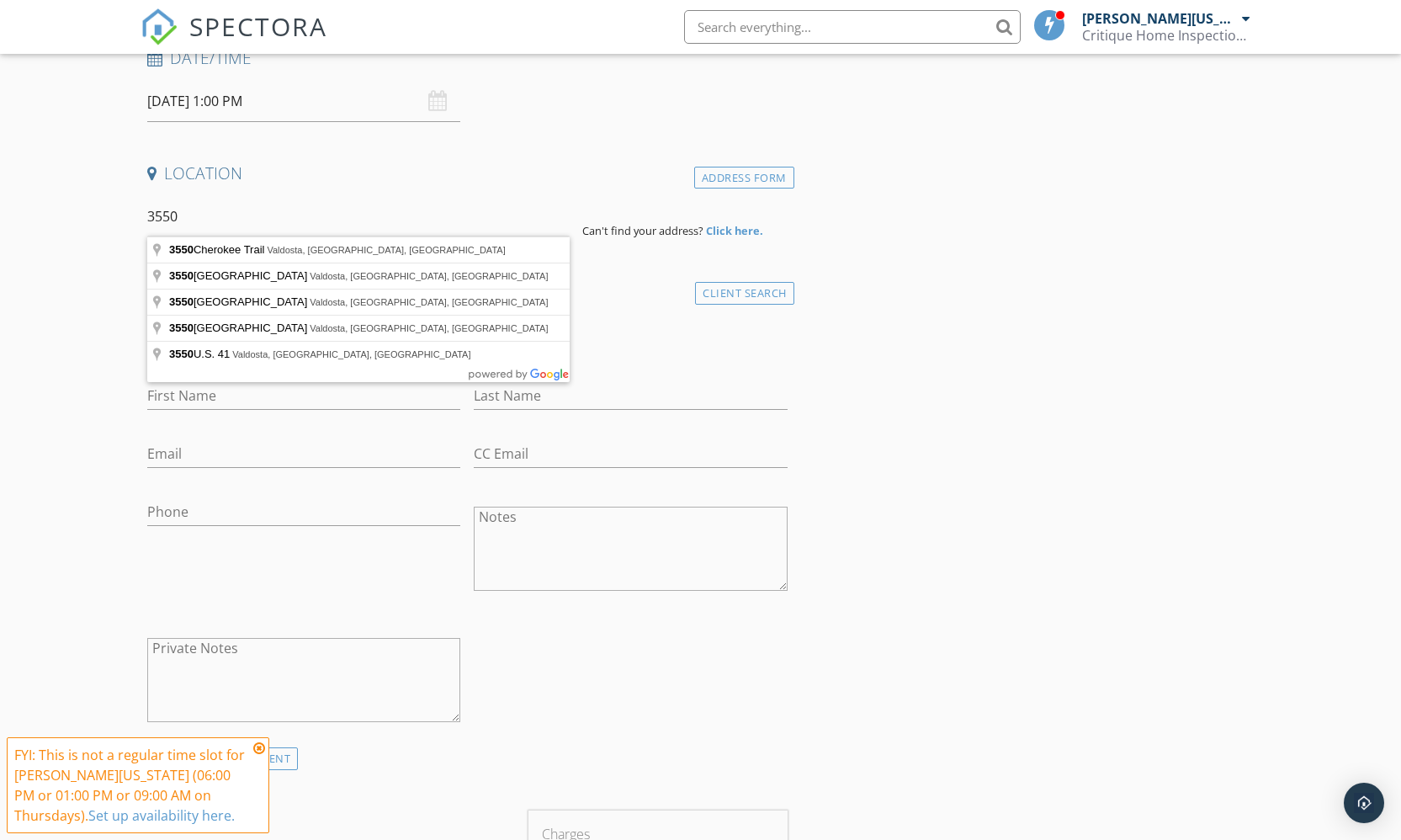
type input "3550 Knights Mill Drive, Valdosta, GA, USA"
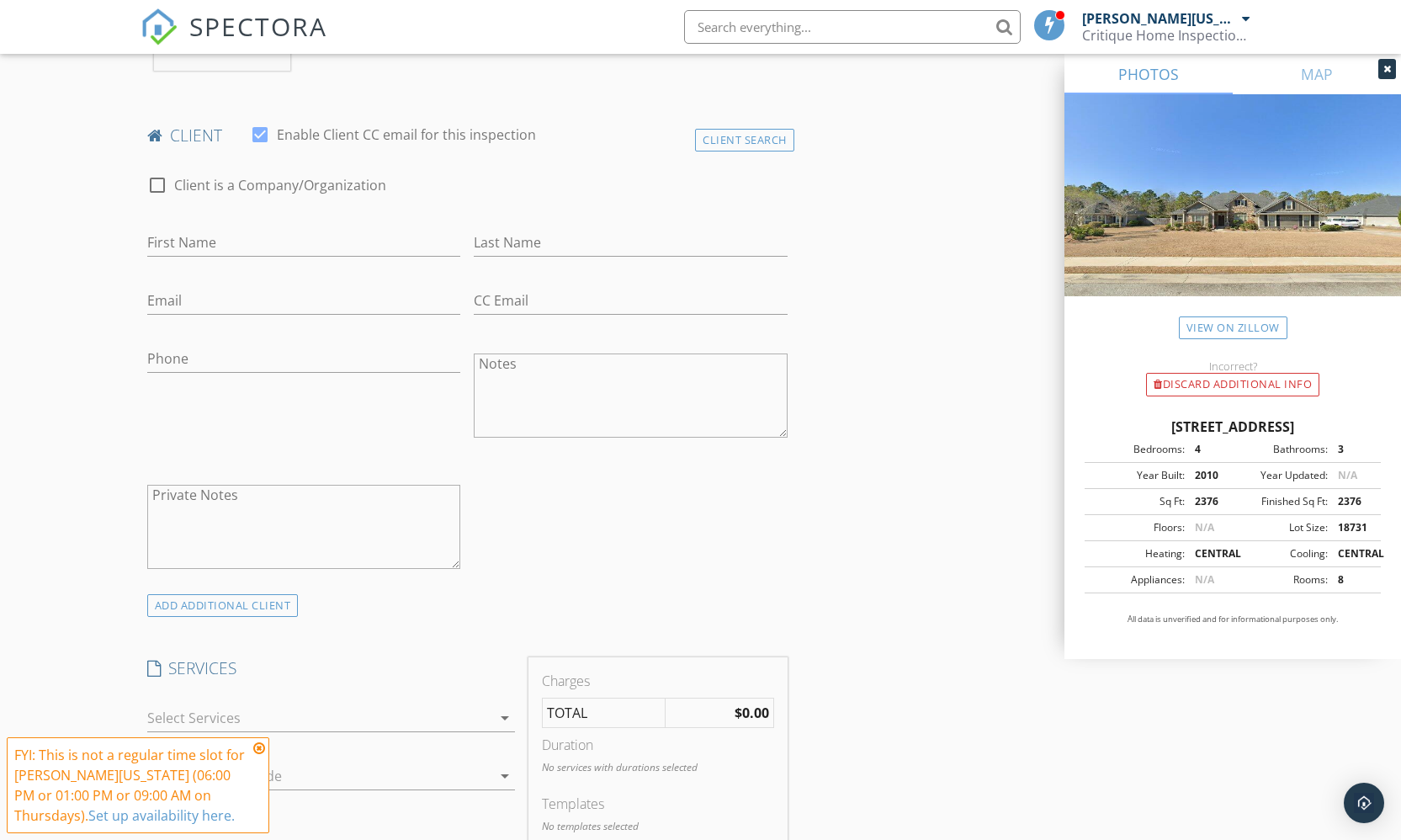
scroll to position [1037, 0]
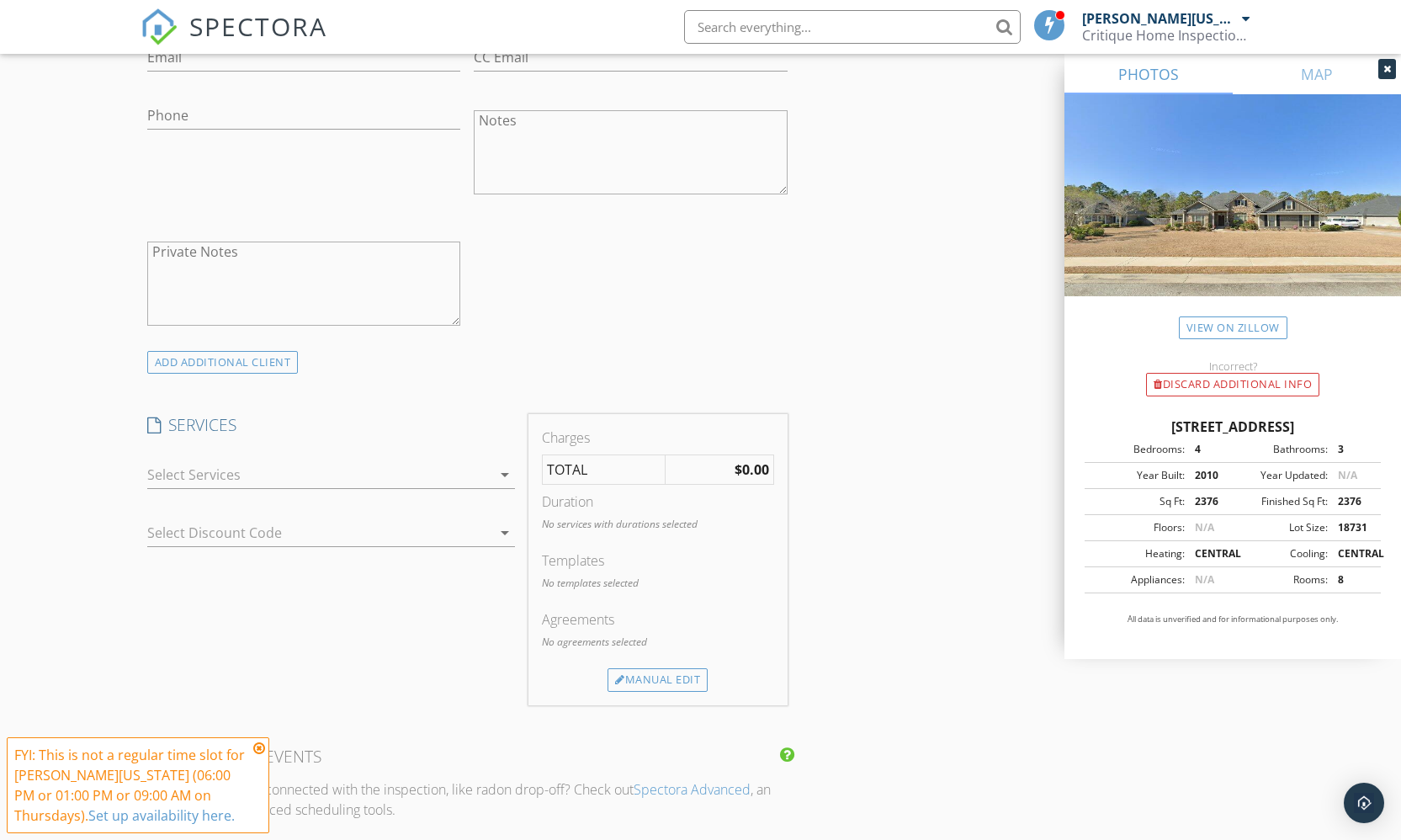
click at [372, 461] on div at bounding box center [319, 475] width 345 height 27
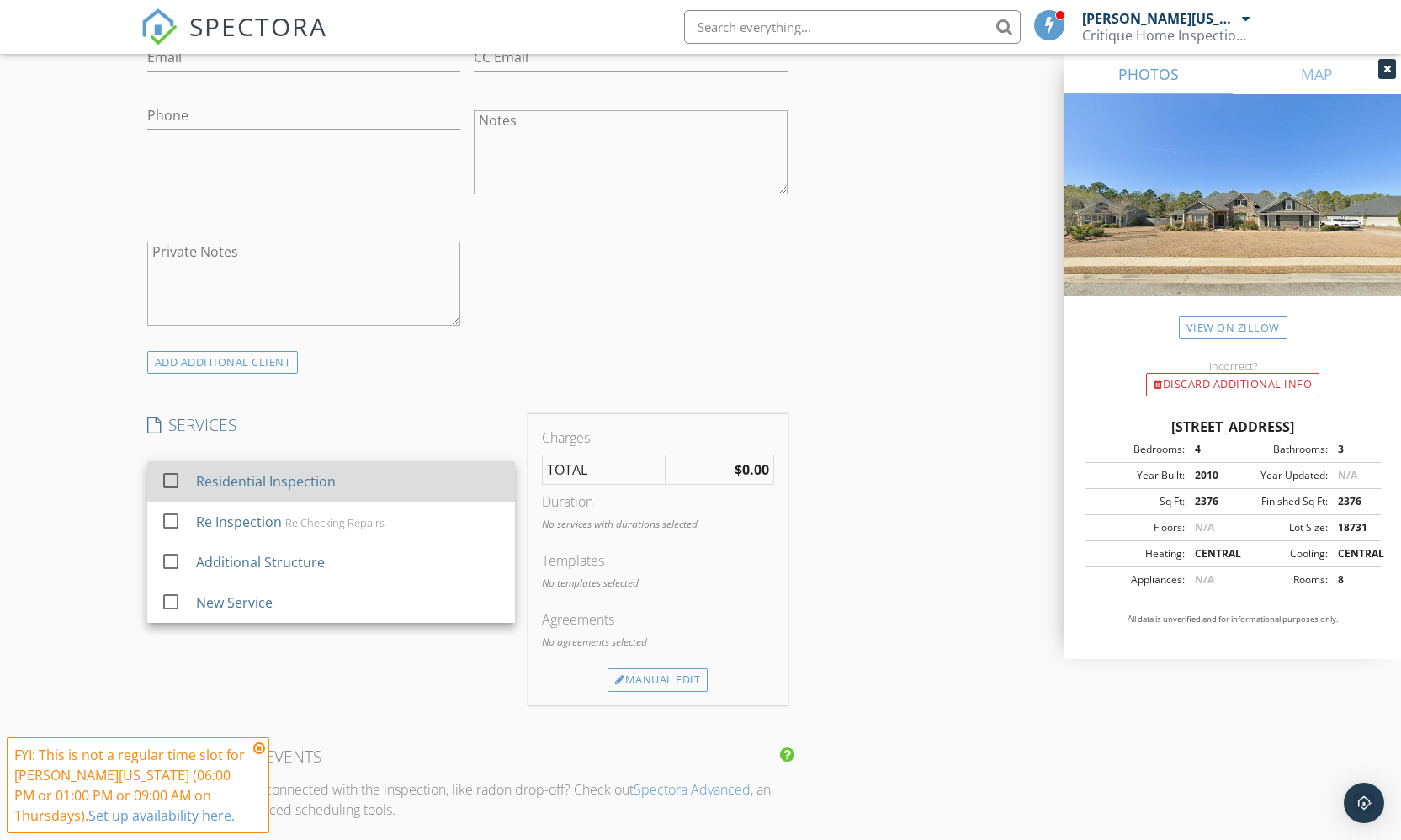
click at [363, 464] on div "Residential Inspection" at bounding box center [349, 481] width 306 height 34
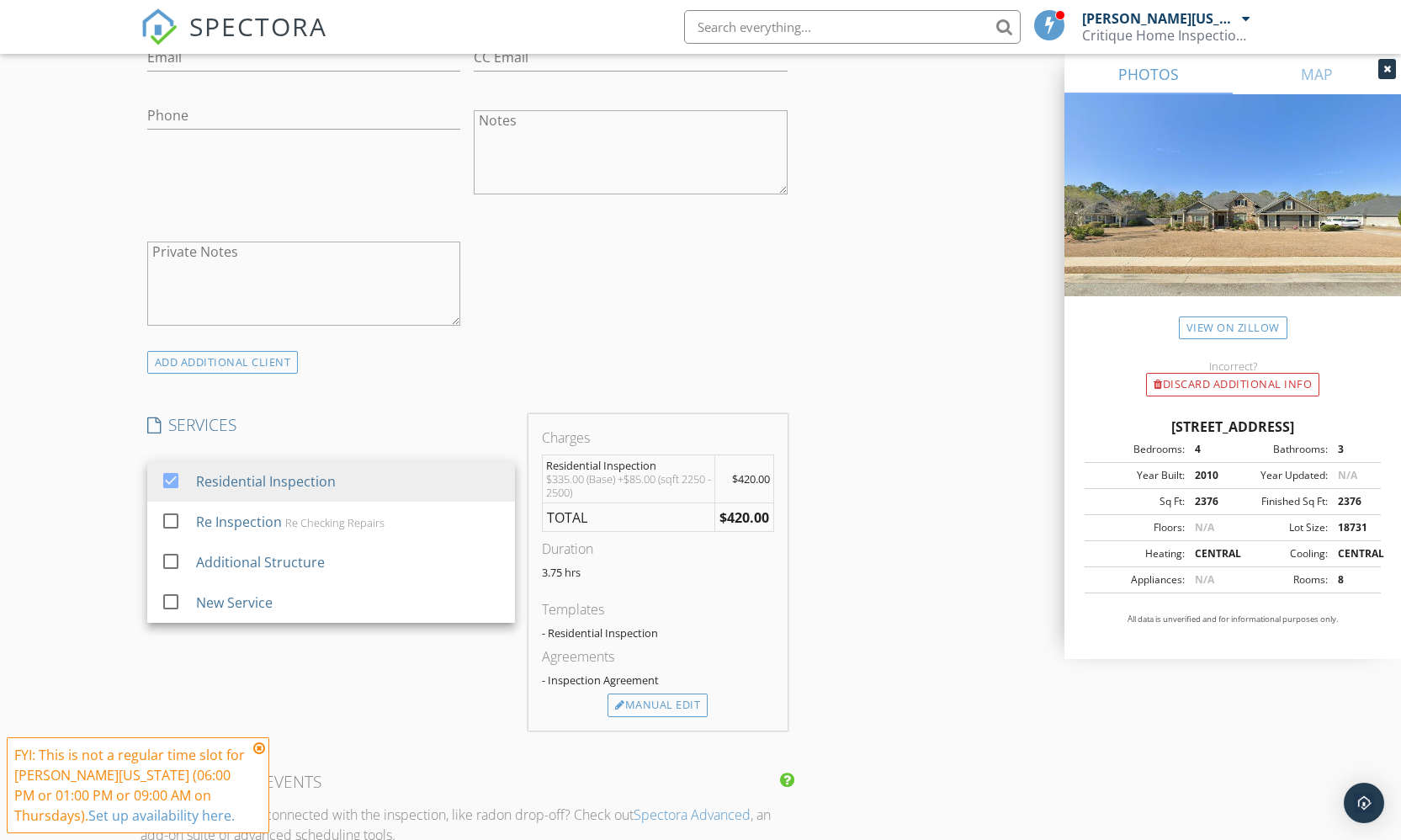
click at [732, 310] on div "check_box_outline_blank Client is a Company/Organization First Name Last Name E…" at bounding box center [467, 133] width 654 height 436
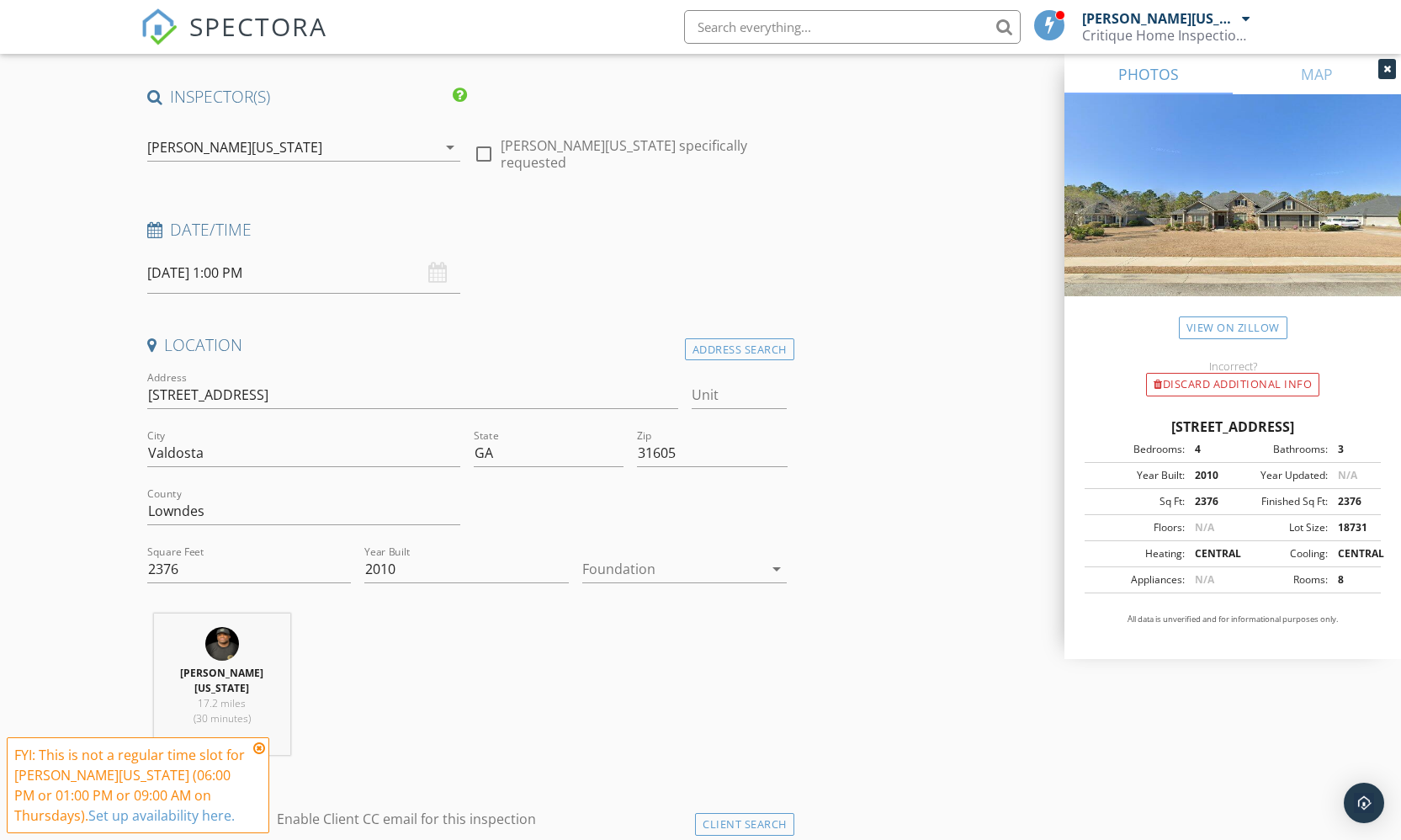
scroll to position [0, 0]
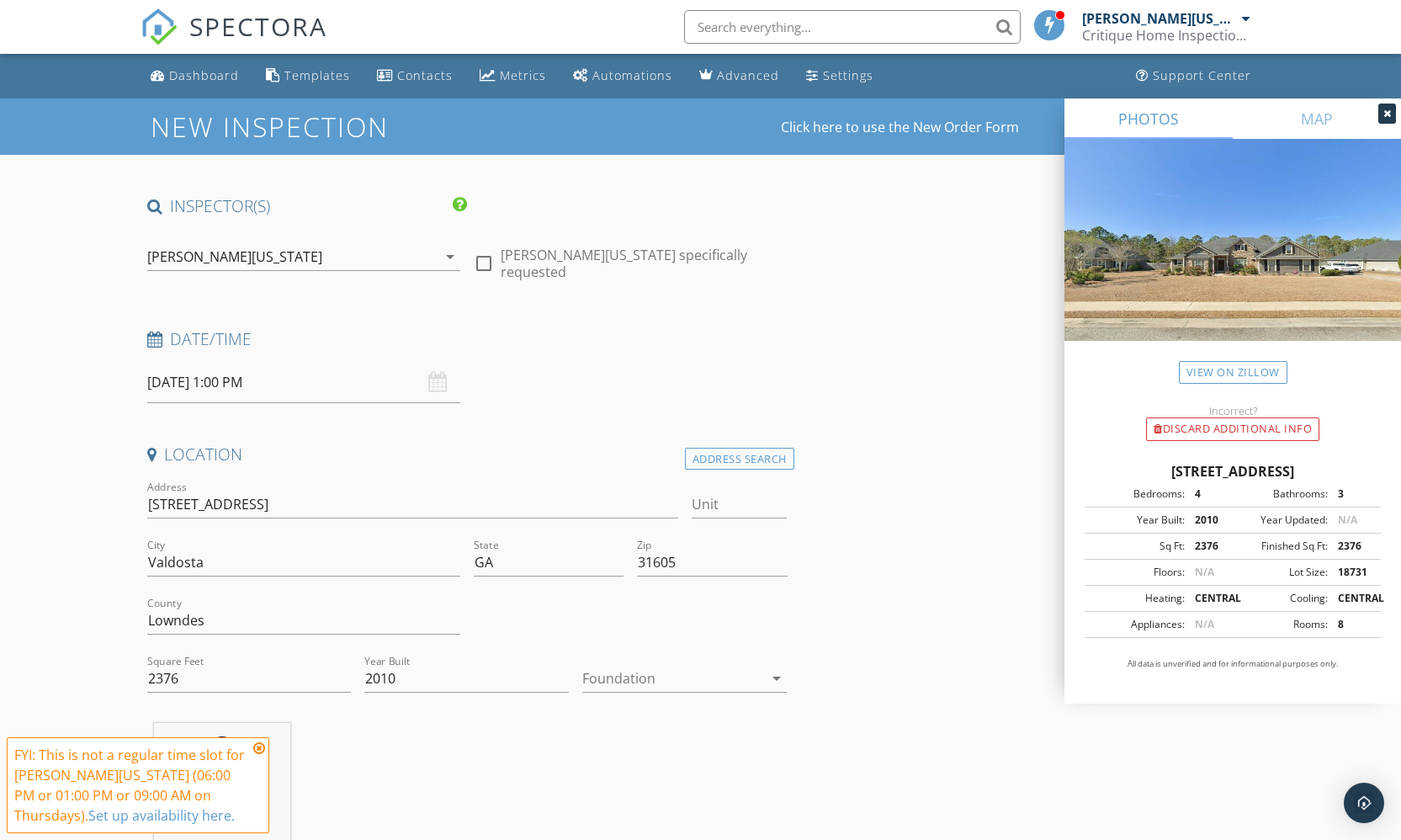
click at [481, 256] on div at bounding box center [483, 263] width 28 height 28
checkbox input "true"
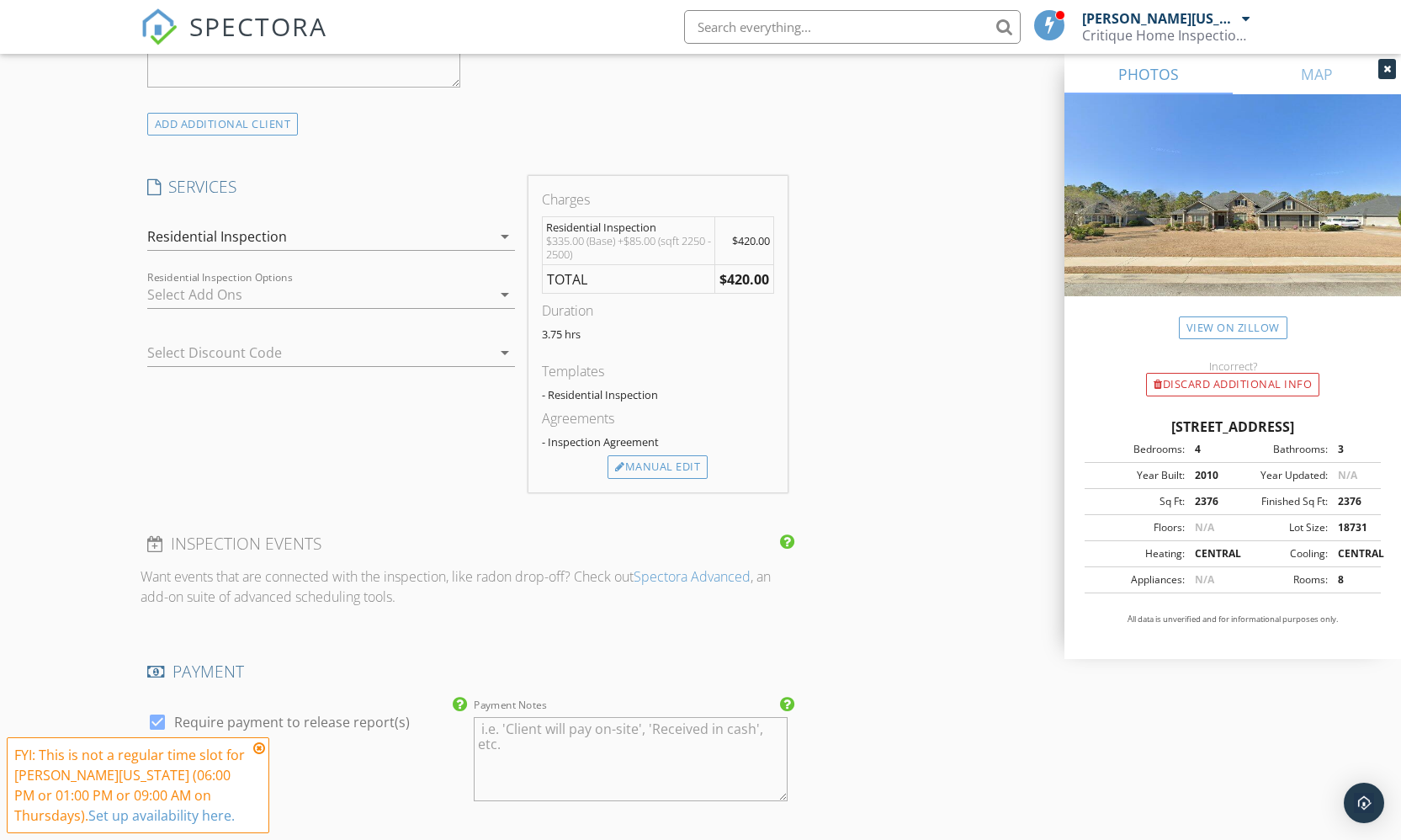
scroll to position [1399, 0]
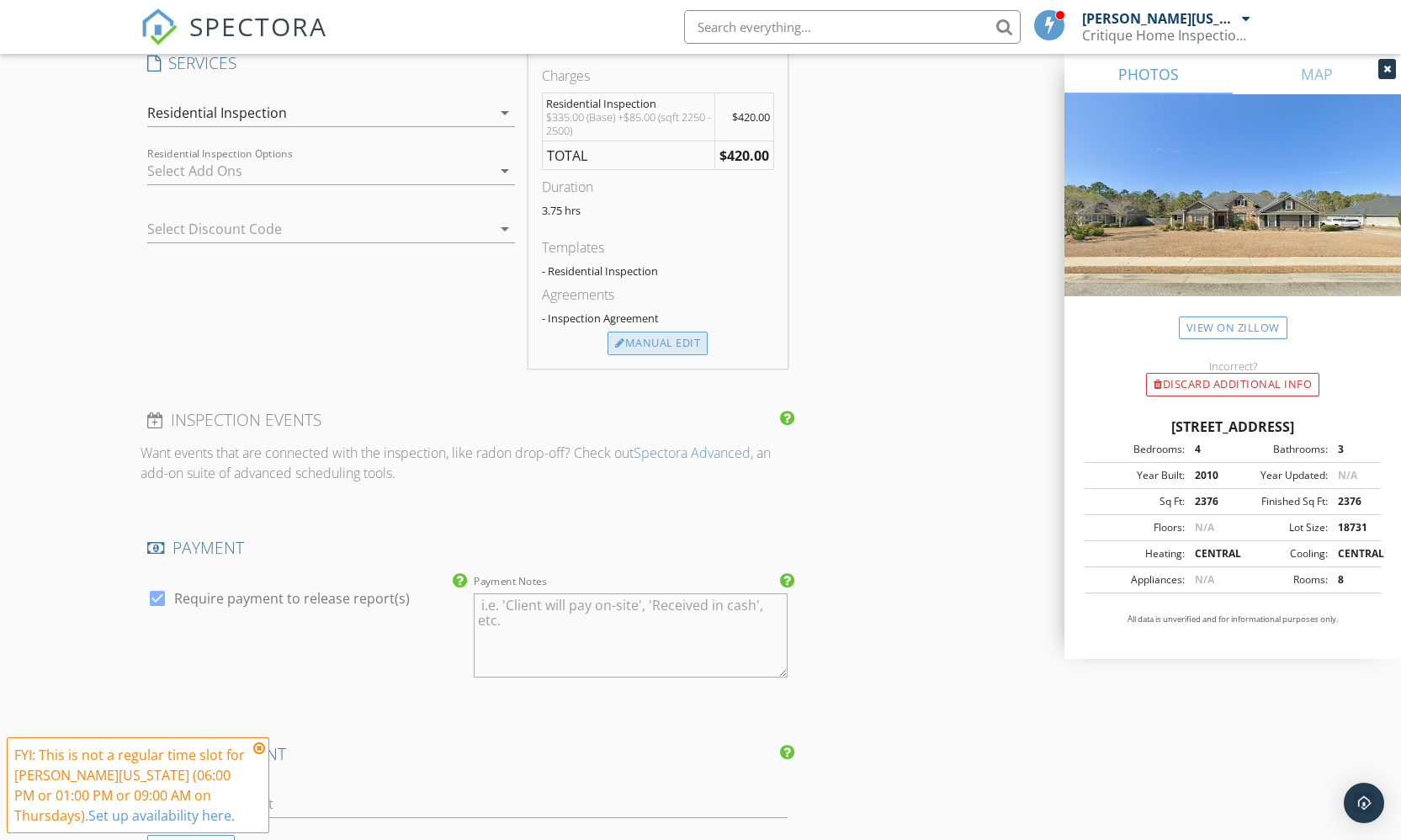
click at [646, 332] on div "Manual Edit" at bounding box center [657, 344] width 100 height 23
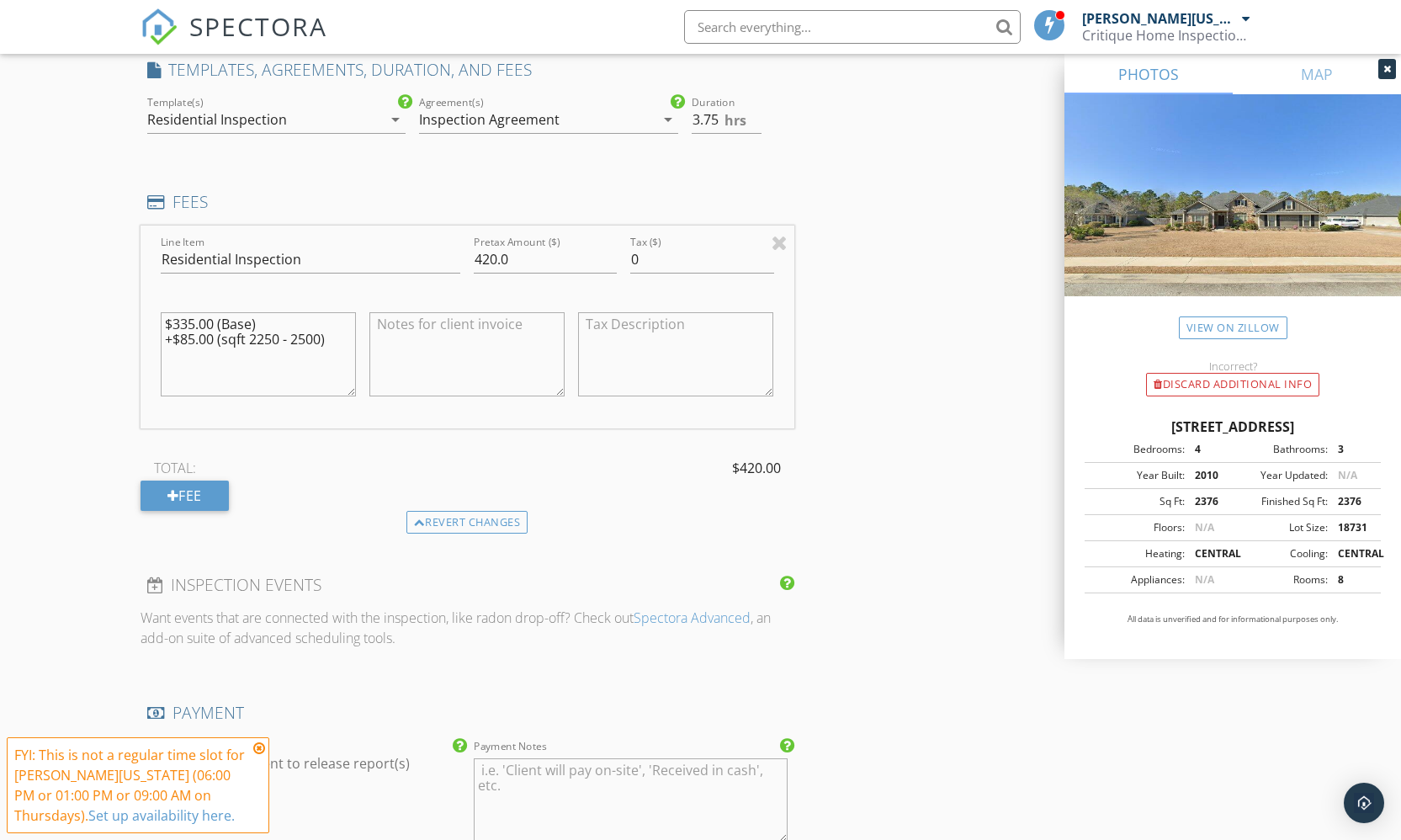
scroll to position [1377, 0]
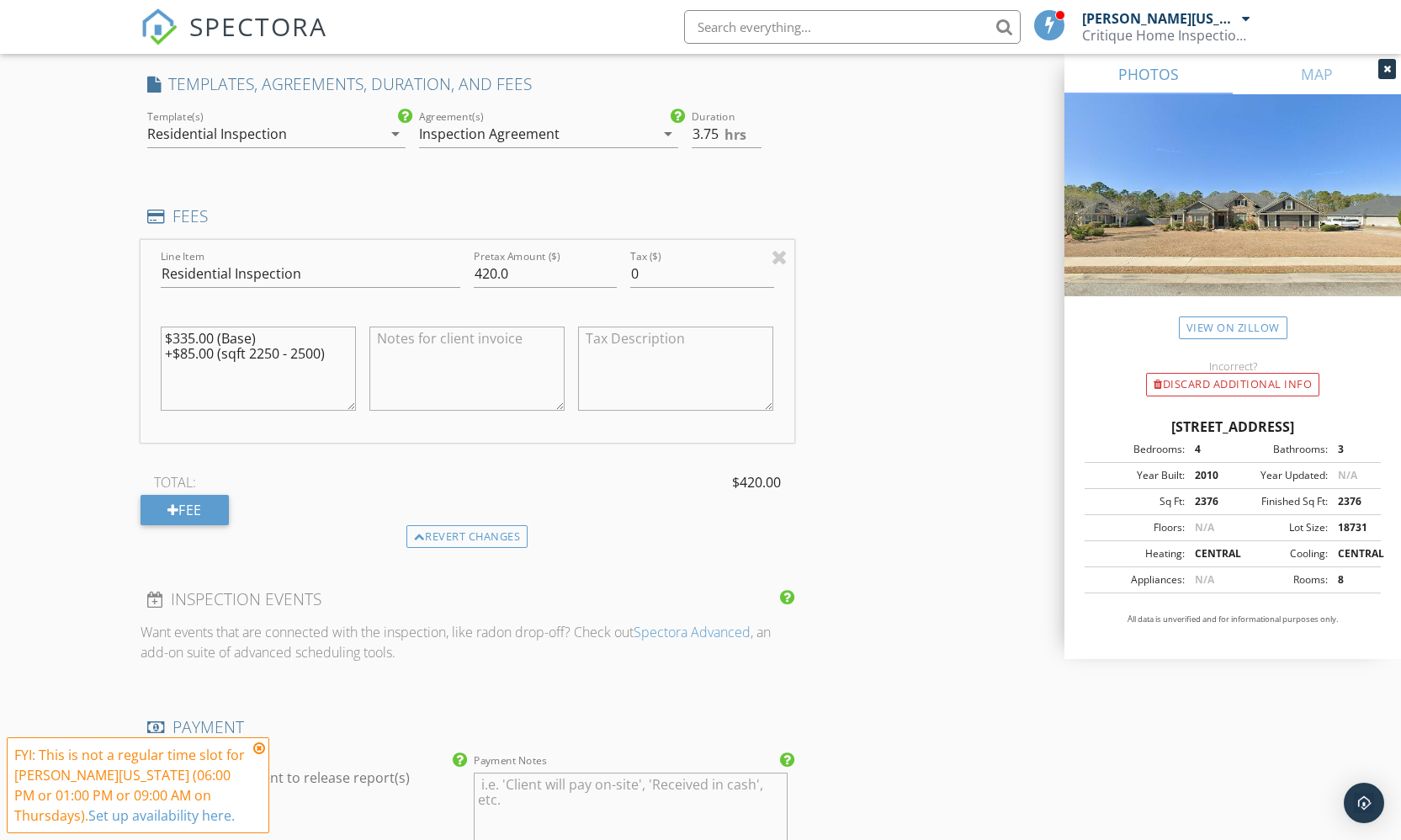
click at [429, 339] on textarea at bounding box center [466, 368] width 196 height 84
type textarea "$25.00 First Responder Discount"
drag, startPoint x: 522, startPoint y: 256, endPoint x: 473, endPoint y: 254, distance: 49.0
click at [473, 254] on div "Pretax Amount ($) 420.0" at bounding box center [545, 275] width 157 height 58
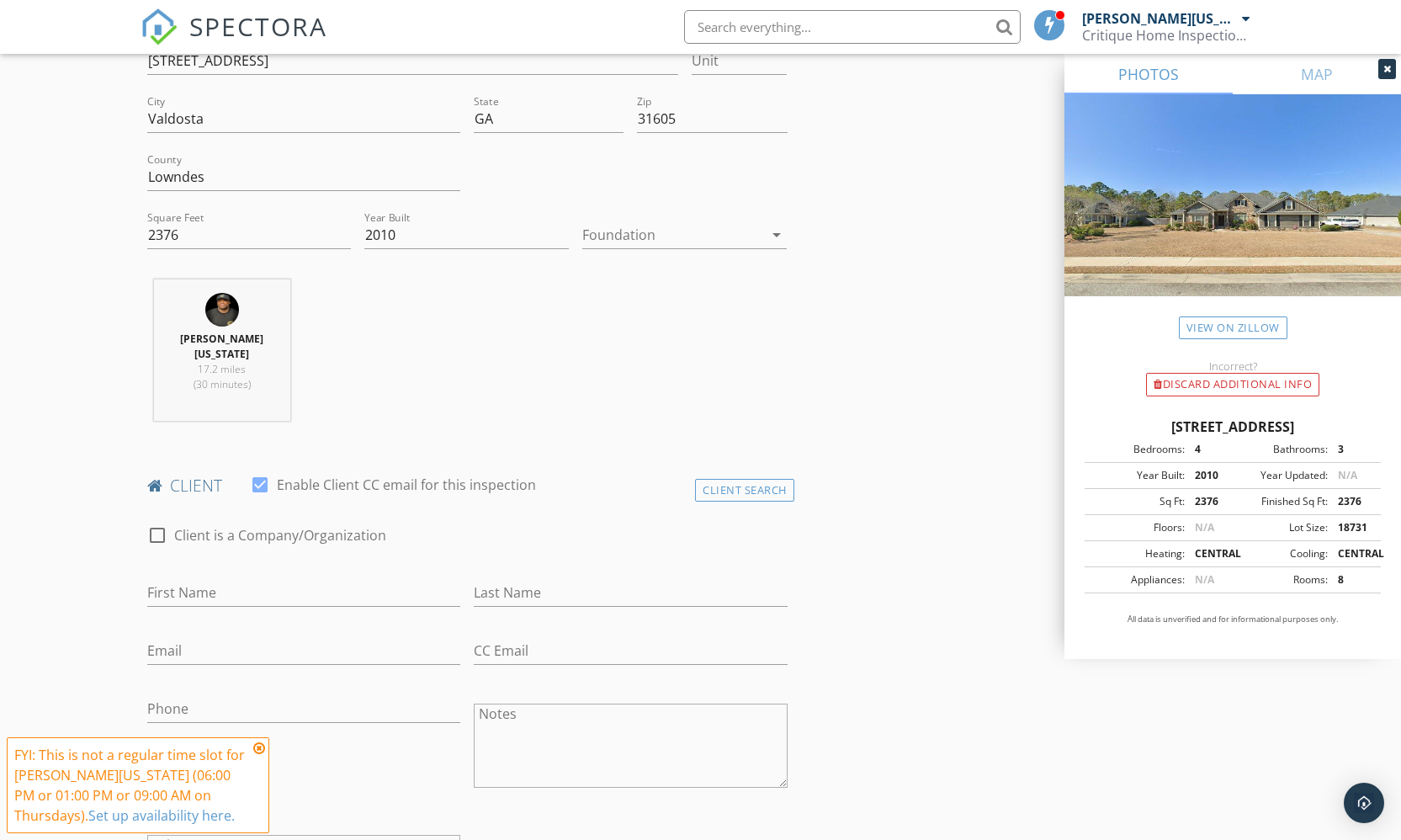
scroll to position [538, 0]
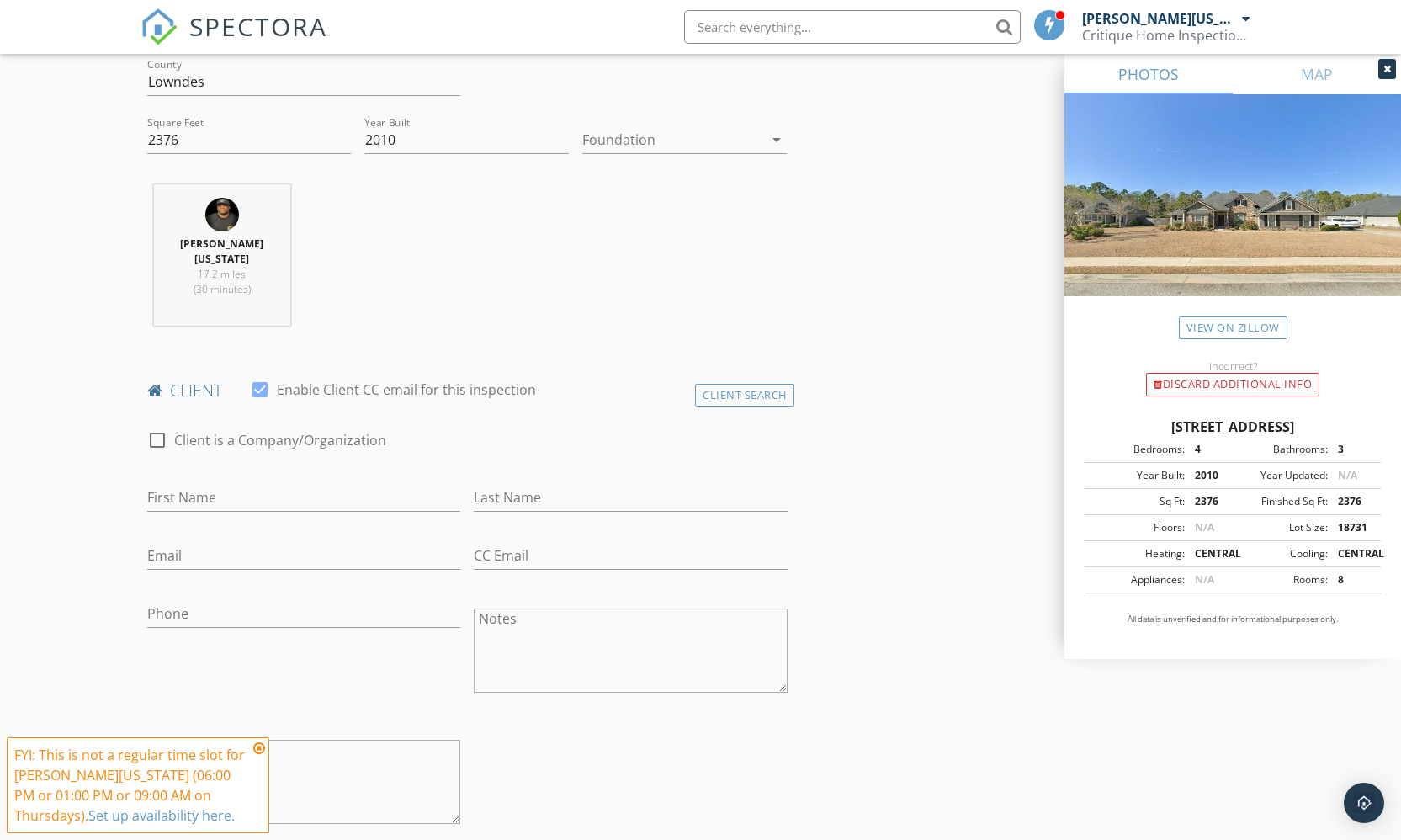
type input "395.00"
type input "Elvoid"
type input "Hunter"
type input "Sharonhntr@yahoo.com"
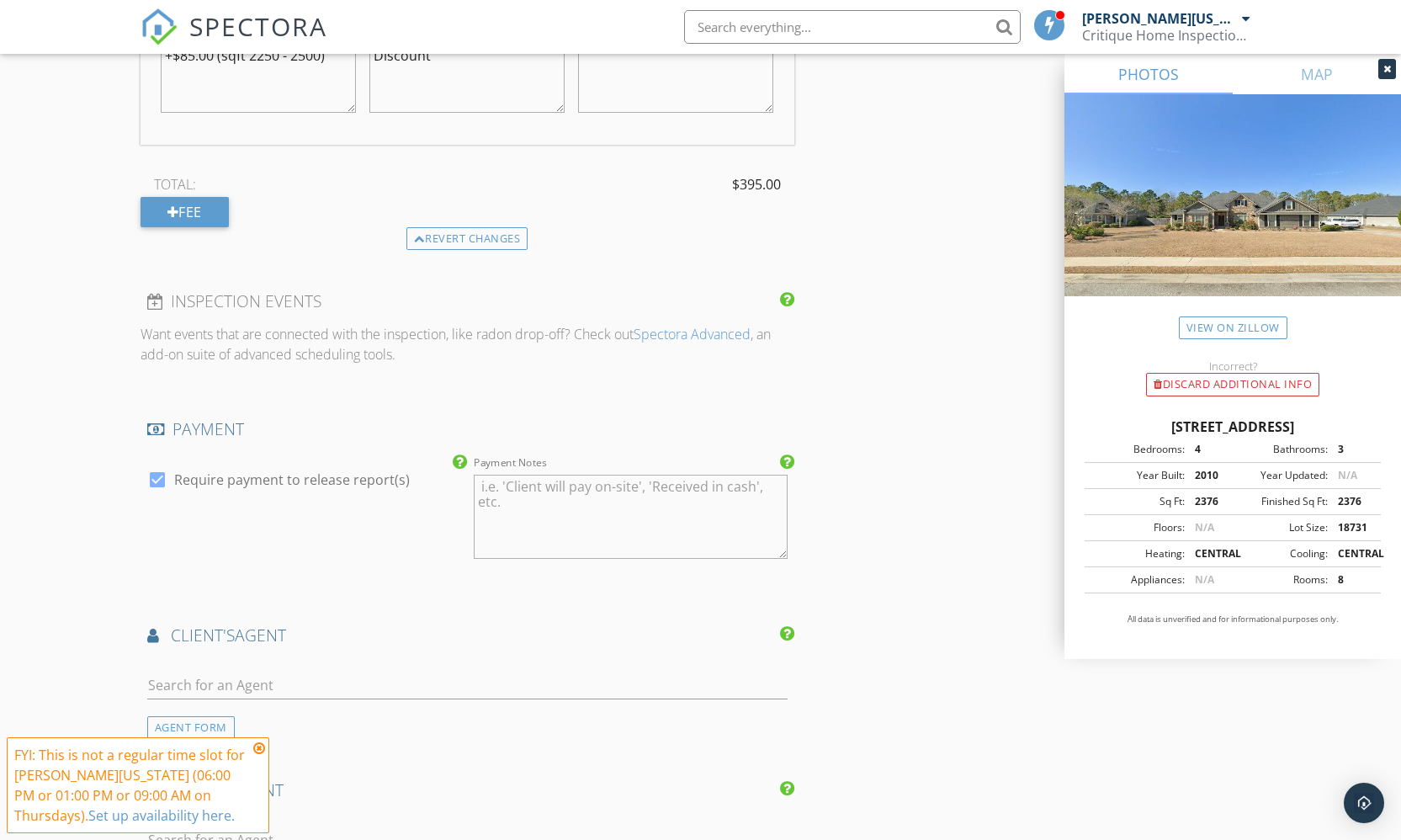
scroll to position [1789, 0]
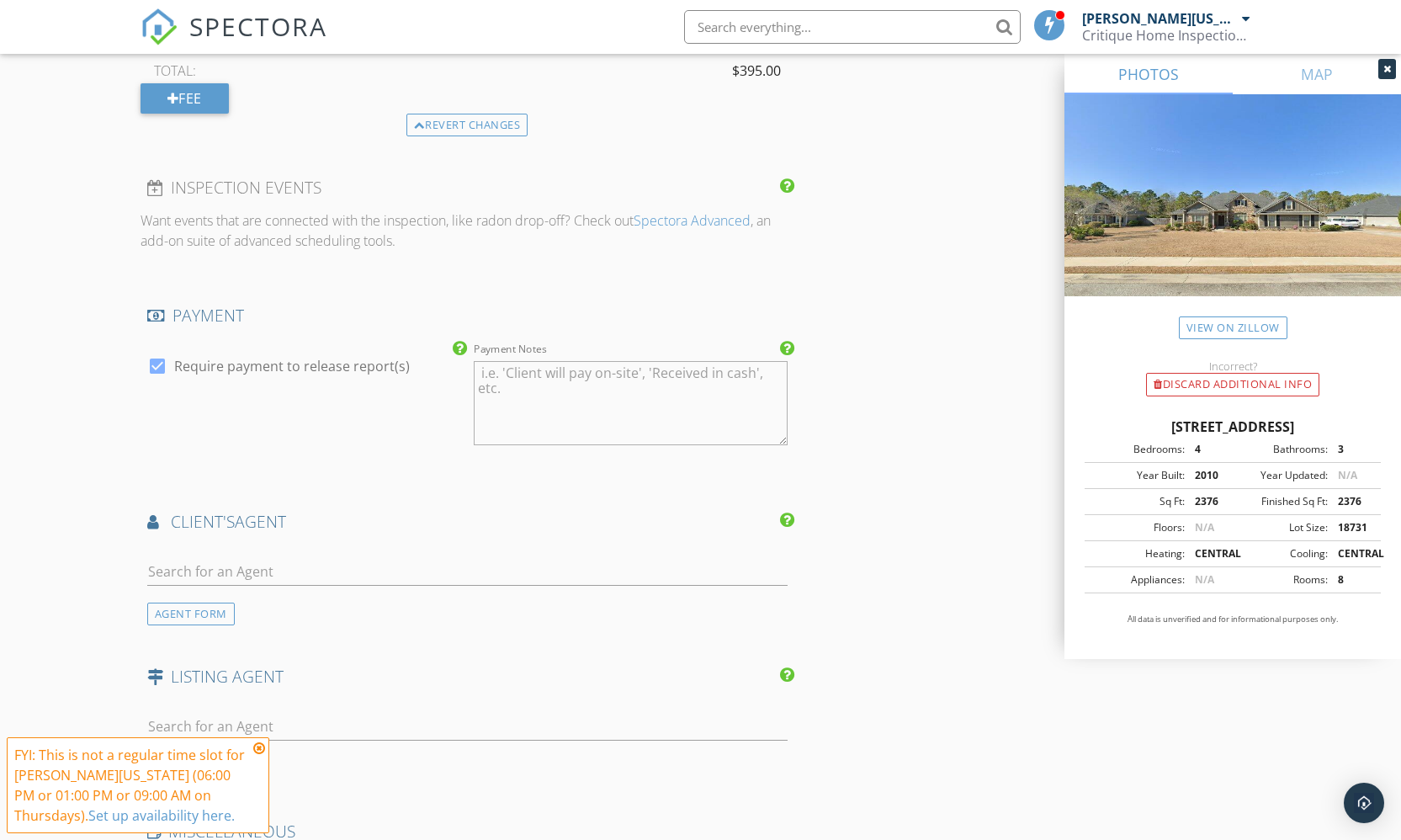
type input "220-834-3069"
click at [249, 558] on input "text" at bounding box center [467, 571] width 641 height 28
type input "pic"
drag, startPoint x: 250, startPoint y: 546, endPoint x: 393, endPoint y: 583, distance: 147.7
click at [396, 590] on li "Michelle Pitchford Southern Classic" at bounding box center [467, 609] width 639 height 47
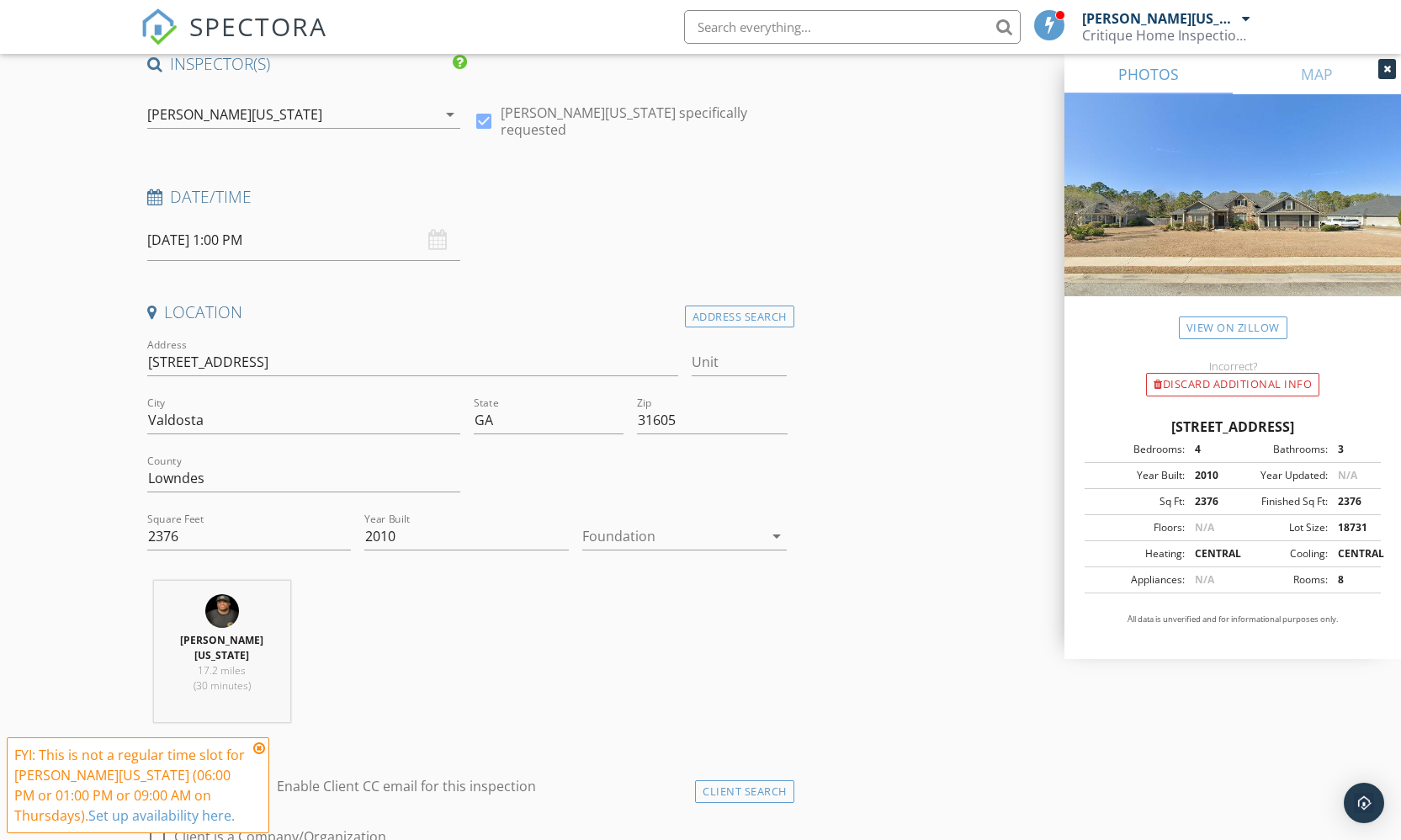
scroll to position [245, 0]
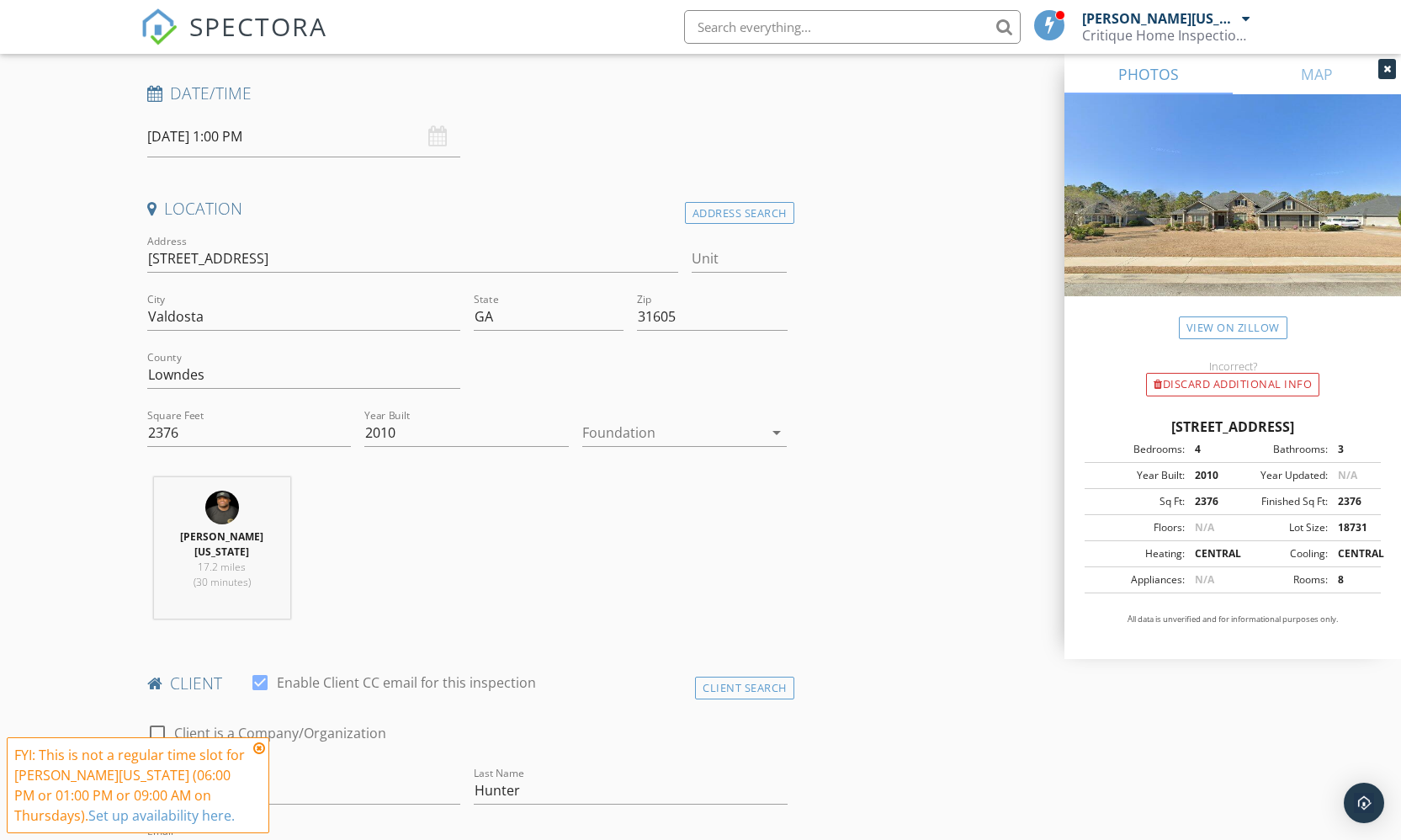
click at [667, 428] on div at bounding box center [673, 432] width 181 height 27
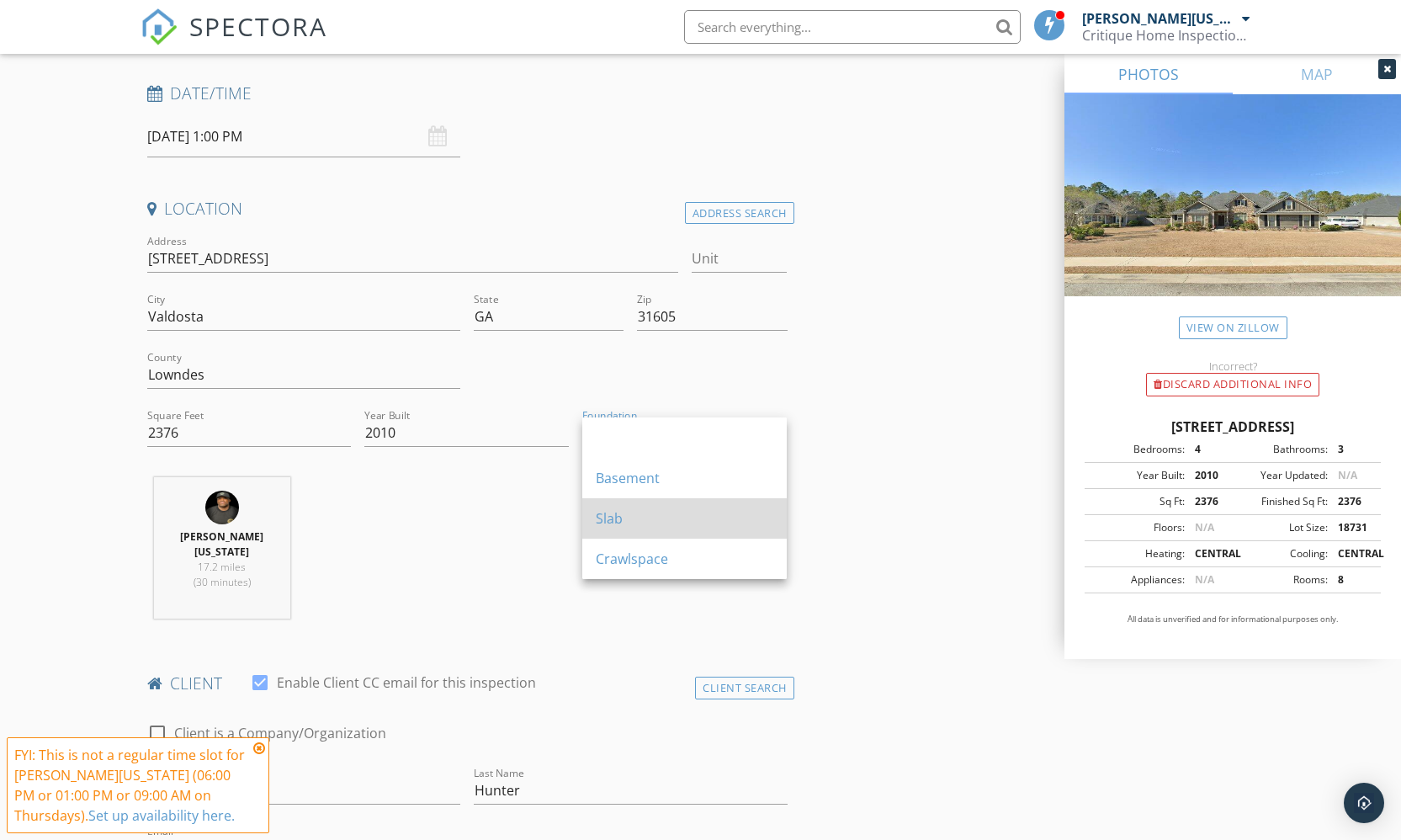
click at [680, 510] on div "Slab" at bounding box center [684, 518] width 177 height 20
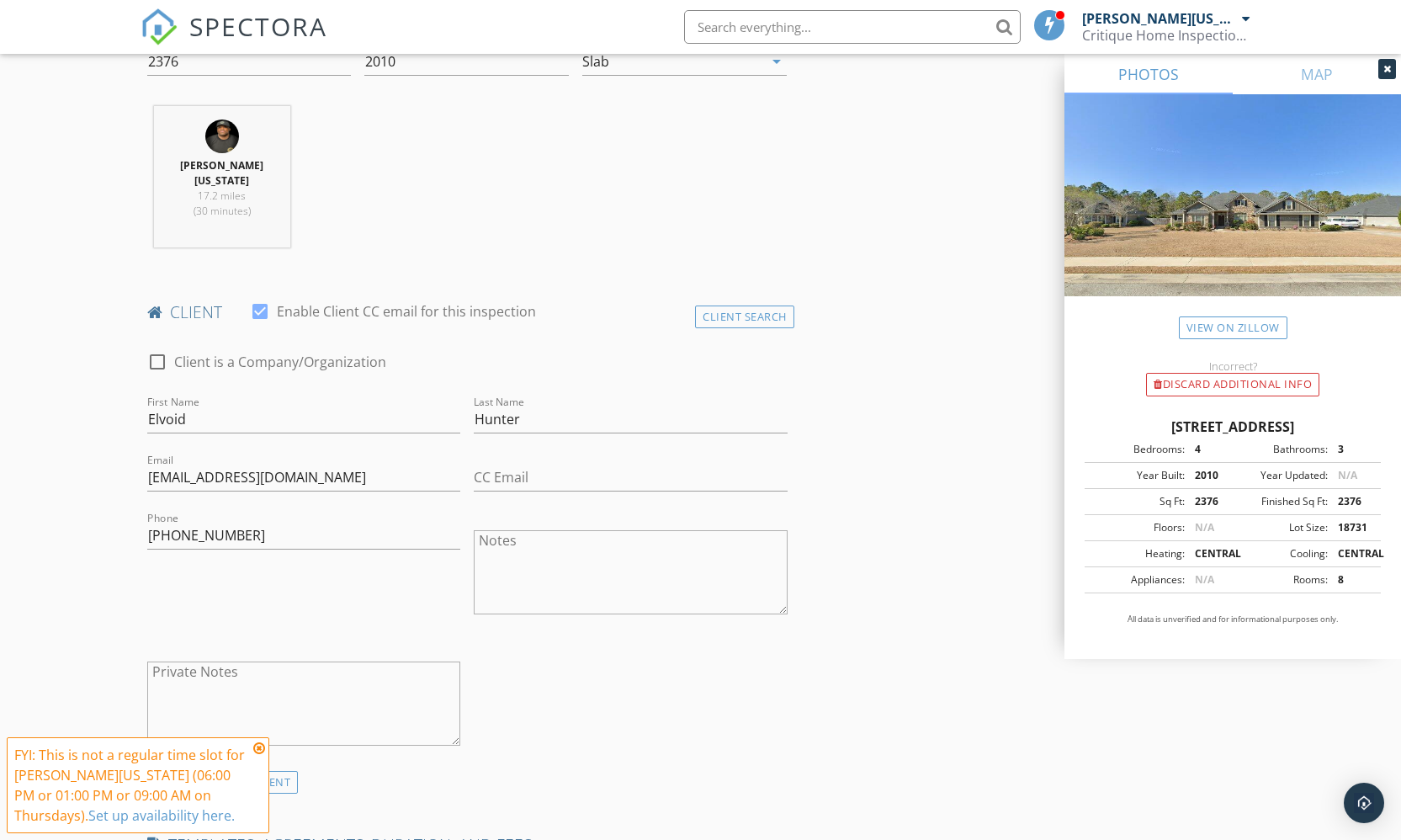
scroll to position [636, 0]
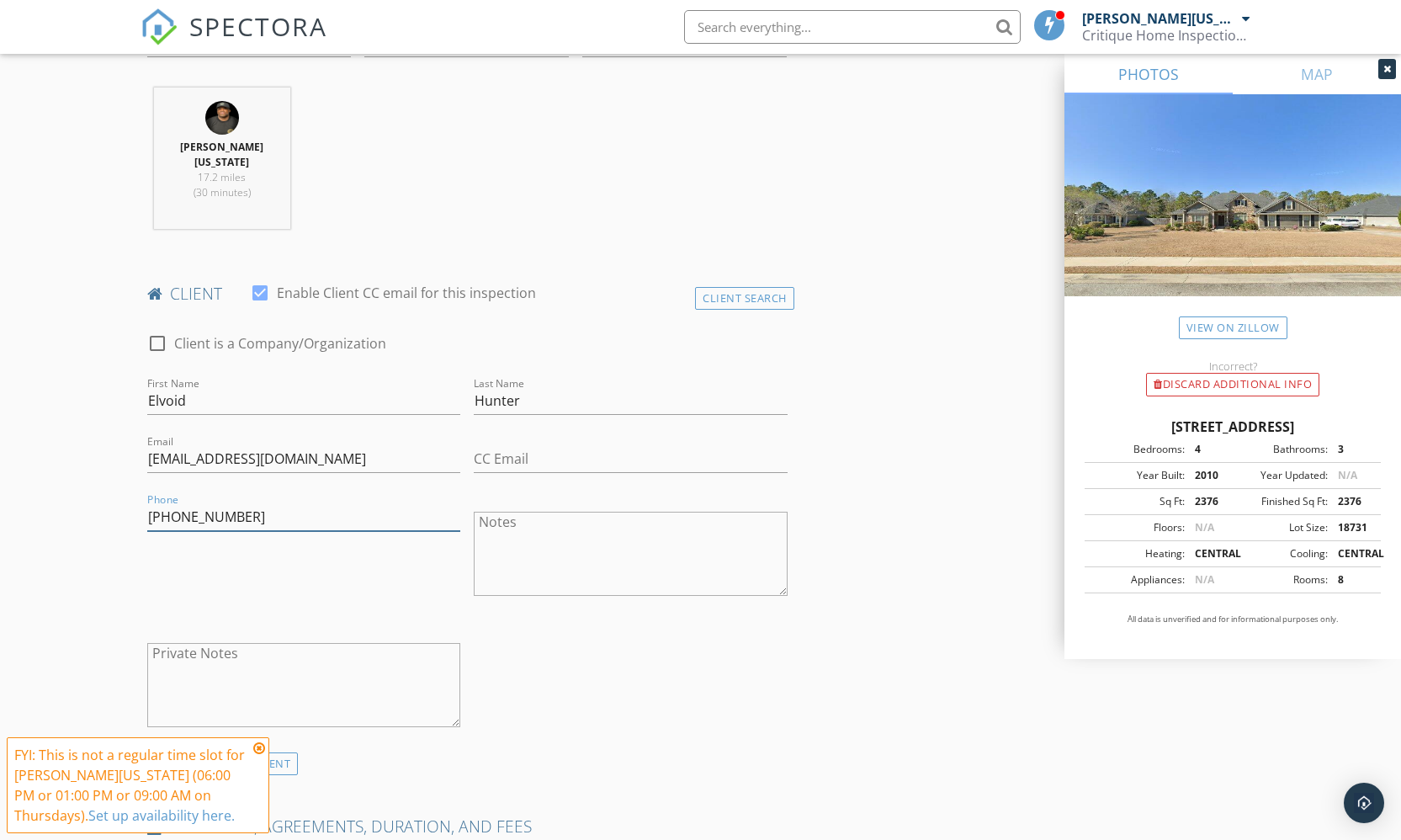
click at [171, 503] on input "220-834-3069" at bounding box center [304, 517] width 313 height 28
type input "2"
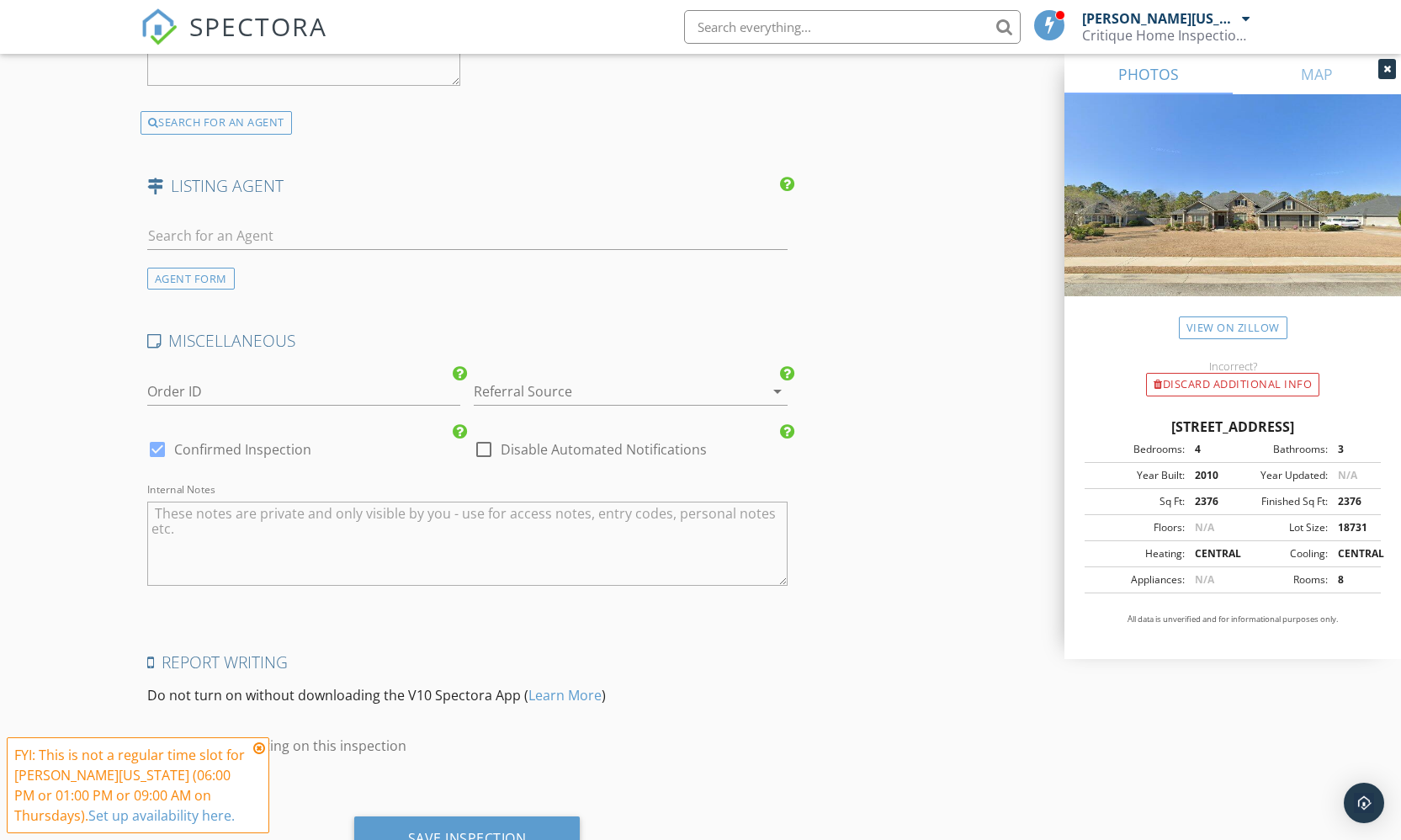
scroll to position [2714, 0]
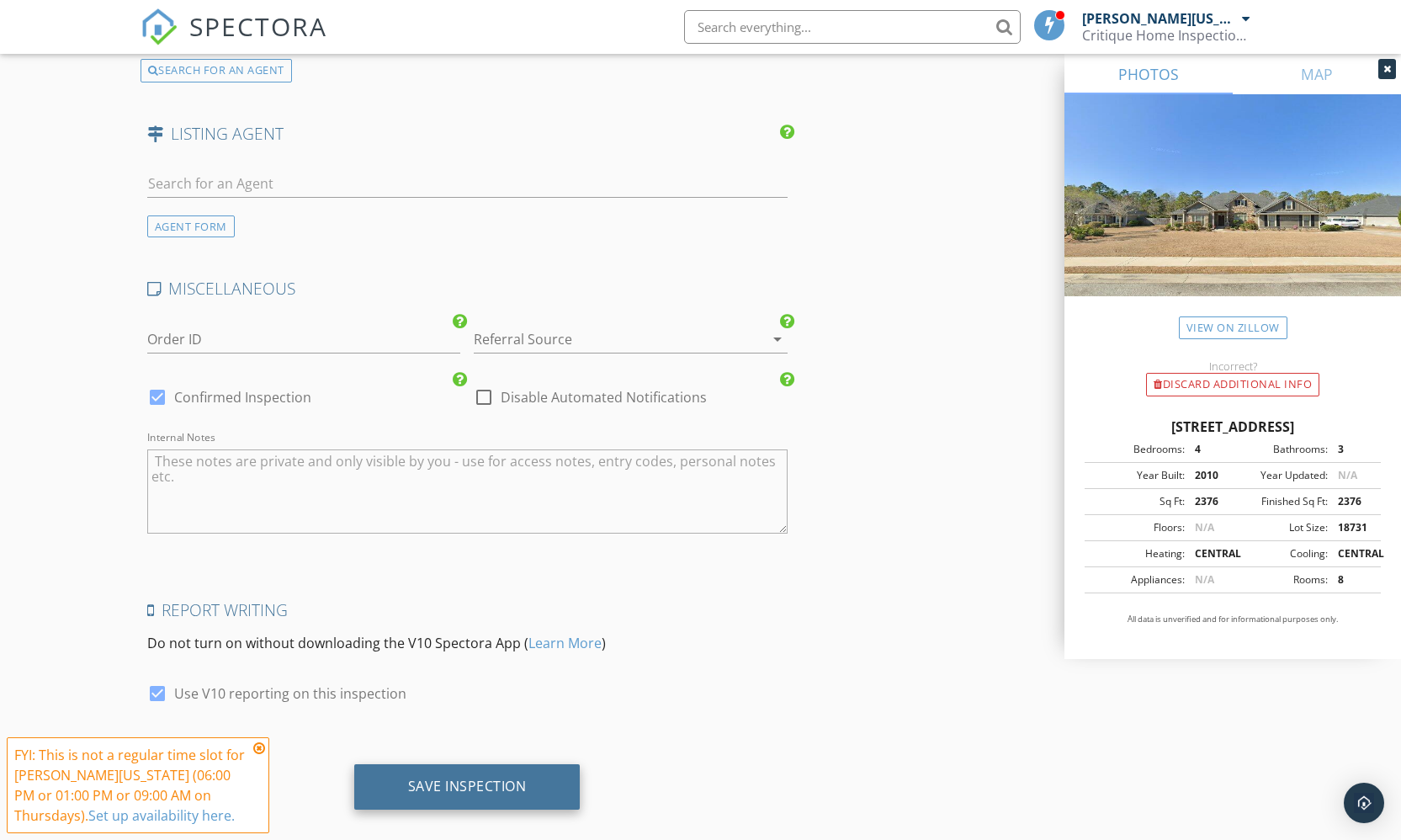
type input "229-834-3069"
click at [532, 768] on div "Save Inspection" at bounding box center [467, 786] width 227 height 46
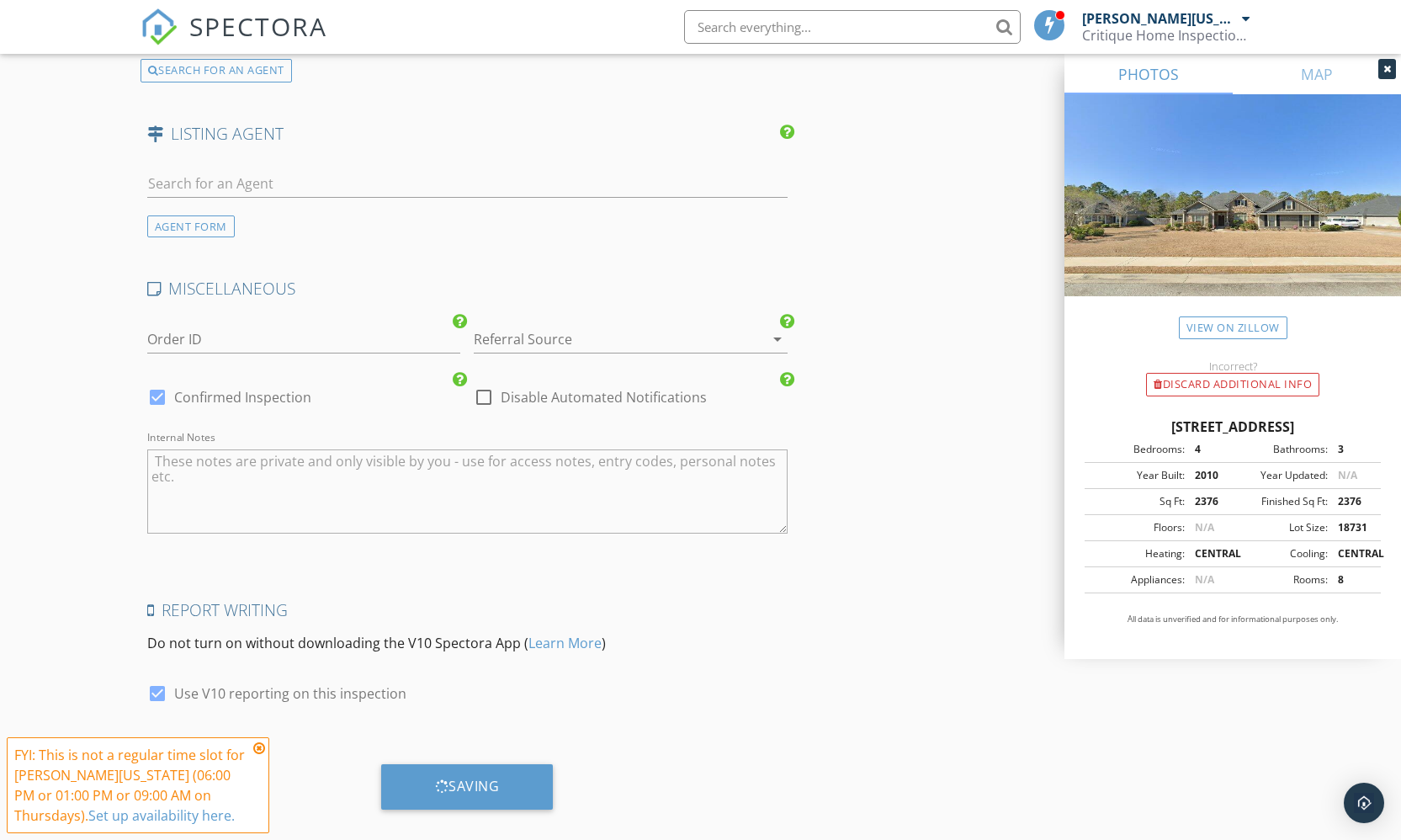
click at [258, 746] on icon at bounding box center [259, 748] width 12 height 14
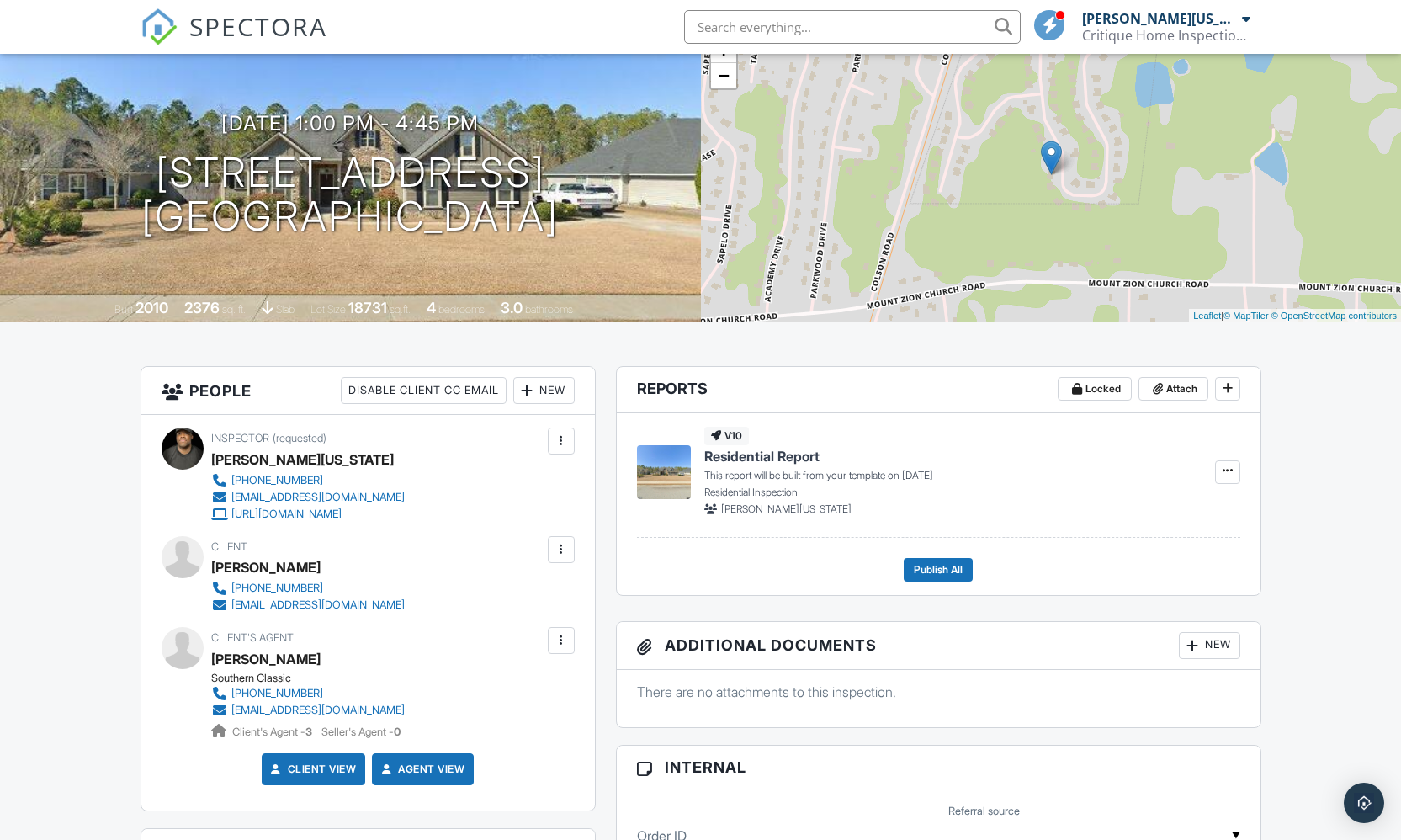
scroll to position [12, 0]
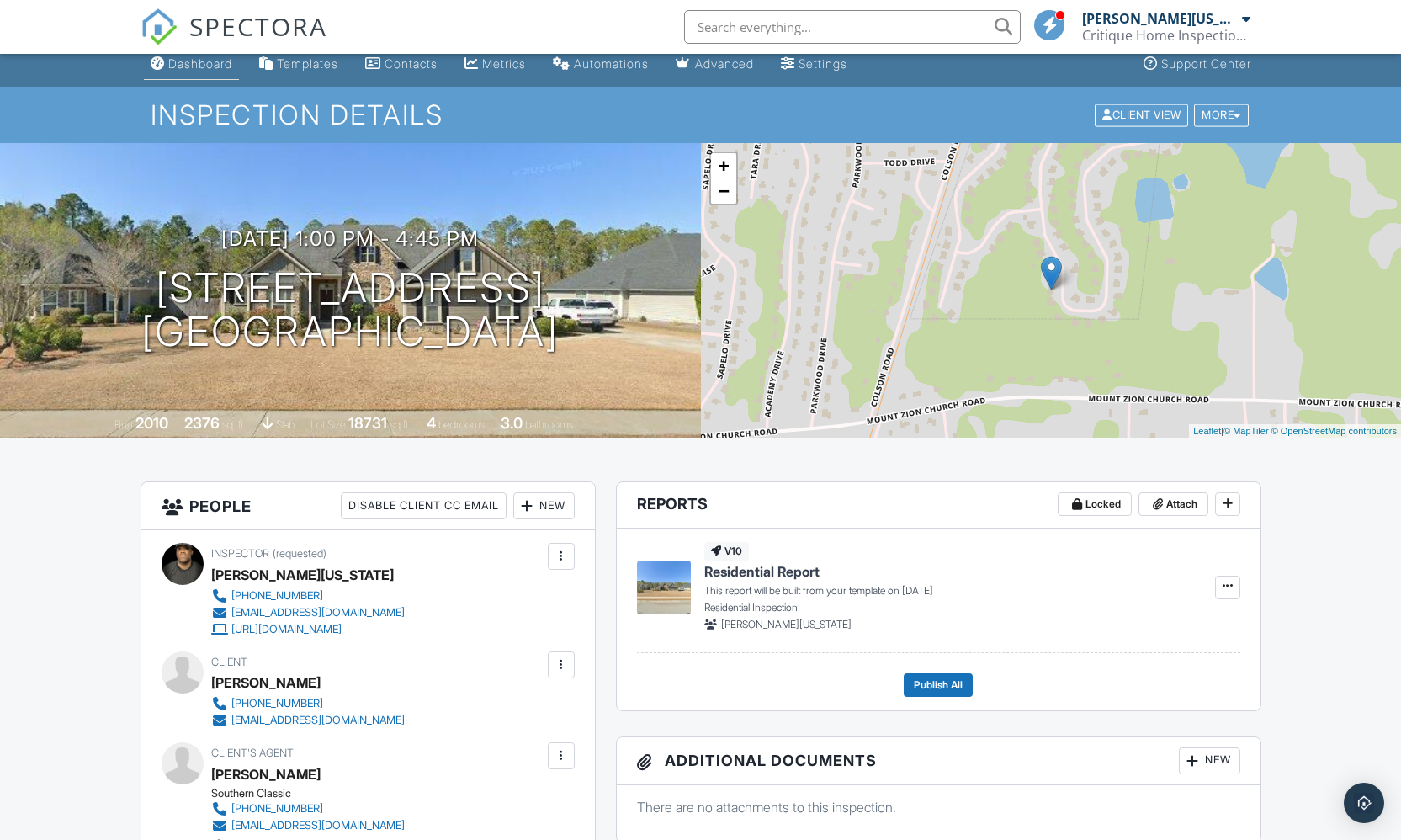
click at [186, 64] on div "Dashboard" at bounding box center [201, 63] width 64 height 15
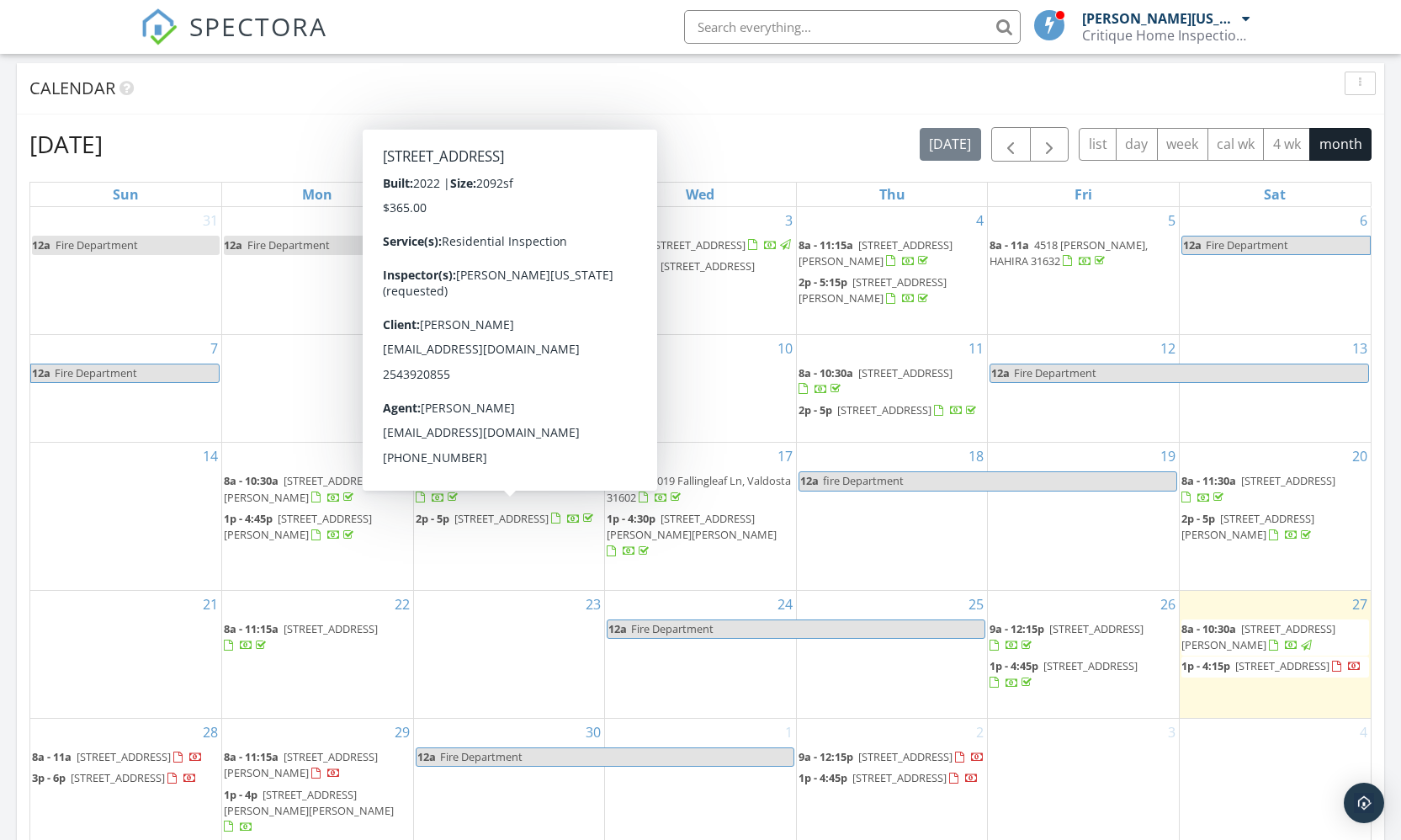
scroll to position [772, 0]
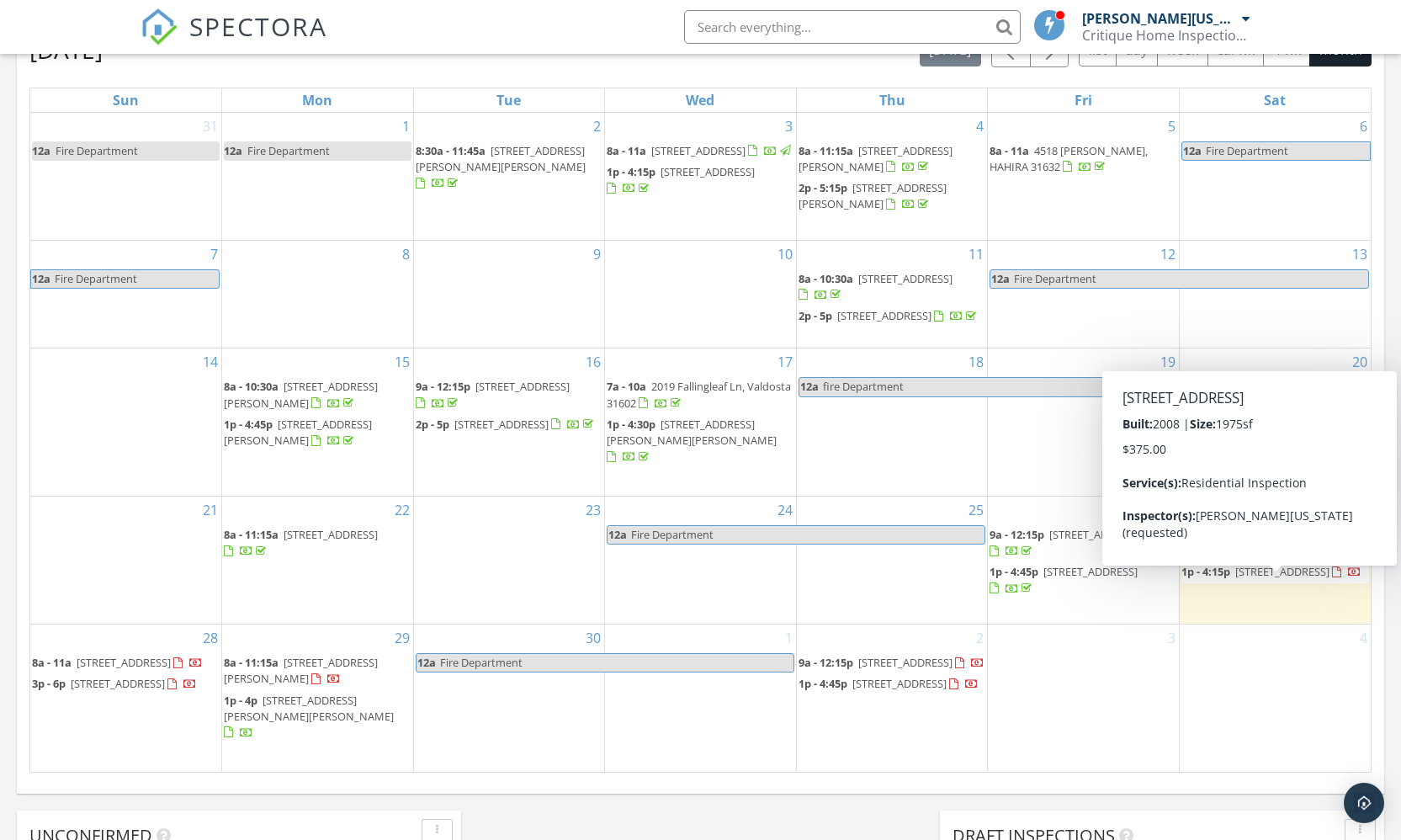
click at [1232, 579] on link "1p - 4:15p [STREET_ADDRESS]" at bounding box center [1272, 571] width 180 height 16
